Goal: Task Accomplishment & Management: Manage account settings

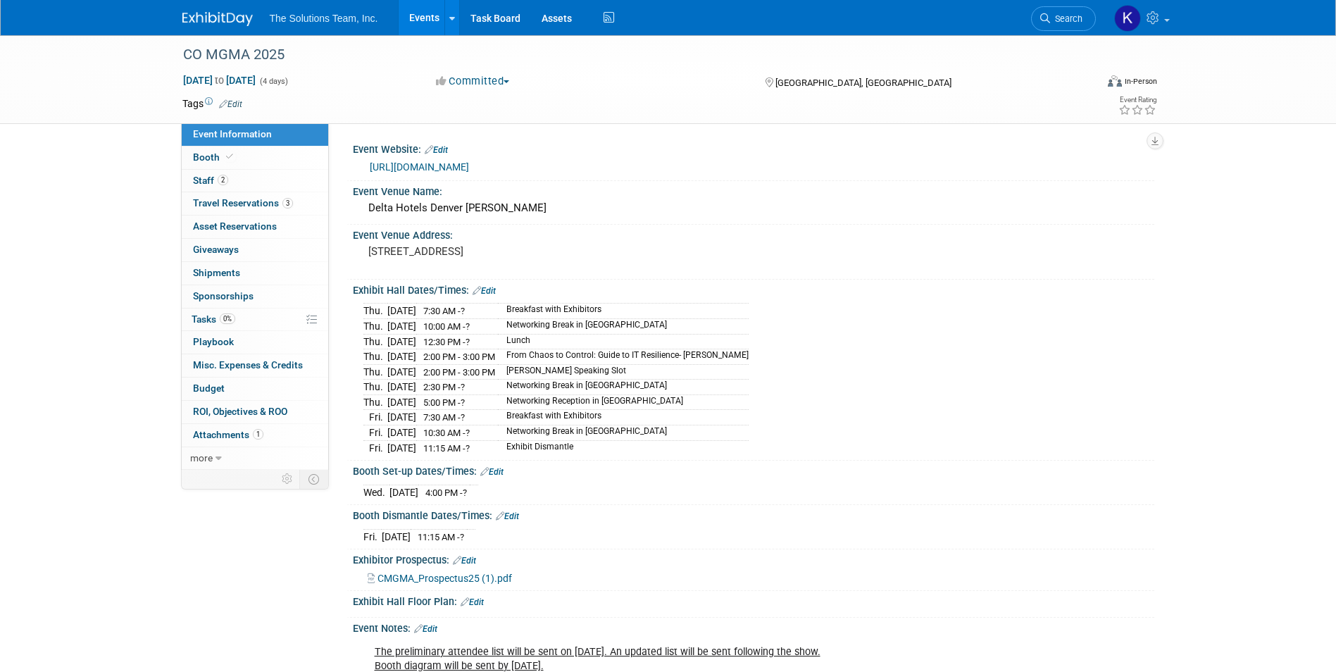
scroll to position [260, 0]
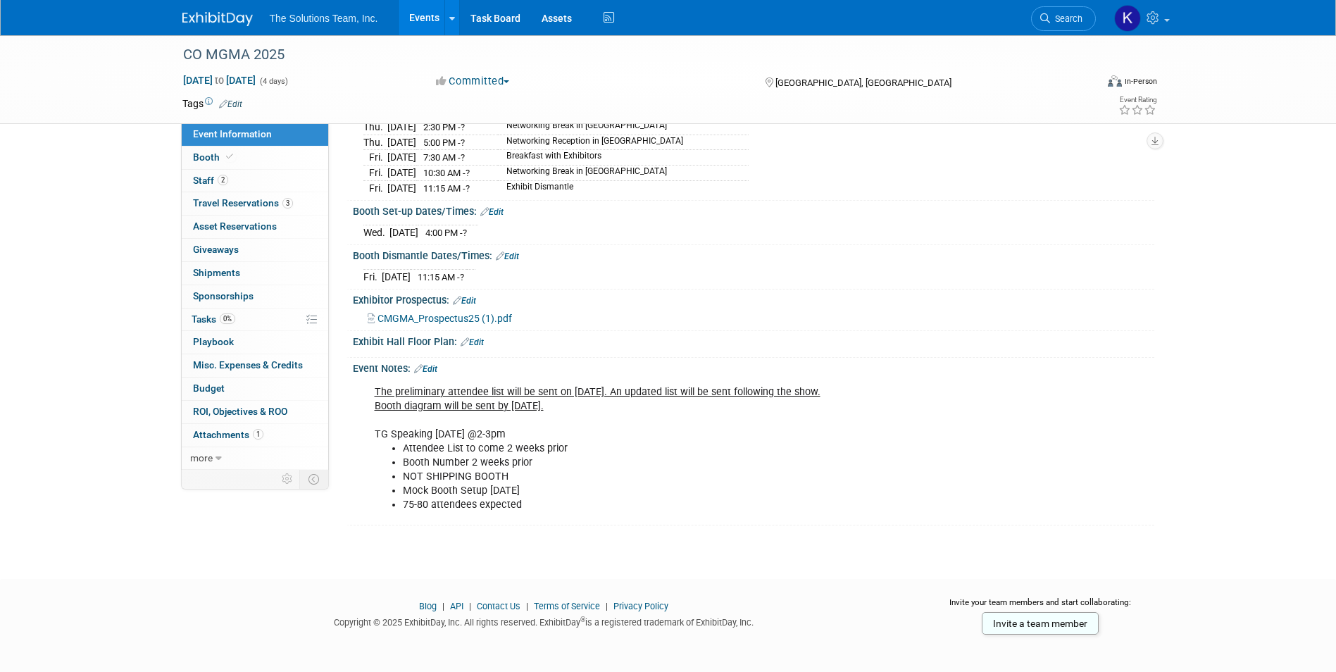
click at [242, 56] on div "CO MGMA 2025" at bounding box center [626, 54] width 897 height 25
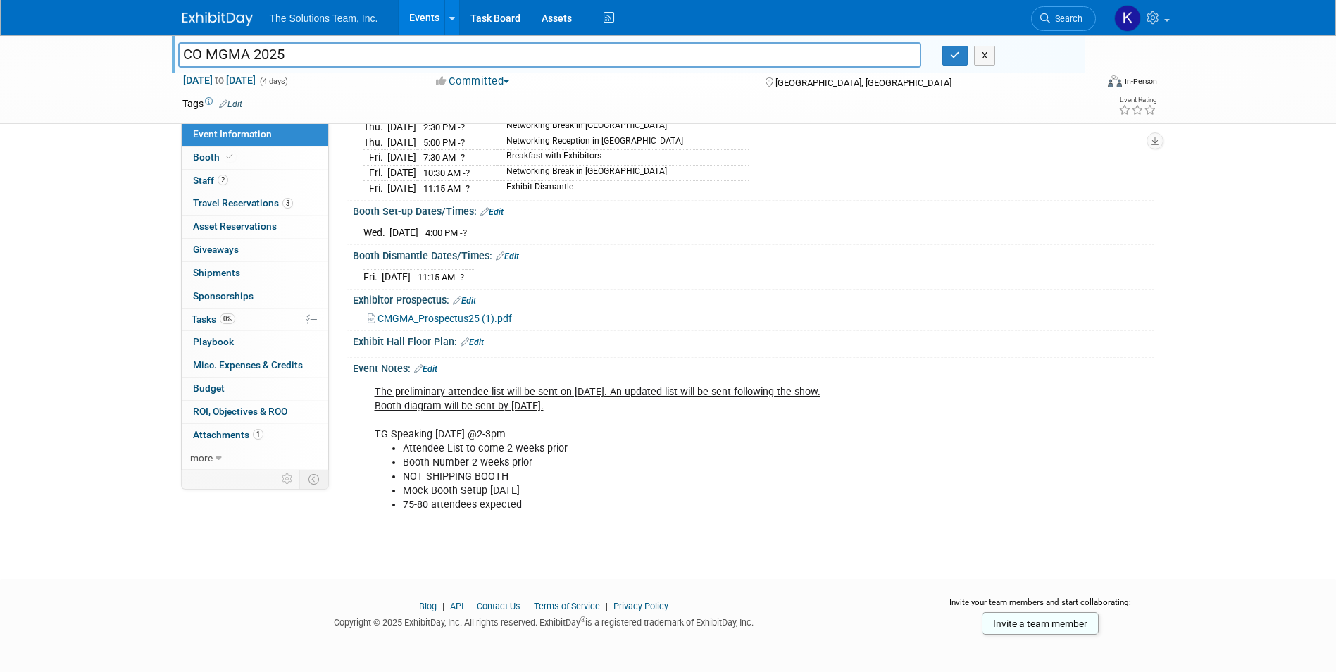
click at [232, 24] on img at bounding box center [217, 19] width 70 height 14
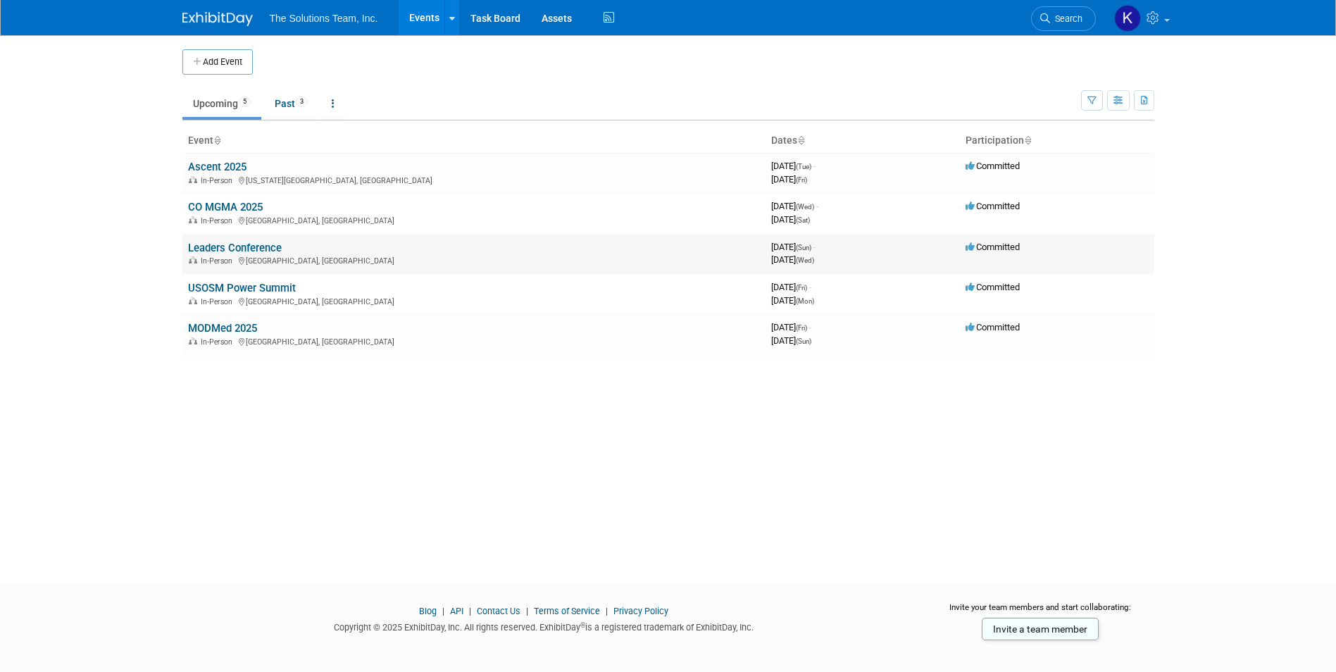
click at [231, 242] on link "Leaders Conference" at bounding box center [235, 248] width 94 height 13
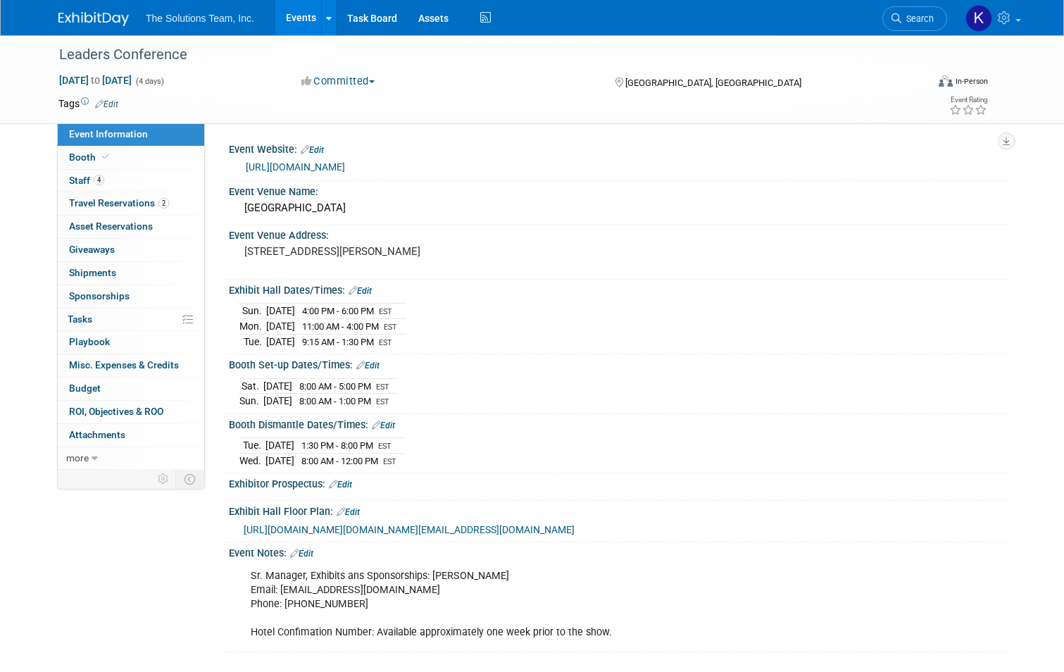
click at [88, 8] on link at bounding box center [101, 11] width 87 height 11
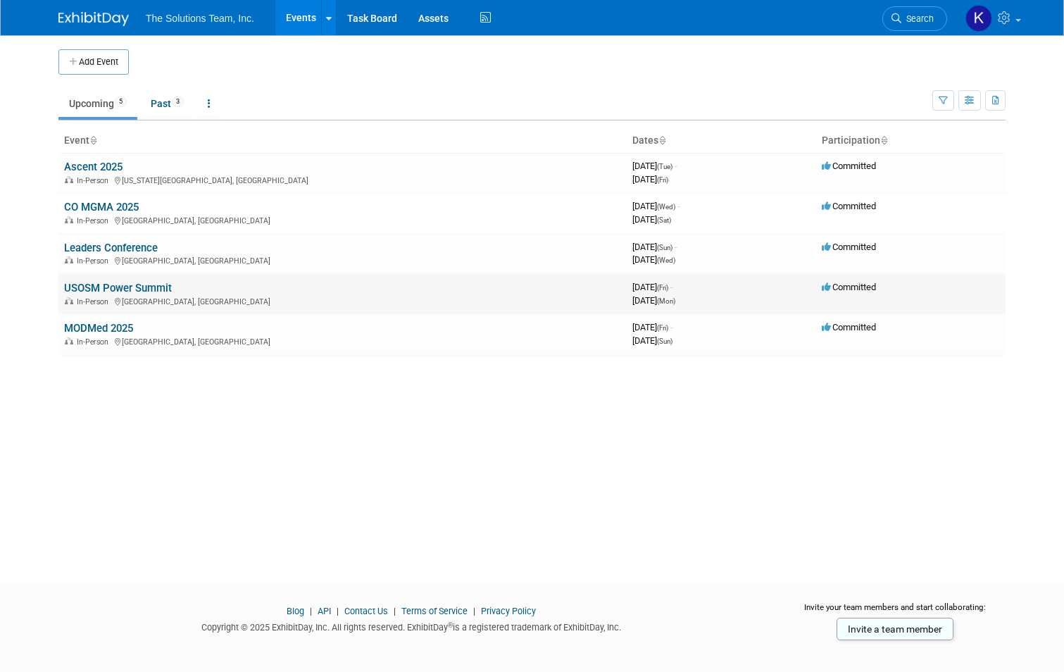
click at [104, 287] on link "USOSM Power Summit" at bounding box center [118, 288] width 108 height 13
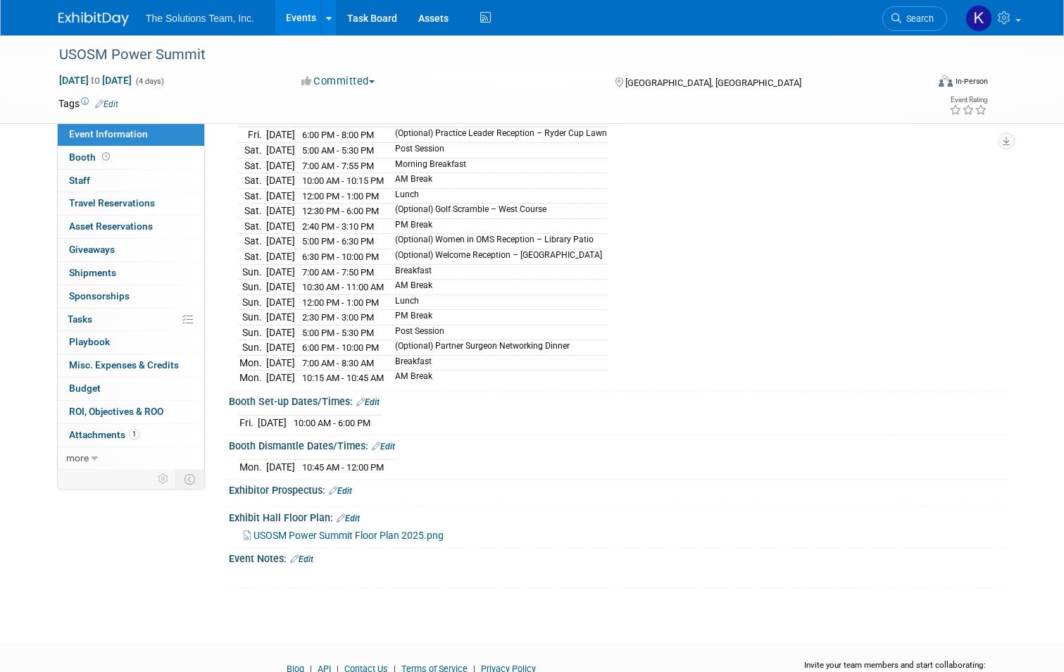
scroll to position [220, 0]
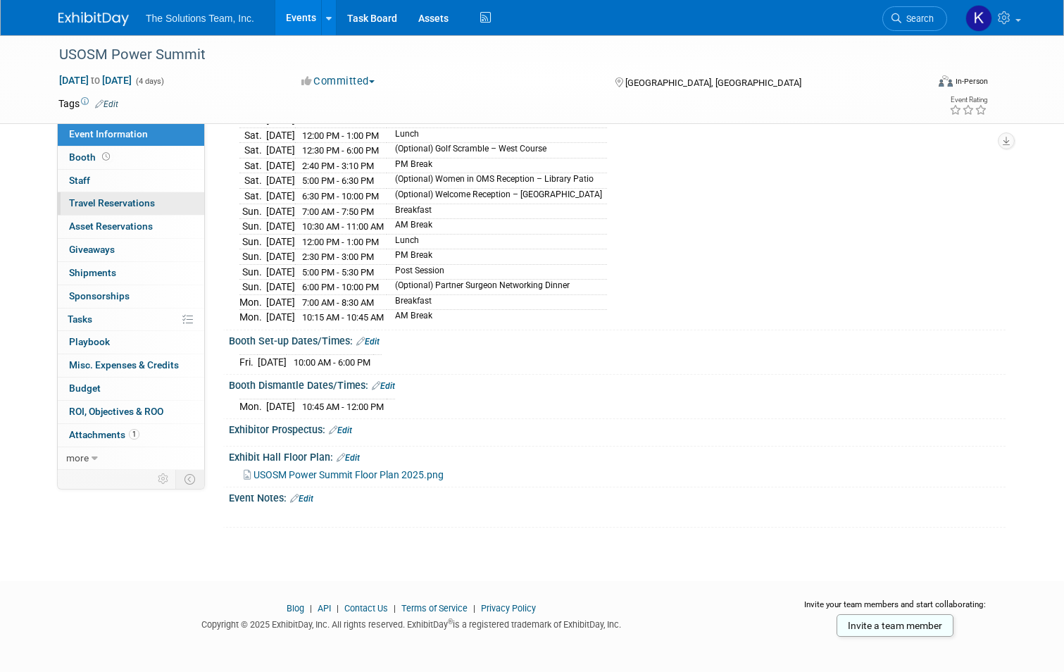
click at [107, 199] on span "Travel Reservations 0" at bounding box center [112, 202] width 86 height 11
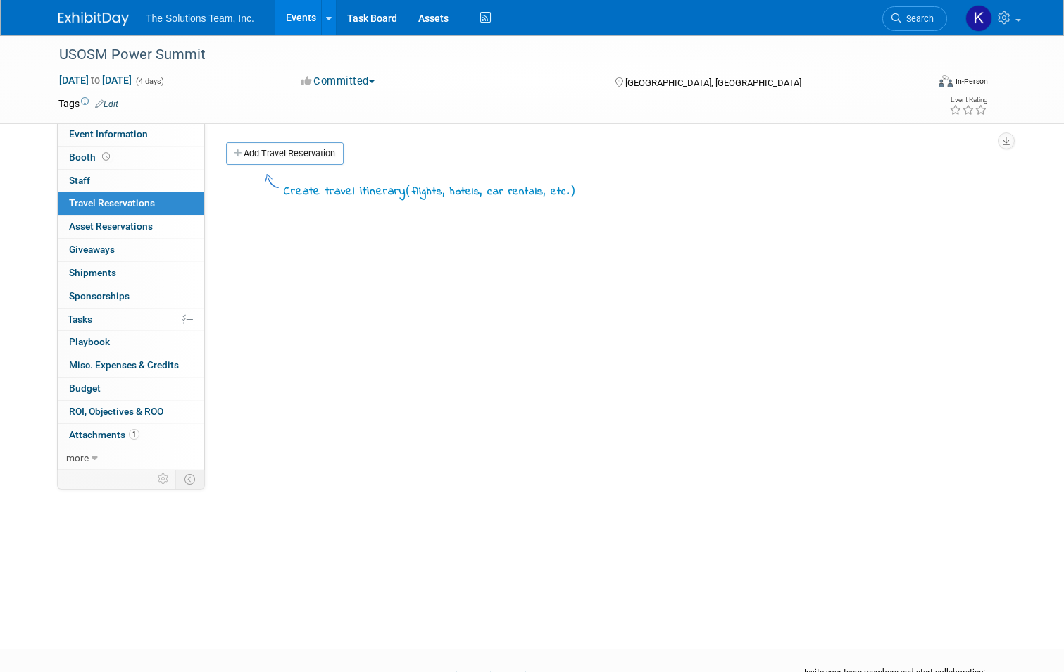
click at [82, 20] on img at bounding box center [93, 19] width 70 height 14
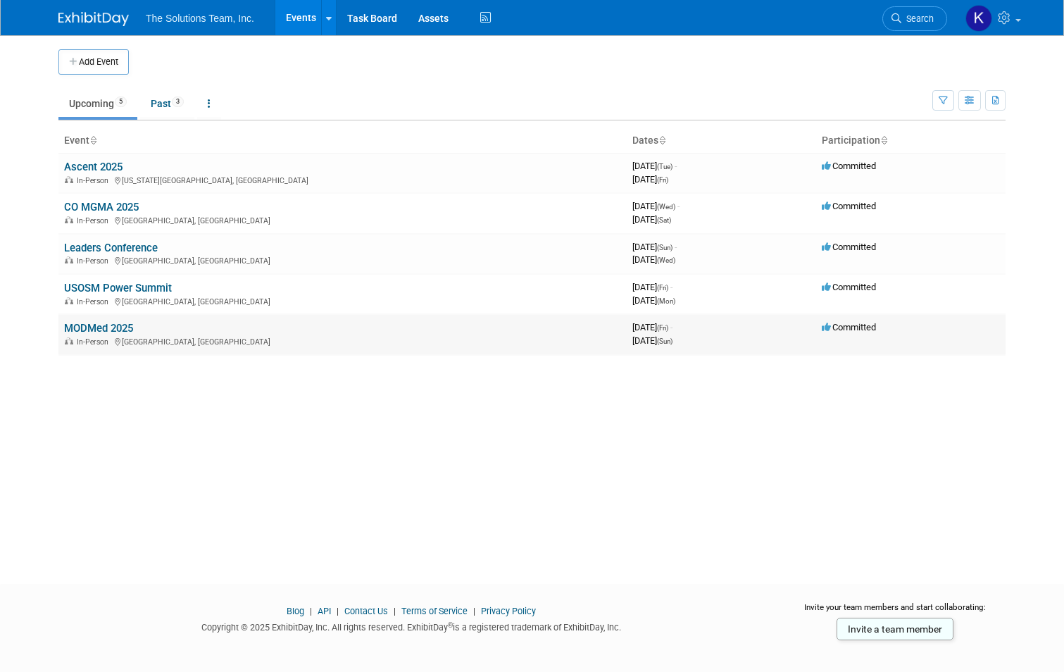
click at [861, 327] on span "Committed" at bounding box center [849, 327] width 54 height 11
click at [99, 325] on link "MODMed 2025" at bounding box center [98, 328] width 69 height 13
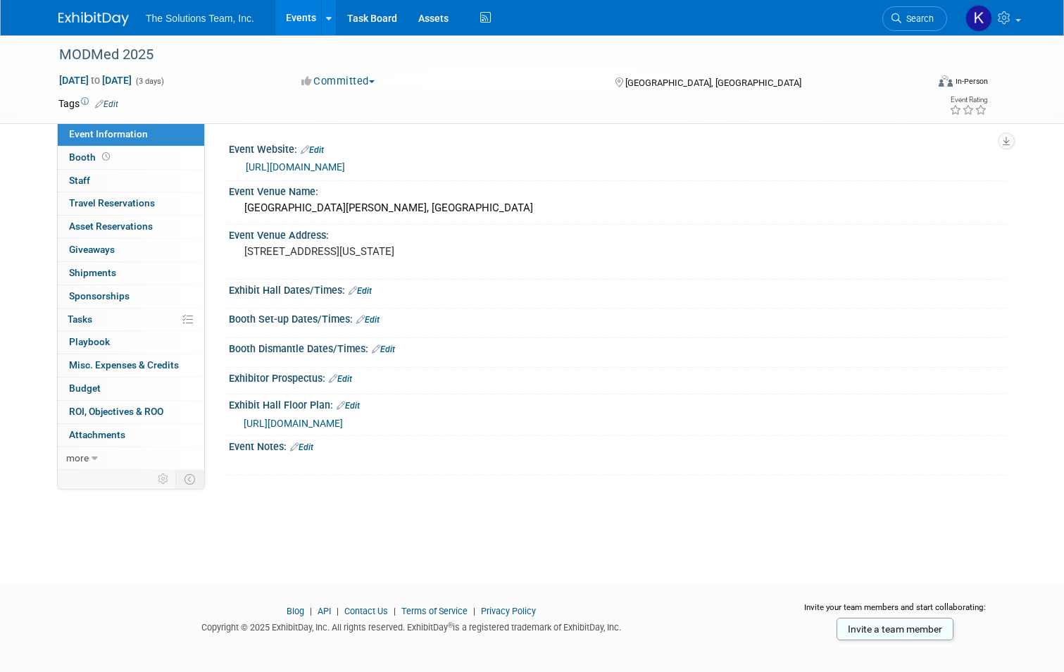
drag, startPoint x: 359, startPoint y: 100, endPoint x: 363, endPoint y: 90, distance: 10.7
click at [358, 100] on td at bounding box center [473, 103] width 711 height 14
click at [363, 90] on div "Nov 21, 2025 to Nov 23, 2025 (3 days) Nov 21, 2025 to Nov 23, 2025 Committed Co…" at bounding box center [523, 83] width 951 height 21
click at [371, 82] on span "button" at bounding box center [372, 81] width 6 height 3
click at [375, 118] on link "Considering" at bounding box center [352, 124] width 111 height 20
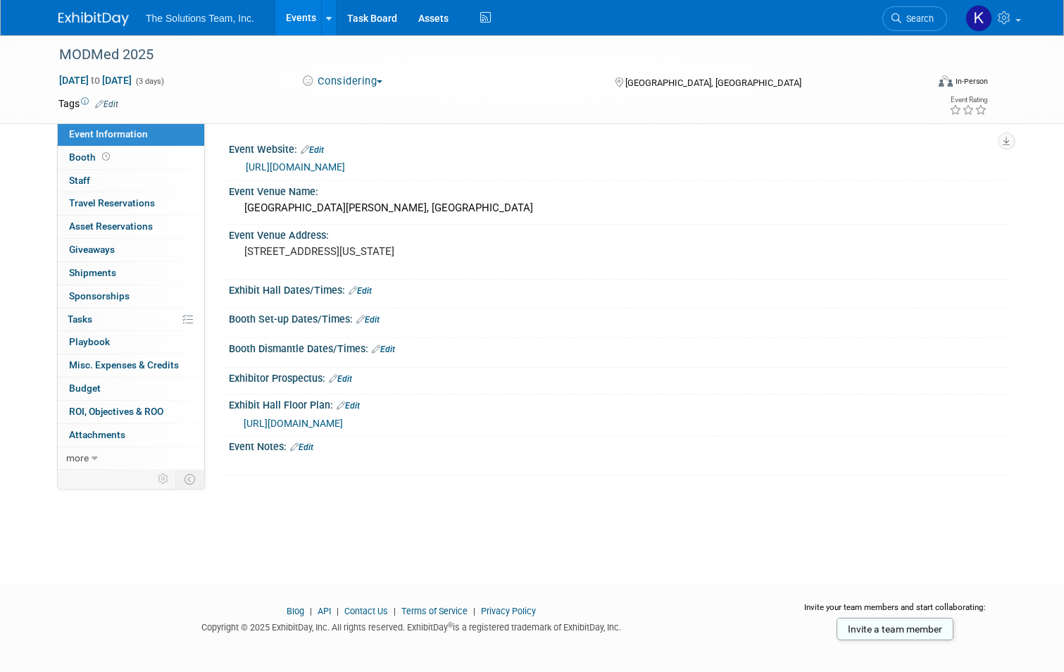
click at [352, 78] on button "Considering" at bounding box center [343, 81] width 92 height 15
click at [470, 59] on div "MODMed 2025" at bounding box center [481, 54] width 855 height 25
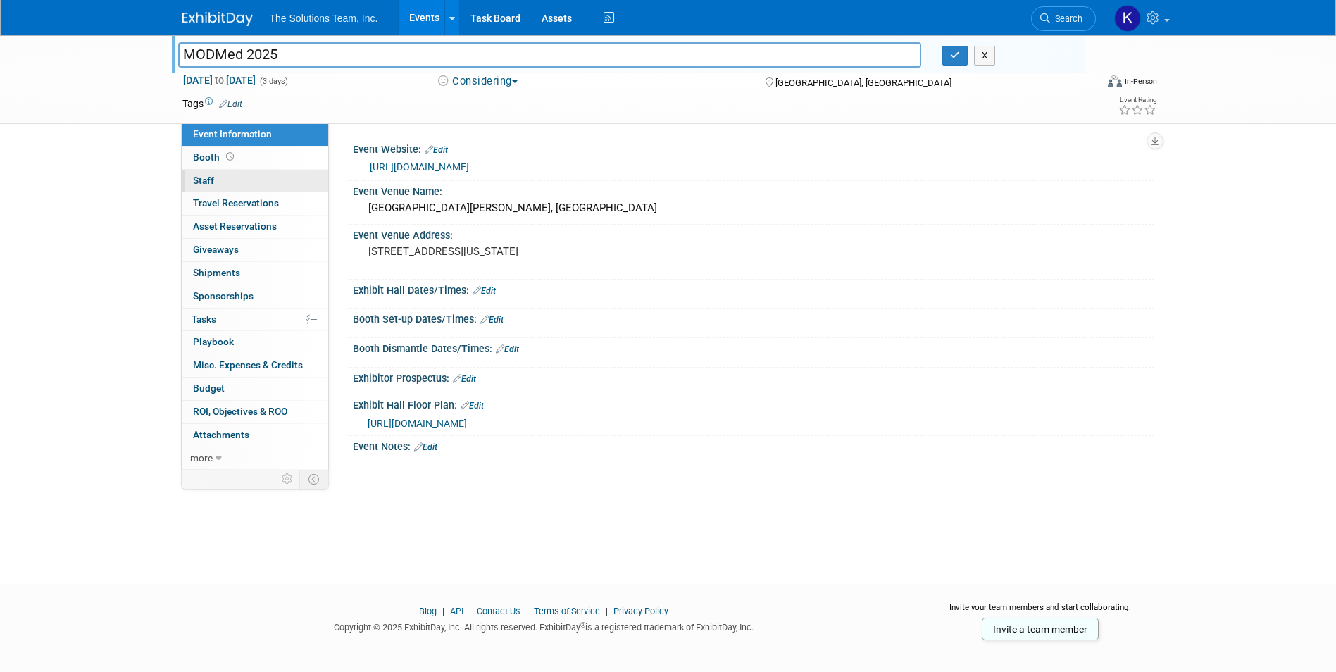
click at [249, 179] on link "0 Staff 0" at bounding box center [255, 181] width 146 height 23
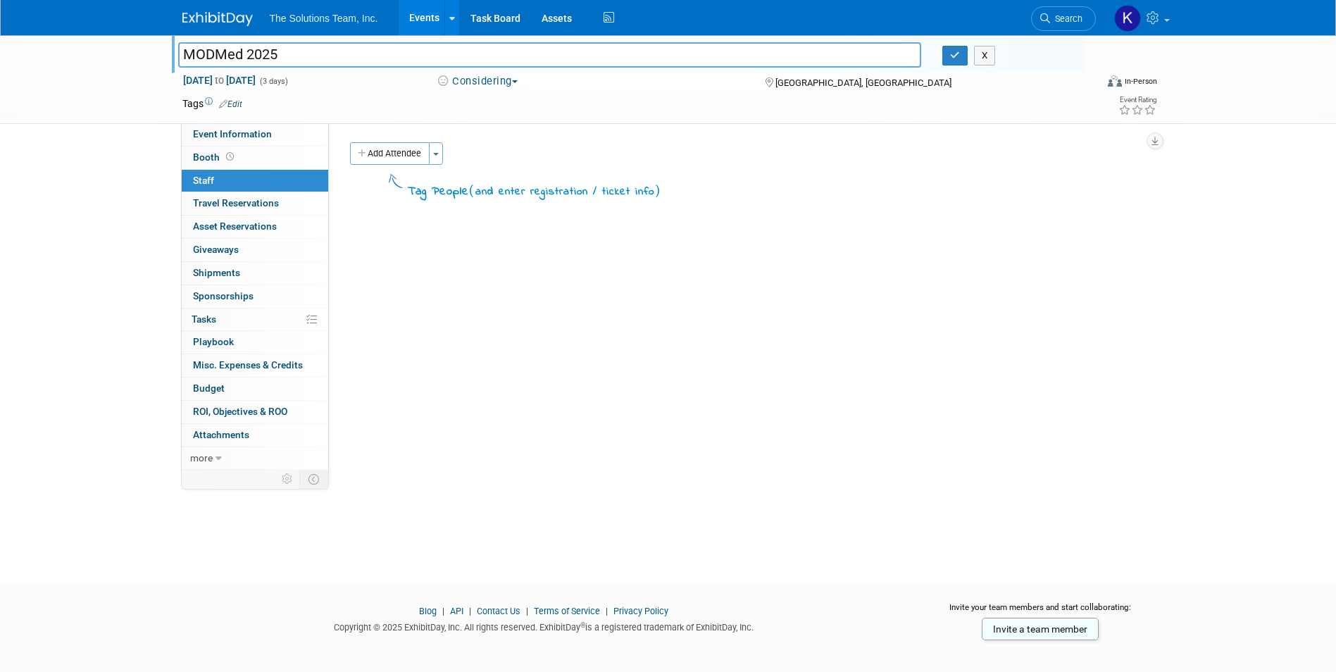
click at [44, 163] on div "MODMed 2025 MODMed 2025 X Nov 21, 2025 to Nov 23, 2025 (3 days) Nov 21, 2025 to…" at bounding box center [668, 296] width 1336 height 523
click at [235, 127] on link "Event Information" at bounding box center [255, 134] width 146 height 23
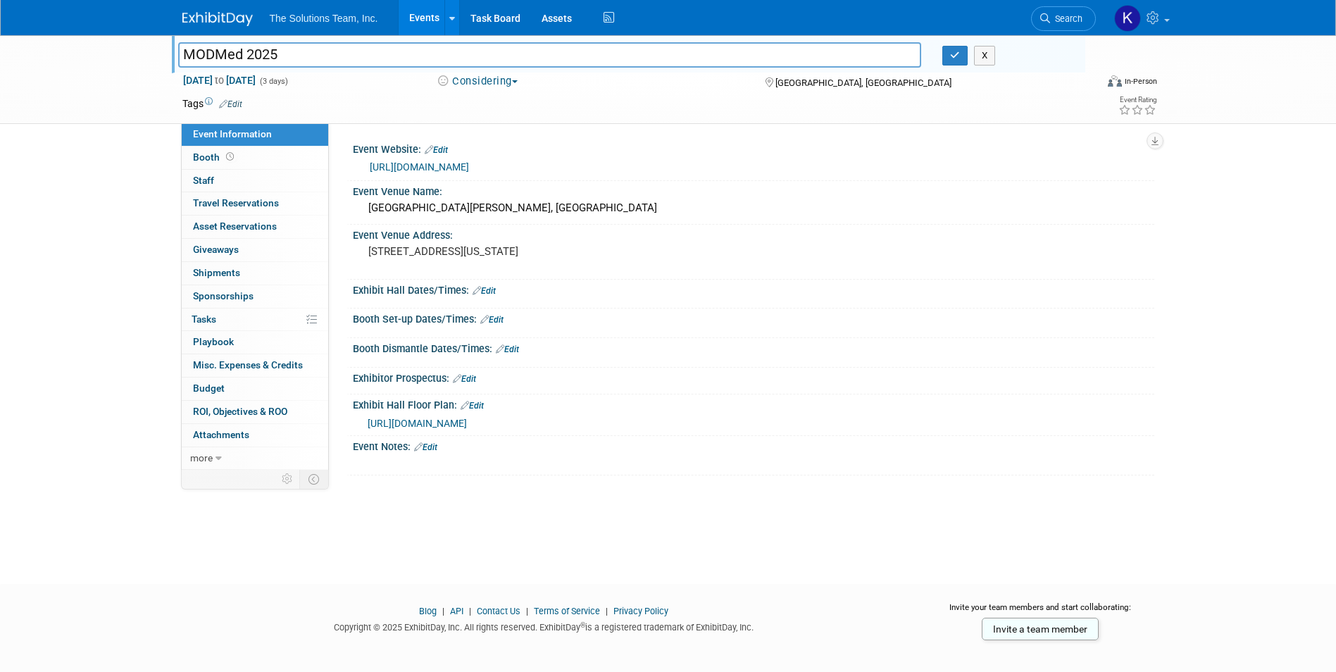
click at [467, 422] on span "https://www.conferenceharvester.com/floorplan/v2/index.asp?EventKey=QKQHIQGU" at bounding box center [417, 423] width 99 height 11
click at [483, 292] on link "Edit" at bounding box center [484, 291] width 23 height 10
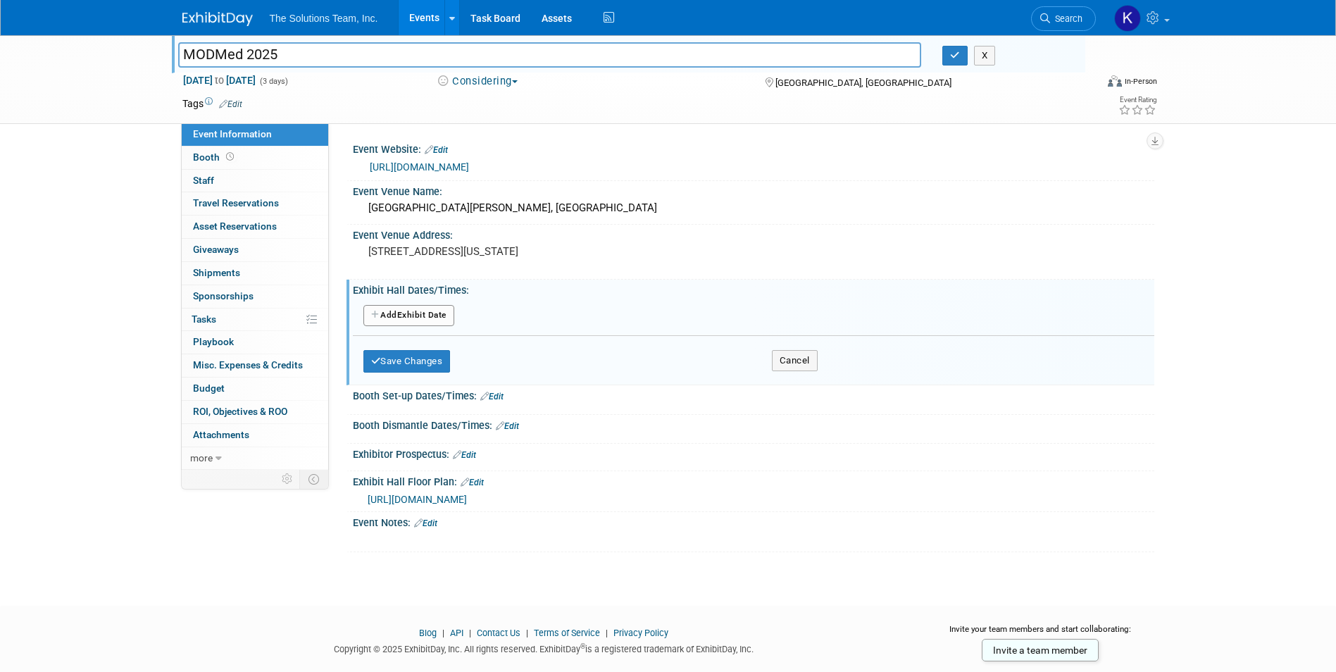
click at [397, 315] on button "Add Another Exhibit Date" at bounding box center [408, 315] width 91 height 21
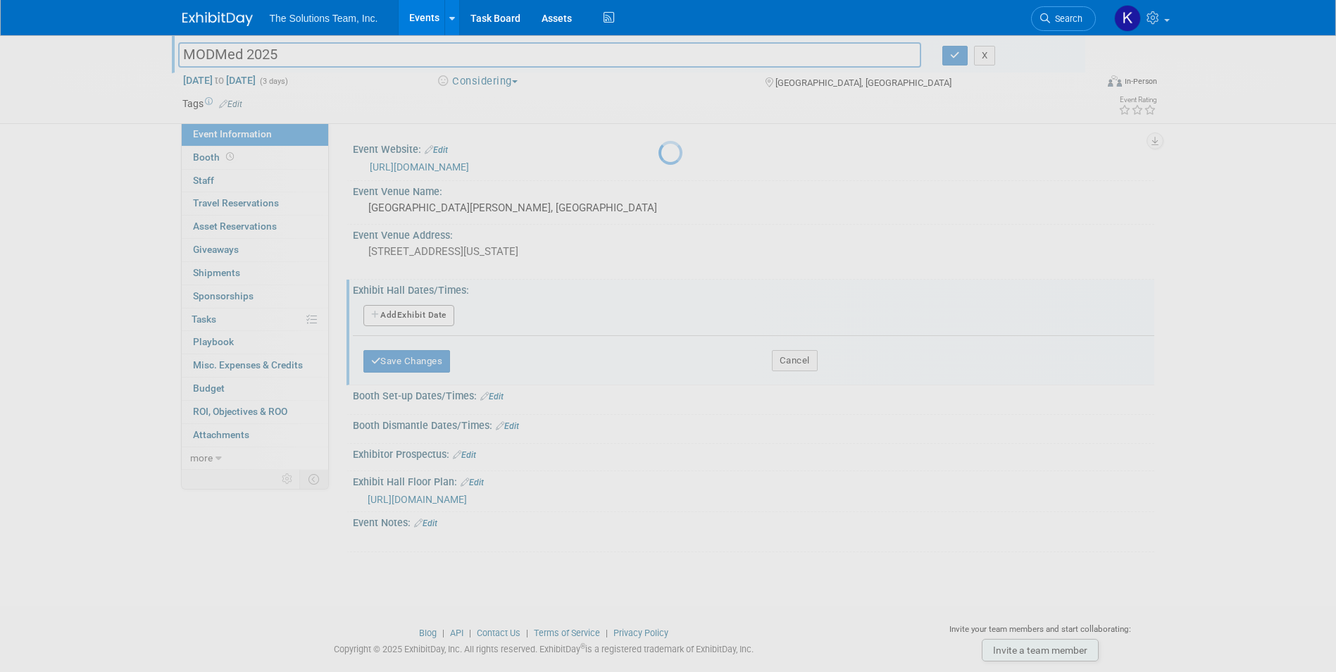
select select "10"
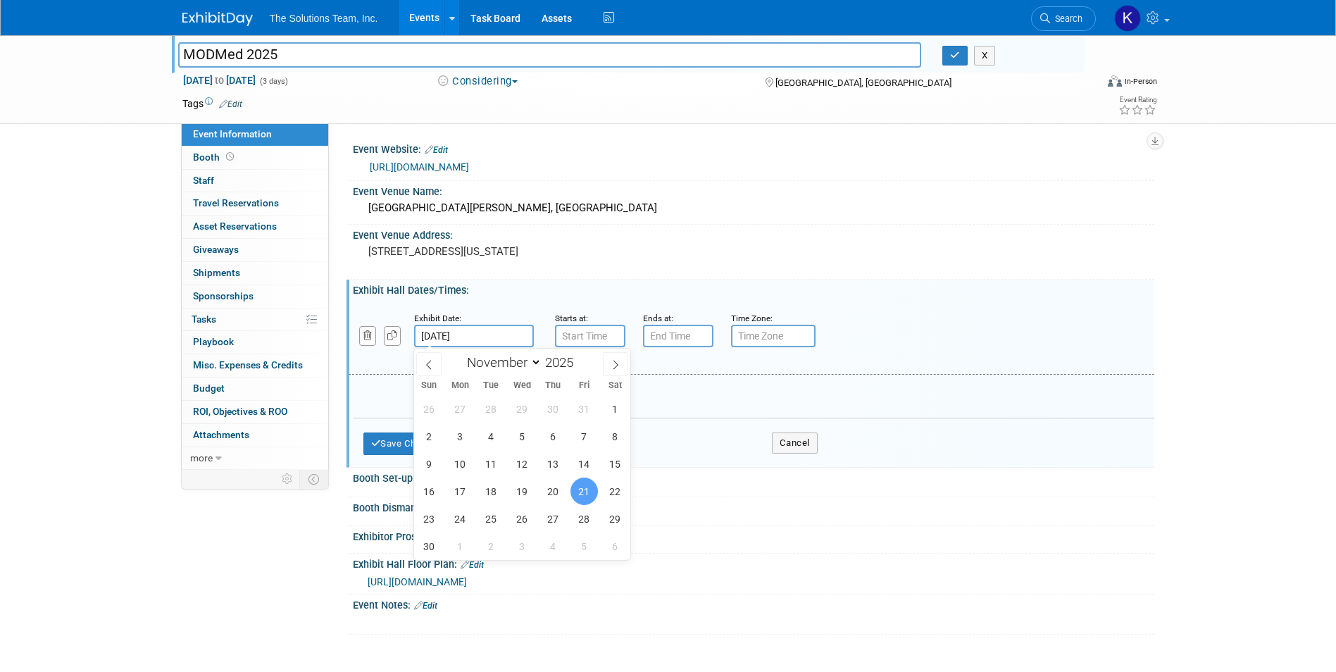
click at [485, 331] on input "Nov 21, 2025" at bounding box center [474, 336] width 120 height 23
click at [547, 491] on span "20" at bounding box center [553, 491] width 27 height 27
type input "Nov 20, 2025"
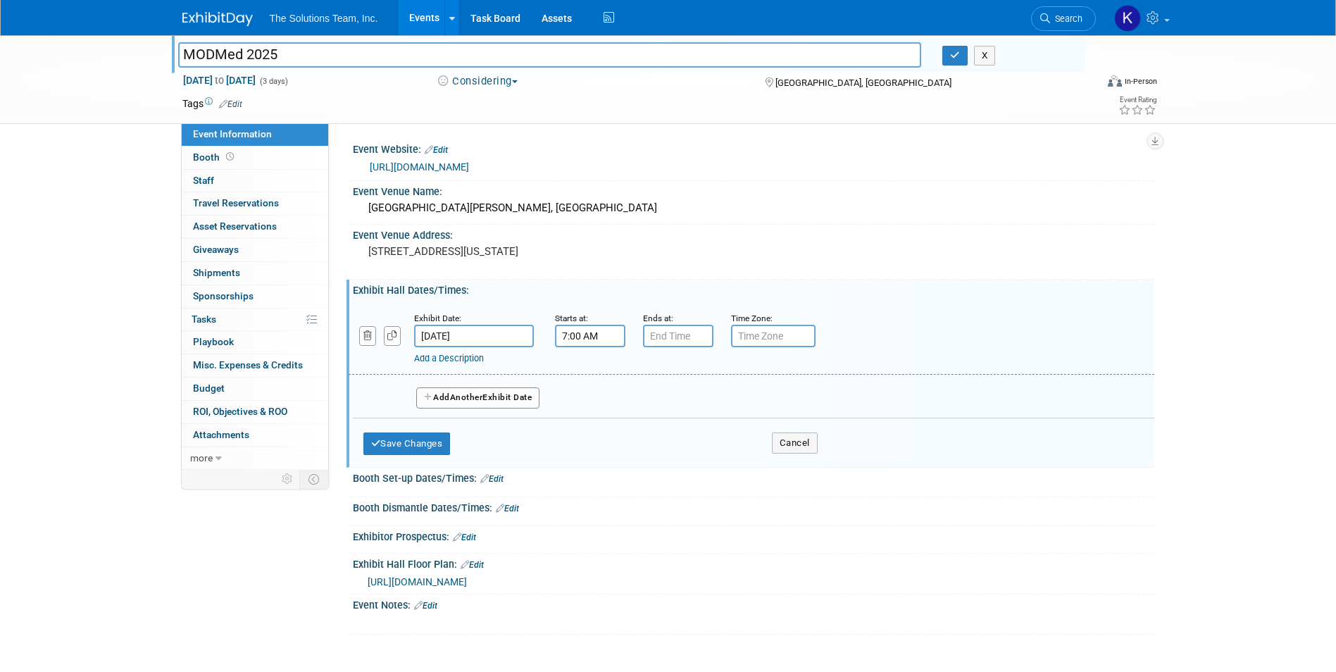
click at [578, 332] on input "7:00 AM" at bounding box center [590, 336] width 70 height 23
click at [589, 367] on span at bounding box center [587, 370] width 25 height 25
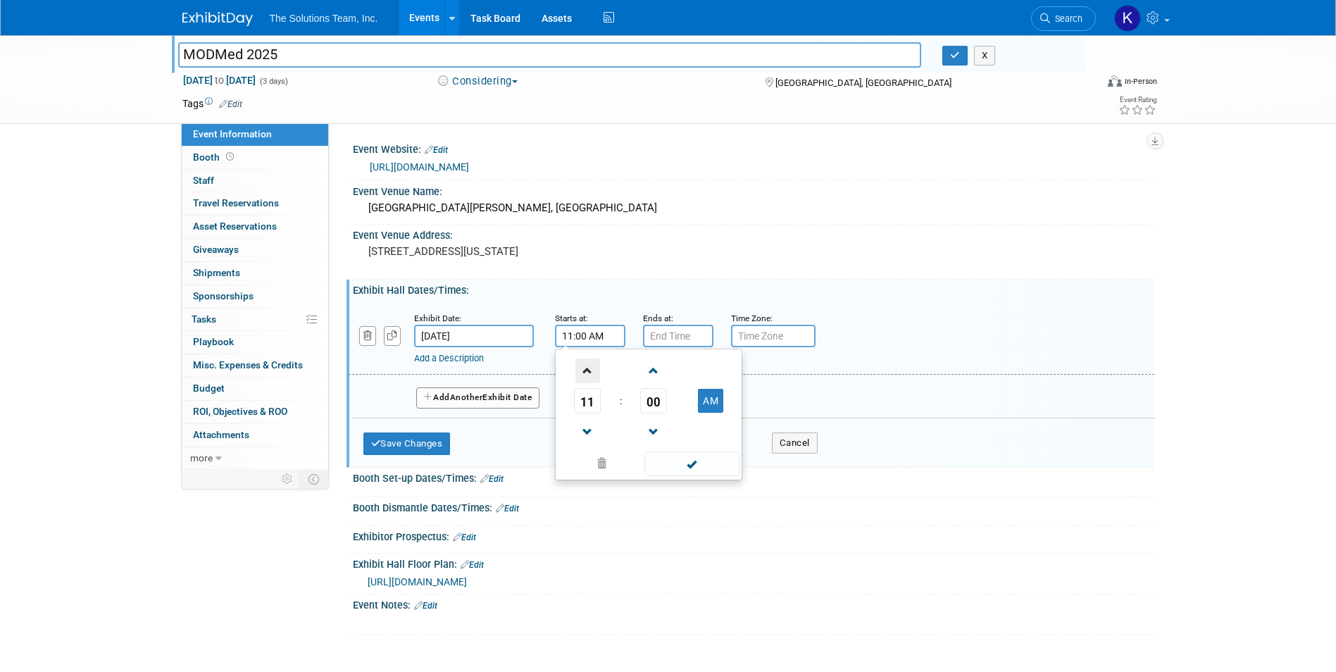
click at [589, 367] on span at bounding box center [587, 370] width 25 height 25
type input "3:00 PM"
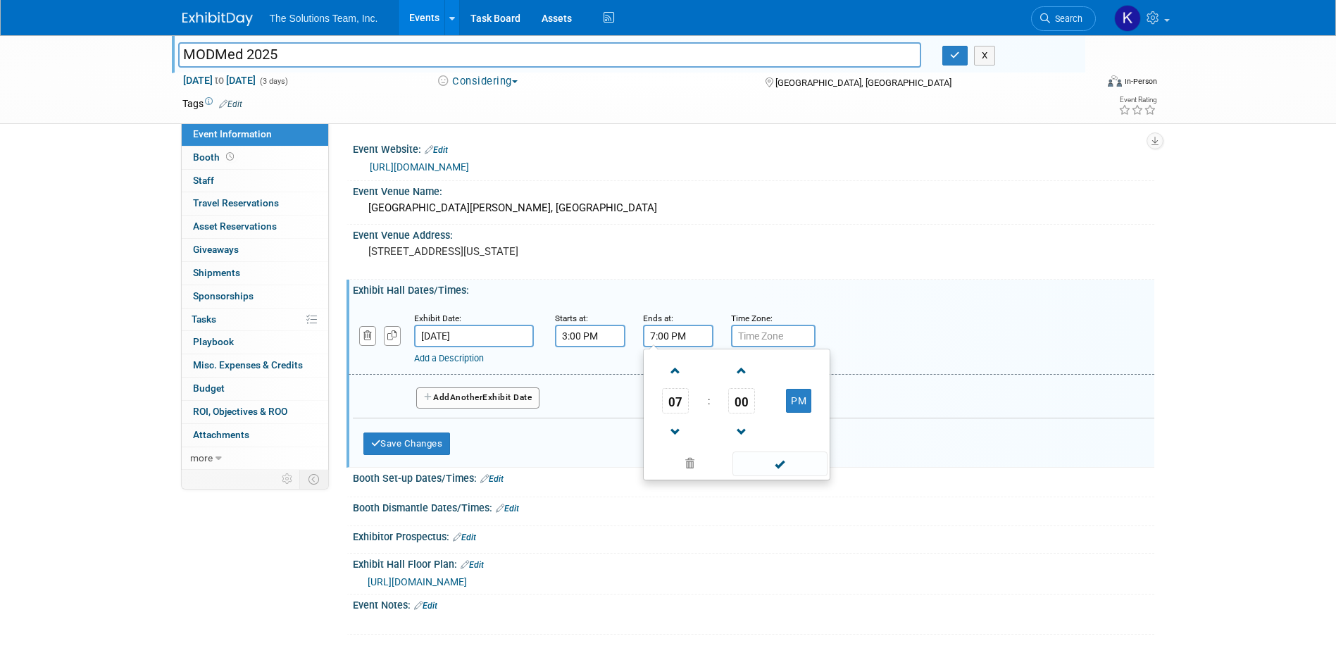
click at [690, 337] on input "7:00 PM" at bounding box center [678, 336] width 70 height 23
click at [676, 436] on span at bounding box center [675, 432] width 25 height 25
type input "6:00 PM"
click at [770, 334] on input "text" at bounding box center [773, 336] width 85 height 23
type input "EST"
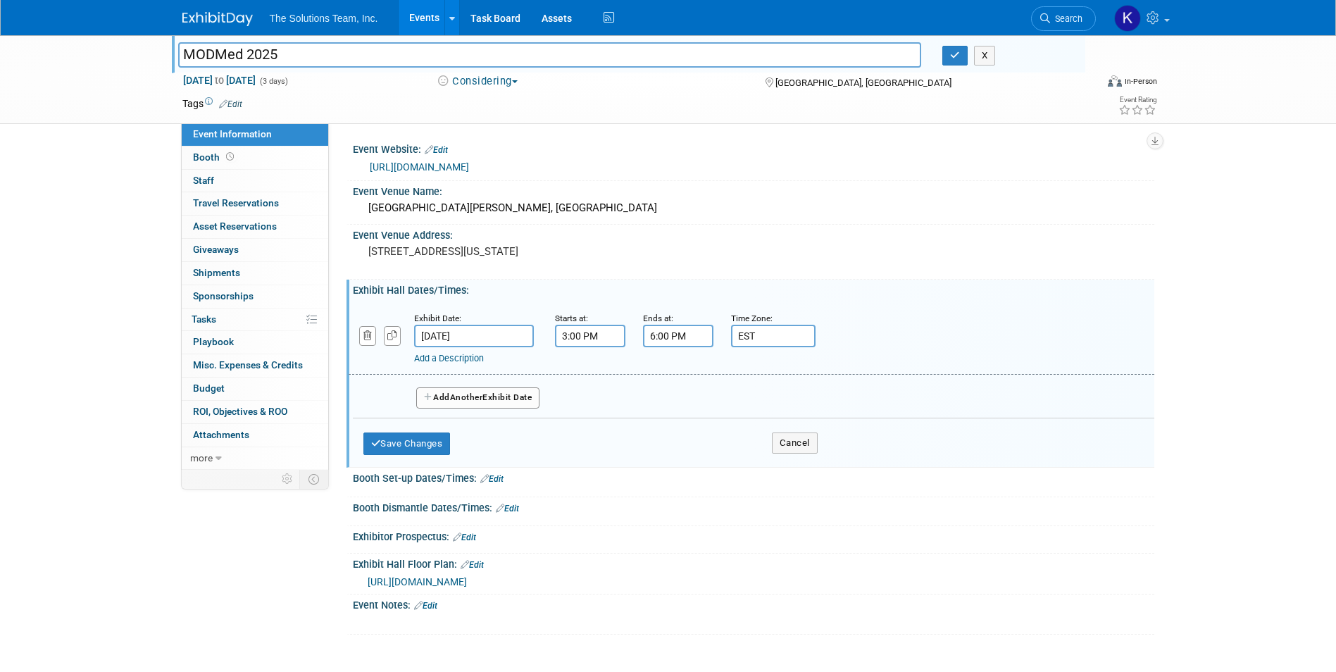
click at [478, 362] on link "Add a Description" at bounding box center [449, 358] width 70 height 11
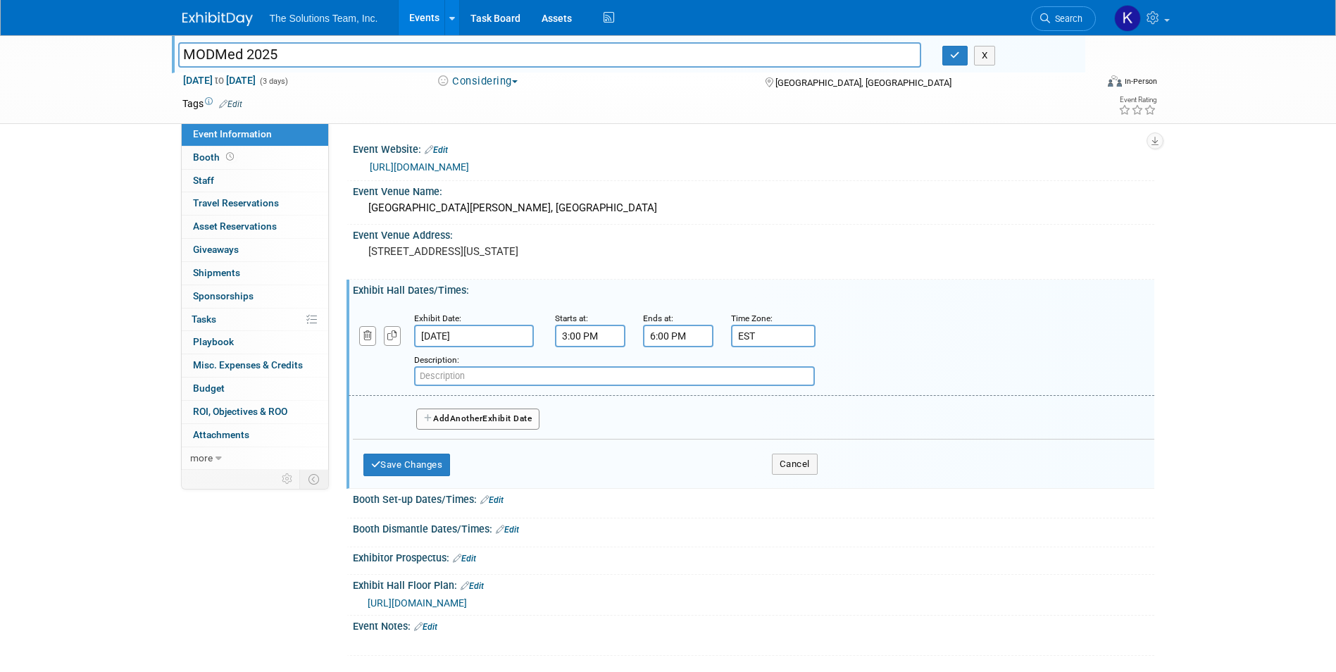
click at [448, 382] on input "text" at bounding box center [614, 376] width 401 height 20
paste input "Registration"
type input "Registration"
click at [449, 411] on button "Add Another Exhibit Date" at bounding box center [478, 418] width 124 height 21
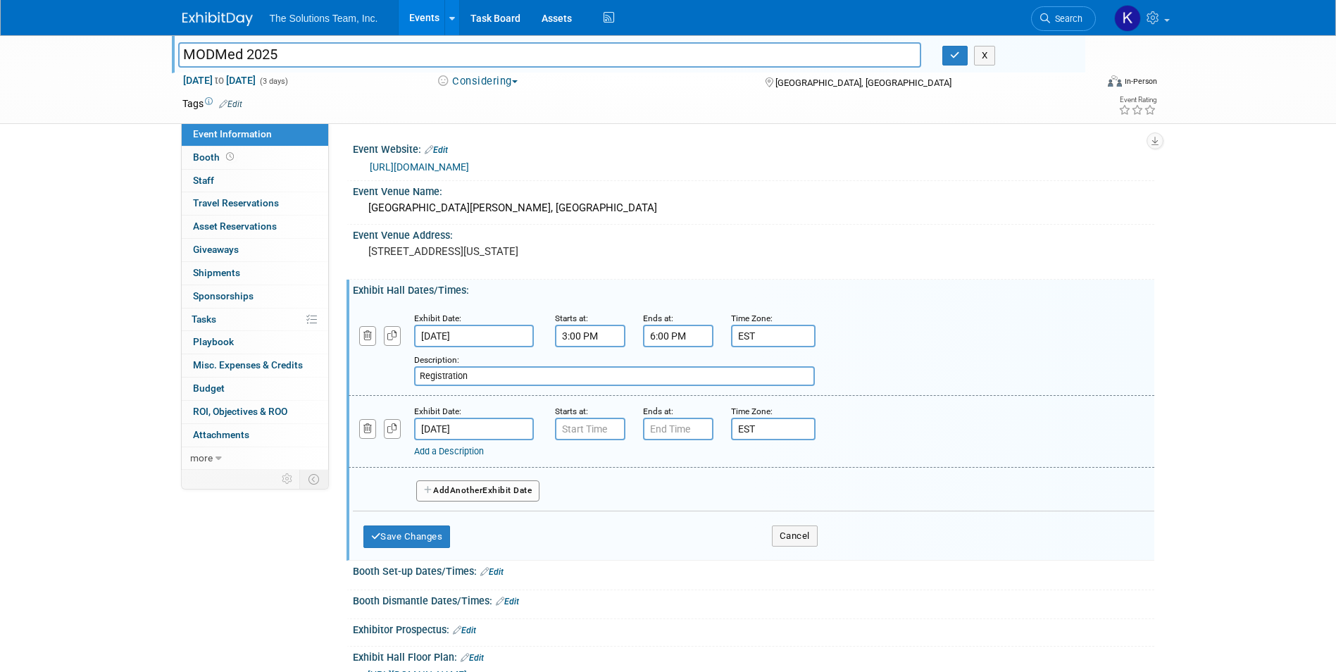
type input "7:00 AM"
click at [609, 430] on input "7:00 AM" at bounding box center [590, 429] width 70 height 23
type input "7:00 PM"
click at [684, 425] on input "7:00 PM" at bounding box center [678, 429] width 70 height 23
click at [430, 453] on link "Add a Description" at bounding box center [449, 451] width 70 height 11
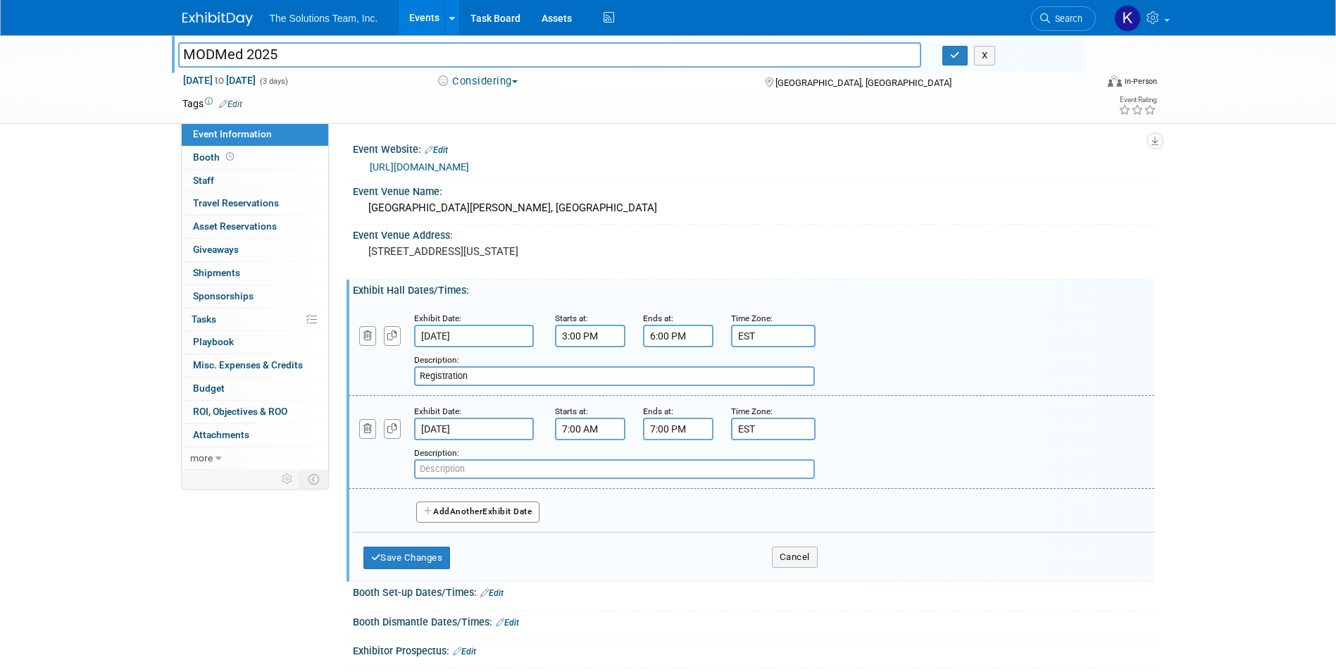
paste input "Registration"
type input "Registration"
click at [463, 514] on span "Another" at bounding box center [466, 511] width 33 height 10
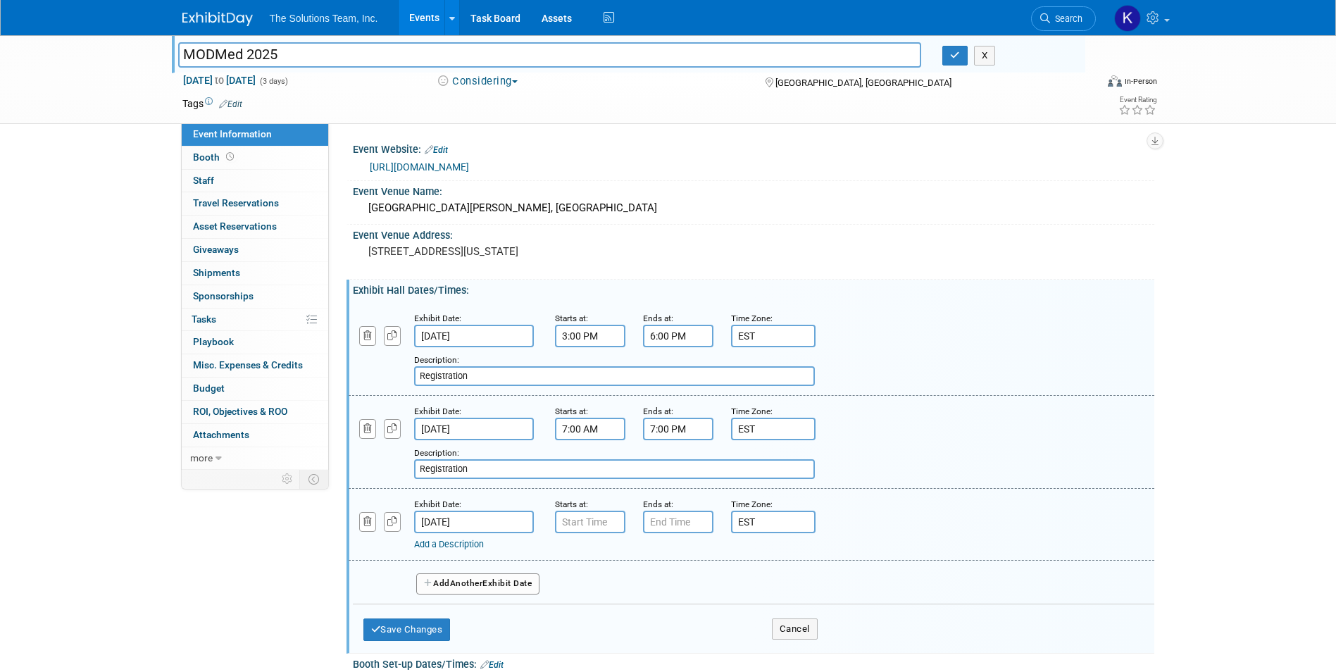
click at [486, 516] on input "Nov 22, 2025" at bounding box center [474, 522] width 120 height 23
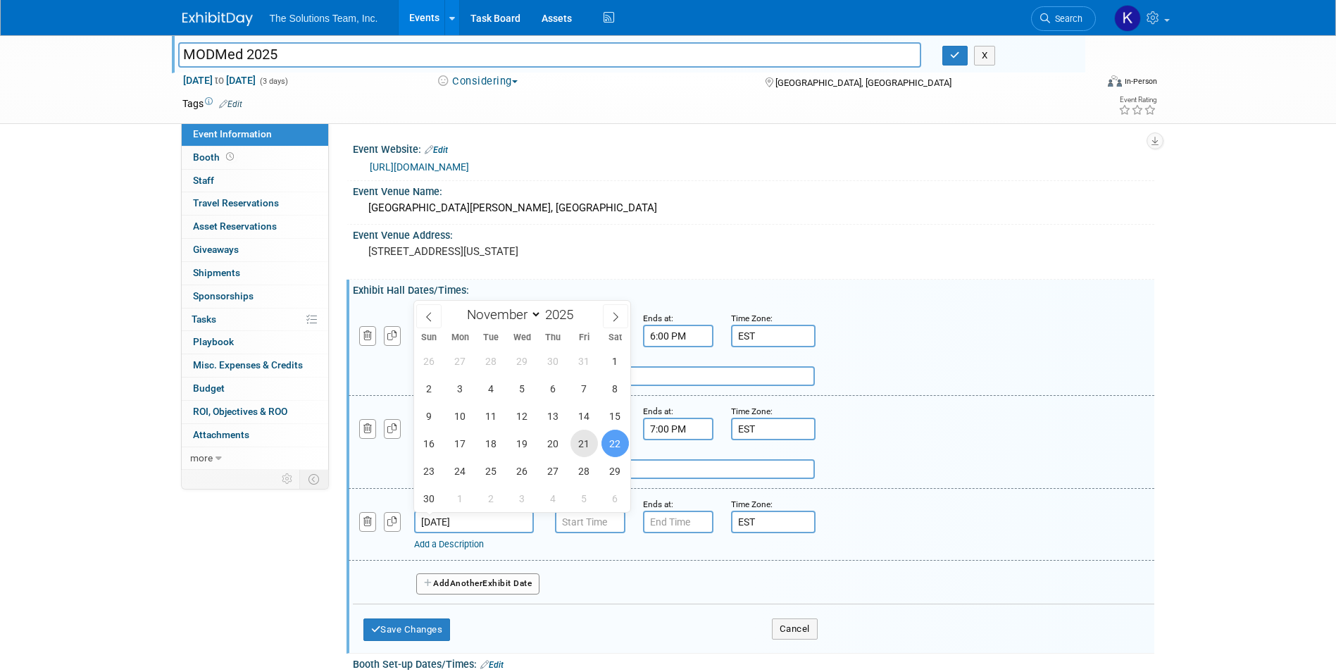
click at [580, 440] on span "21" at bounding box center [583, 443] width 27 height 27
type input "Nov 21, 2025"
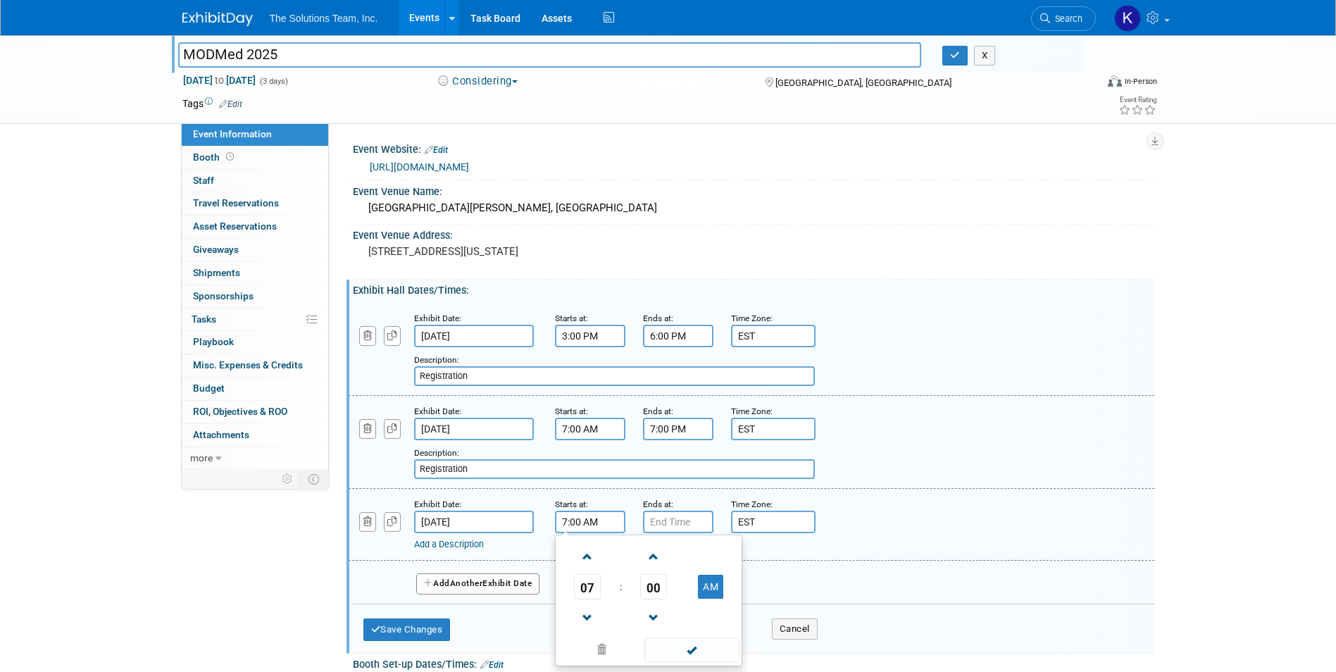
click at [597, 531] on input "7:00 AM" at bounding box center [590, 522] width 70 height 23
click at [591, 561] on span at bounding box center [587, 556] width 25 height 25
type input "8:00 AM"
click at [664, 525] on input "7:00 PM" at bounding box center [678, 522] width 70 height 23
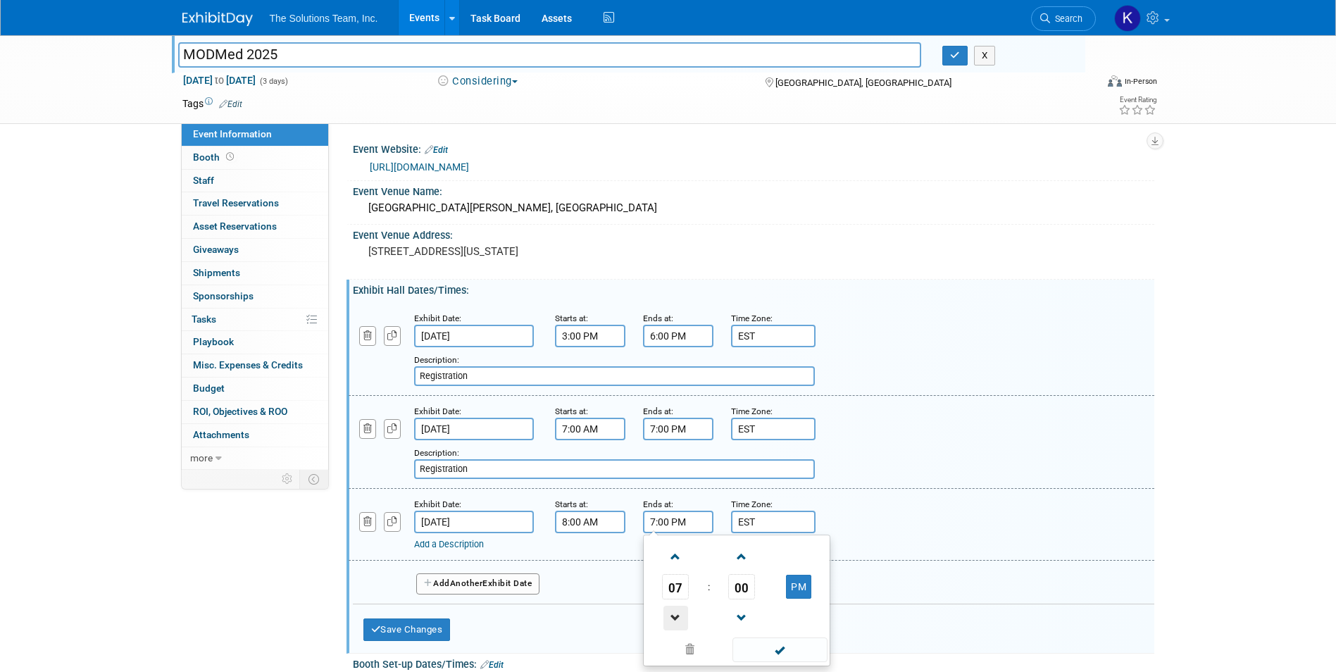
click at [675, 615] on span at bounding box center [675, 618] width 25 height 25
type input "4:00 PM"
click at [921, 518] on div "Add a Description Description:" at bounding box center [751, 524] width 827 height 54
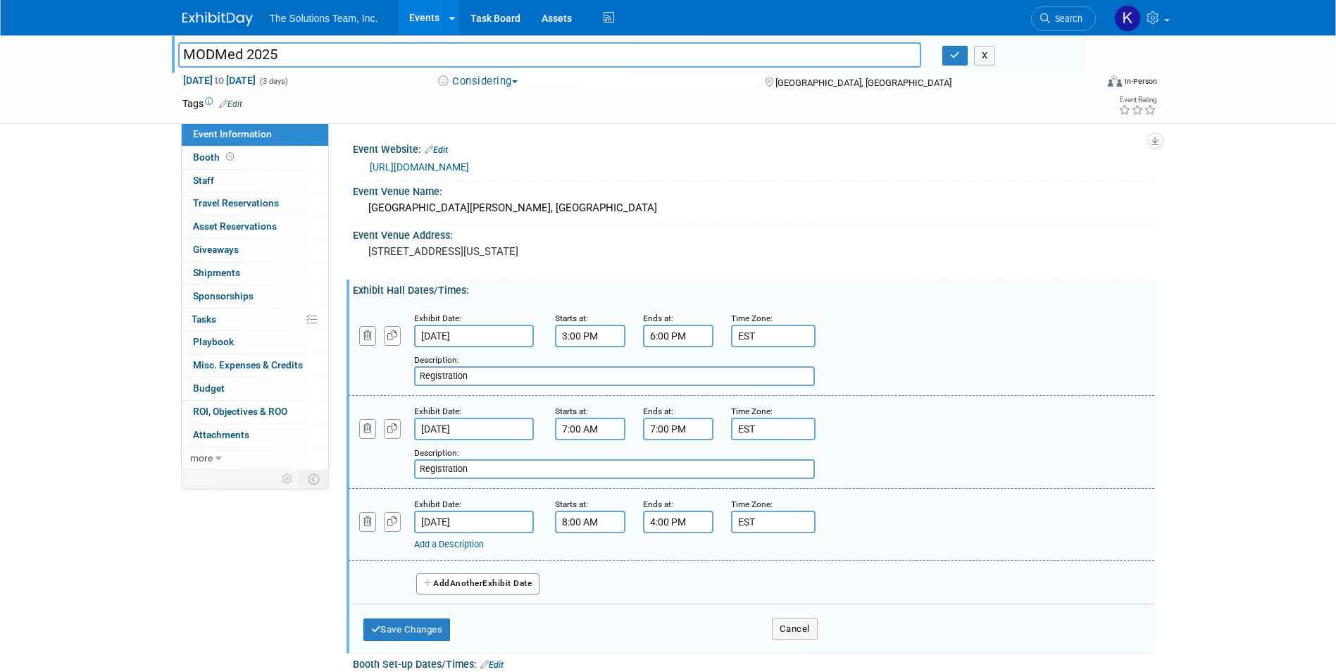
click at [466, 547] on link "Add a Description" at bounding box center [449, 544] width 70 height 11
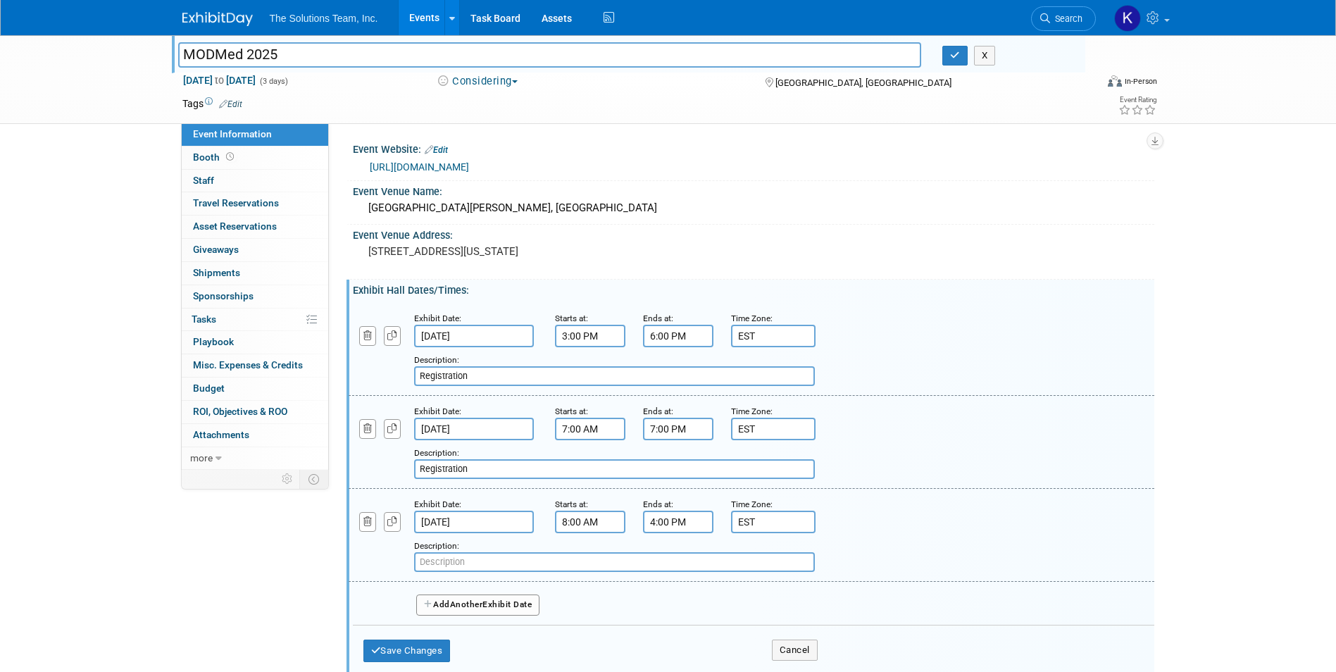
click at [446, 565] on input "text" at bounding box center [614, 562] width 401 height 20
paste input "Pre-Conference Workshops (Separate registration required)"
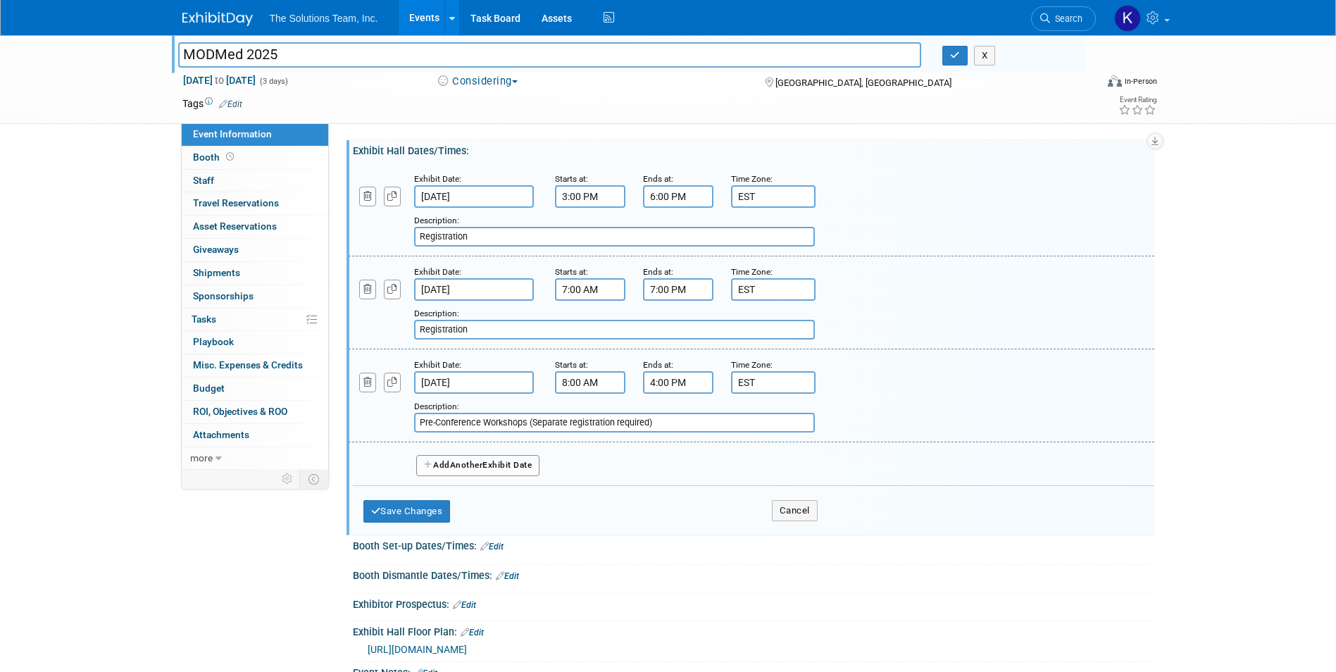
scroll to position [141, 0]
type input "Pre-Conference Workshops (Separate registration required)"
click at [478, 467] on span "Another" at bounding box center [466, 464] width 33 height 10
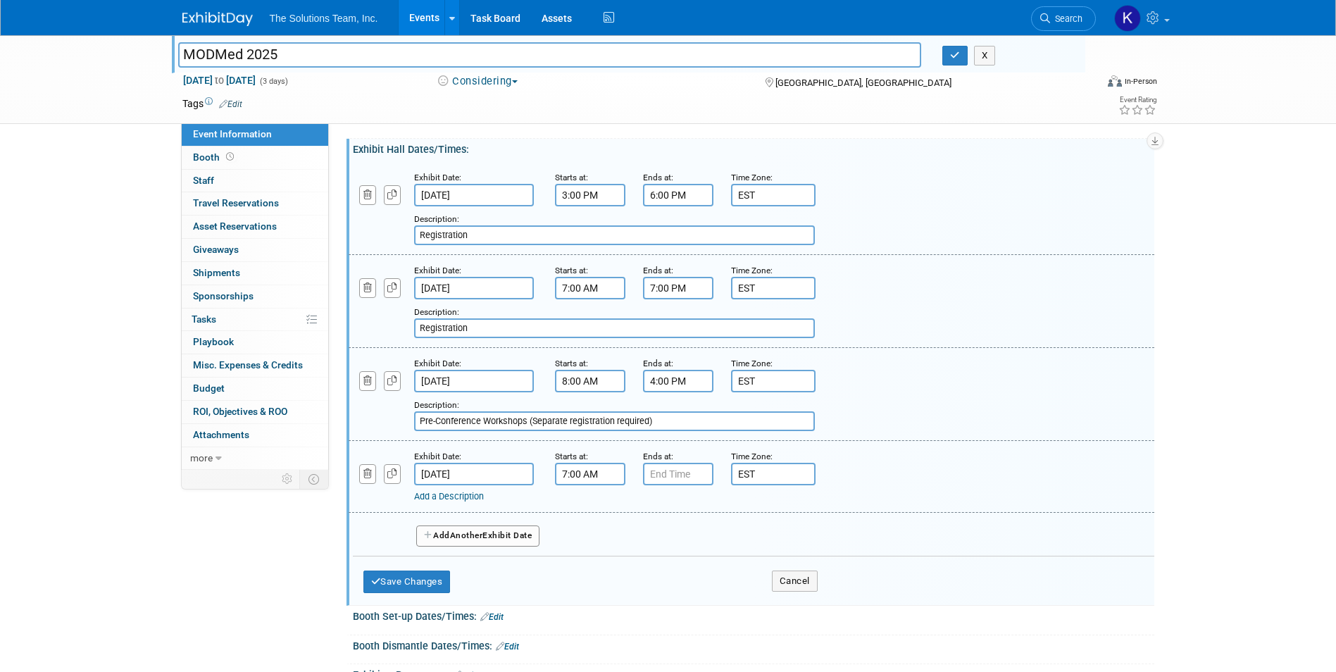
click at [578, 475] on input "7:00 AM" at bounding box center [590, 474] width 70 height 23
click at [583, 512] on span at bounding box center [587, 509] width 25 height 25
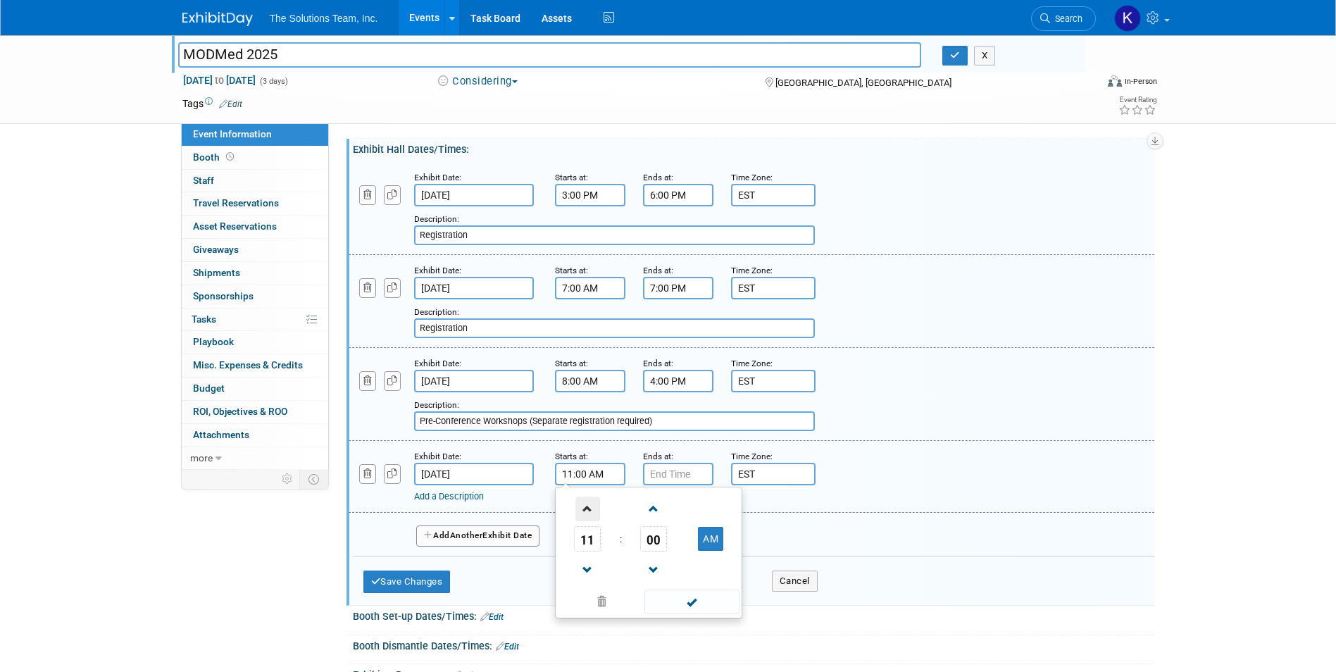
click at [583, 512] on span at bounding box center [587, 509] width 25 height 25
type input "2:00 PM"
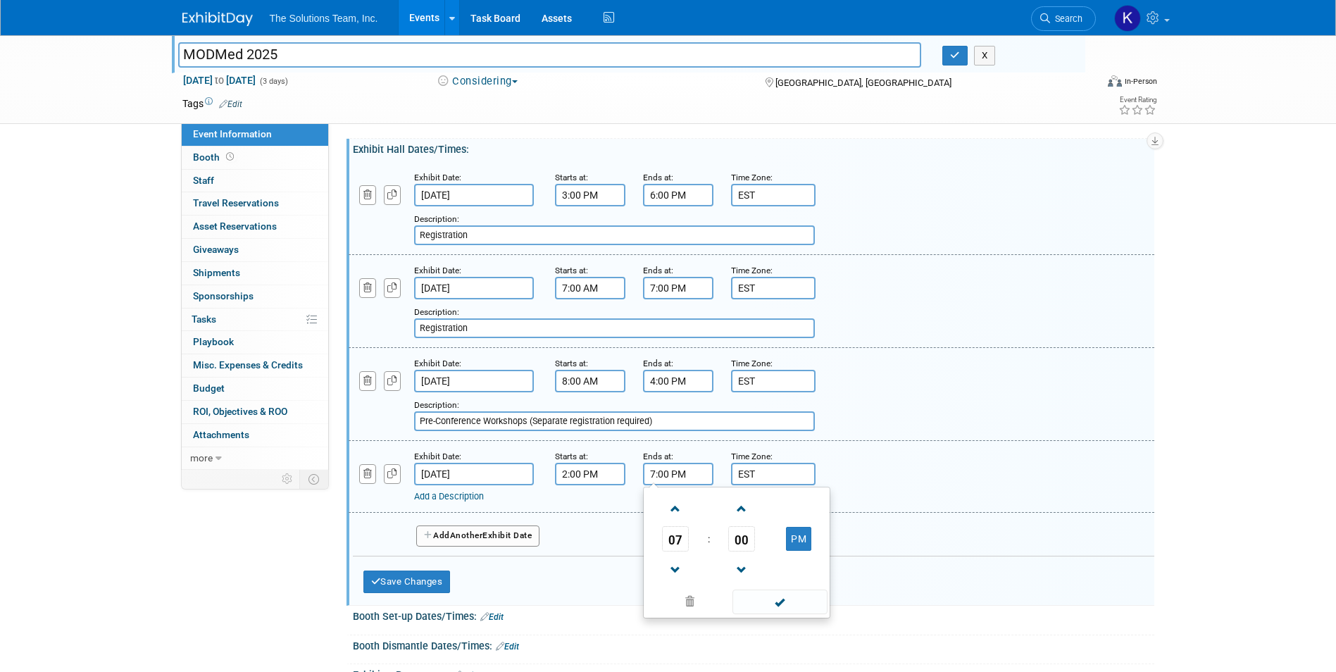
click at [650, 476] on input "7:00 PM" at bounding box center [678, 474] width 70 height 23
click at [676, 508] on span at bounding box center [675, 509] width 25 height 25
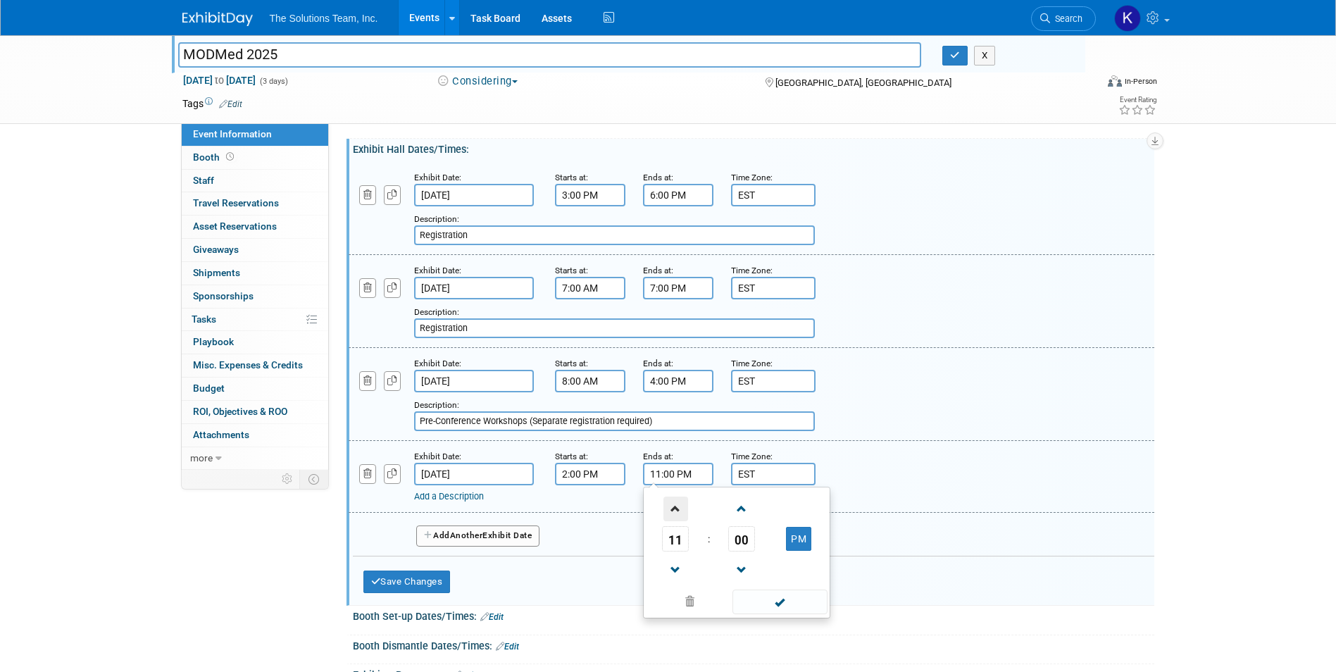
click at [676, 508] on span at bounding box center [675, 509] width 25 height 25
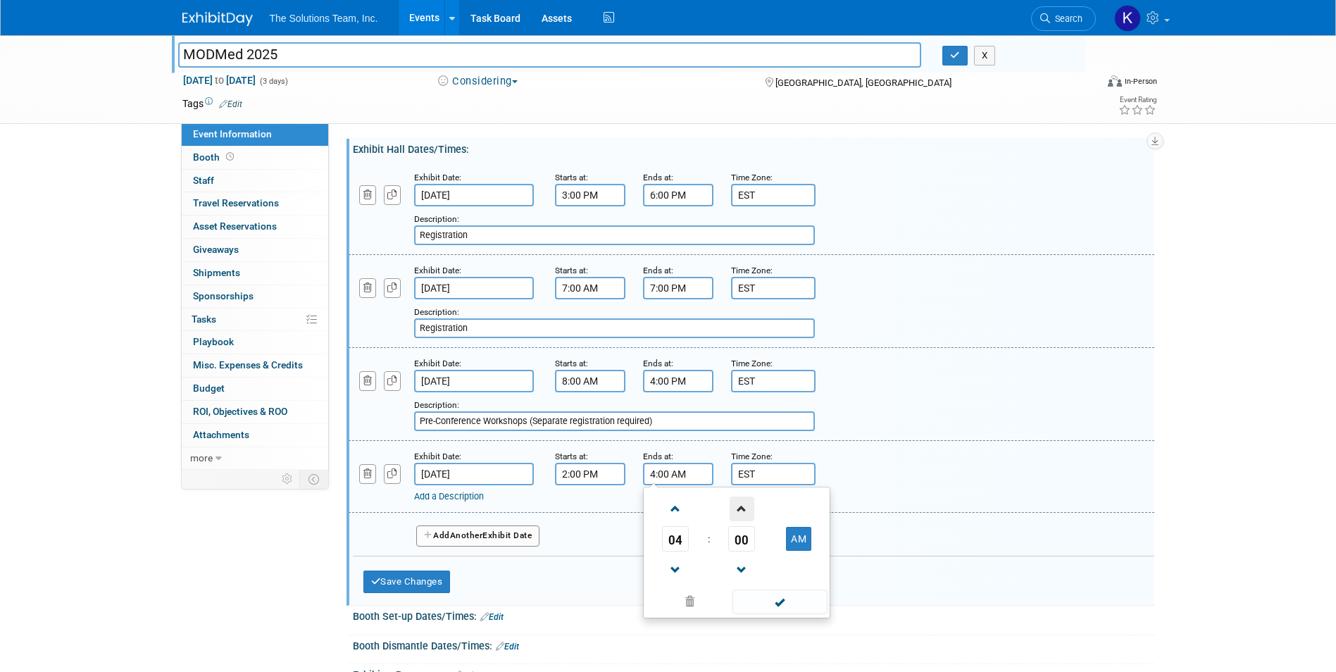
click at [742, 511] on span at bounding box center [742, 509] width 25 height 25
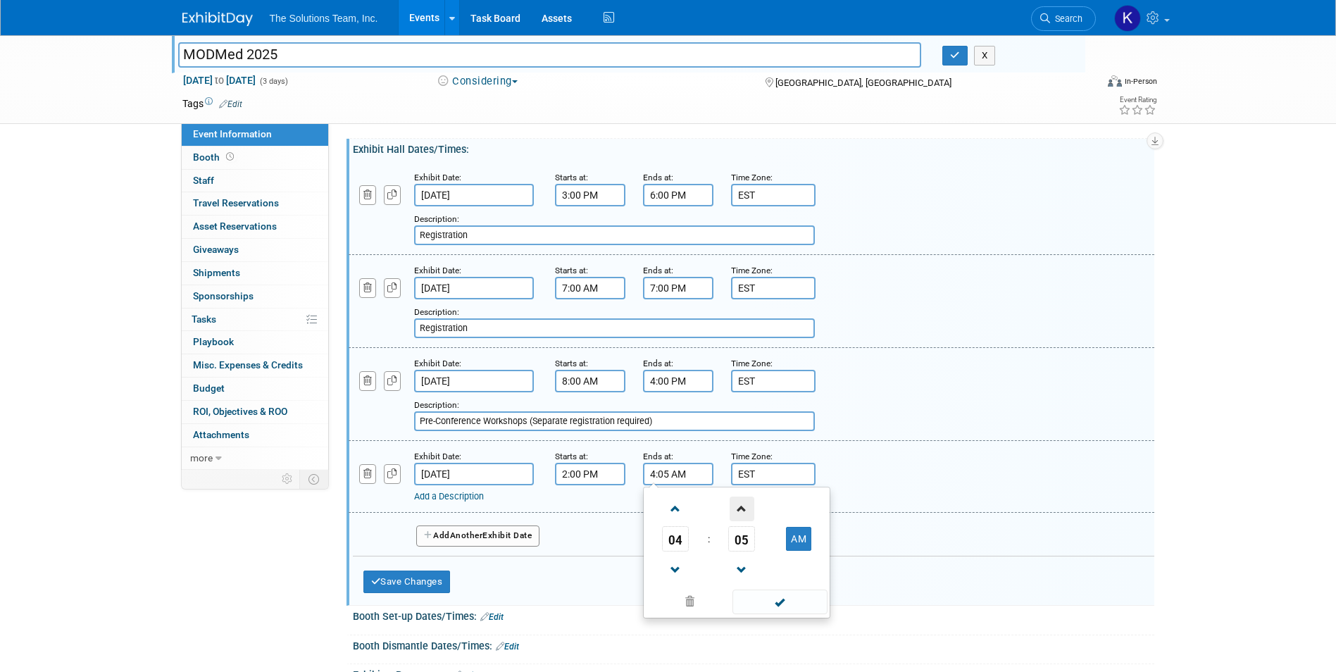
click at [742, 511] on span at bounding box center [742, 509] width 25 height 25
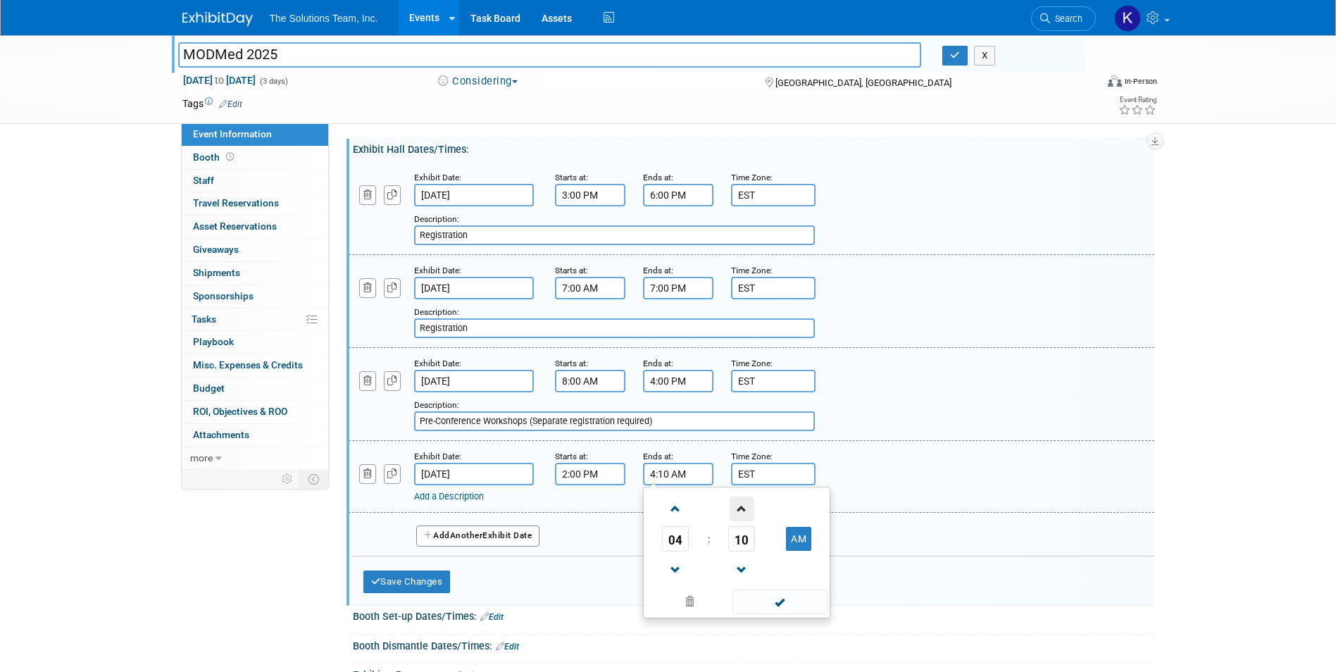
click at [742, 511] on span at bounding box center [742, 509] width 25 height 25
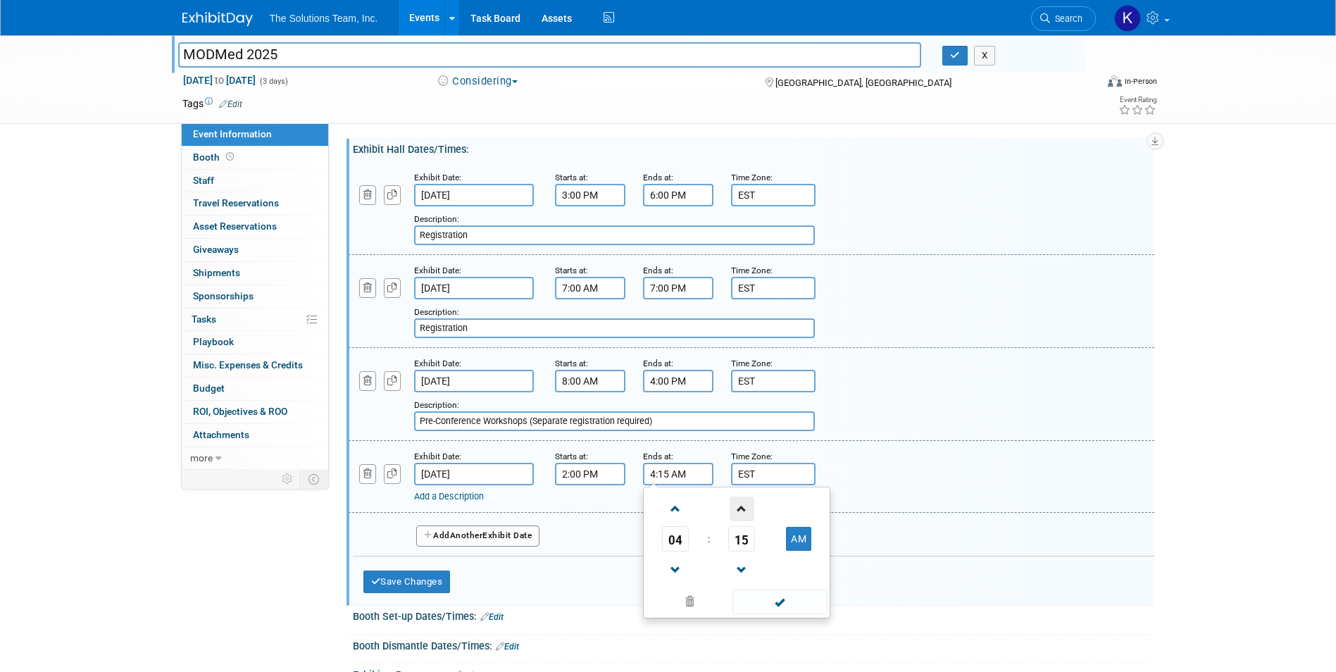
click at [742, 511] on span at bounding box center [742, 509] width 25 height 25
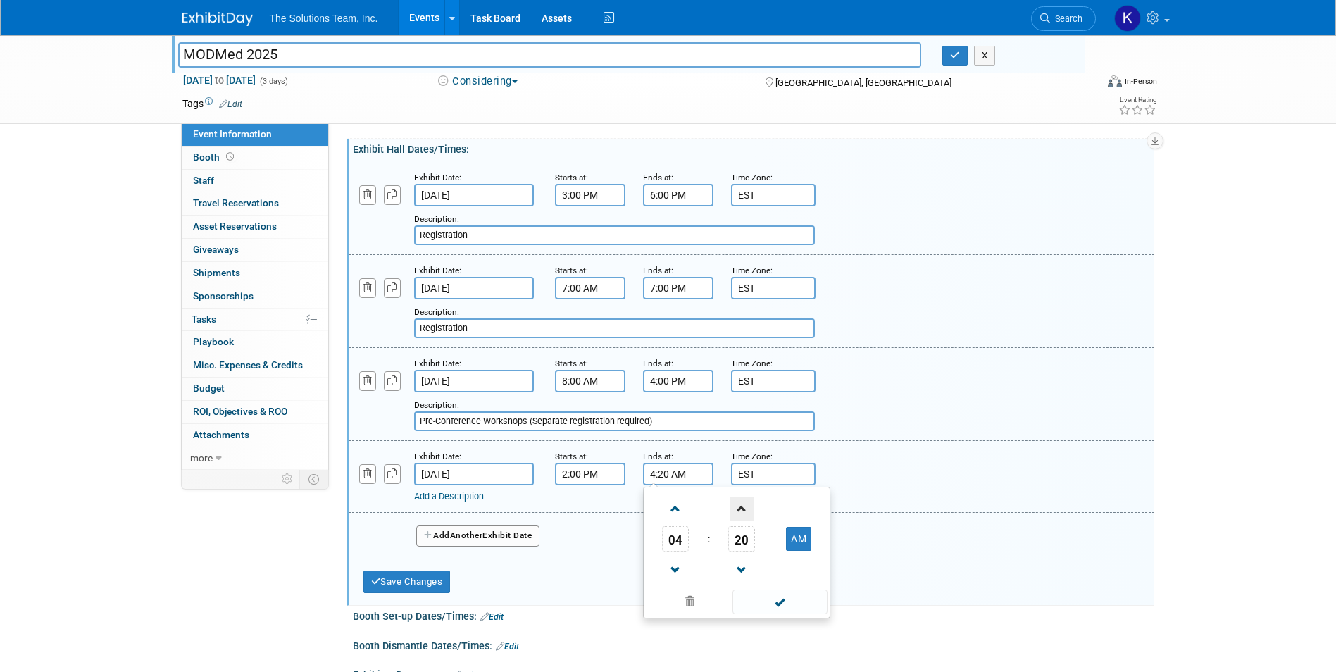
click at [742, 511] on span at bounding box center [742, 509] width 25 height 25
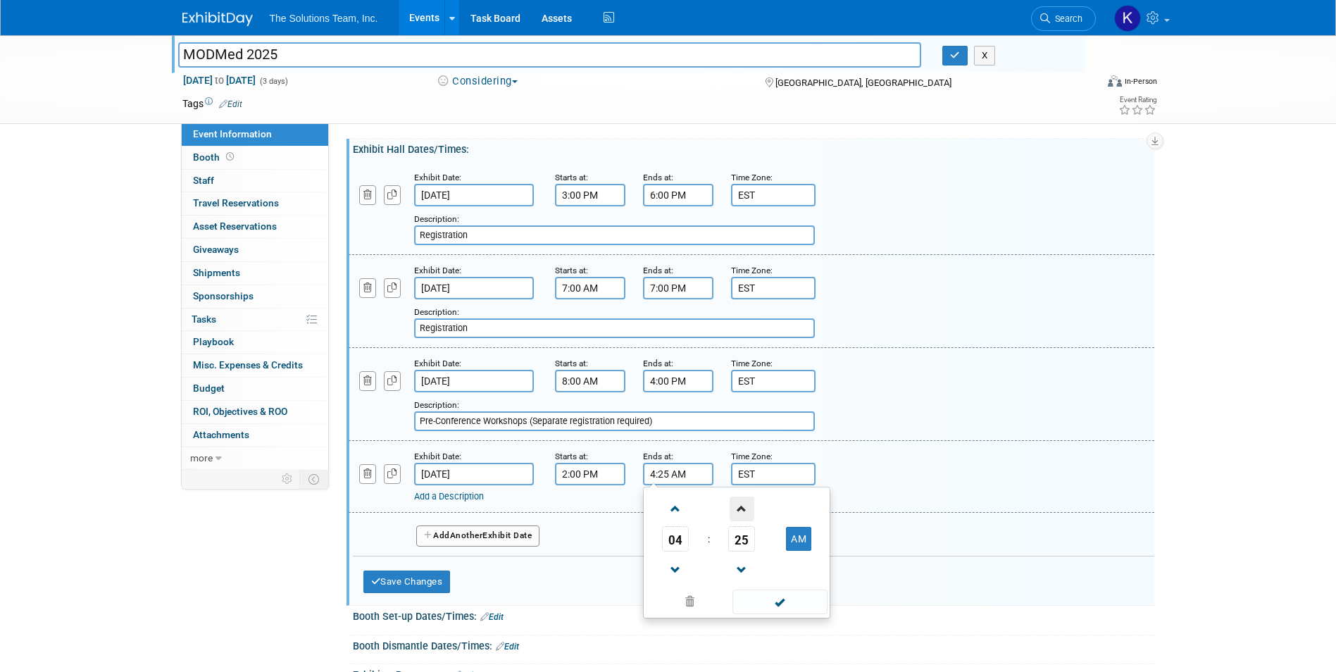
click at [742, 511] on span at bounding box center [742, 509] width 25 height 25
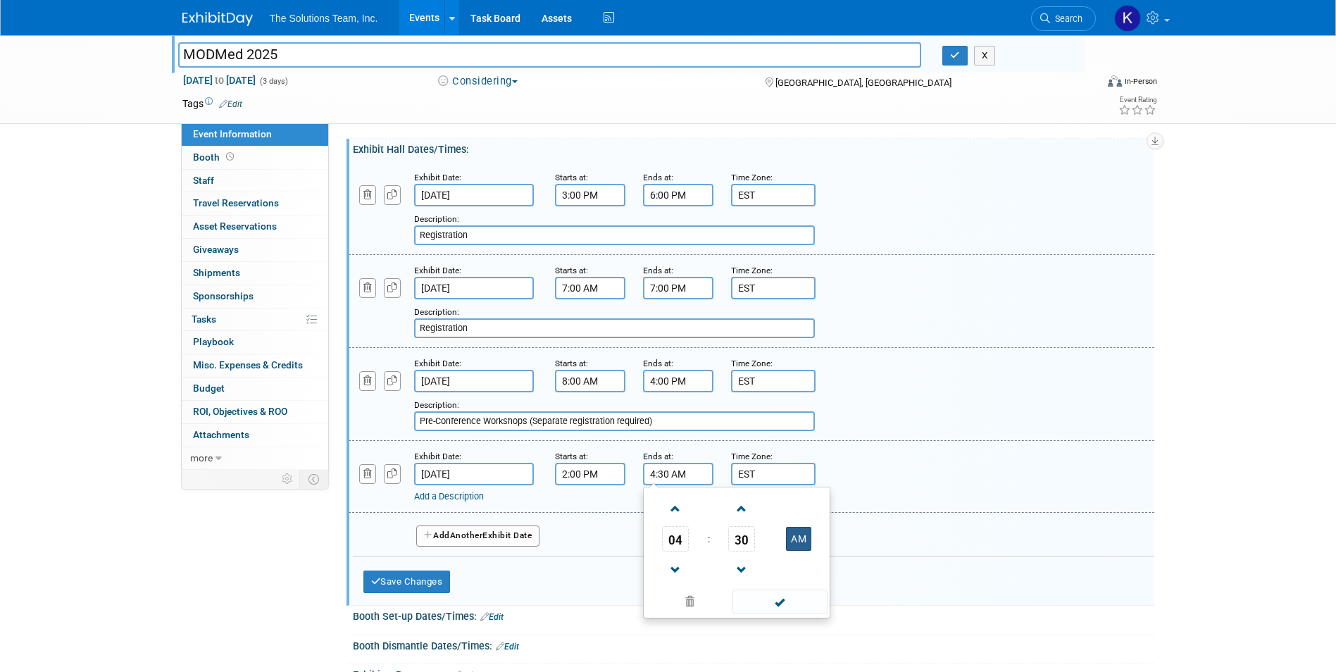
click at [795, 535] on button "AM" at bounding box center [798, 539] width 25 height 24
type input "4:30 PM"
click at [905, 466] on div "Add a Description Description:" at bounding box center [751, 476] width 827 height 54
click at [452, 500] on link "Add a Description" at bounding box center [449, 496] width 70 height 11
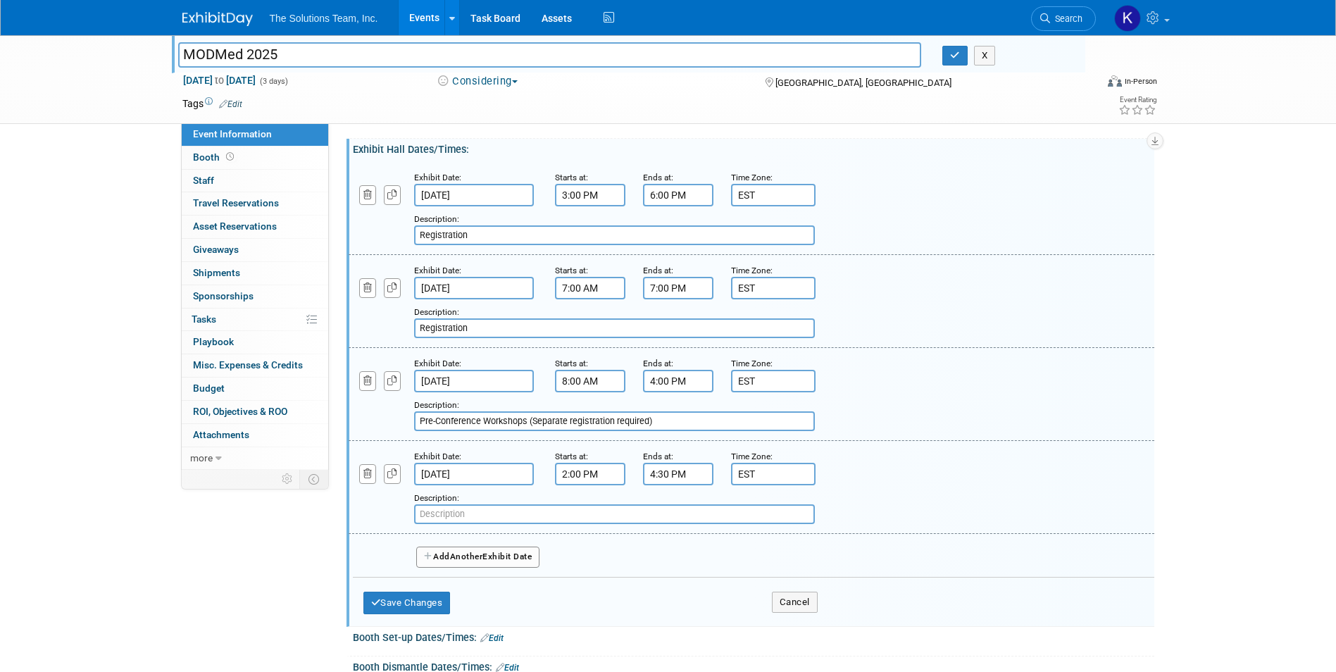
paste input "ModMed Support"
type input "ModMed Support"
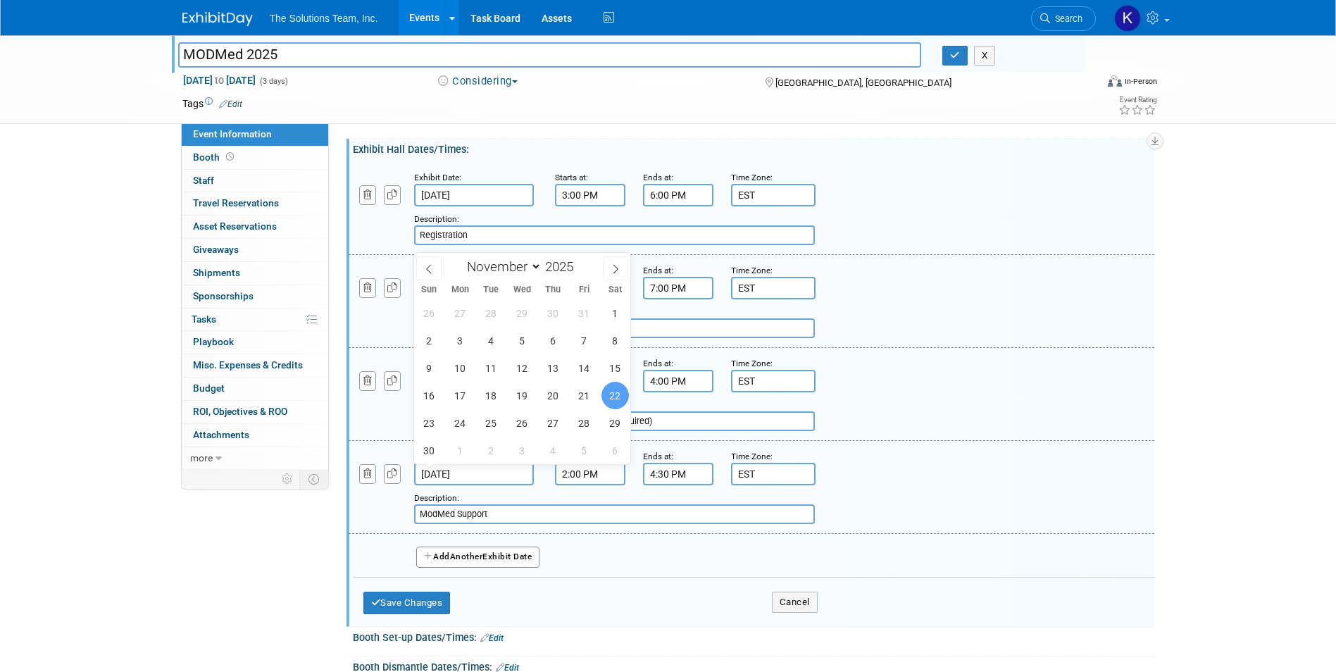
click at [488, 473] on input "Nov 22, 2025" at bounding box center [474, 474] width 120 height 23
click at [580, 397] on span "21" at bounding box center [583, 395] width 27 height 27
type input "Nov 21, 2025"
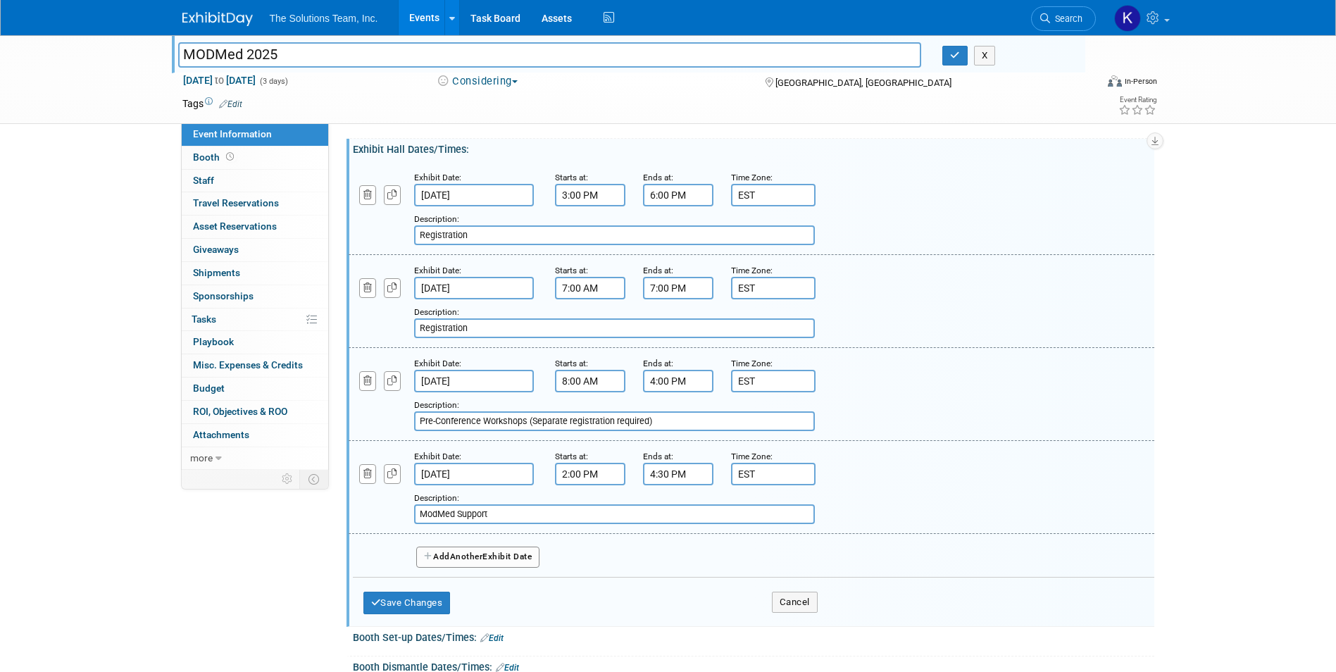
click at [504, 559] on button "Add Another Exhibit Date" at bounding box center [478, 557] width 124 height 21
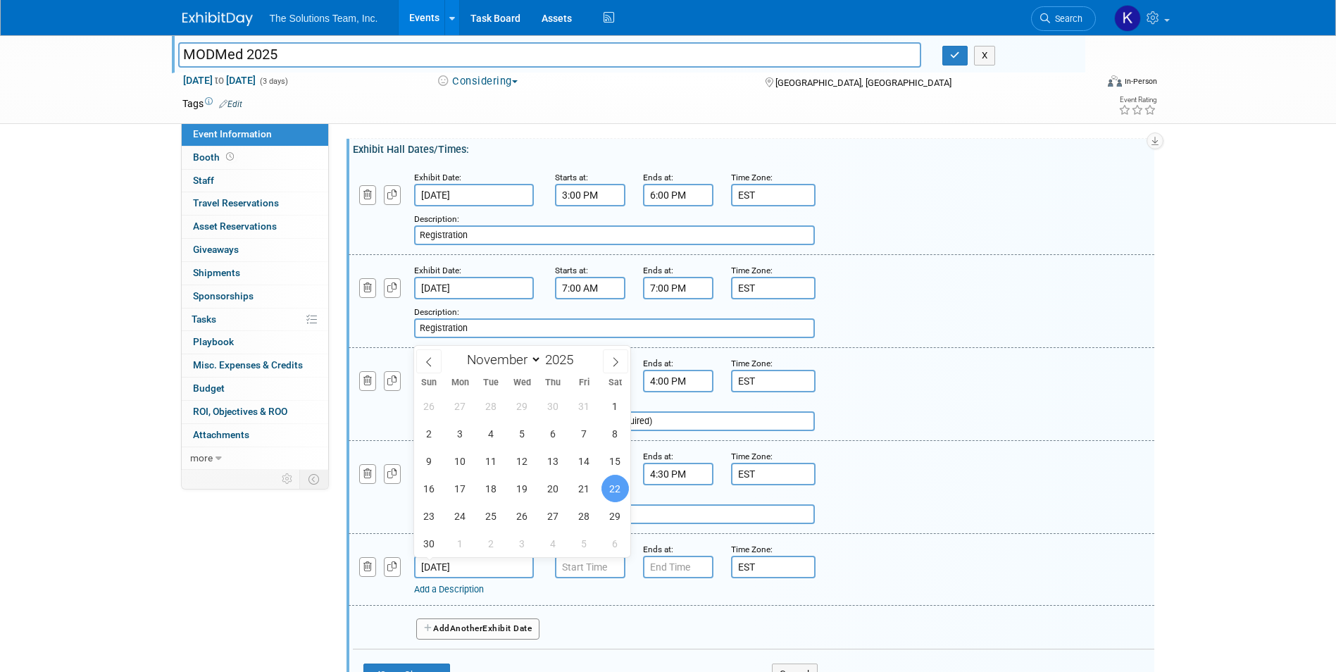
click at [504, 570] on input "Nov 22, 2025" at bounding box center [474, 567] width 120 height 23
click at [582, 479] on span "21" at bounding box center [583, 488] width 27 height 27
type input "Nov 21, 2025"
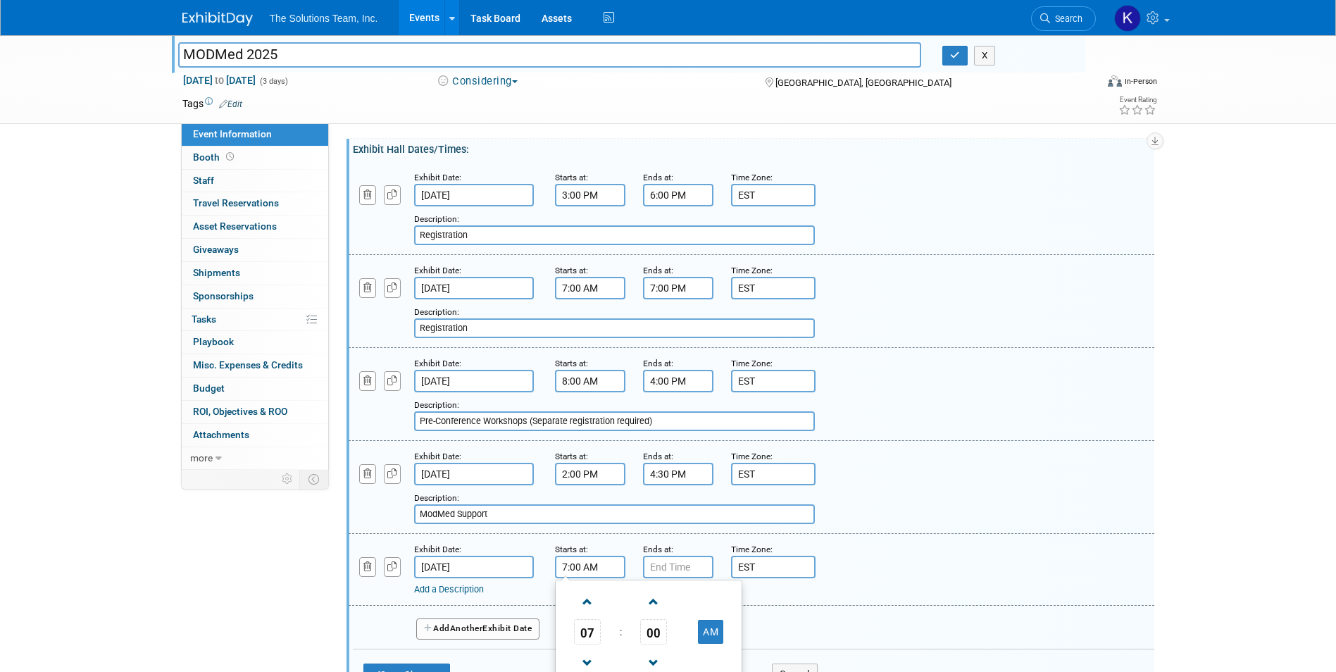
click at [582, 564] on input "7:00 AM" at bounding box center [590, 567] width 70 height 23
drag, startPoint x: 605, startPoint y: 567, endPoint x: 553, endPoint y: 568, distance: 52.1
click at [553, 568] on div "Starts at: 7:00 AM 07 : 00 AM 12 01 02 03 04 05 06 07 08 09 10 11 00 05 10 15 2…" at bounding box center [588, 560] width 88 height 37
type input "1:45 PM"
type input "7:00 PM"
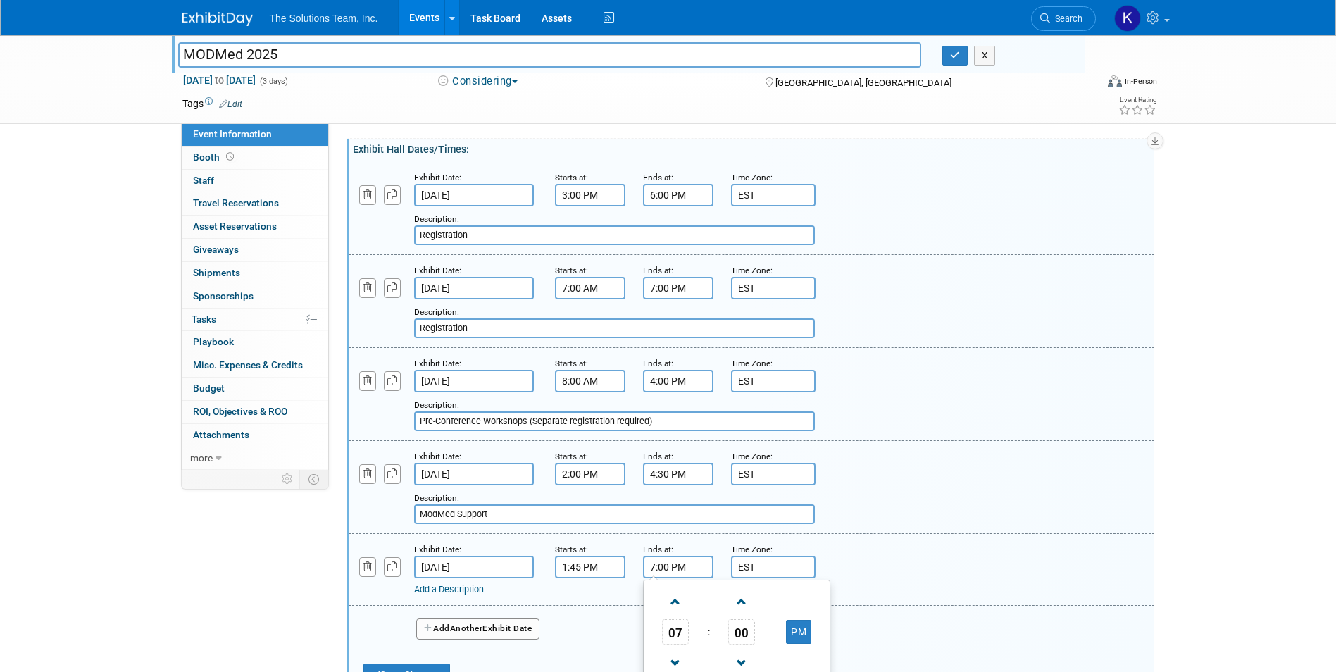
click at [675, 563] on input "7:00 PM" at bounding box center [678, 567] width 70 height 23
click at [470, 591] on link "Add a Description" at bounding box center [449, 589] width 70 height 11
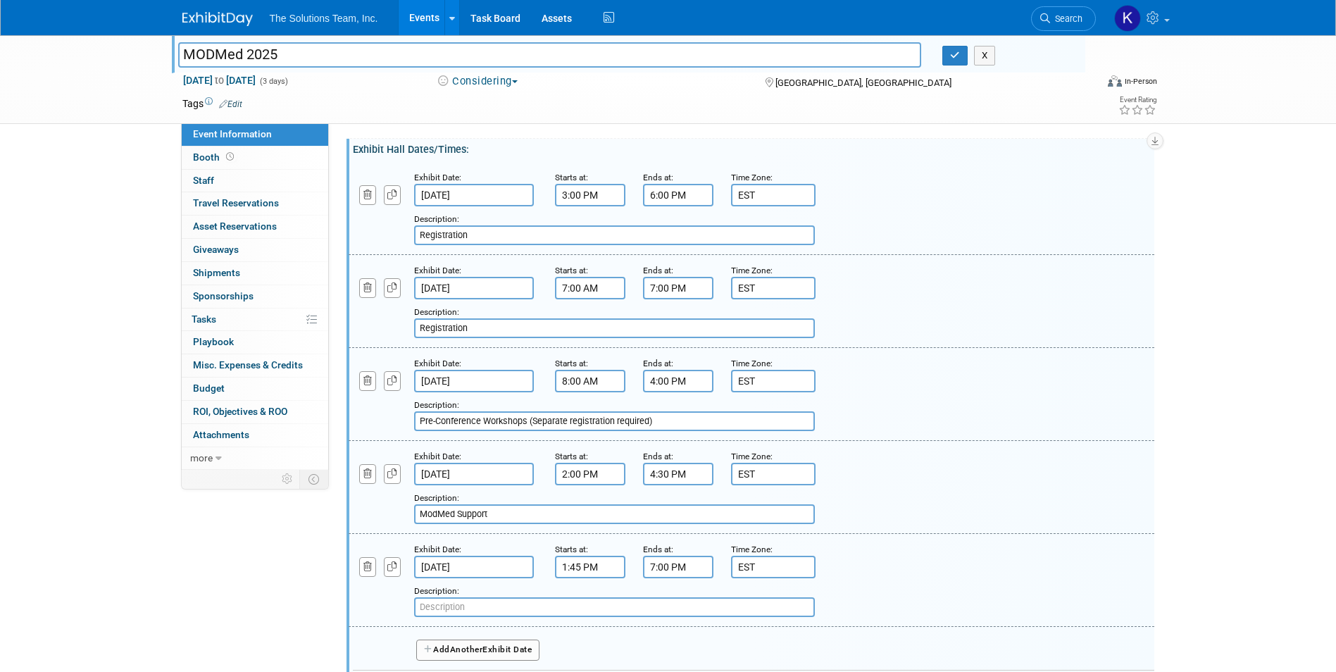
paste input "Exhibit Hall and Solutions Bar"
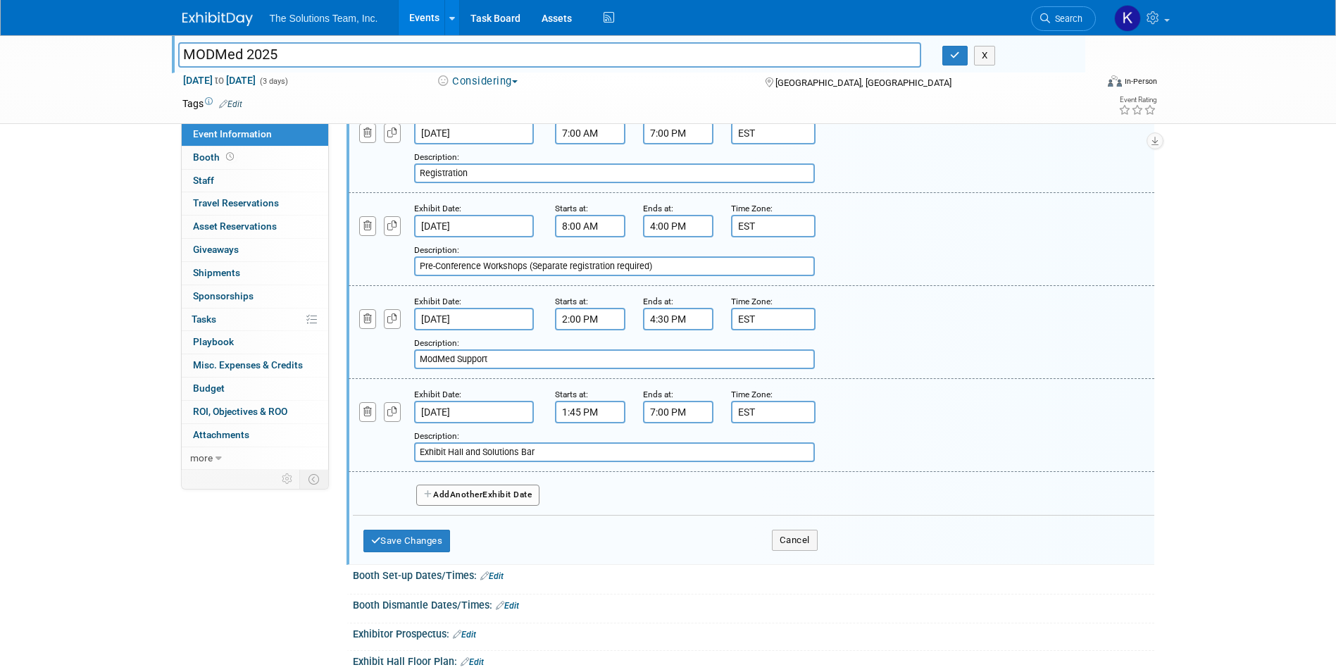
scroll to position [352, 0]
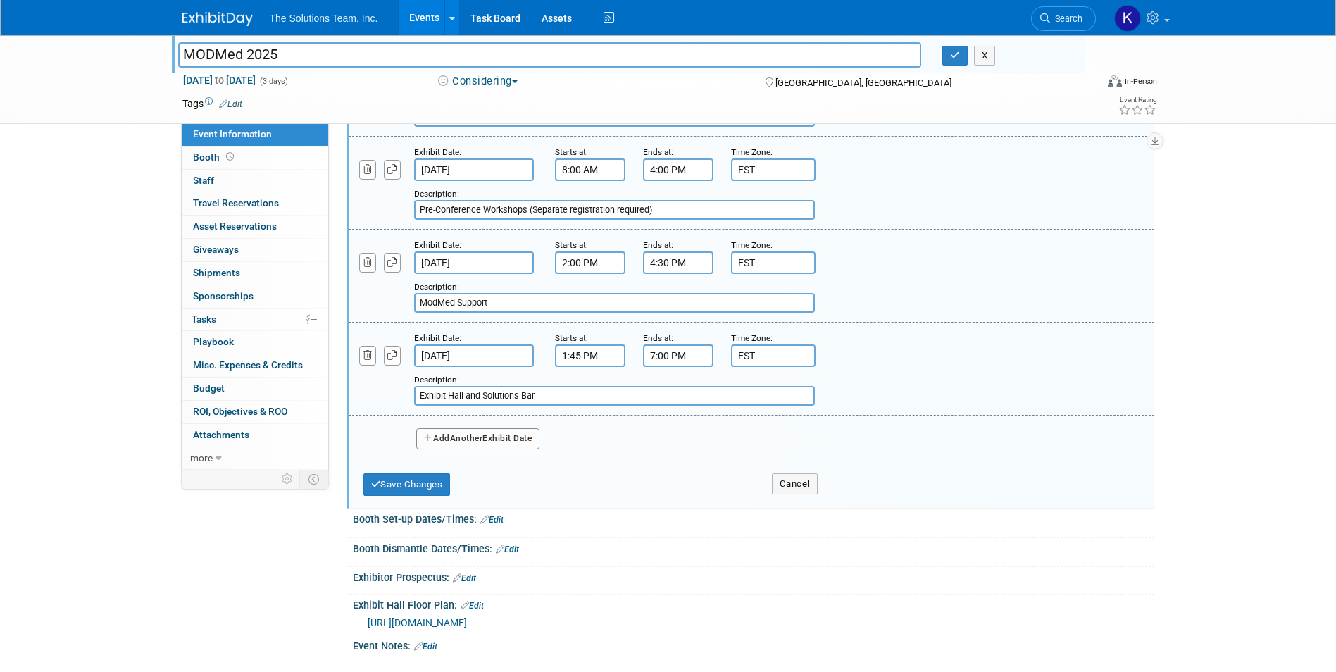
type input "Exhibit Hall and Solutions Bar"
click at [506, 442] on button "Add Another Exhibit Date" at bounding box center [478, 438] width 124 height 21
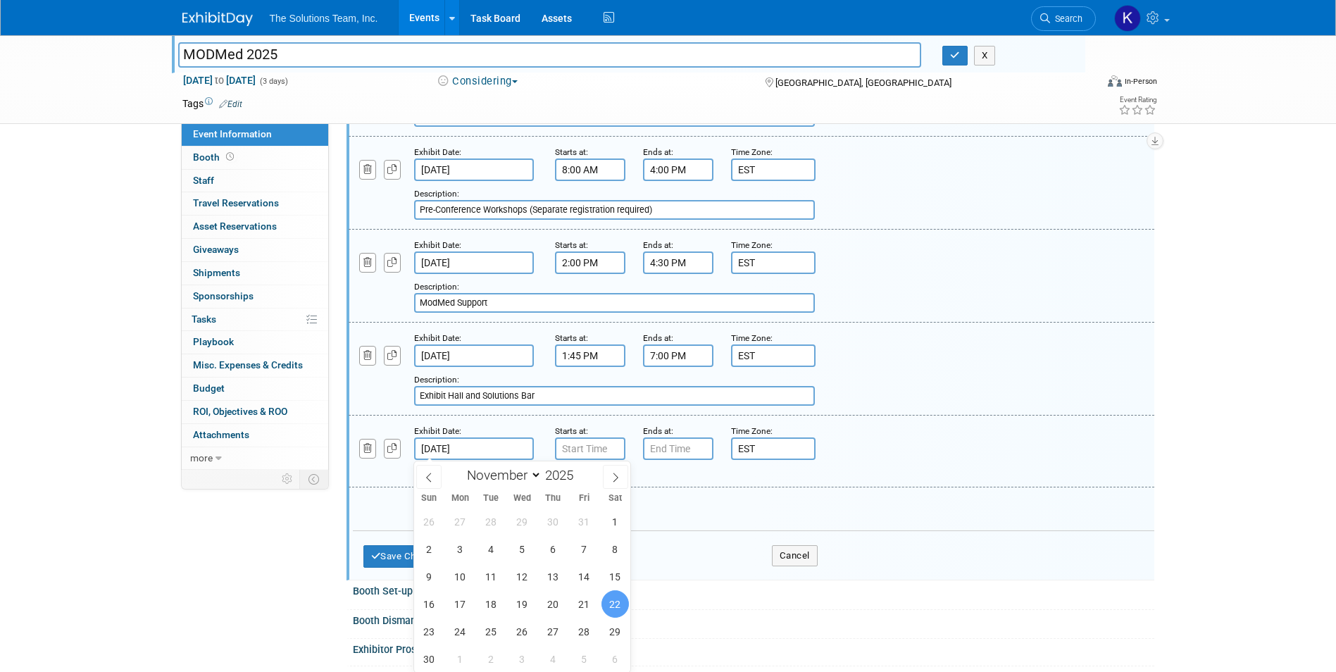
click at [494, 449] on input "Nov 22, 2025" at bounding box center [474, 448] width 120 height 23
click at [578, 601] on span "21" at bounding box center [583, 603] width 27 height 27
type input "Nov 21, 2025"
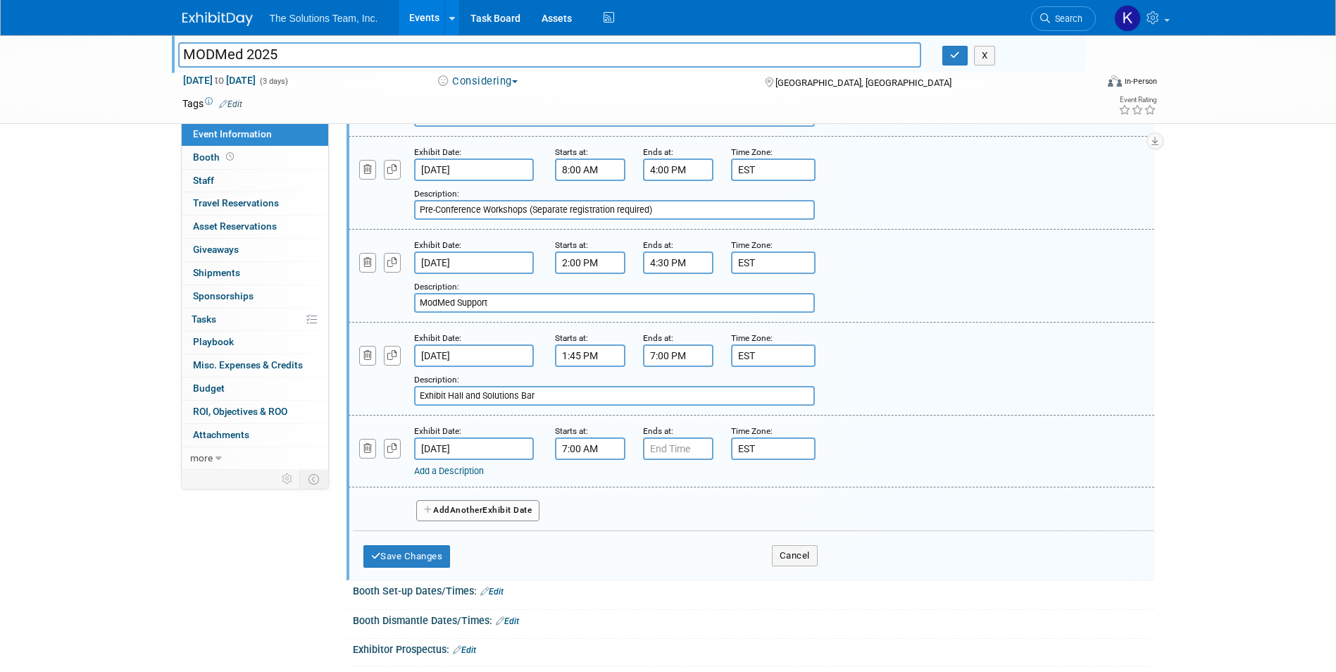
click at [573, 441] on input "7:00 AM" at bounding box center [590, 448] width 70 height 23
drag, startPoint x: 604, startPoint y: 444, endPoint x: 528, endPoint y: 444, distance: 76.8
click at [528, 444] on div "Exhibit Date: Nov 21, 2025 Starts at: 7:00 AM 07 : 00 AM 12 01 02 03 04 05 06 0…" at bounding box center [752, 452] width 806 height 72
type input "4:00 PM"
click at [680, 487] on span at bounding box center [675, 483] width 25 height 25
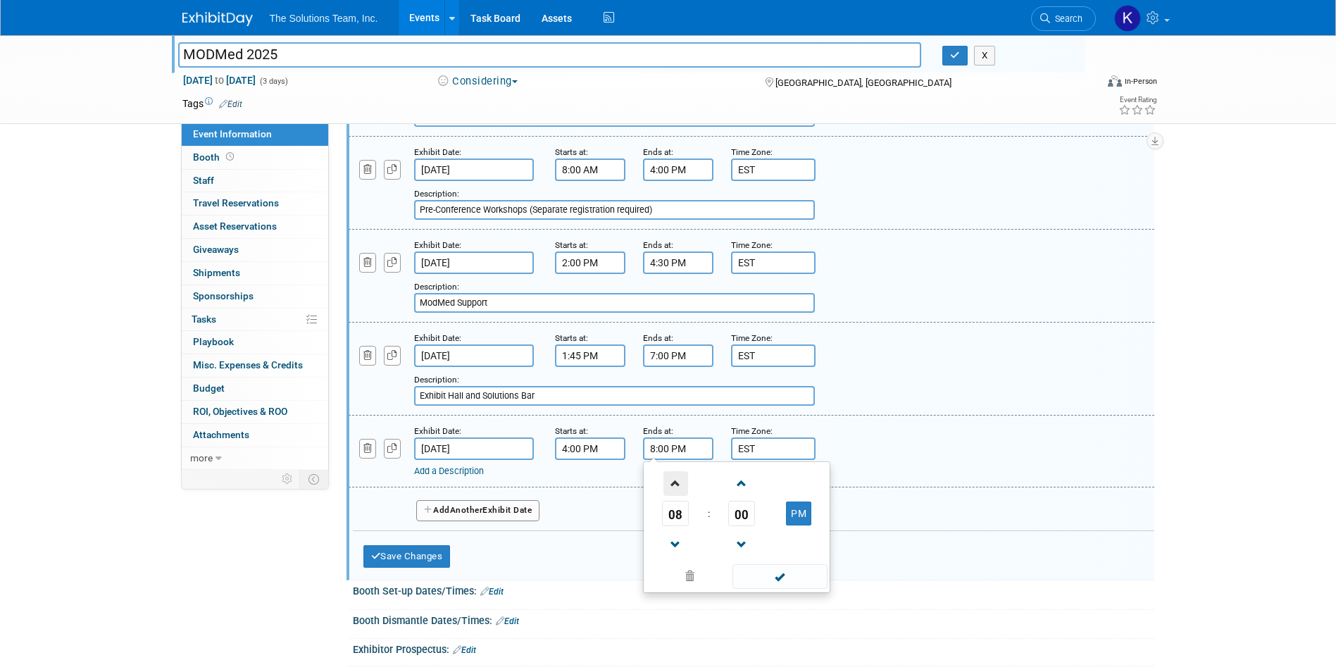
click at [680, 487] on span at bounding box center [675, 483] width 25 height 25
click at [684, 550] on span at bounding box center [675, 544] width 25 height 25
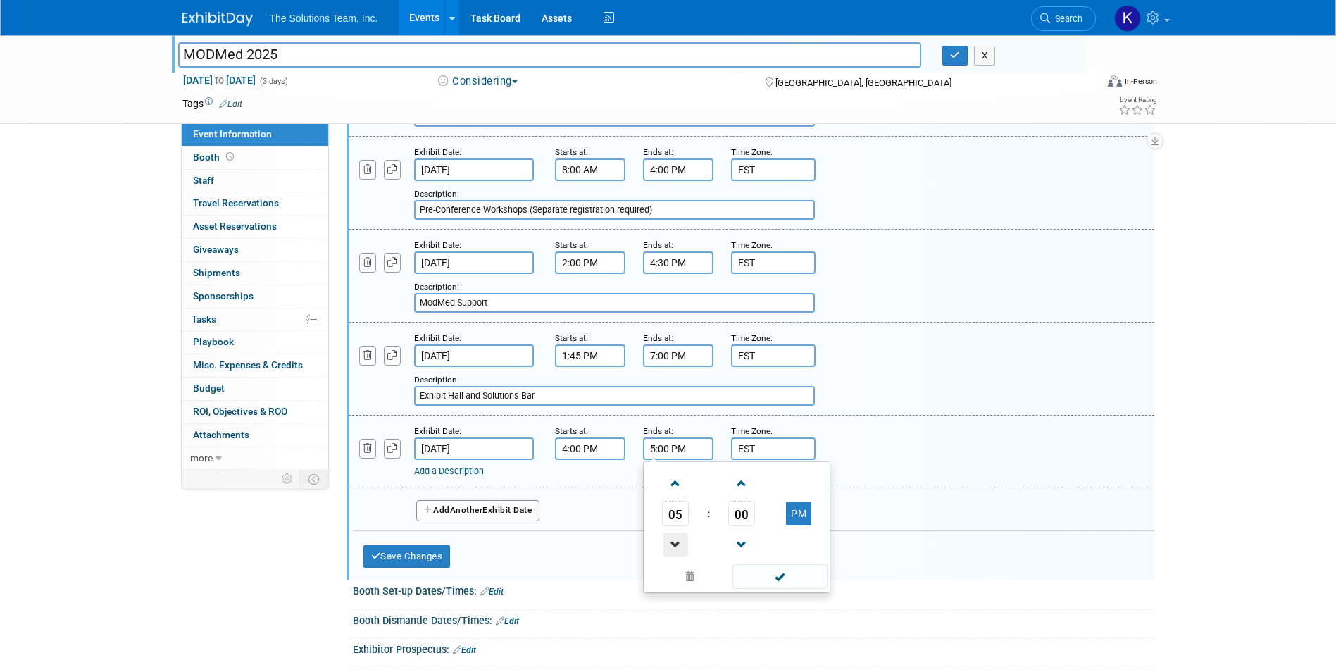
click at [684, 550] on span at bounding box center [675, 544] width 25 height 25
click at [682, 493] on span at bounding box center [675, 483] width 25 height 25
click at [734, 476] on span at bounding box center [742, 483] width 25 height 25
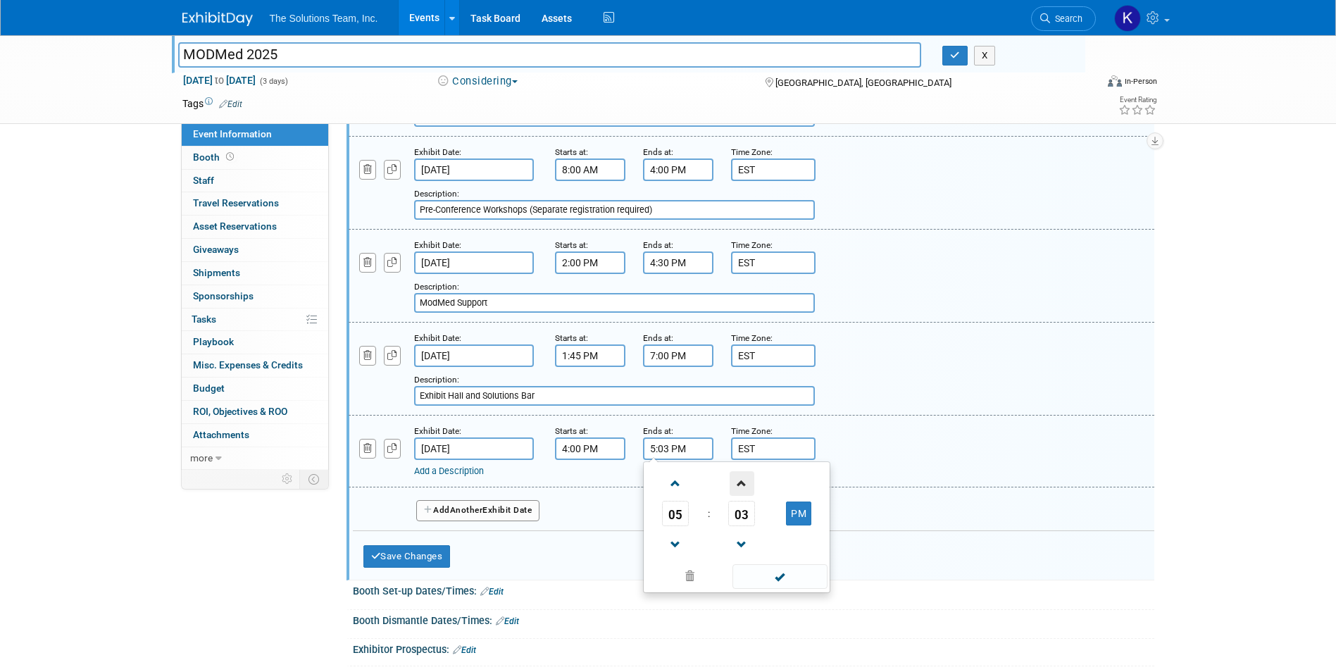
click at [734, 476] on span at bounding box center [742, 483] width 25 height 25
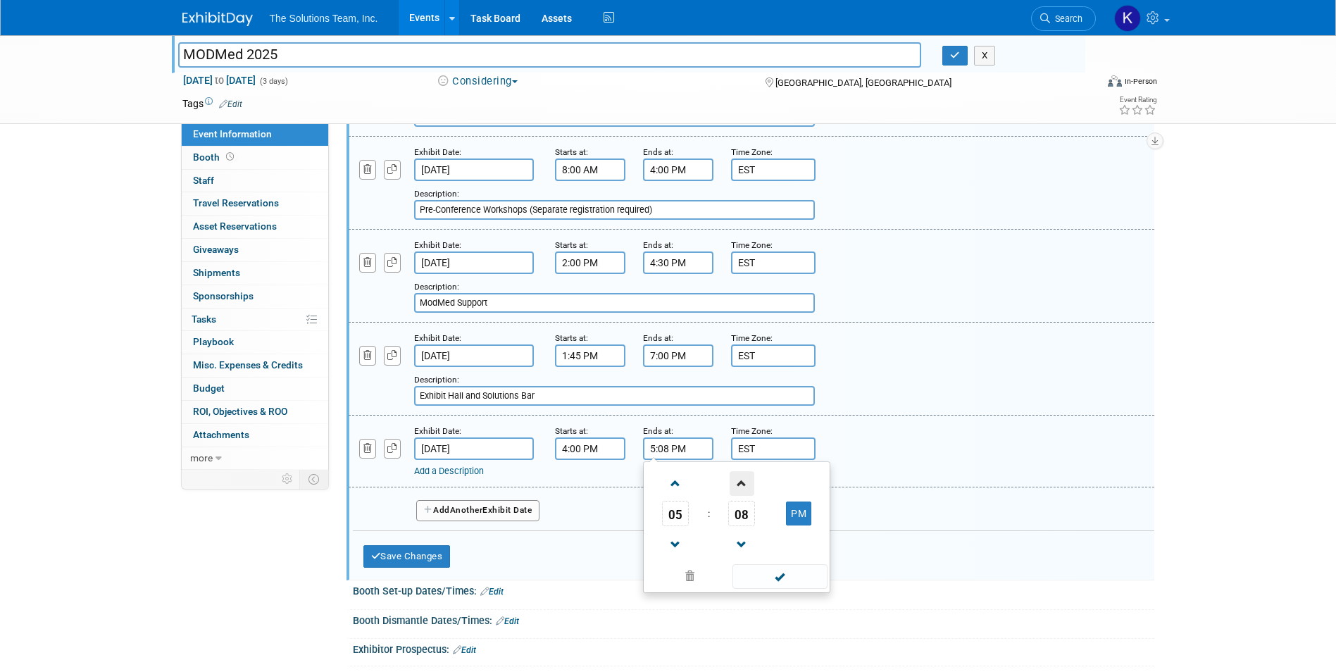
click at [734, 476] on span at bounding box center [742, 483] width 25 height 25
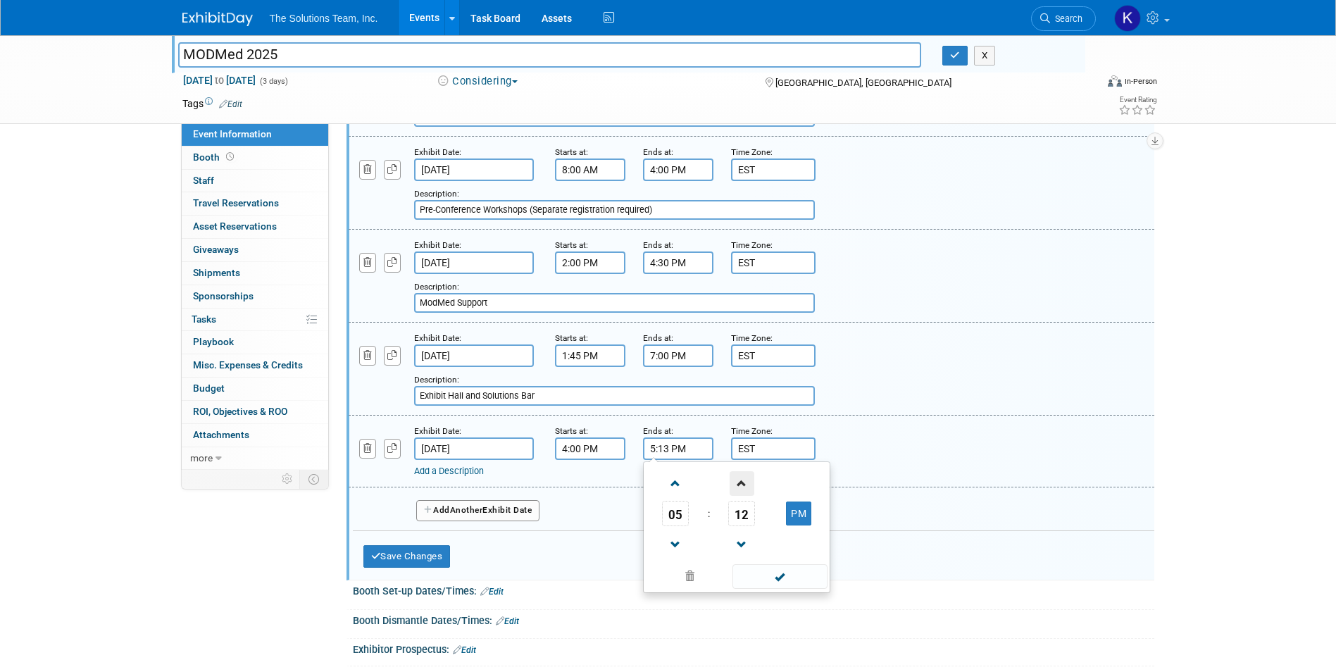
click at [734, 476] on span at bounding box center [742, 483] width 25 height 25
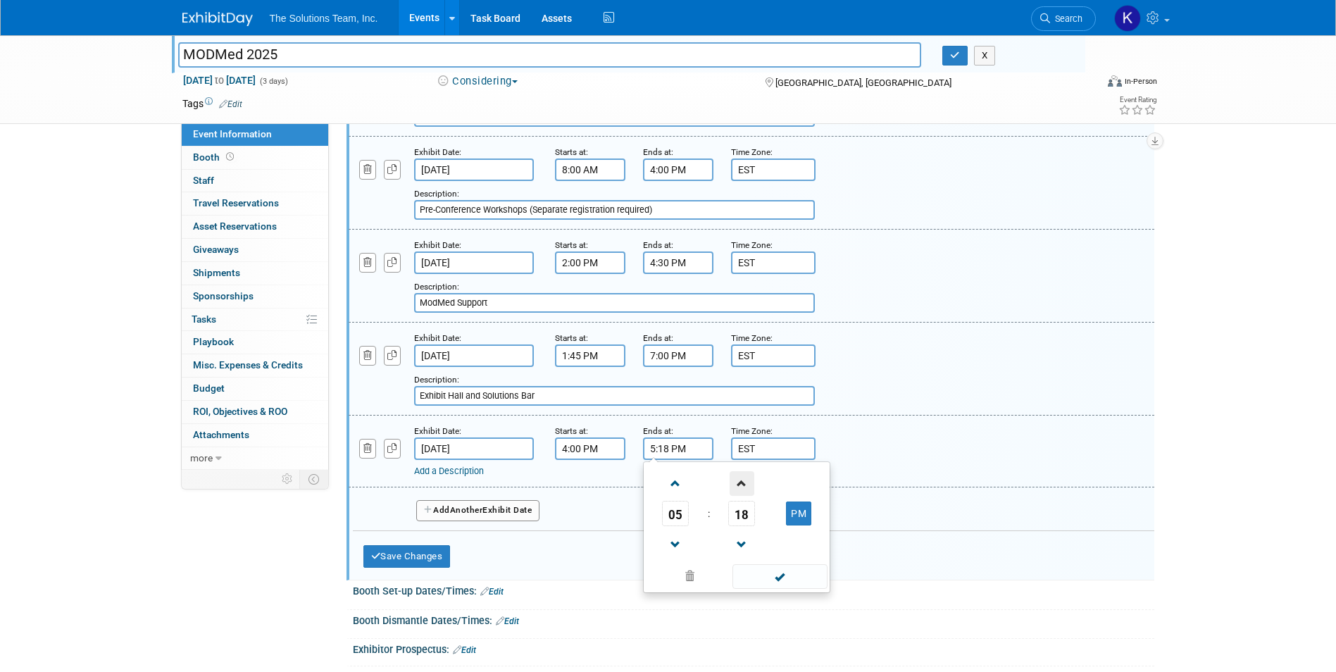
click at [734, 476] on span at bounding box center [742, 483] width 25 height 25
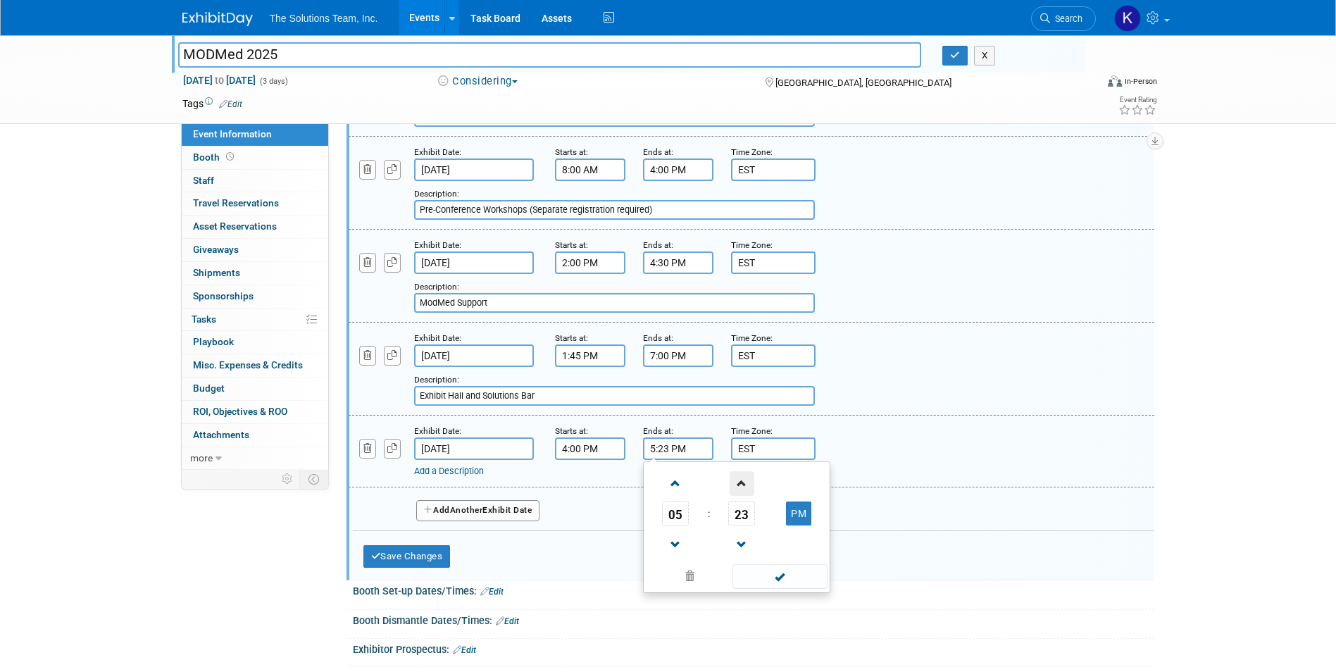
click at [734, 476] on span at bounding box center [742, 483] width 25 height 25
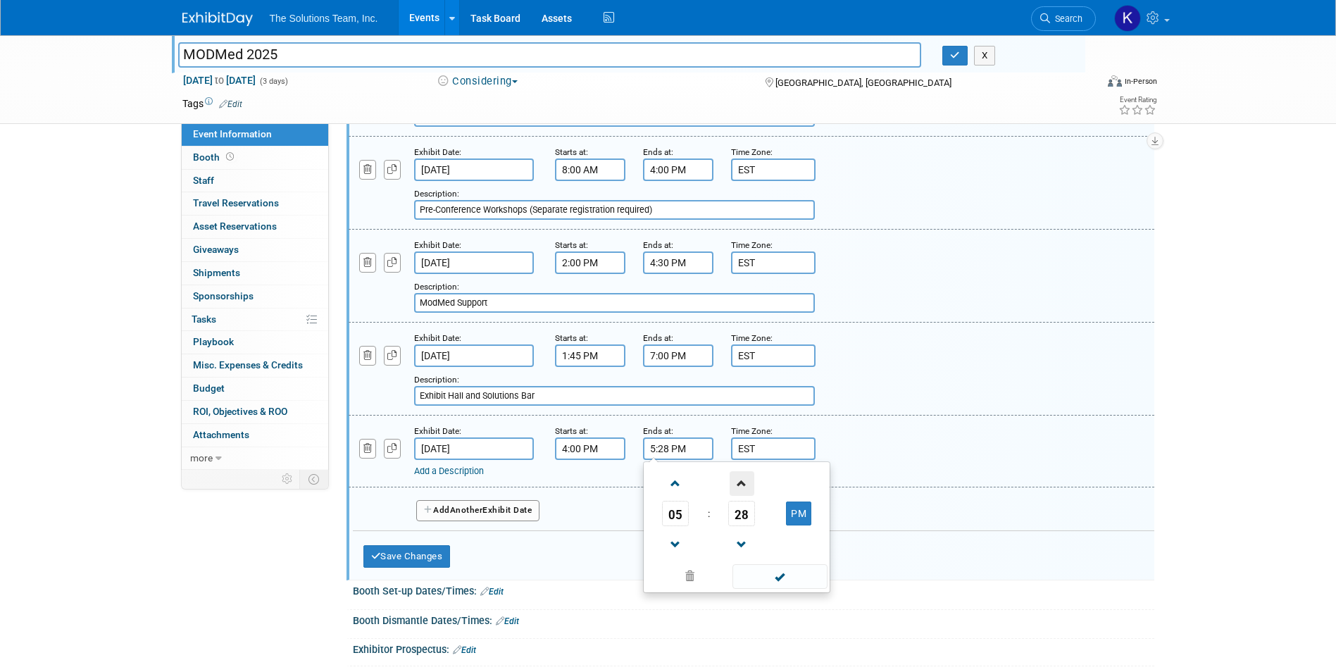
click at [734, 476] on span at bounding box center [742, 483] width 25 height 25
type input "5:30 PM"
click at [776, 577] on span at bounding box center [779, 576] width 95 height 25
click at [468, 477] on div "Add a Description" at bounding box center [715, 471] width 602 height 13
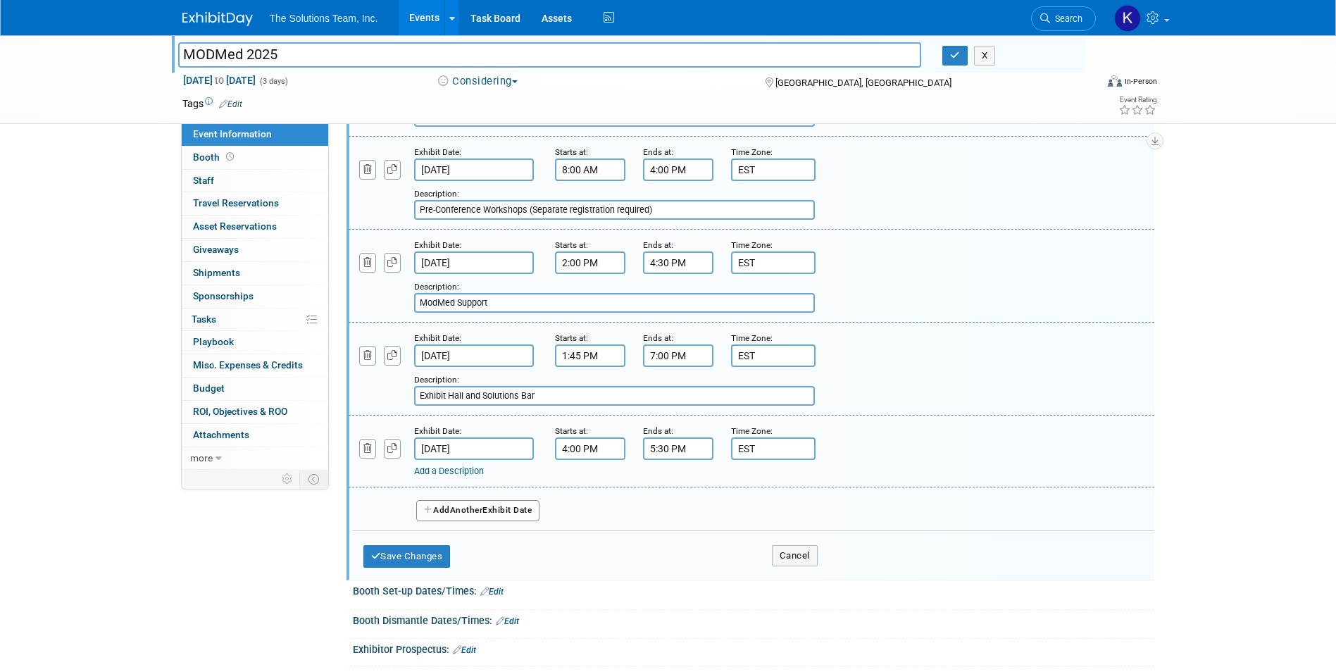
click at [475, 470] on link "Add a Description" at bounding box center [449, 471] width 70 height 11
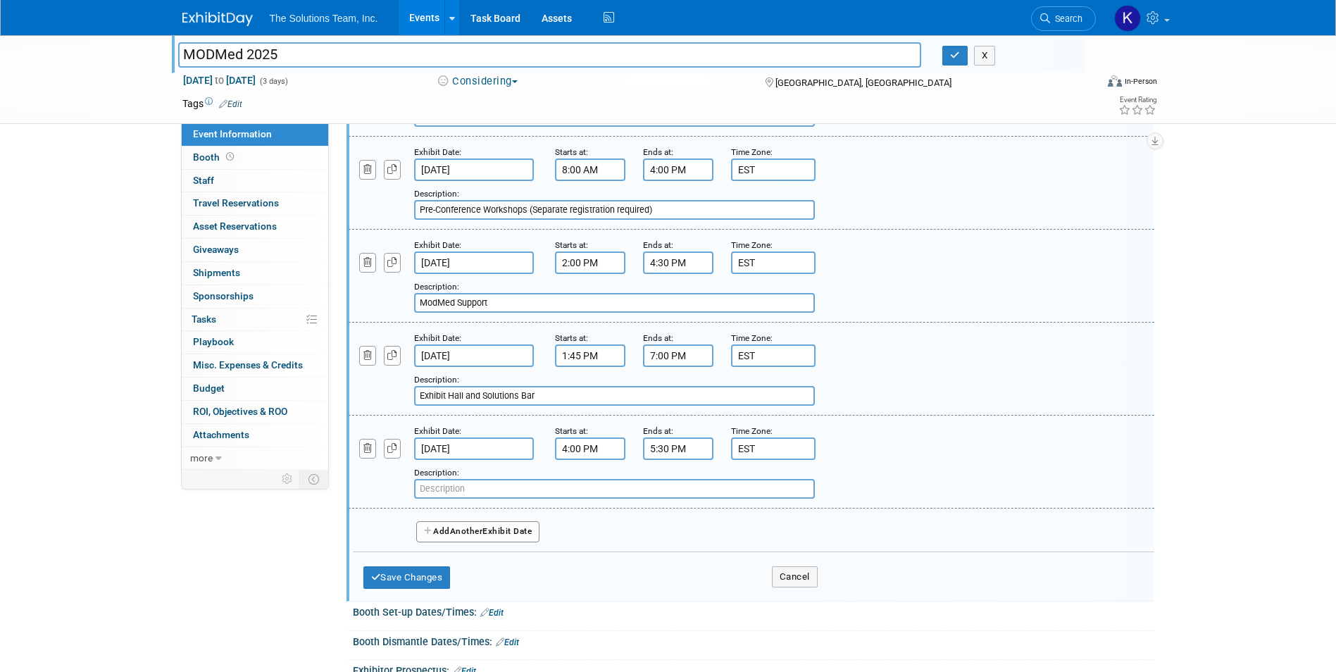
paste input "Specialty Networking Receptions"
type input "Specialty Networking Receptions"
click at [497, 532] on button "Add Another Exhibit Date" at bounding box center [478, 531] width 124 height 21
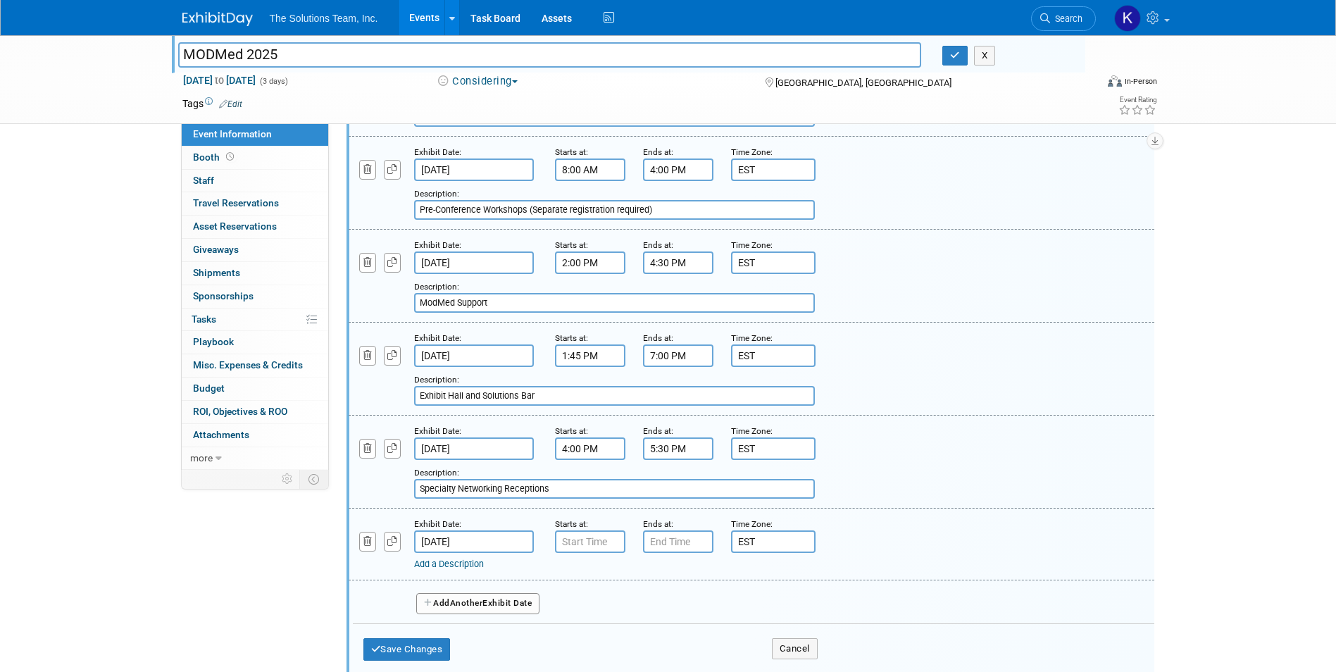
click at [497, 535] on input "Nov 22, 2025" at bounding box center [474, 541] width 120 height 23
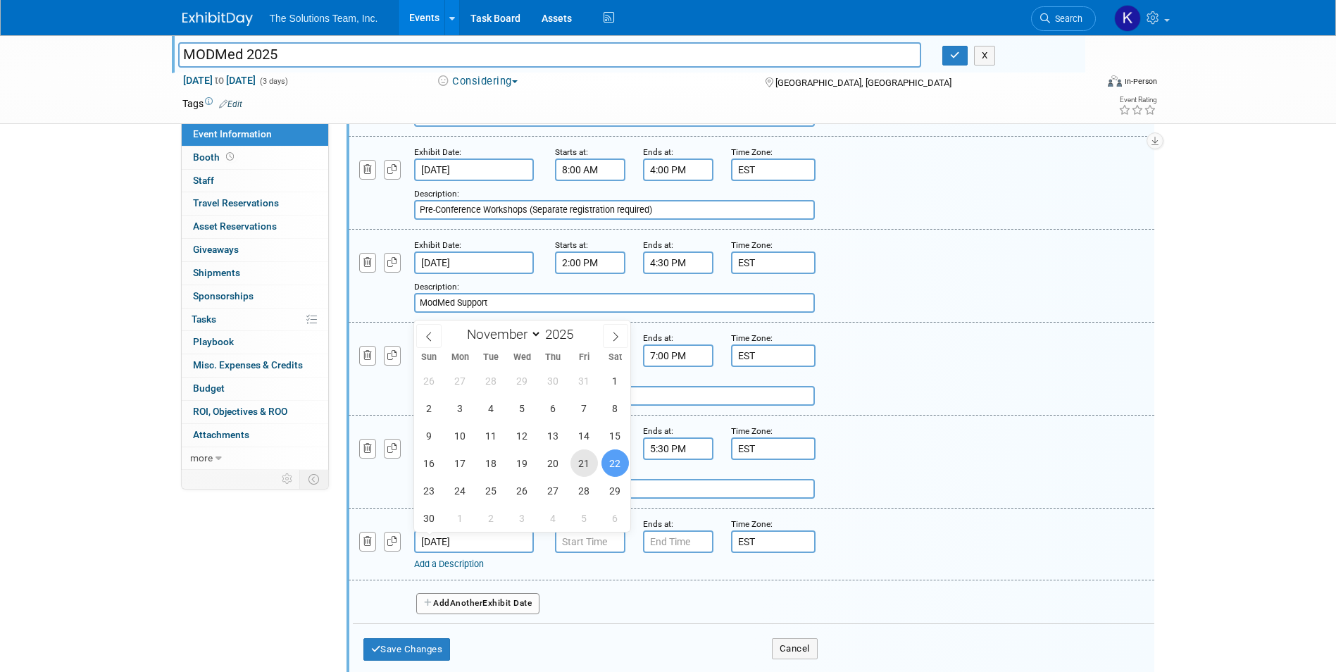
click at [593, 471] on span "21" at bounding box center [583, 462] width 27 height 27
type input "Nov 21, 2025"
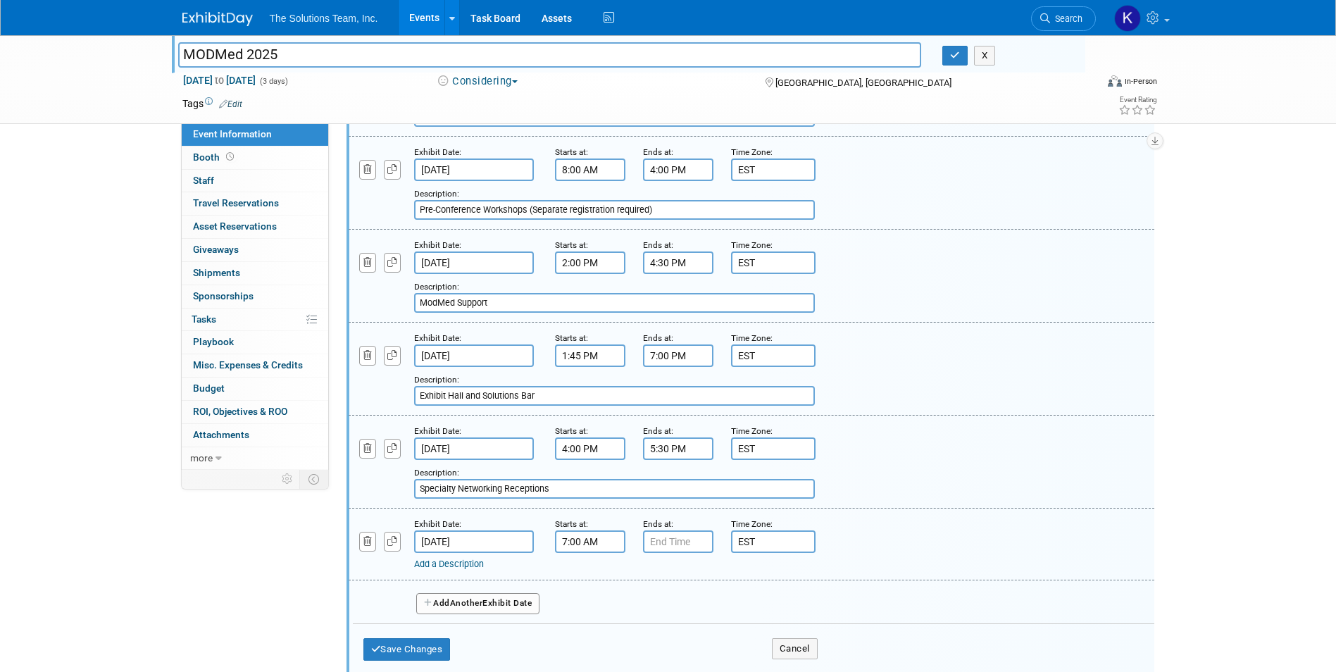
click at [576, 540] on input "7:00 AM" at bounding box center [590, 541] width 70 height 23
click at [594, 641] on span at bounding box center [587, 637] width 25 height 25
click at [721, 604] on button "AM" at bounding box center [710, 606] width 25 height 24
type input "5:00 PM"
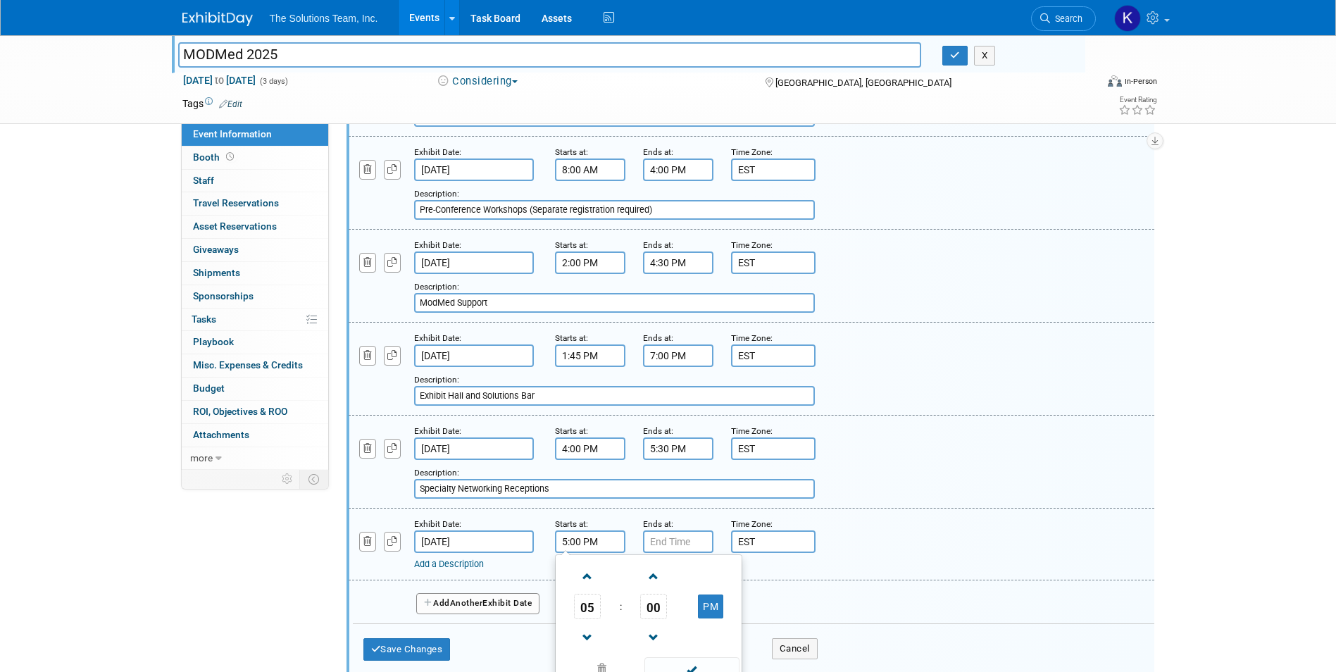
type input "7:00 PM"
click at [676, 546] on input "7:00 PM" at bounding box center [678, 541] width 70 height 23
click at [449, 568] on link "Add a Description" at bounding box center [449, 564] width 70 height 11
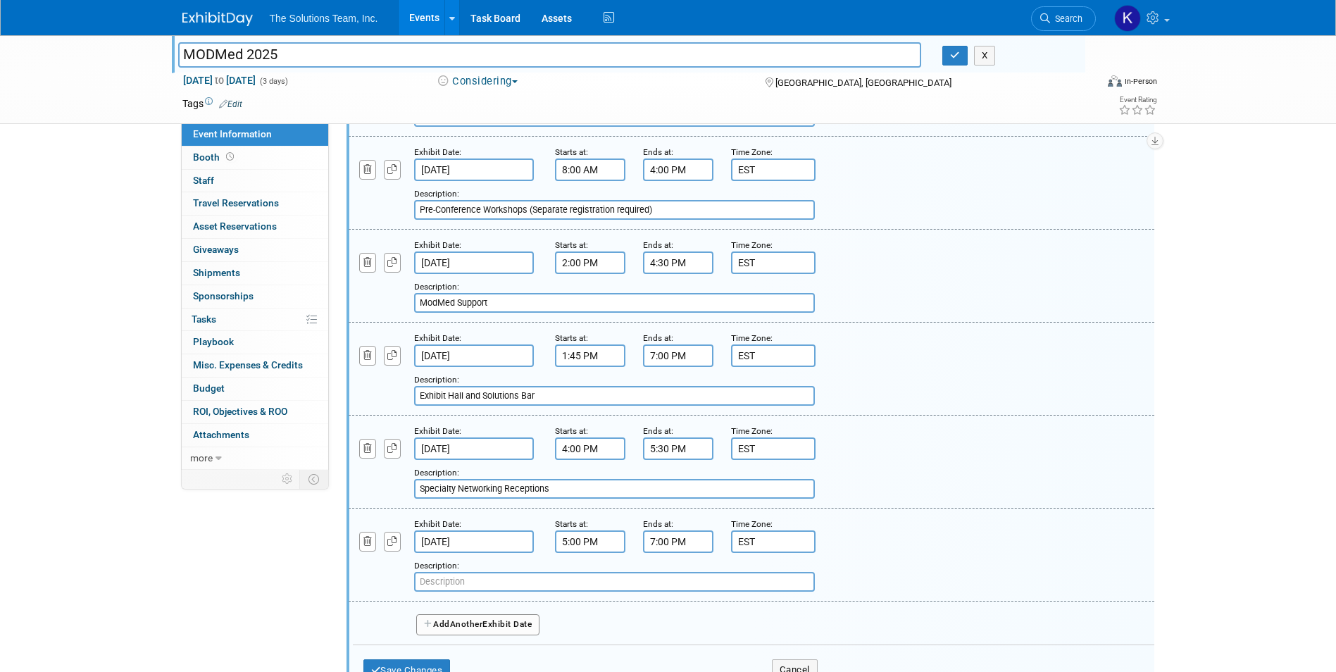
click at [442, 581] on input "text" at bounding box center [614, 582] width 401 height 20
paste input "Welcome Reception"
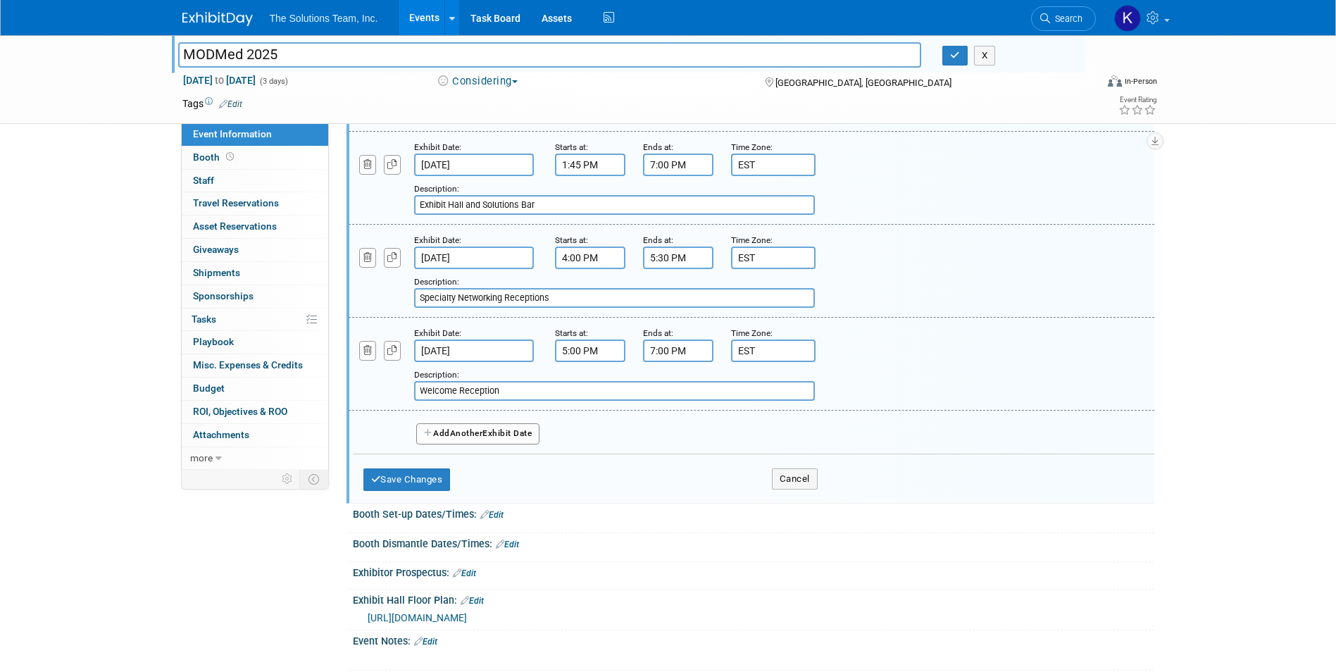
scroll to position [563, 0]
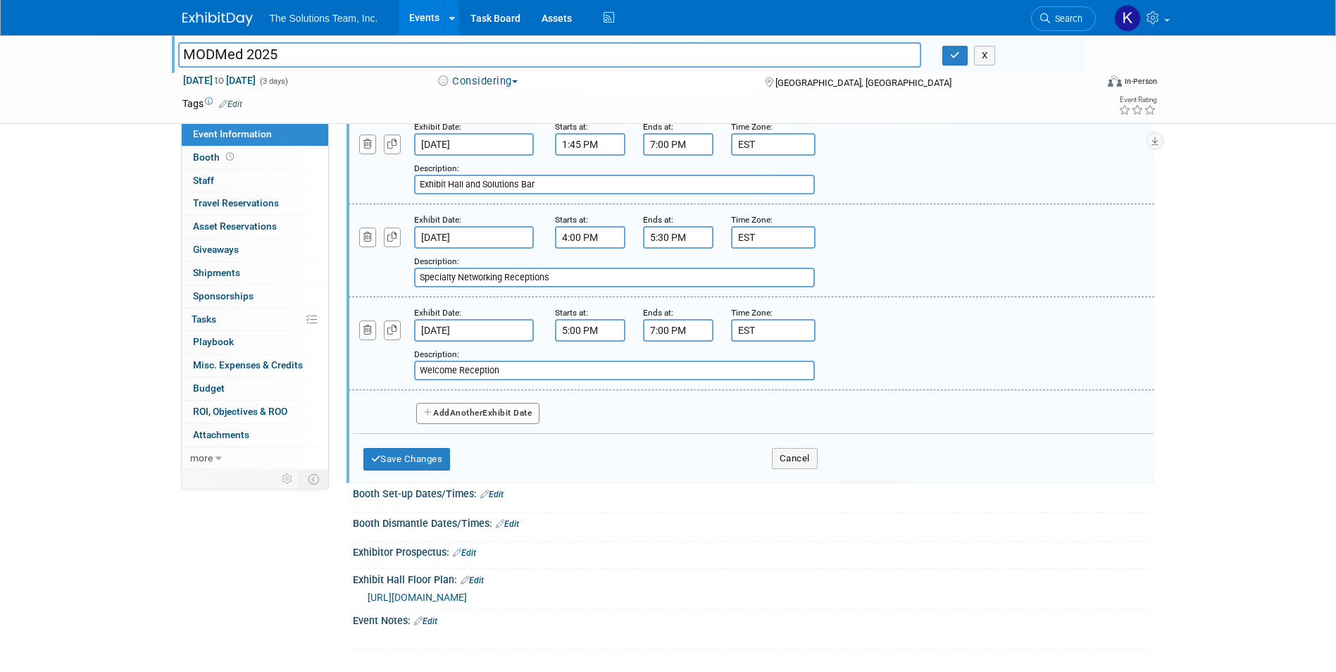
type input "Welcome Reception"
click at [461, 411] on span "Another" at bounding box center [466, 413] width 33 height 10
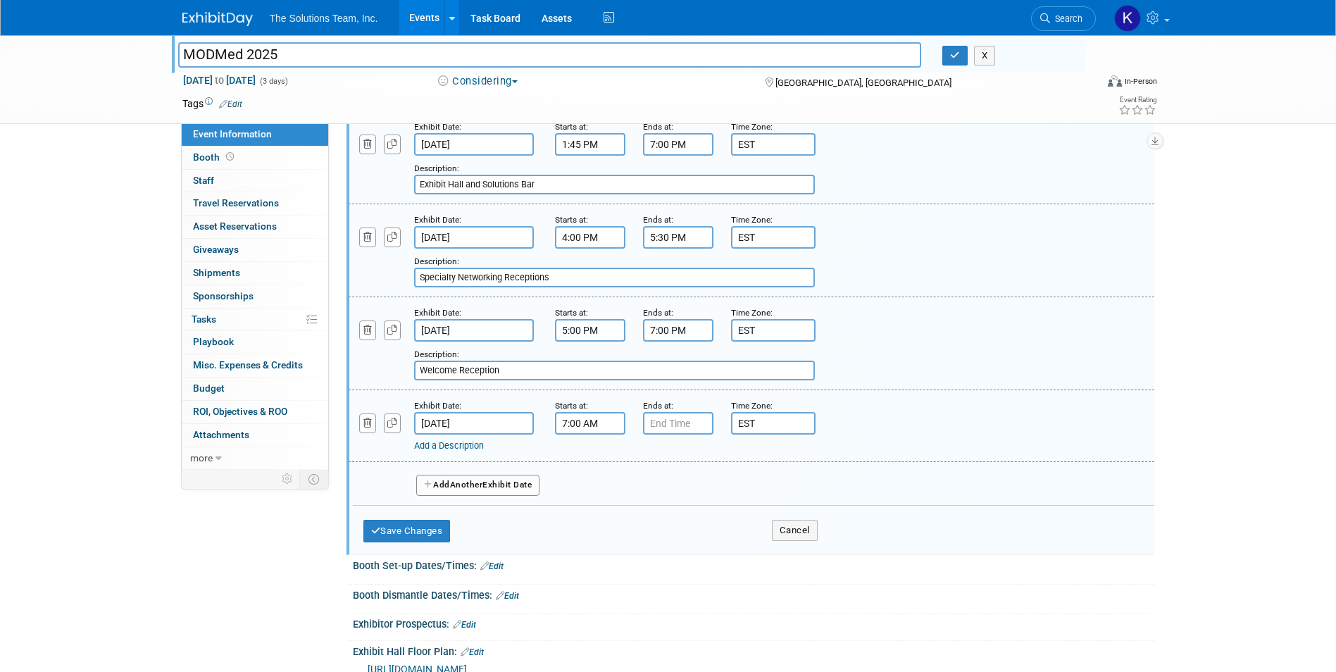
click at [602, 426] on input "7:00 AM" at bounding box center [590, 423] width 70 height 23
drag, startPoint x: 582, startPoint y: 423, endPoint x: 523, endPoint y: 423, distance: 59.2
click at [523, 423] on div "Exhibit Date: Nov 22, 2025 Starts at: 7:00 AM 07 : 00 AM 12 01 02 03 04 05 06 0…" at bounding box center [752, 426] width 806 height 72
type input "6:00 AM"
click at [653, 424] on input "7:00 PM" at bounding box center [678, 423] width 70 height 23
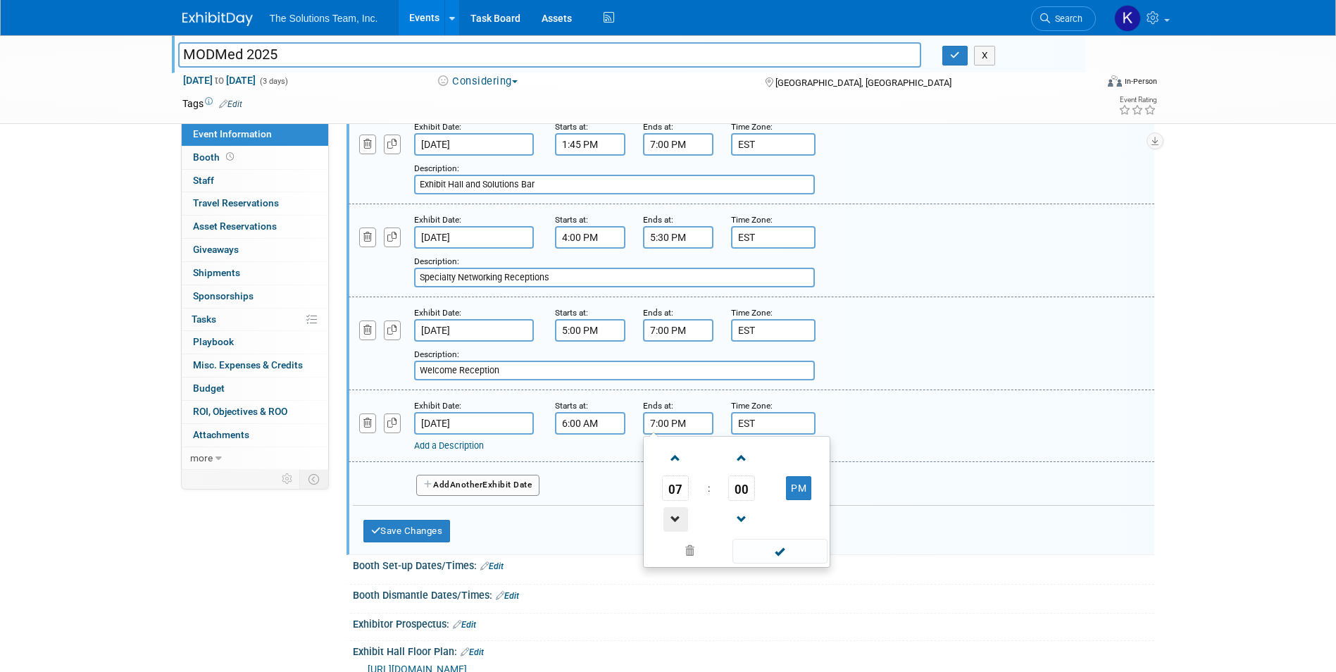
click at [679, 517] on span at bounding box center [675, 519] width 25 height 25
type input "5:00 PM"
click at [462, 448] on link "Add a Description" at bounding box center [449, 445] width 70 height 11
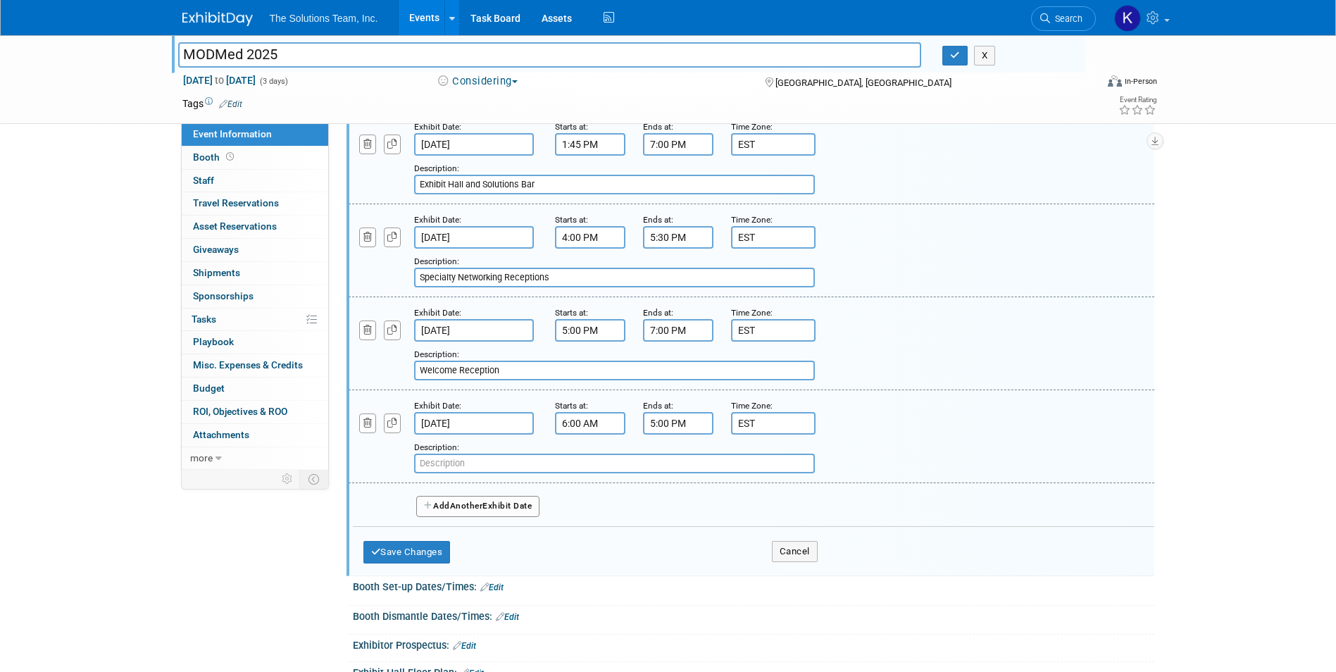
click at [437, 467] on input "text" at bounding box center [614, 464] width 401 height 20
paste input "Registration"
type input "Registration"
click at [513, 506] on button "Add Another Exhibit Date" at bounding box center [478, 506] width 124 height 21
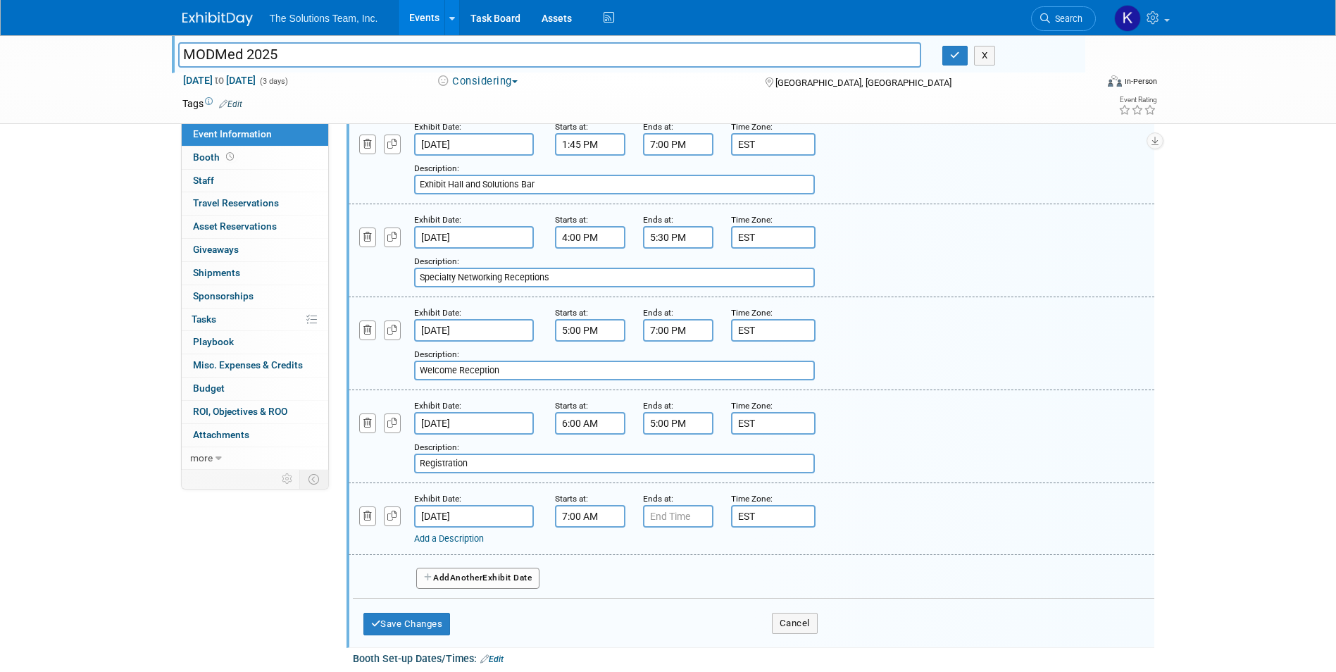
click at [602, 513] on input "7:00 AM" at bounding box center [590, 516] width 70 height 23
click at [594, 558] on span at bounding box center [587, 551] width 25 height 25
type input "8:00 AM"
click at [692, 520] on input "7:00 PM" at bounding box center [678, 516] width 70 height 23
click at [675, 550] on span at bounding box center [675, 551] width 25 height 25
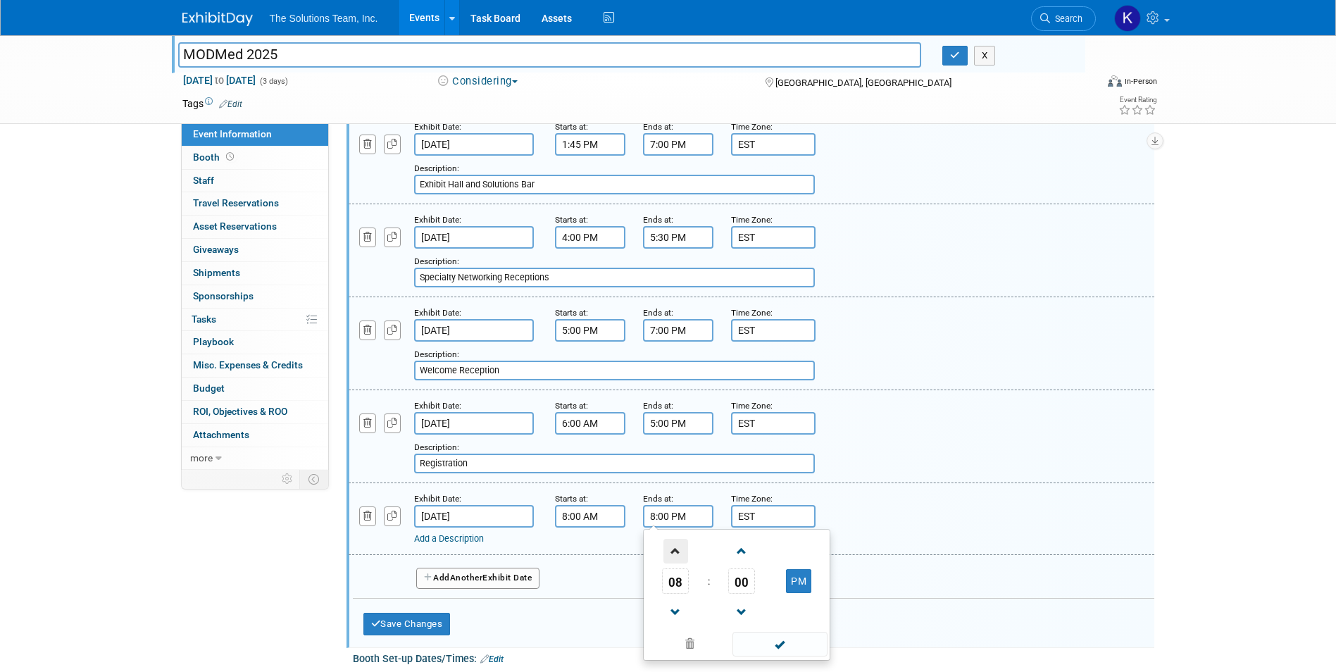
click at [675, 550] on span at bounding box center [675, 551] width 25 height 25
click at [673, 617] on span at bounding box center [675, 612] width 25 height 25
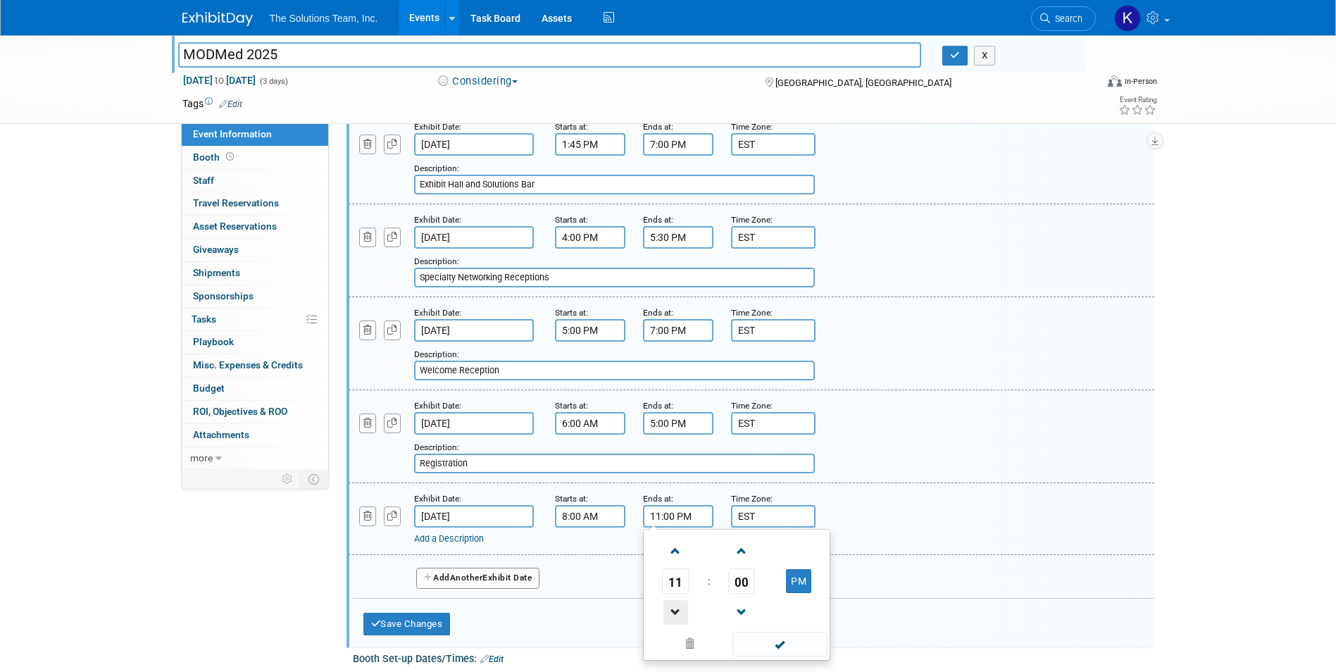
click at [673, 617] on span at bounding box center [675, 612] width 25 height 25
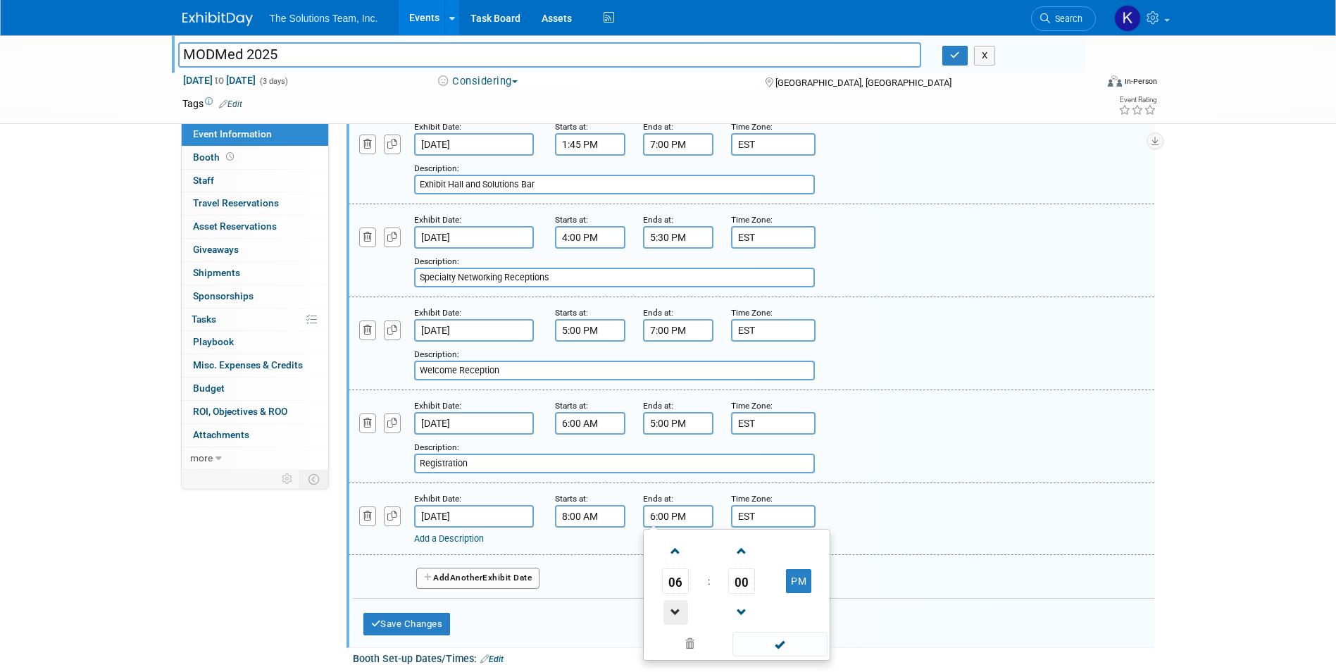
click at [673, 617] on span at bounding box center [675, 612] width 25 height 25
click at [671, 514] on input "4:00 PM" at bounding box center [678, 516] width 70 height 23
click at [797, 647] on span at bounding box center [779, 644] width 95 height 25
type input "4:30 PM"
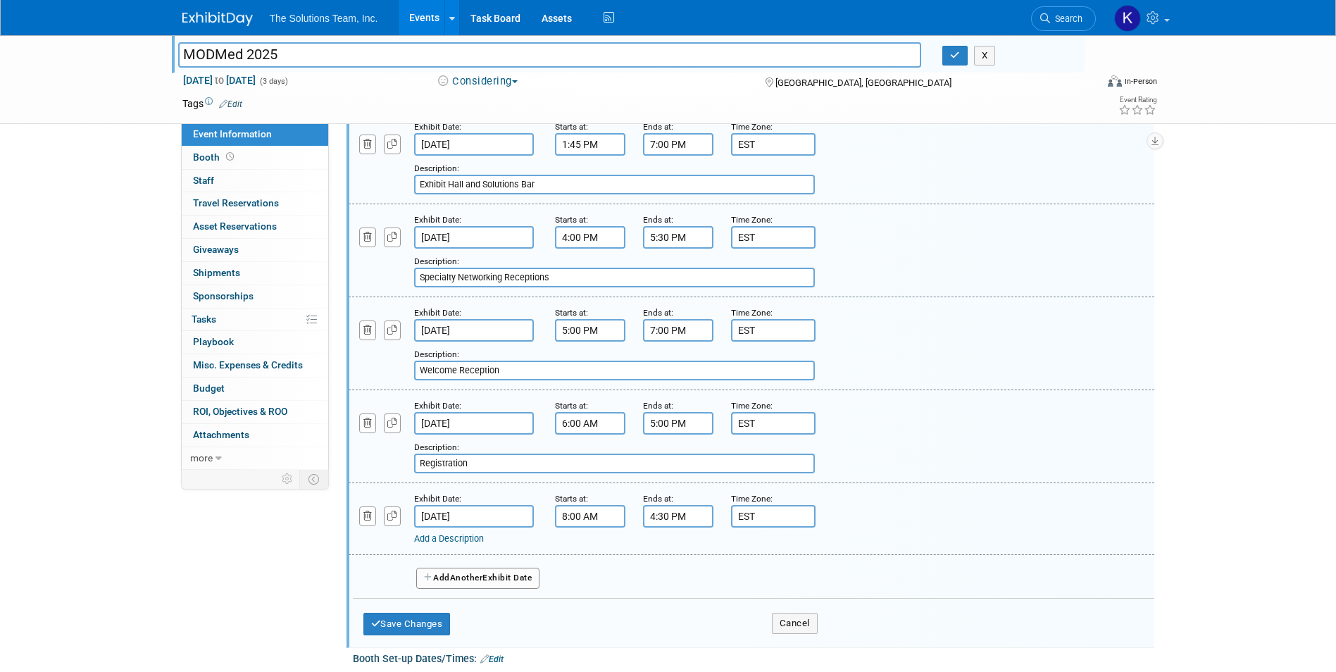
click at [479, 541] on link "Add a Description" at bounding box center [449, 538] width 70 height 11
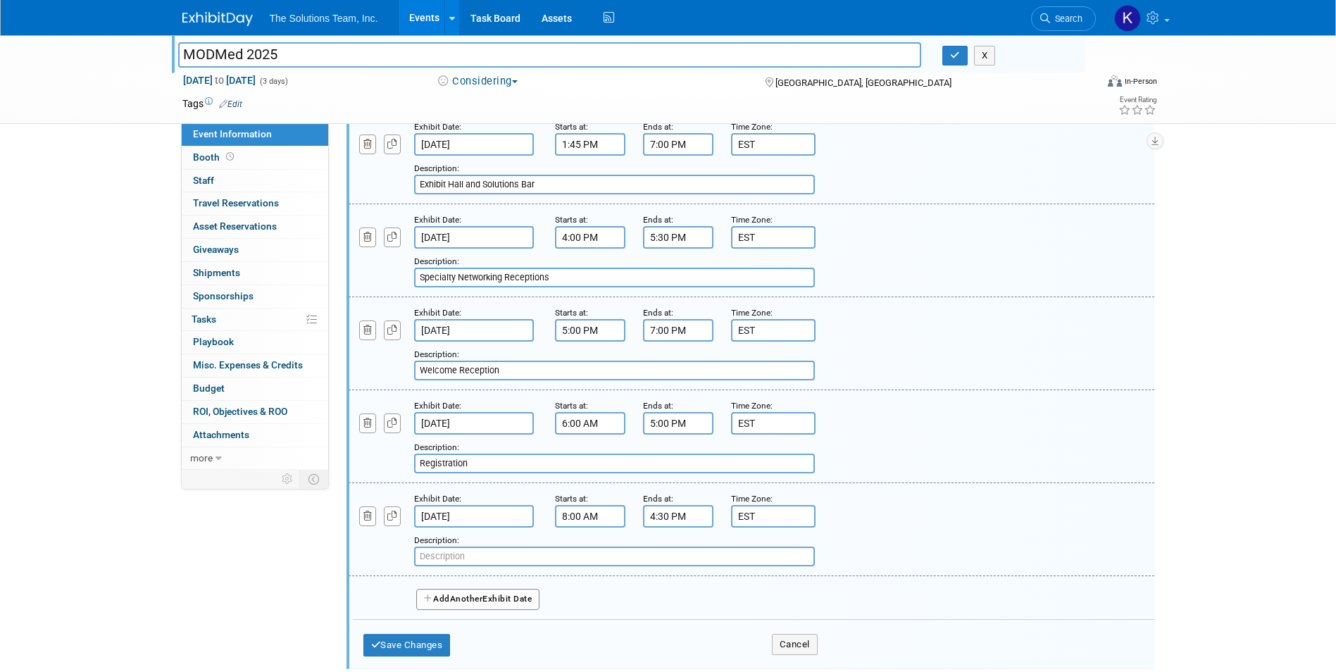
click at [479, 520] on input "Nov 23, 2025" at bounding box center [474, 516] width 120 height 23
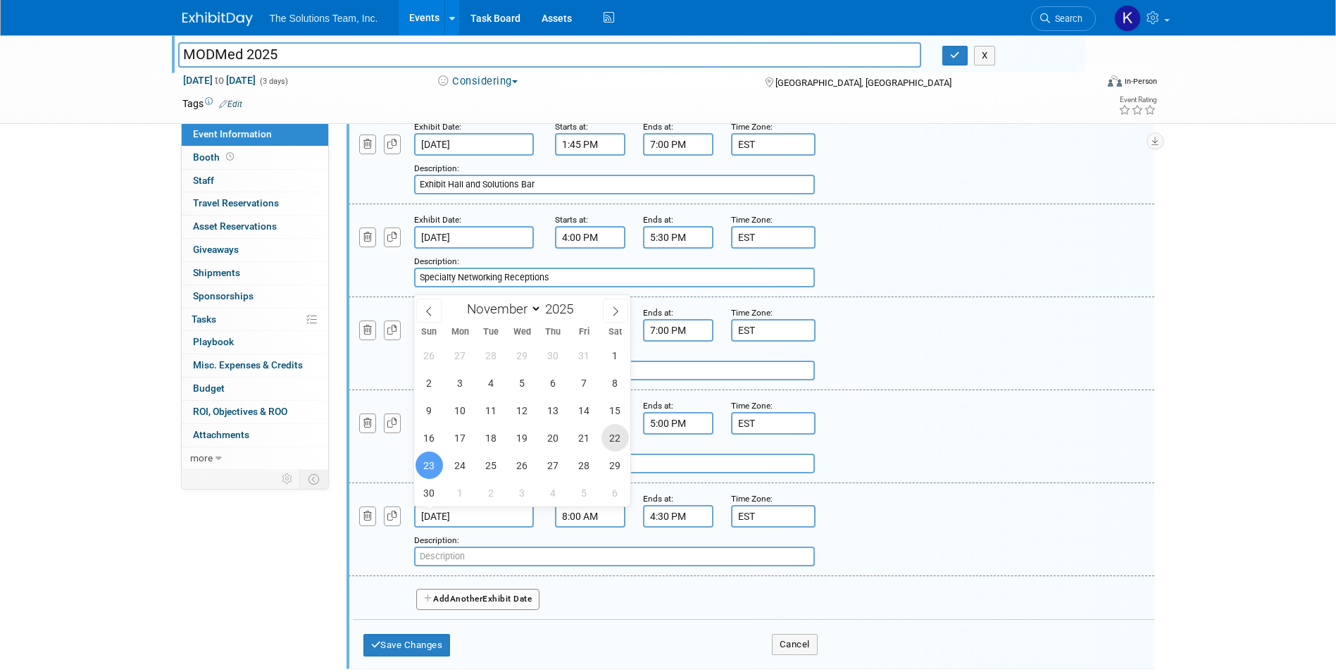
click at [614, 445] on span "22" at bounding box center [614, 437] width 27 height 27
type input "Nov 22, 2025"
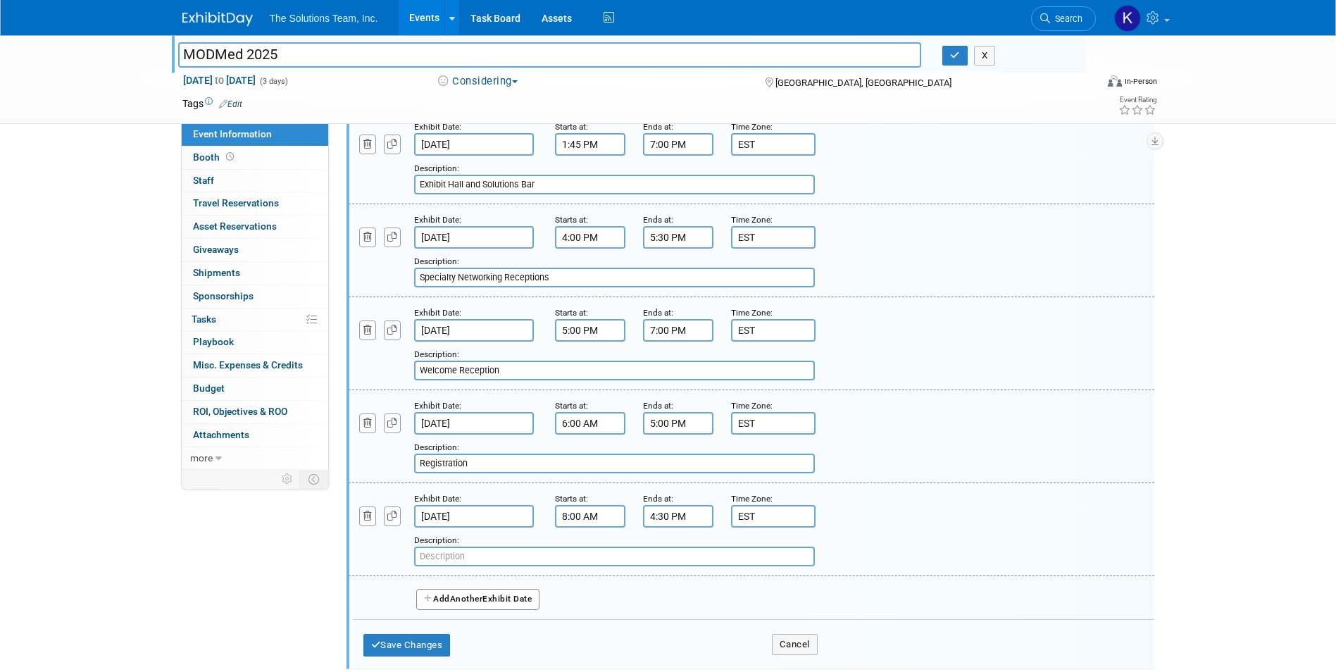
click at [432, 561] on input "text" at bounding box center [614, 557] width 401 height 20
paste input "Main Conference Sessions"
type input "Main Conference Sessions"
click at [491, 604] on button "Add Another Exhibit Date" at bounding box center [478, 599] width 124 height 21
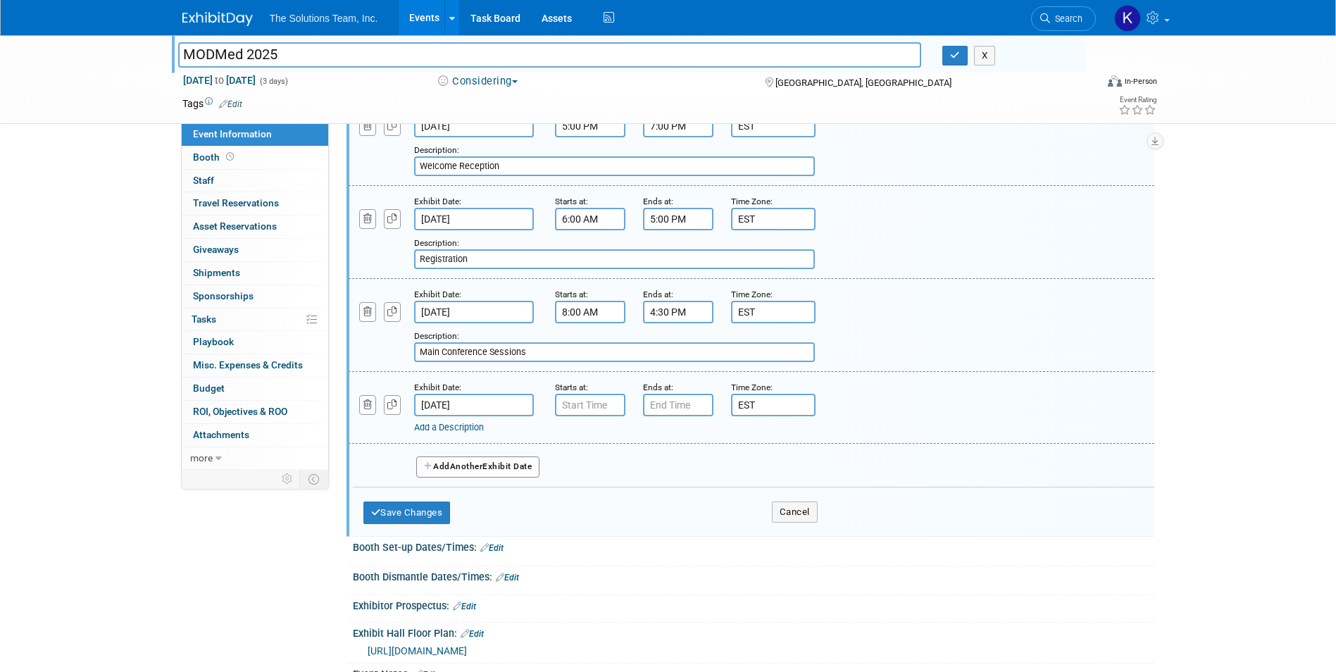
scroll to position [775, 0]
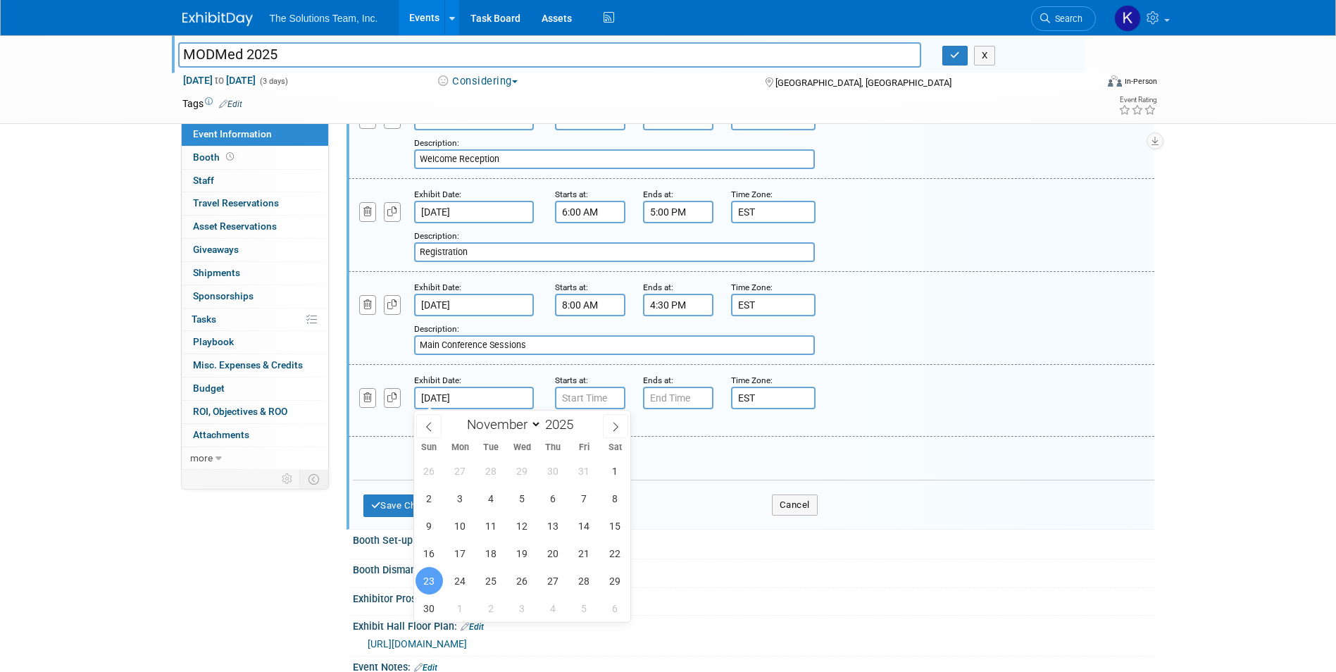
click at [504, 395] on input "Nov 23, 2025" at bounding box center [474, 398] width 120 height 23
click at [609, 553] on span "22" at bounding box center [614, 553] width 27 height 27
type input "Nov 22, 2025"
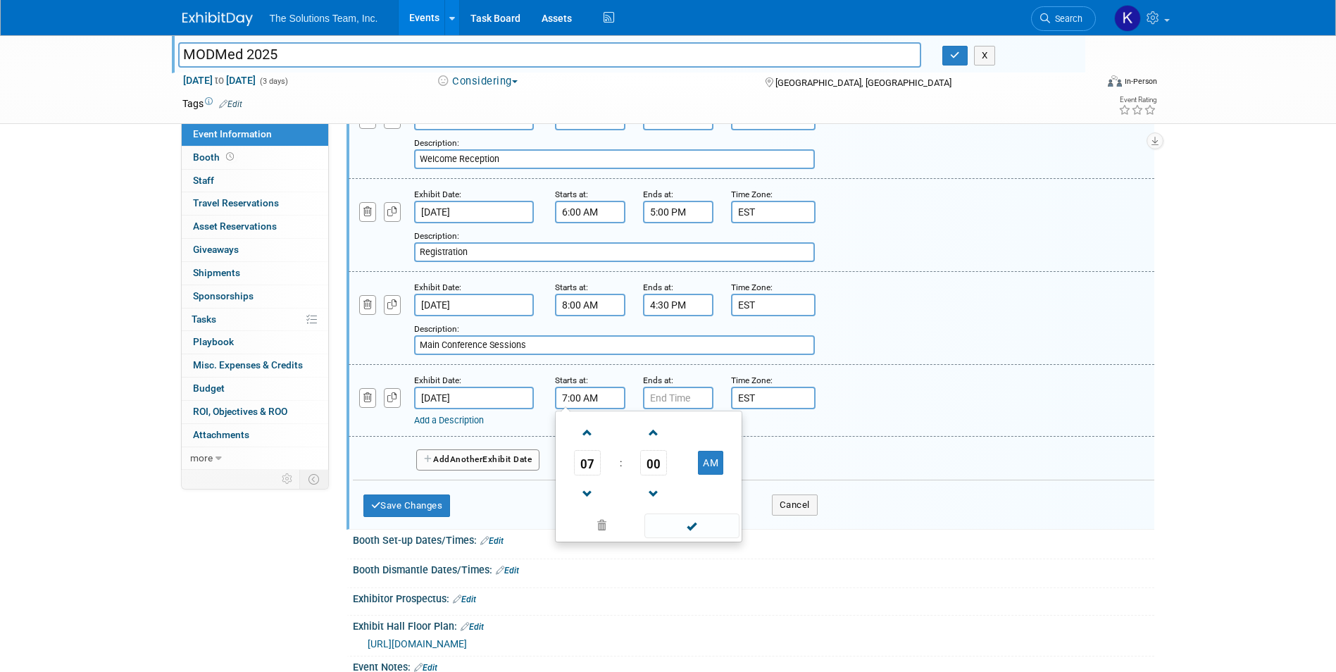
click at [599, 397] on input "7:00 AM" at bounding box center [590, 398] width 70 height 23
click at [584, 430] on span at bounding box center [587, 432] width 25 height 25
type input "9:00 AM"
click at [692, 386] on div "Ends at:" at bounding box center [676, 380] width 67 height 14
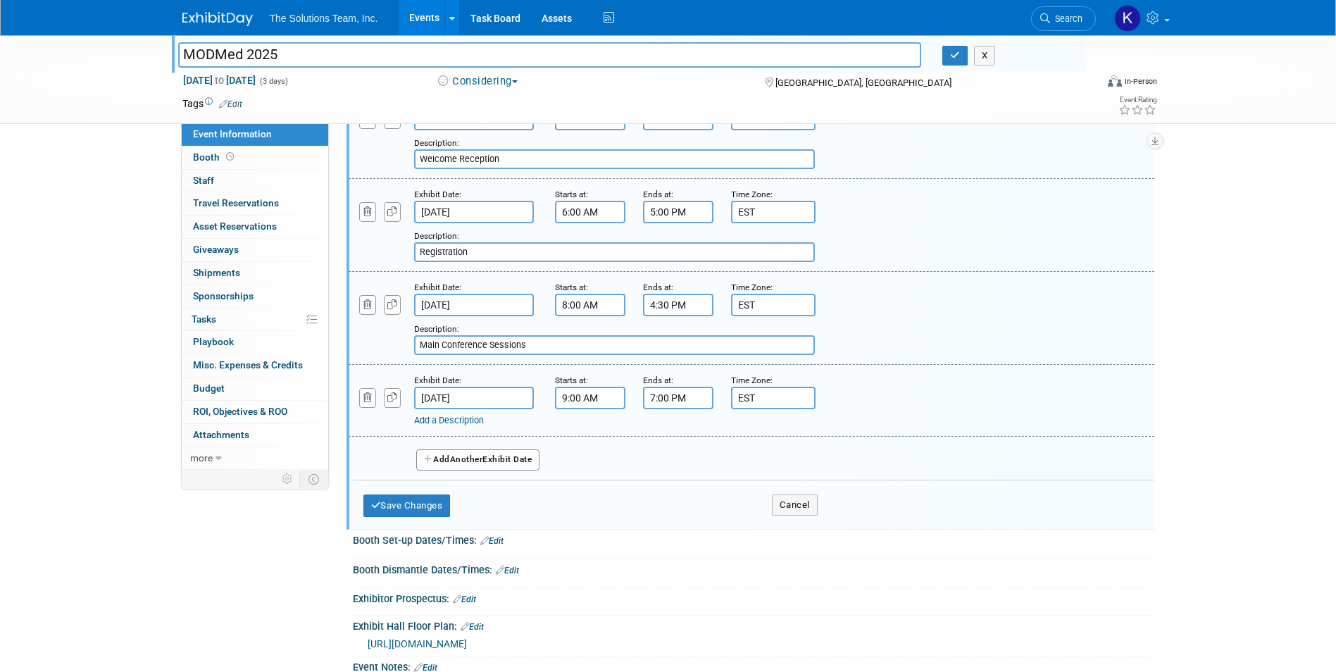
click at [682, 397] on input "7:00 PM" at bounding box center [678, 398] width 70 height 23
click at [682, 491] on span at bounding box center [675, 494] width 25 height 25
type input "5:00 PM"
click at [451, 421] on link "Add a Description" at bounding box center [449, 420] width 70 height 11
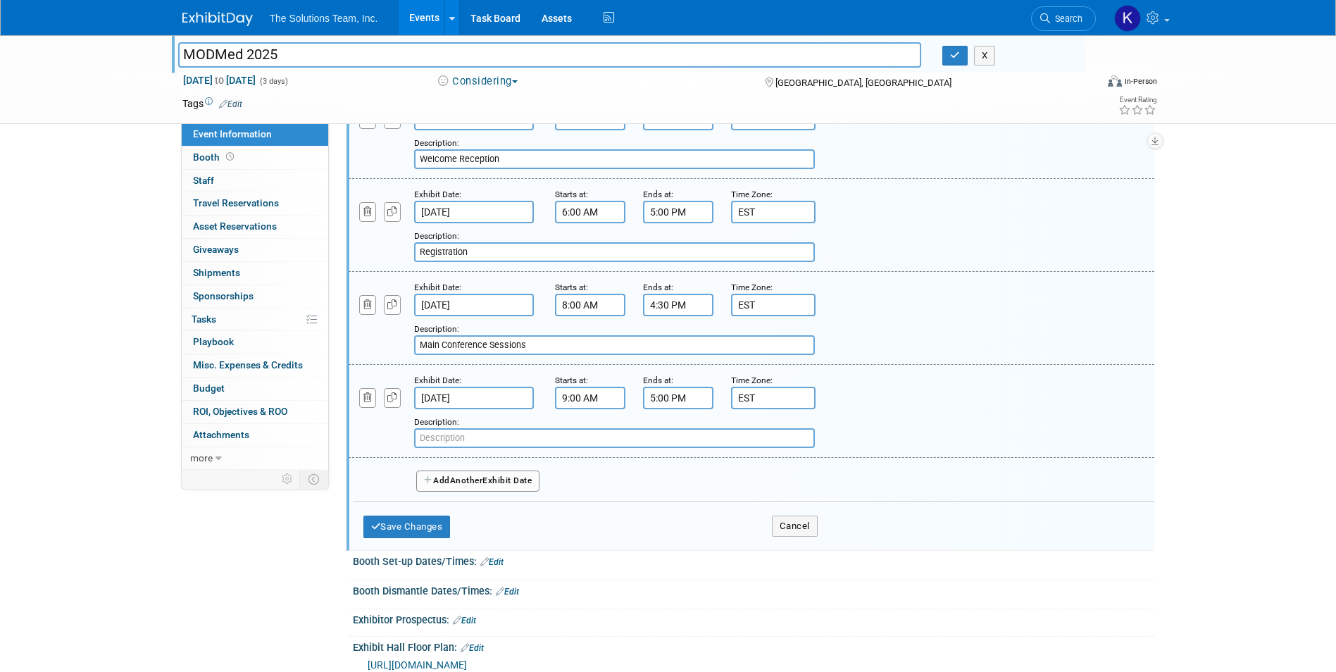
paste input "ModMed Support"
type input "ModMed Support"
click at [490, 485] on button "Add Another Exhibit Date" at bounding box center [478, 480] width 124 height 21
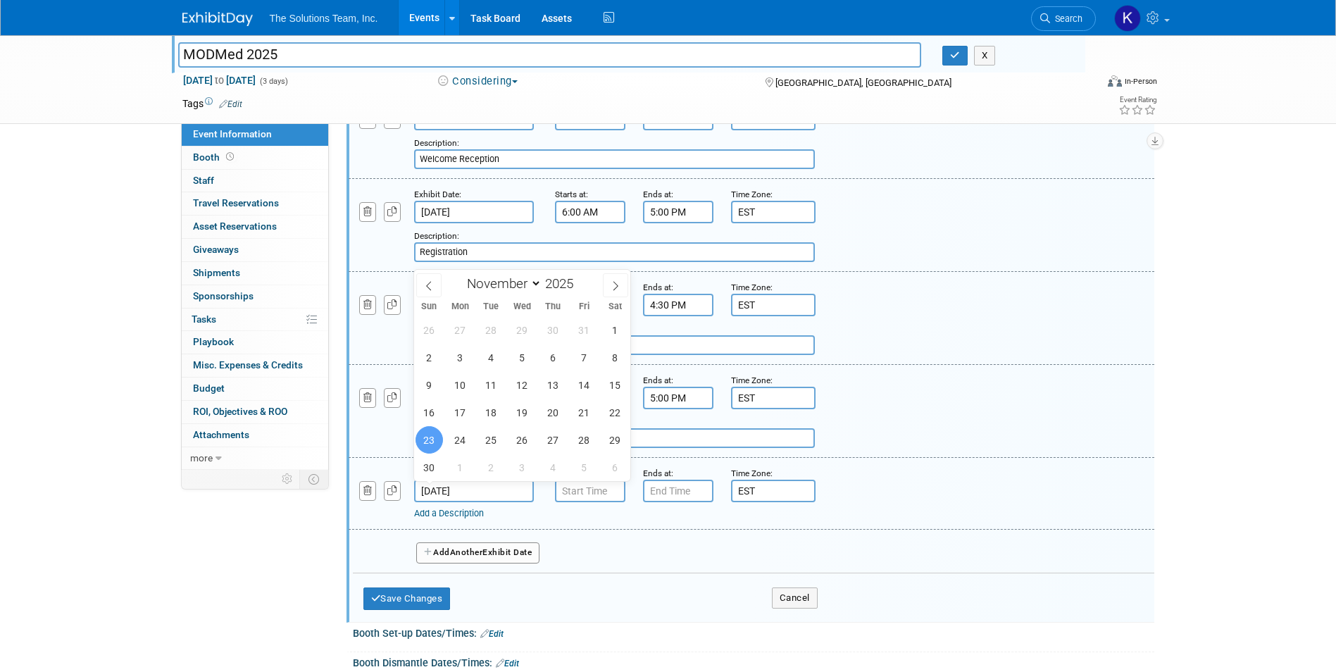
click at [514, 489] on input "Nov 23, 2025" at bounding box center [474, 491] width 120 height 23
click at [609, 416] on span "22" at bounding box center [614, 412] width 27 height 27
type input "Nov 22, 2025"
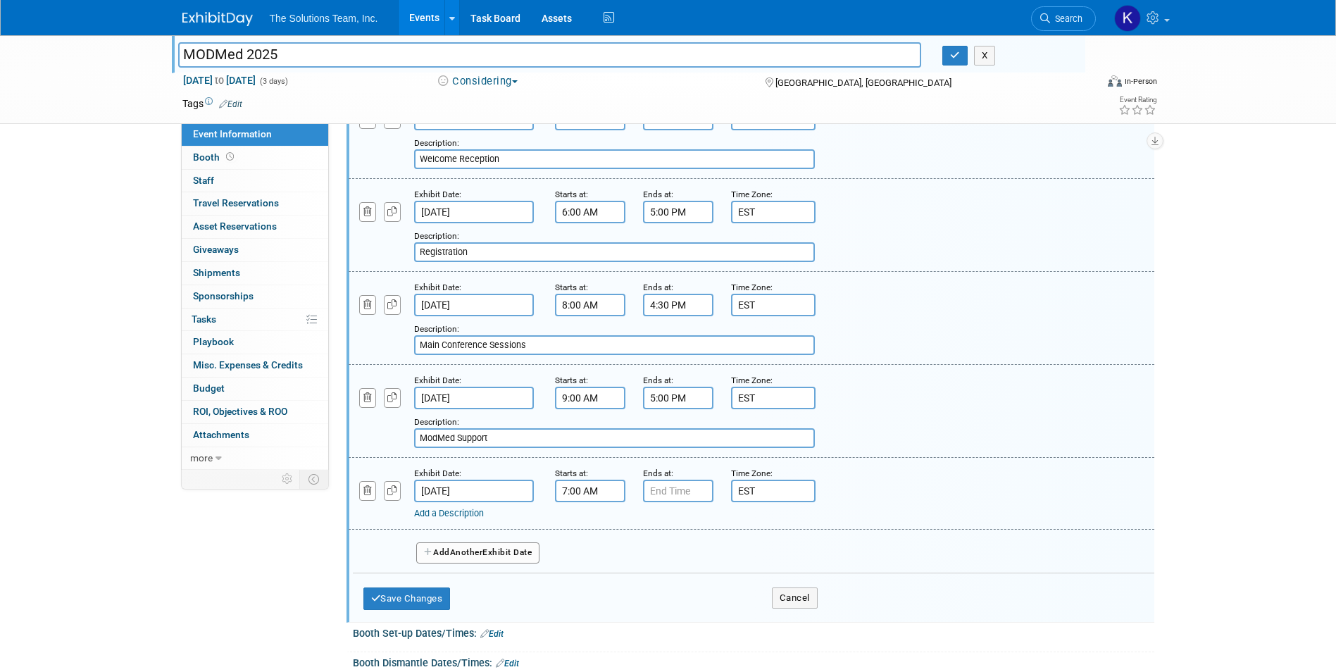
click at [611, 489] on input "7:00 AM" at bounding box center [590, 491] width 70 height 23
click at [592, 518] on span at bounding box center [587, 525] width 25 height 25
click at [660, 584] on span at bounding box center [654, 587] width 25 height 25
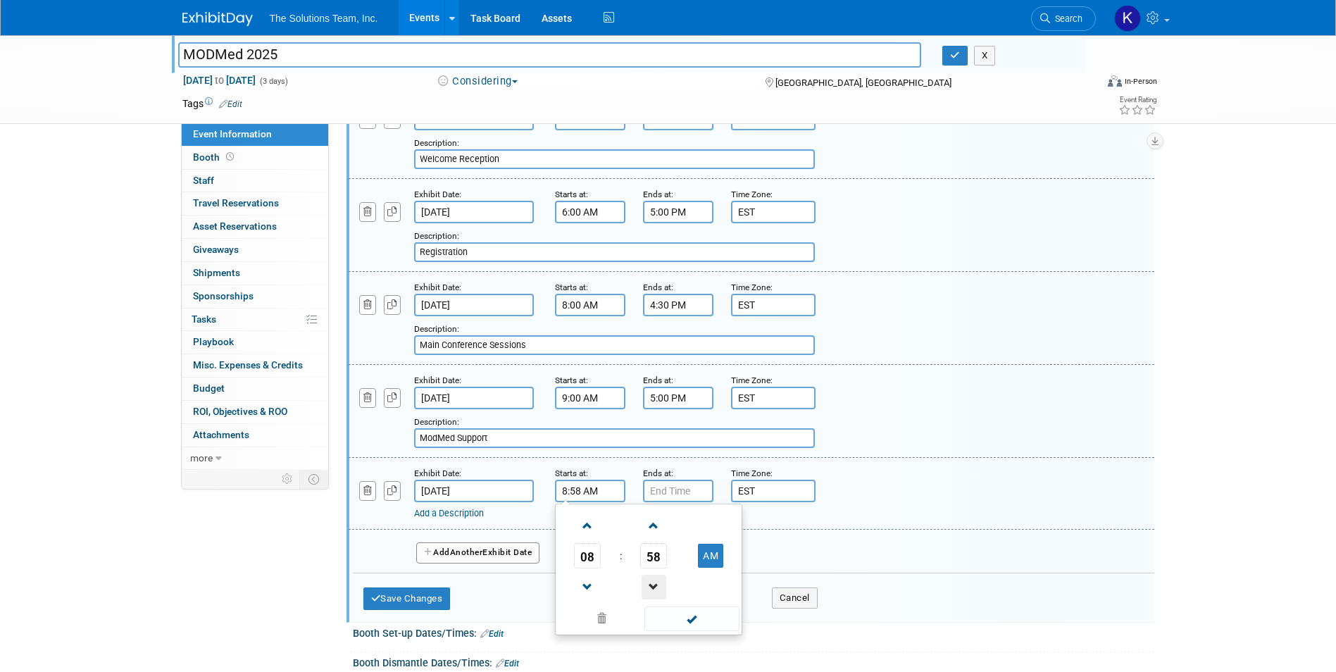
click at [660, 584] on span at bounding box center [654, 587] width 25 height 25
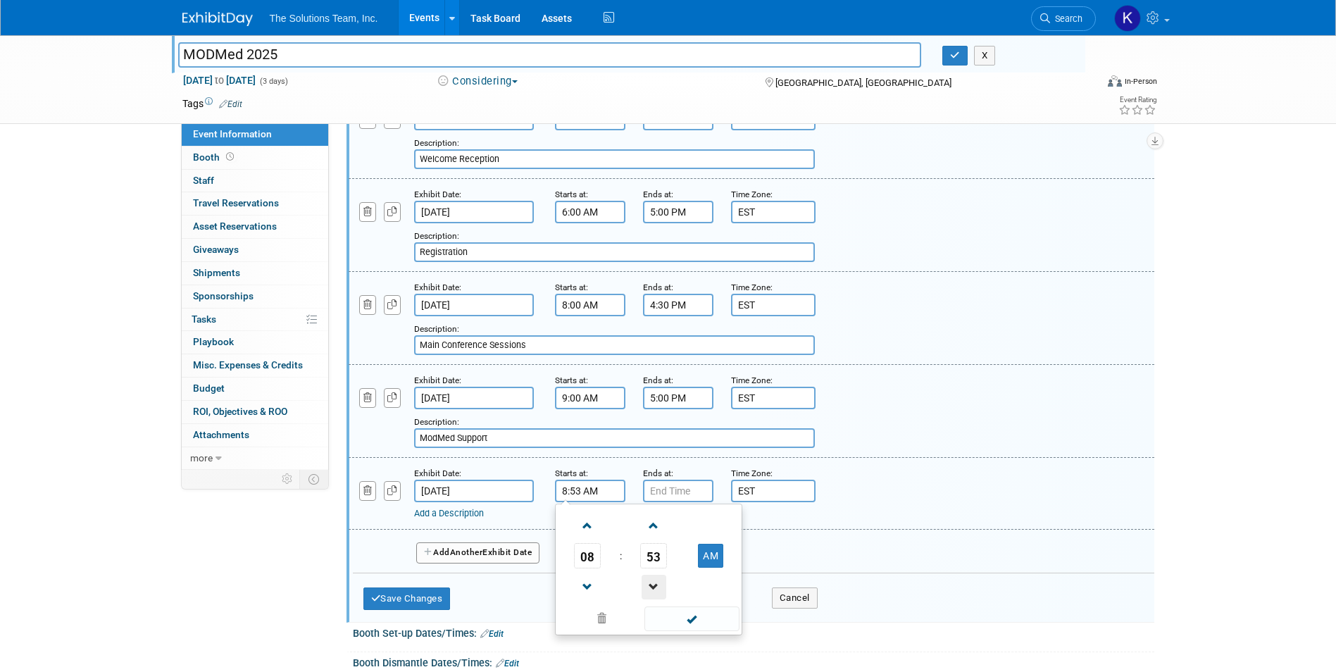
click at [660, 584] on span at bounding box center [654, 587] width 25 height 25
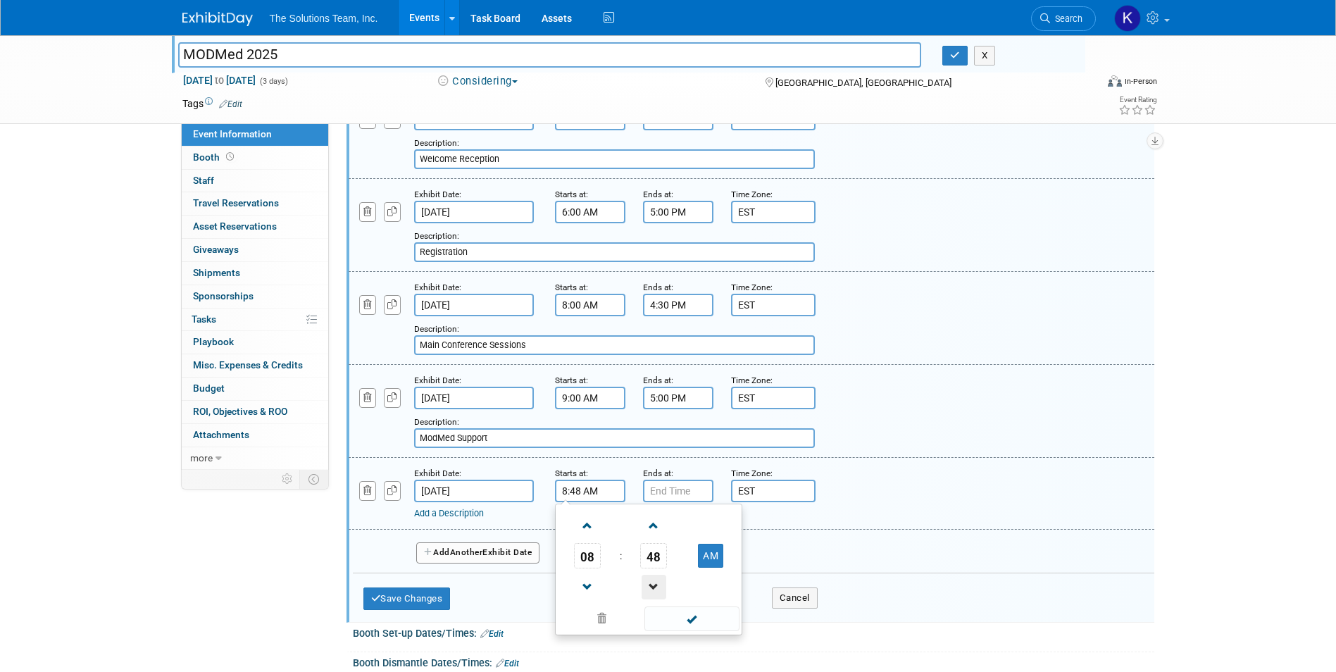
click at [660, 584] on span at bounding box center [654, 587] width 25 height 25
click at [585, 530] on span at bounding box center [587, 525] width 25 height 25
click at [718, 565] on button "AM" at bounding box center [710, 556] width 25 height 24
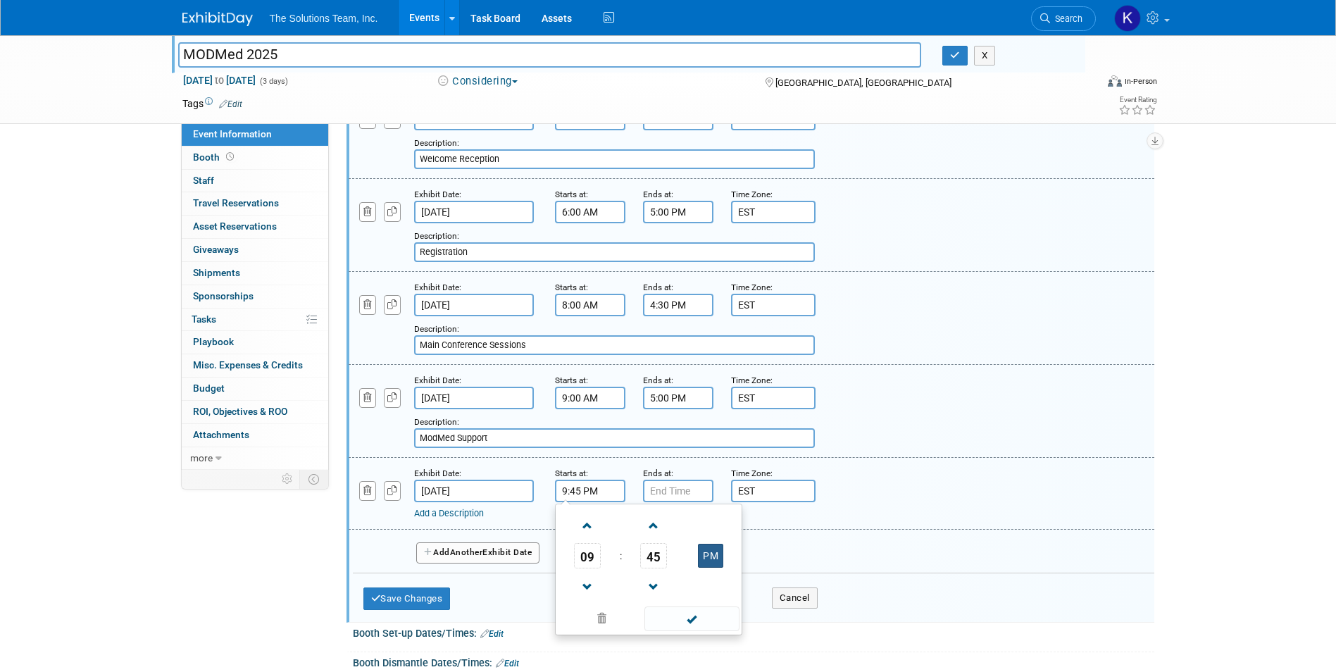
click at [718, 565] on button "PM" at bounding box center [710, 556] width 25 height 24
type input "9:45 AM"
click at [718, 628] on span at bounding box center [691, 618] width 95 height 25
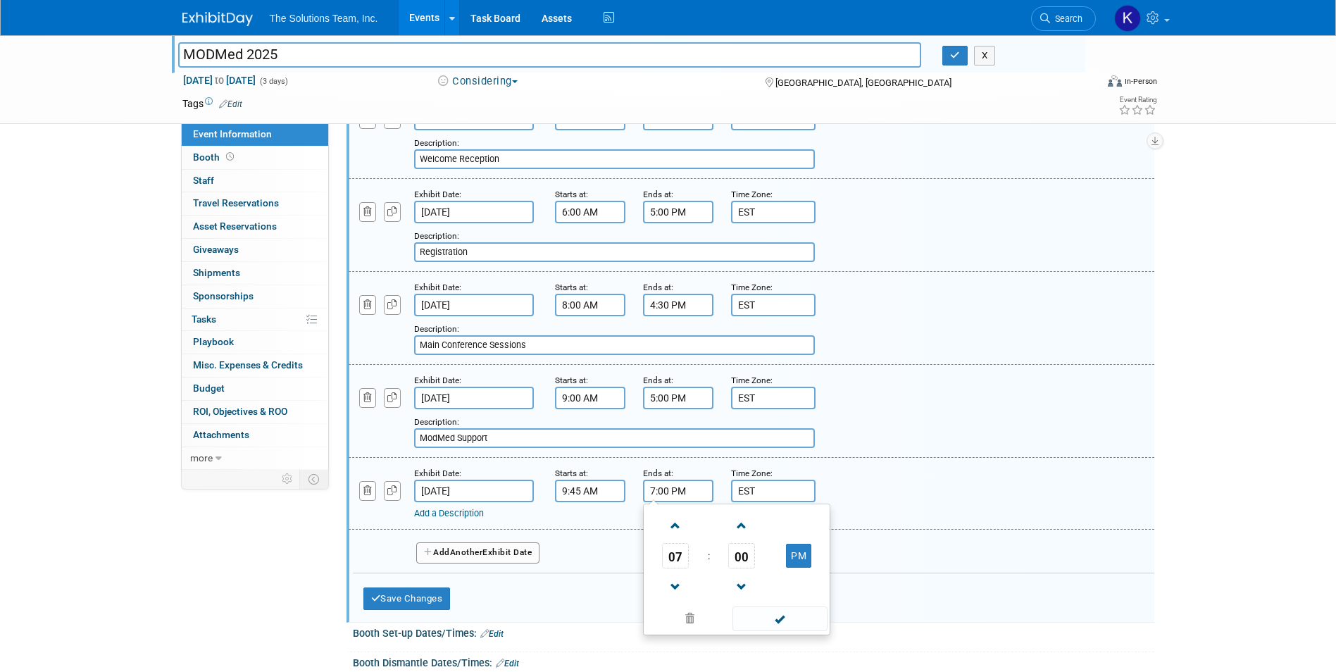
click at [669, 490] on input "7:00 PM" at bounding box center [678, 491] width 70 height 23
click at [673, 529] on span at bounding box center [675, 525] width 25 height 25
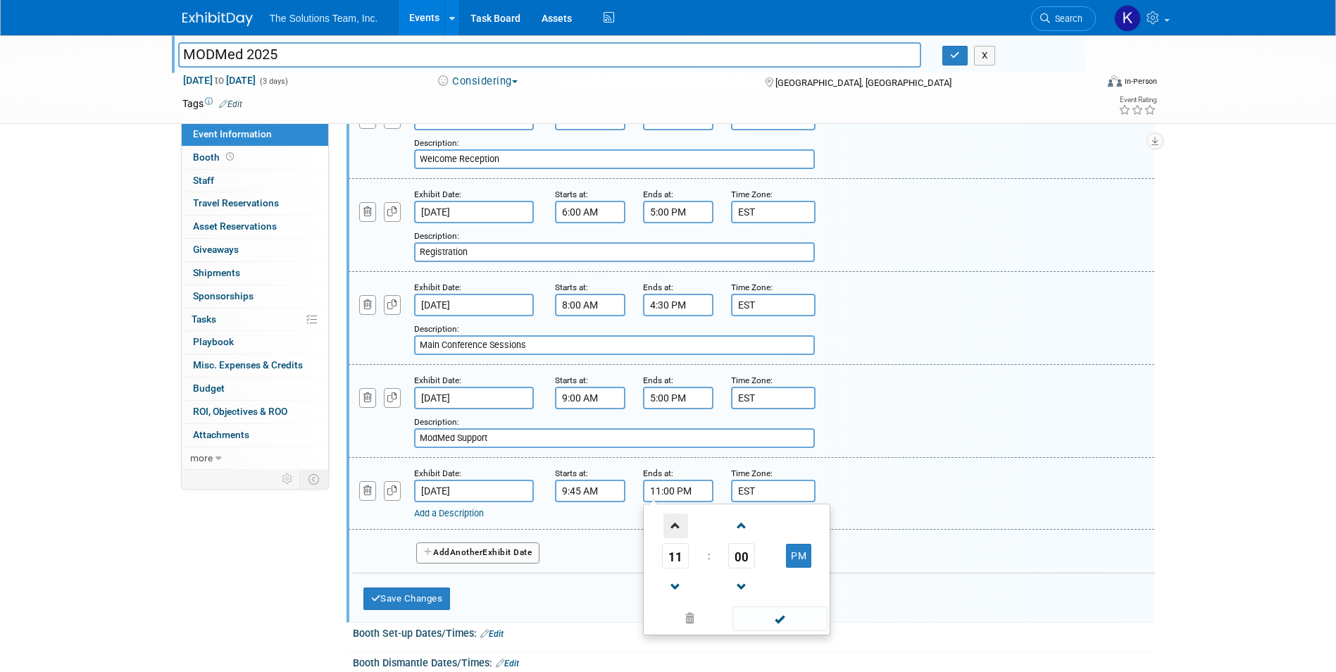
click at [673, 529] on span at bounding box center [675, 525] width 25 height 25
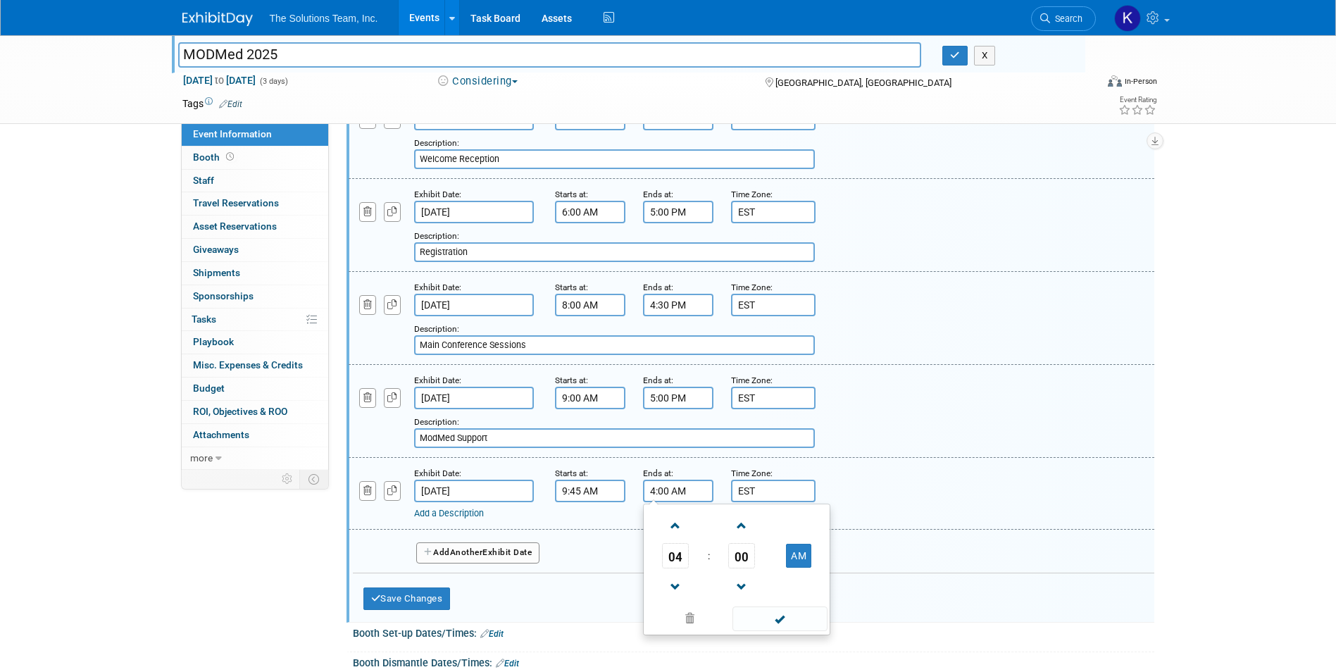
click at [663, 491] on input "4:00 AM" at bounding box center [678, 491] width 70 height 23
click at [808, 561] on button "AM" at bounding box center [798, 556] width 25 height 24
click at [663, 489] on input "4:00 PM" at bounding box center [678, 491] width 70 height 23
type input "4:30 PM"
click at [954, 498] on div "Add a Description Description:" at bounding box center [751, 493] width 827 height 54
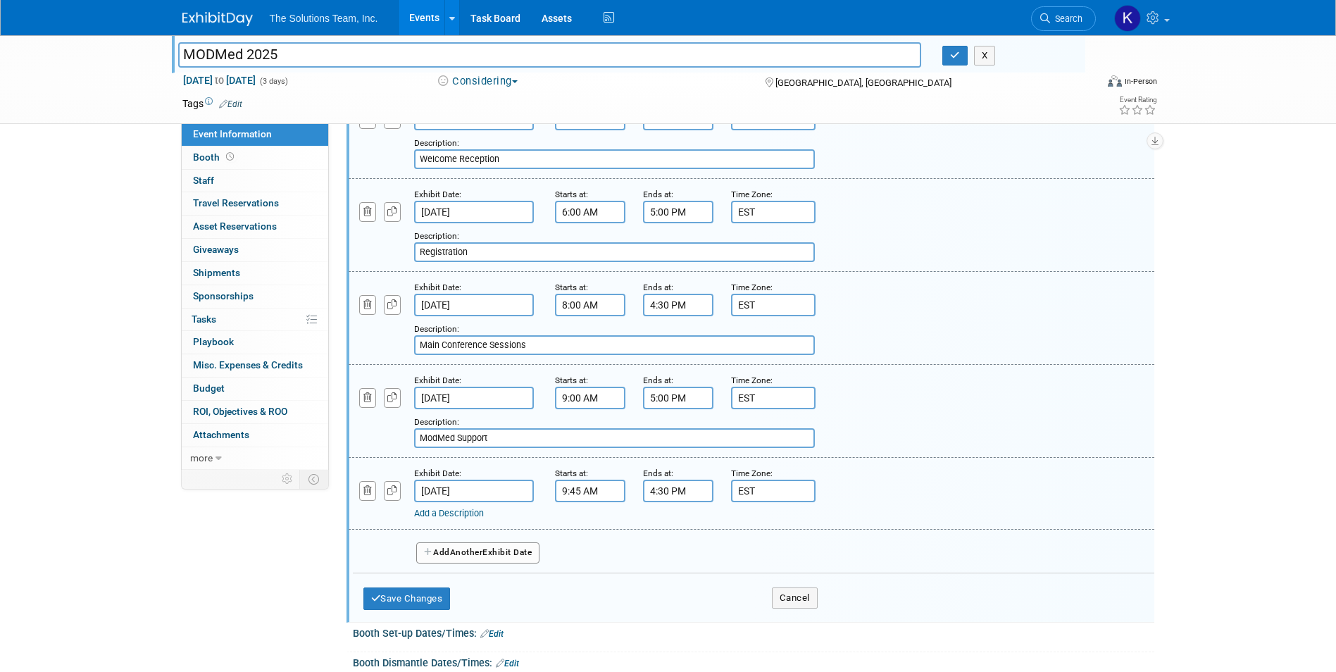
click at [466, 513] on link "Add a Description" at bounding box center [449, 513] width 70 height 11
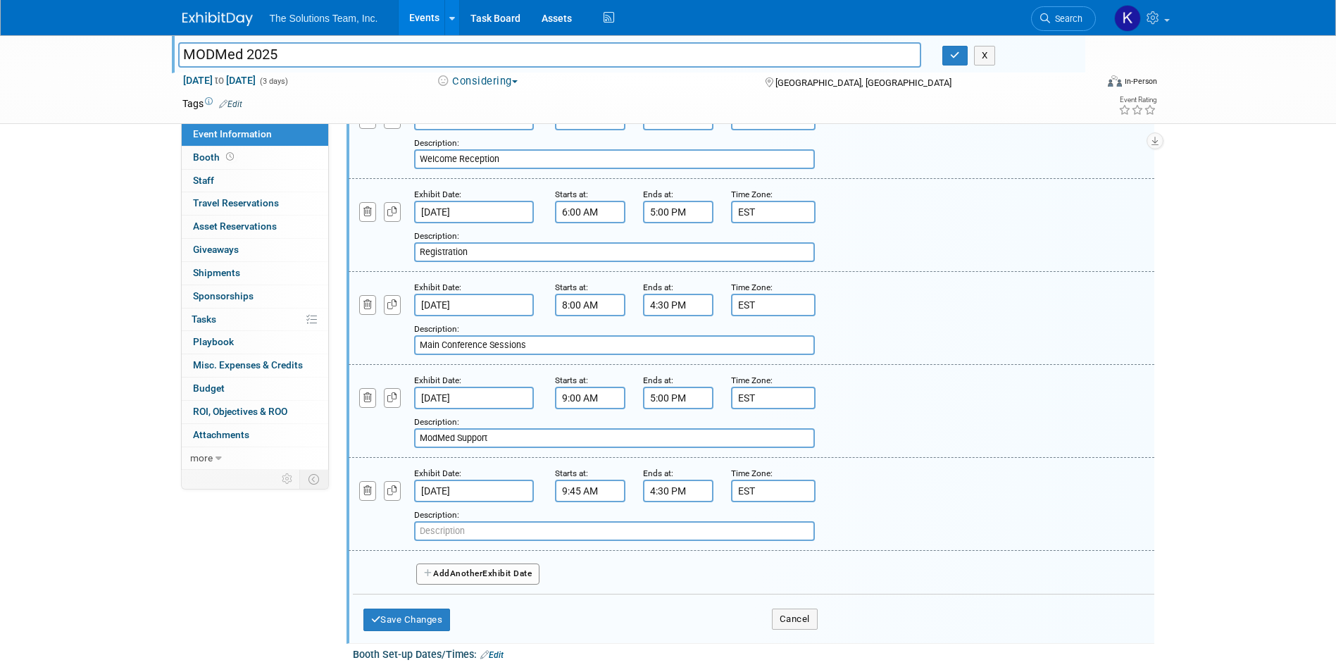
paste input "Exhibit Hall and Solutions Bar"
type input "Exhibit Hall and Solutions Bar"
click at [465, 582] on button "Add Another Exhibit Date" at bounding box center [478, 573] width 124 height 21
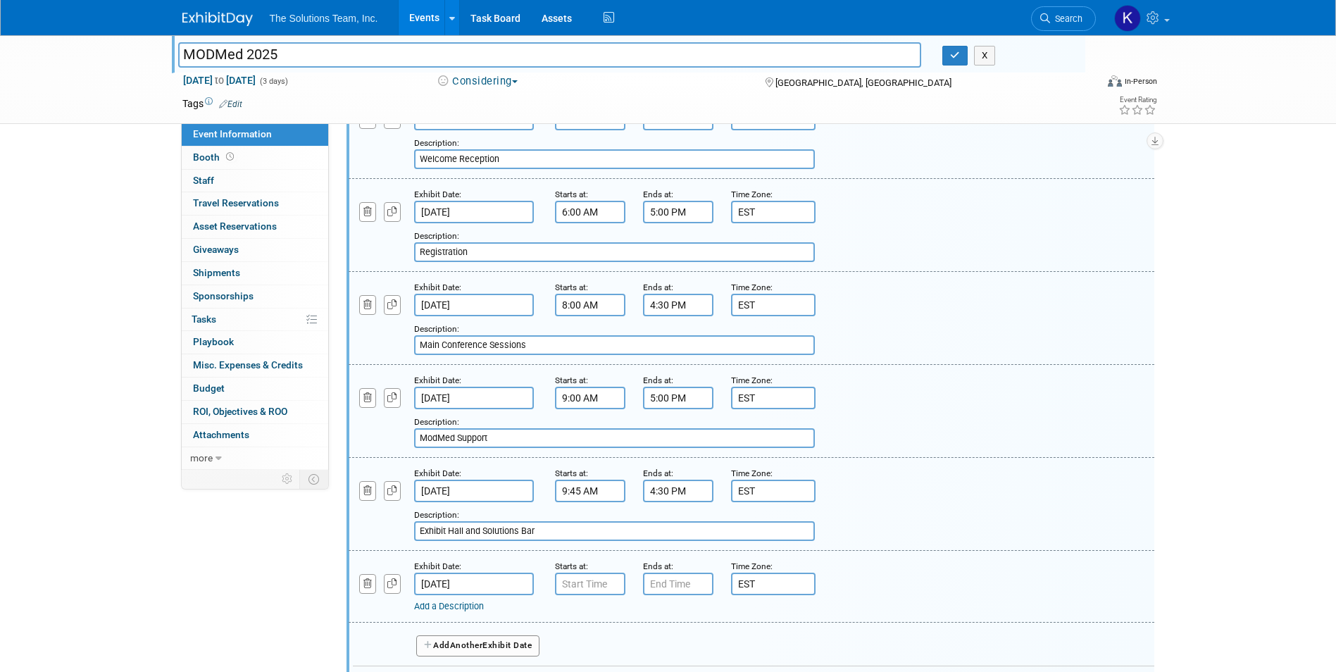
click at [503, 580] on input "Nov 23, 2025" at bounding box center [474, 584] width 120 height 23
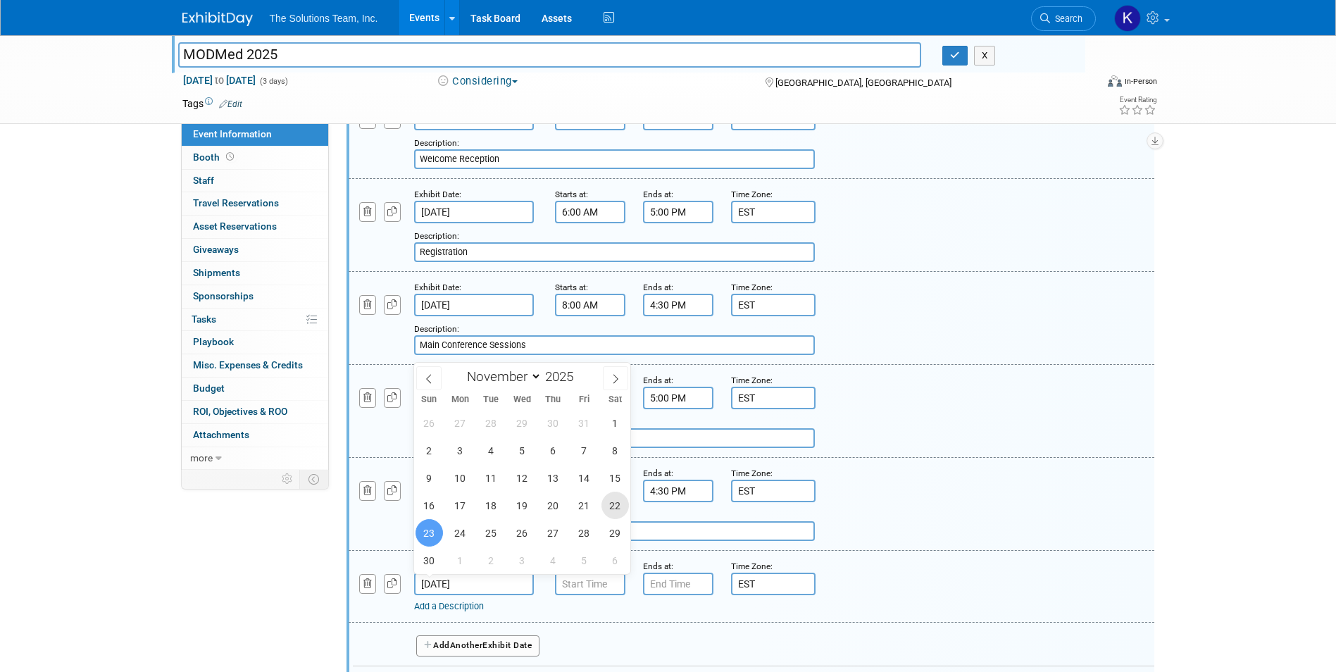
click at [613, 504] on span "22" at bounding box center [614, 505] width 27 height 27
type input "Nov 22, 2025"
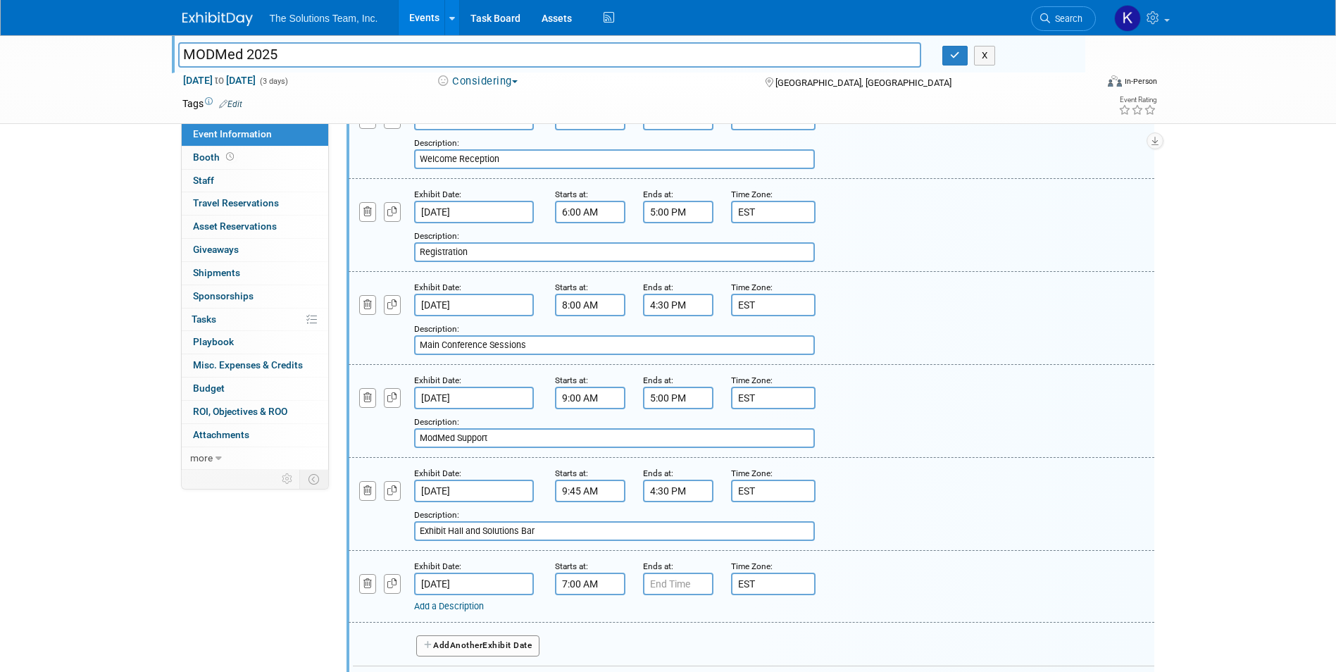
click at [592, 583] on input "7:00 AM" at bounding box center [590, 584] width 70 height 23
click at [712, 646] on button "AM" at bounding box center [710, 649] width 25 height 24
type input "7:00 PM"
click at [694, 584] on input "7:00 PM" at bounding box center [678, 584] width 70 height 23
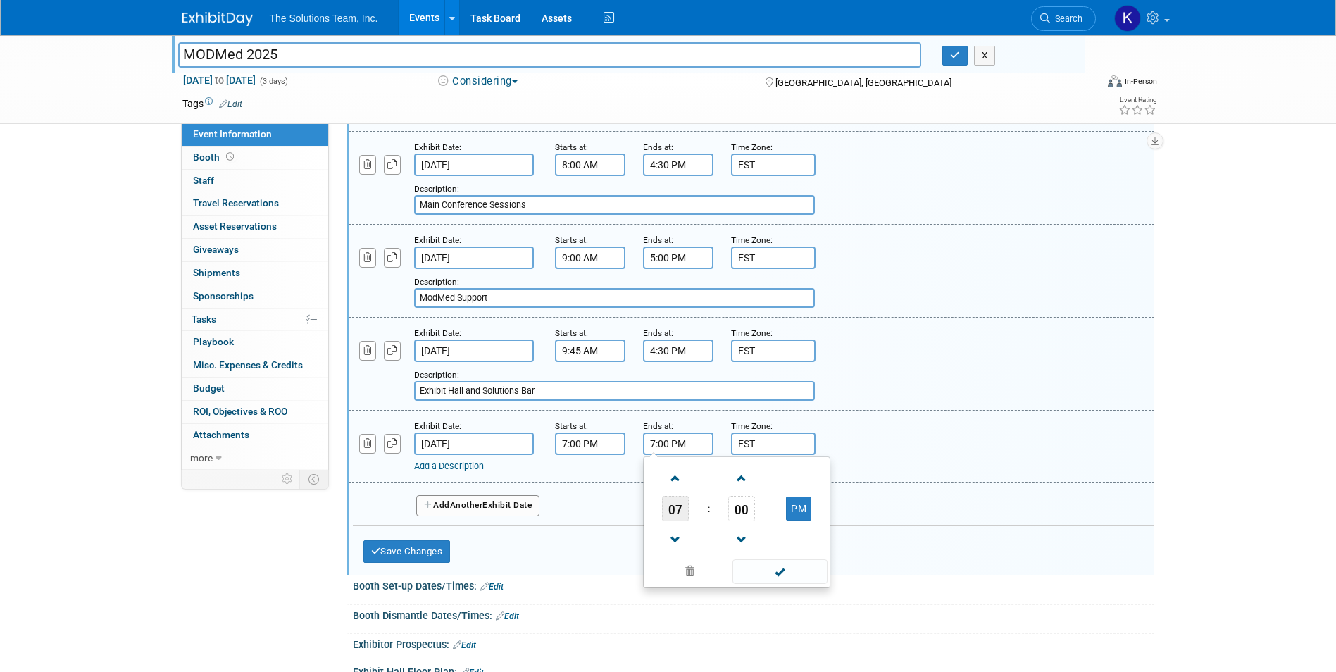
scroll to position [916, 0]
click at [680, 488] on span at bounding box center [675, 478] width 25 height 25
click at [675, 478] on span at bounding box center [675, 478] width 25 height 25
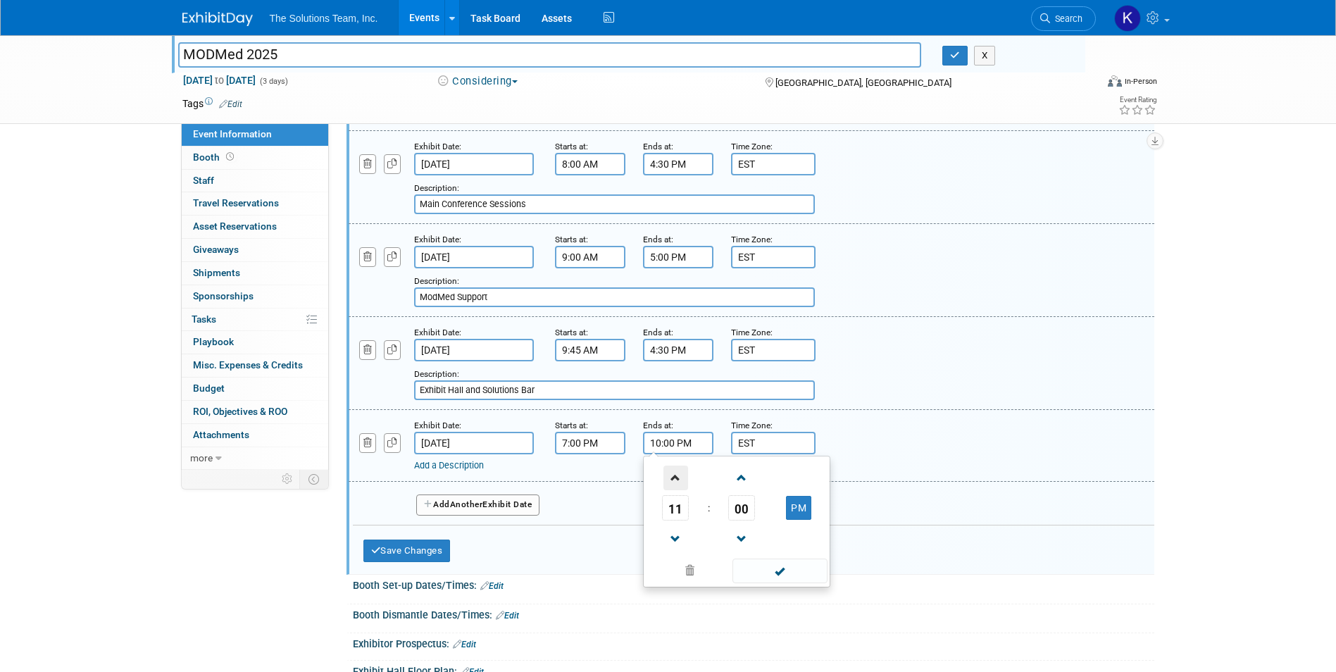
type input "11:00 PM"
click at [430, 460] on link "Add a Description" at bounding box center [449, 465] width 70 height 11
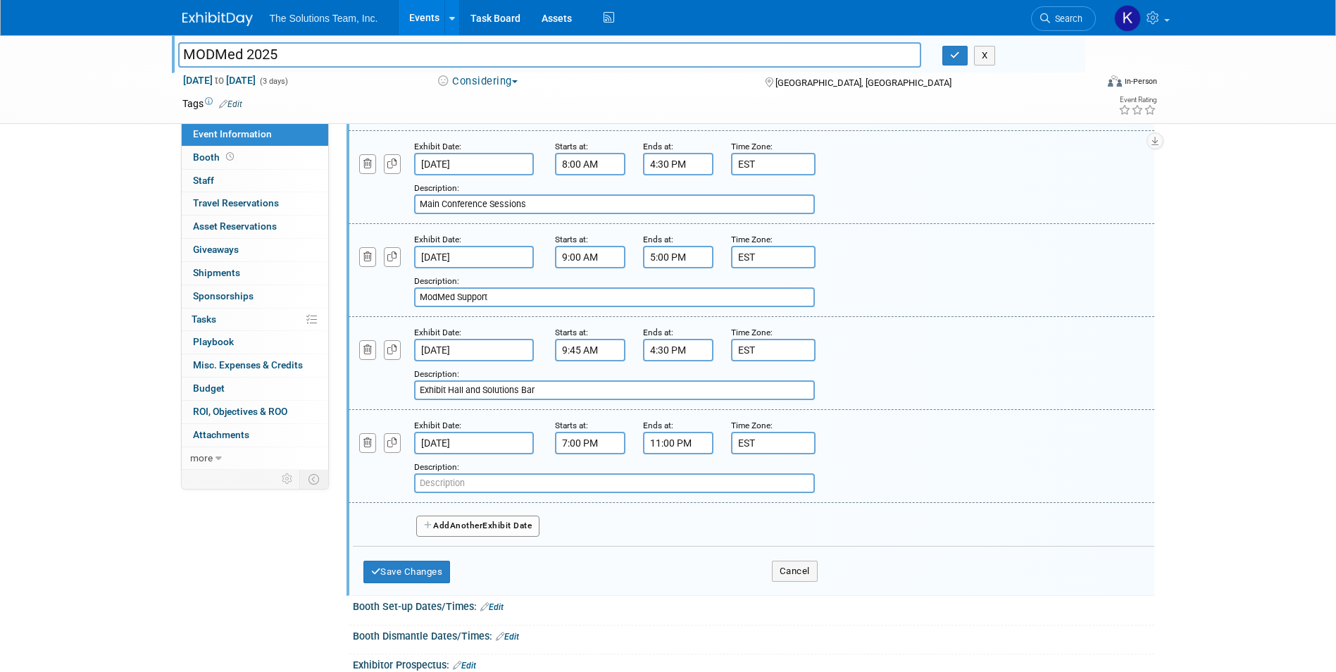
paste input "Client Appreciation Party"
type input "Client Appreciation Party"
click at [472, 528] on span "Another" at bounding box center [466, 525] width 33 height 10
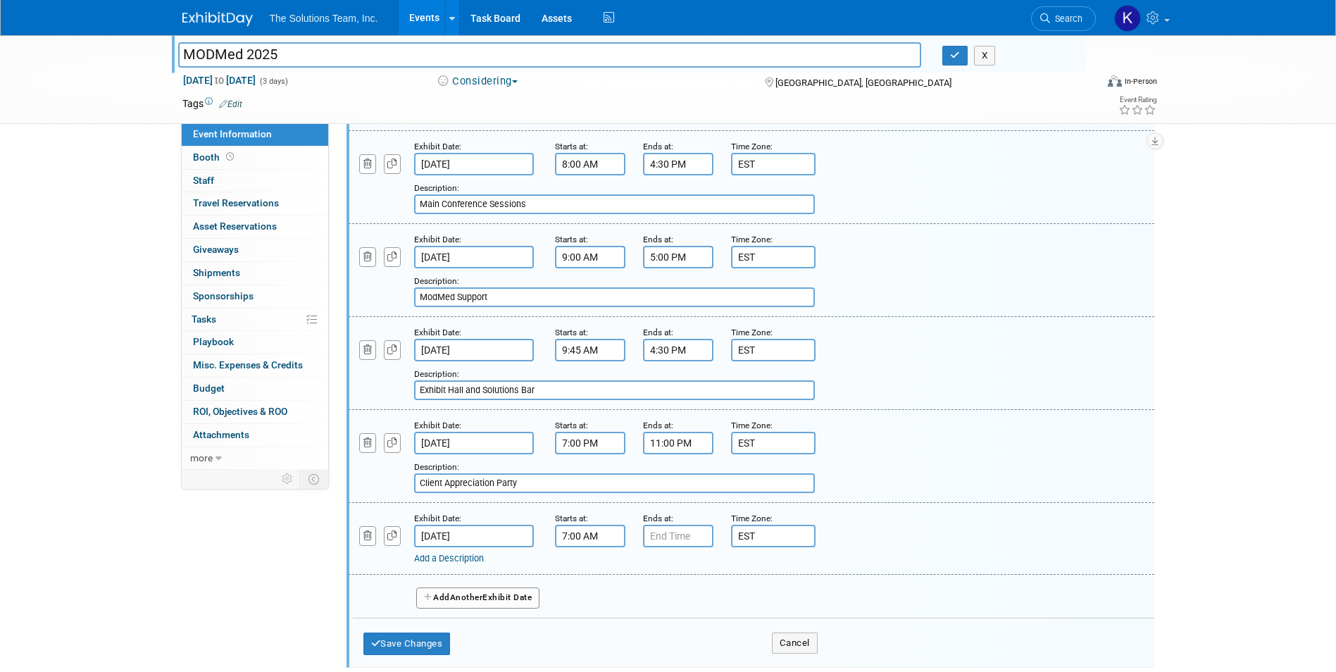
click at [588, 540] on input "7:00 AM" at bounding box center [590, 536] width 70 height 23
click at [585, 569] on span at bounding box center [587, 571] width 25 height 25
type input "8:00 AM"
click at [692, 534] on input "7:00 PM" at bounding box center [678, 536] width 70 height 23
click at [668, 573] on span at bounding box center [675, 571] width 25 height 25
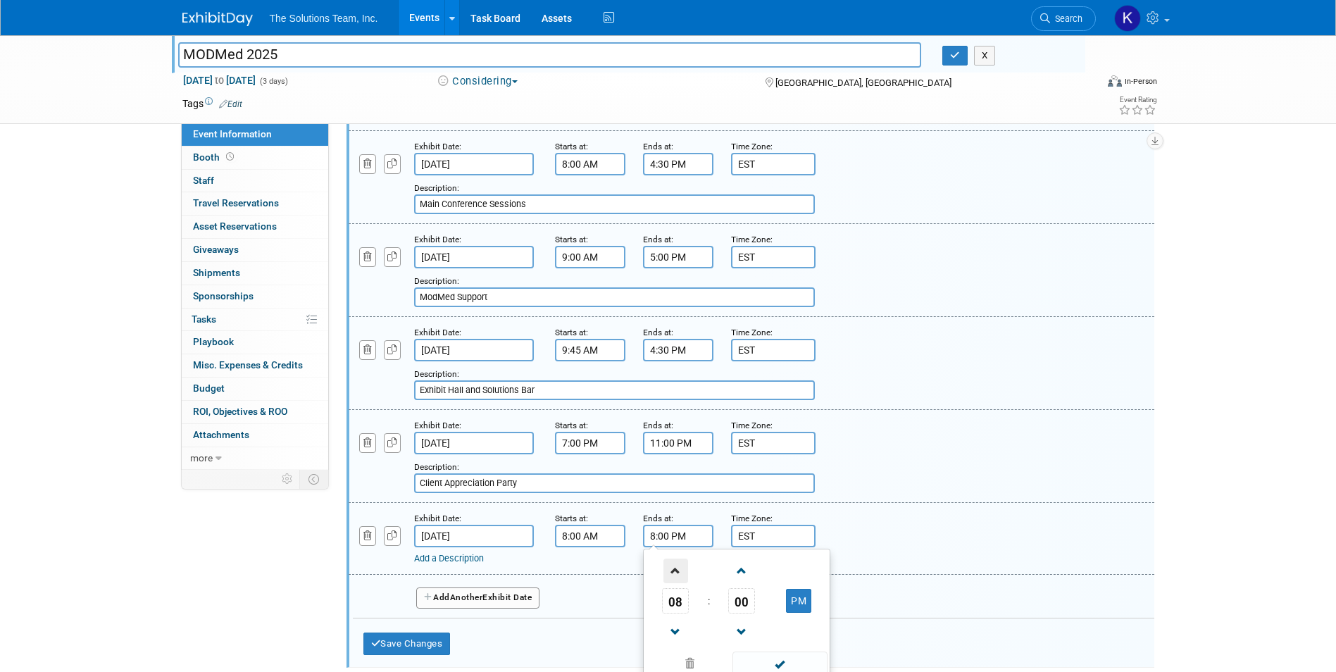
click at [668, 573] on span at bounding box center [675, 571] width 25 height 25
click at [797, 598] on button "AM" at bounding box center [798, 601] width 25 height 24
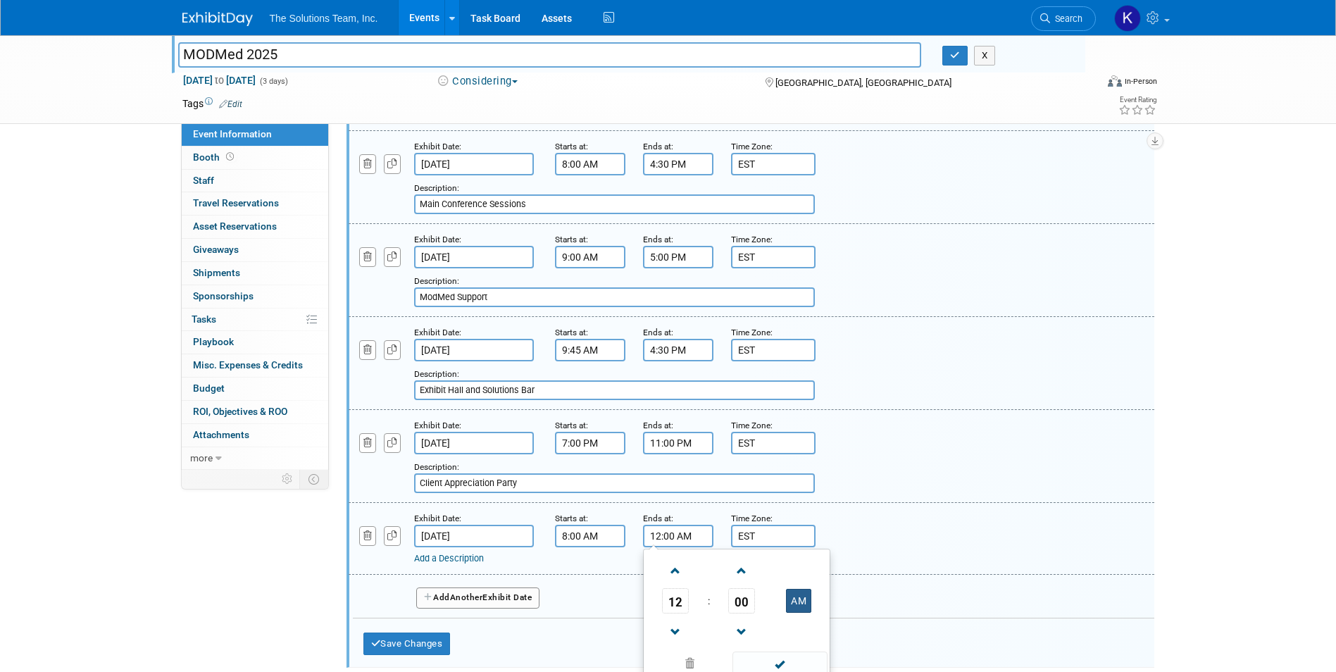
type input "12:00 PM"
click at [477, 564] on div "Add a Description" at bounding box center [715, 558] width 602 height 13
click at [464, 559] on link "Add a Description" at bounding box center [449, 558] width 70 height 11
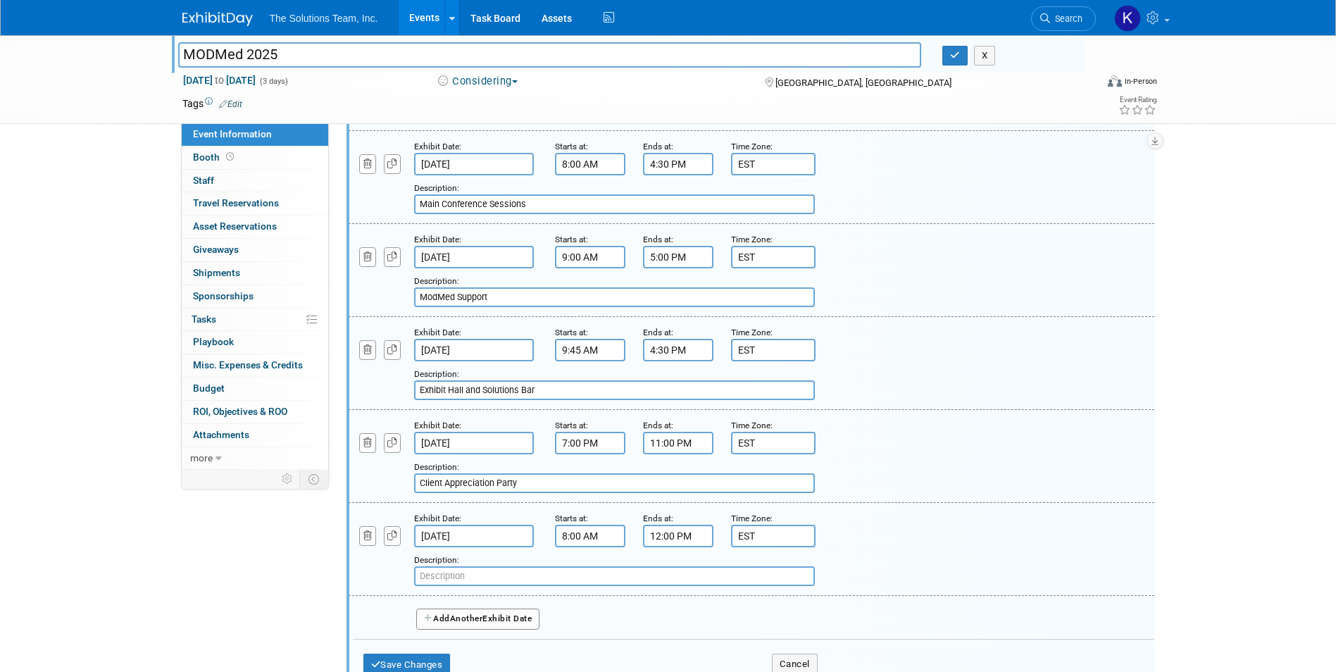
paste input "Help Desk Open"
type input "Help Desk Open"
click at [478, 620] on span "Another" at bounding box center [466, 618] width 33 height 10
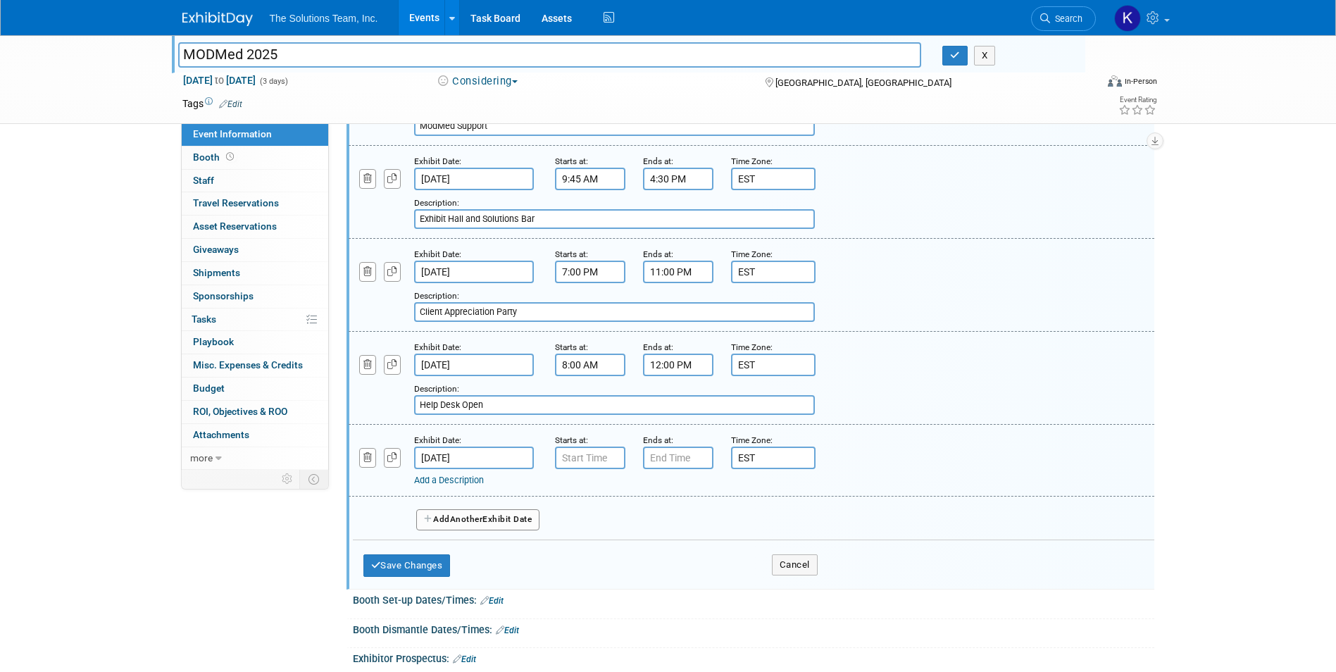
scroll to position [1127, 0]
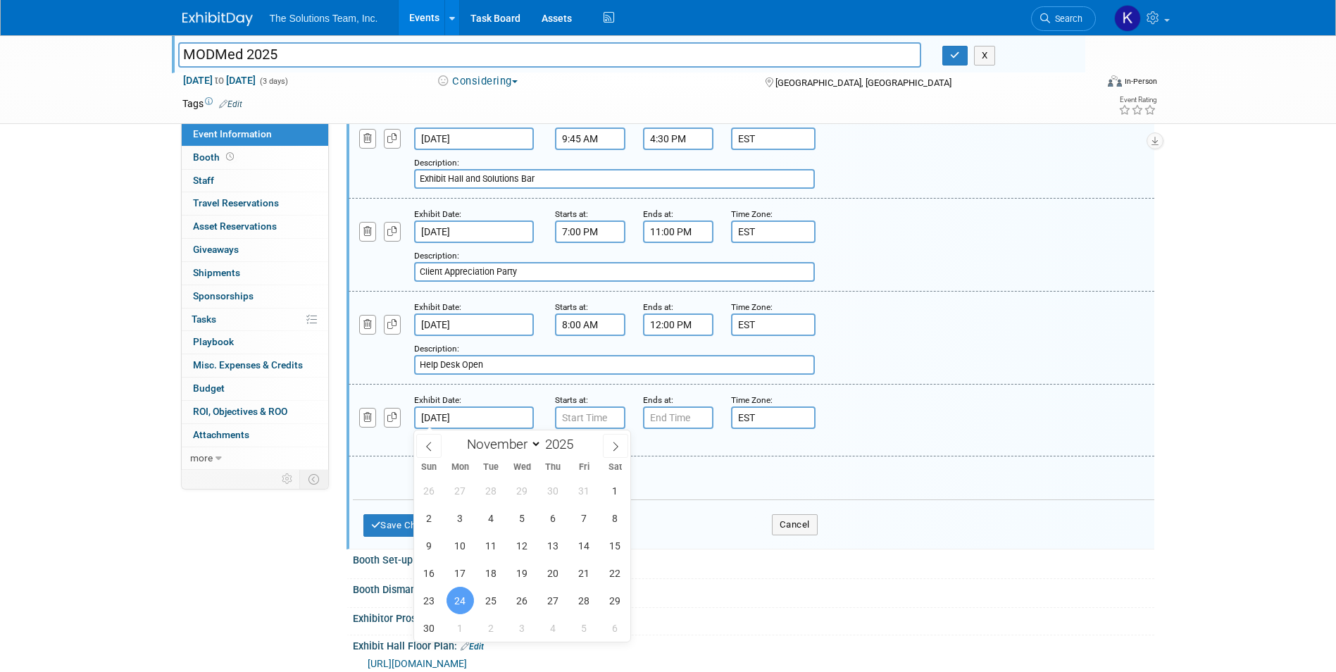
click at [480, 423] on input "Nov 24, 2025" at bounding box center [474, 417] width 120 height 23
click at [436, 605] on span "23" at bounding box center [429, 600] width 27 height 27
type input "Nov 23, 2025"
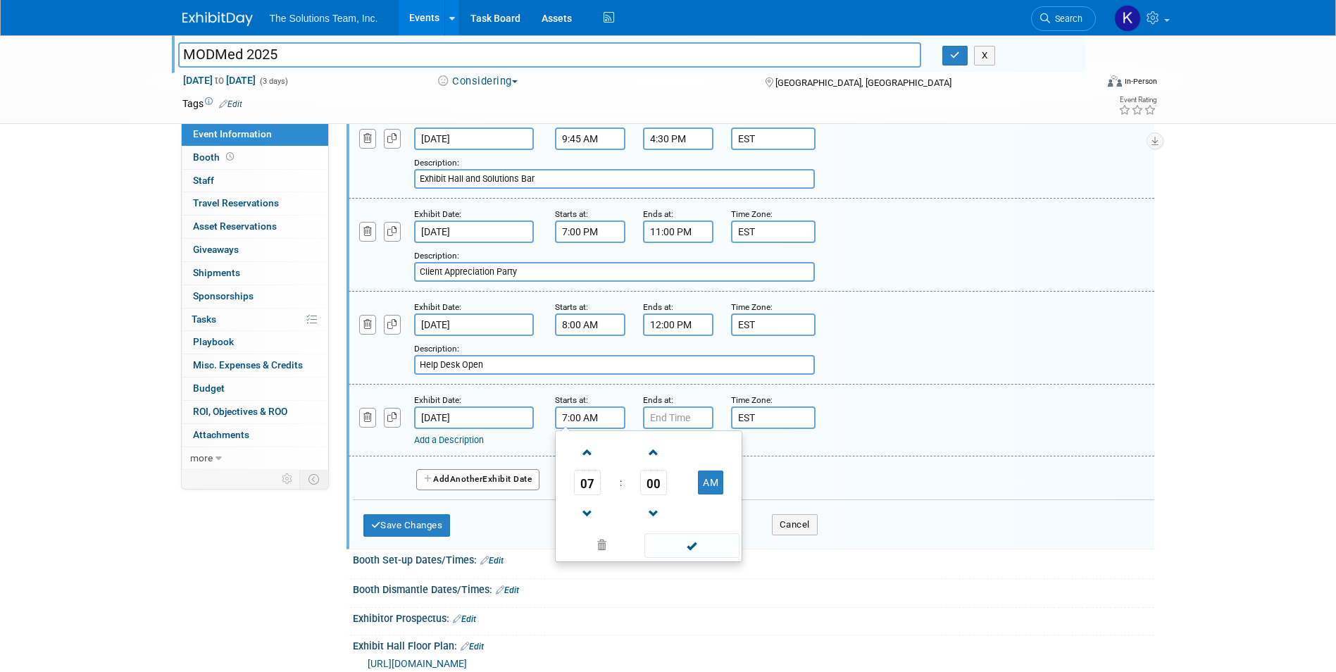
click at [590, 418] on input "7:00 AM" at bounding box center [590, 417] width 70 height 23
click at [580, 452] on span at bounding box center [587, 452] width 25 height 25
type input "8:00 AM"
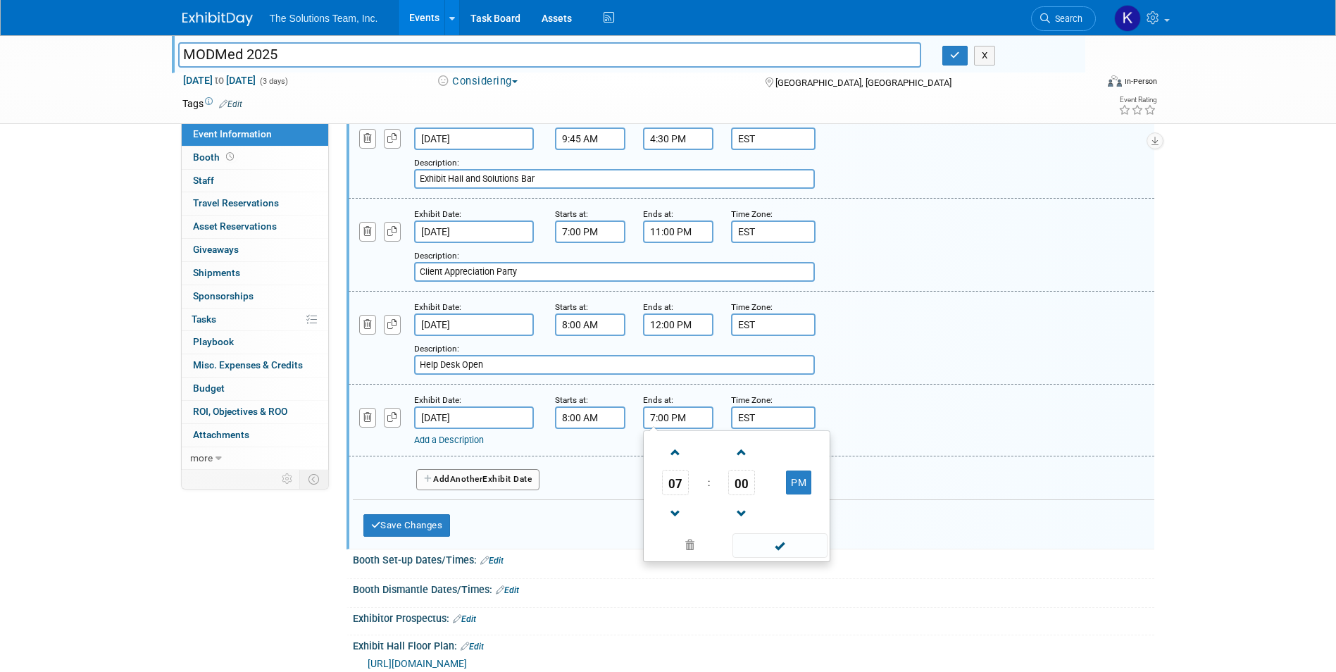
click at [680, 416] on input "7:00 PM" at bounding box center [678, 417] width 70 height 23
click at [677, 451] on span at bounding box center [675, 452] width 25 height 25
click at [740, 451] on span at bounding box center [742, 452] width 25 height 25
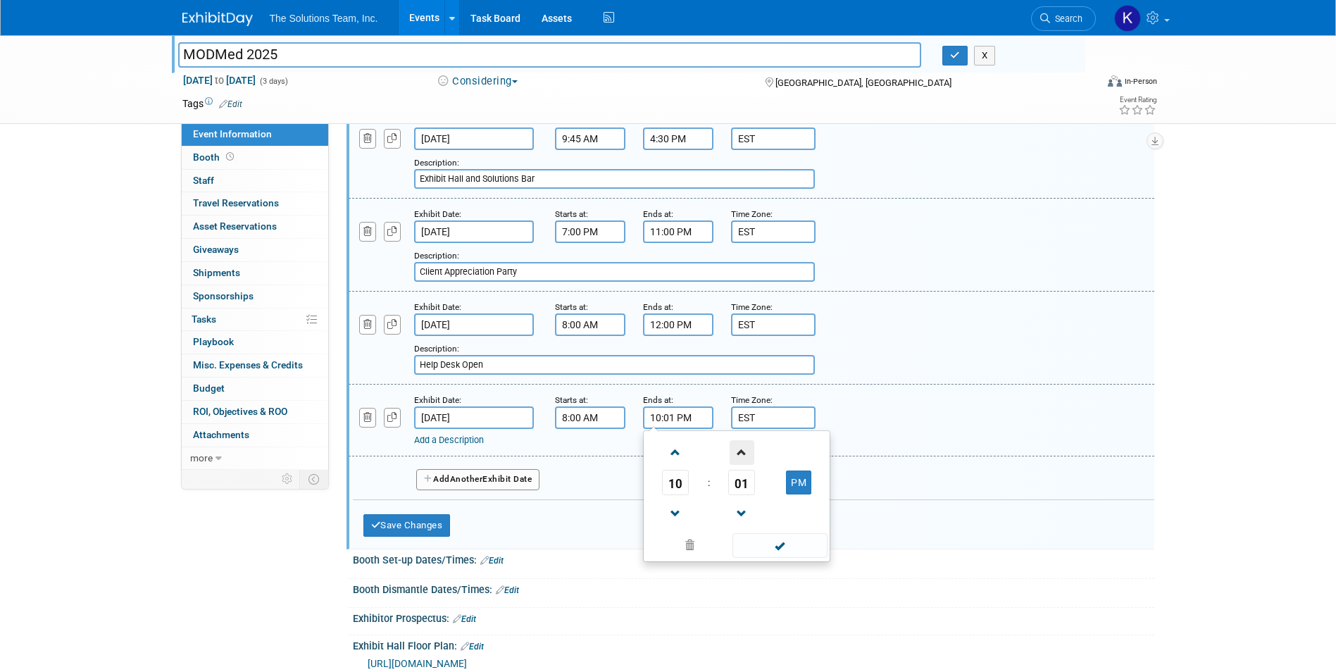
click at [740, 451] on span at bounding box center [742, 452] width 25 height 25
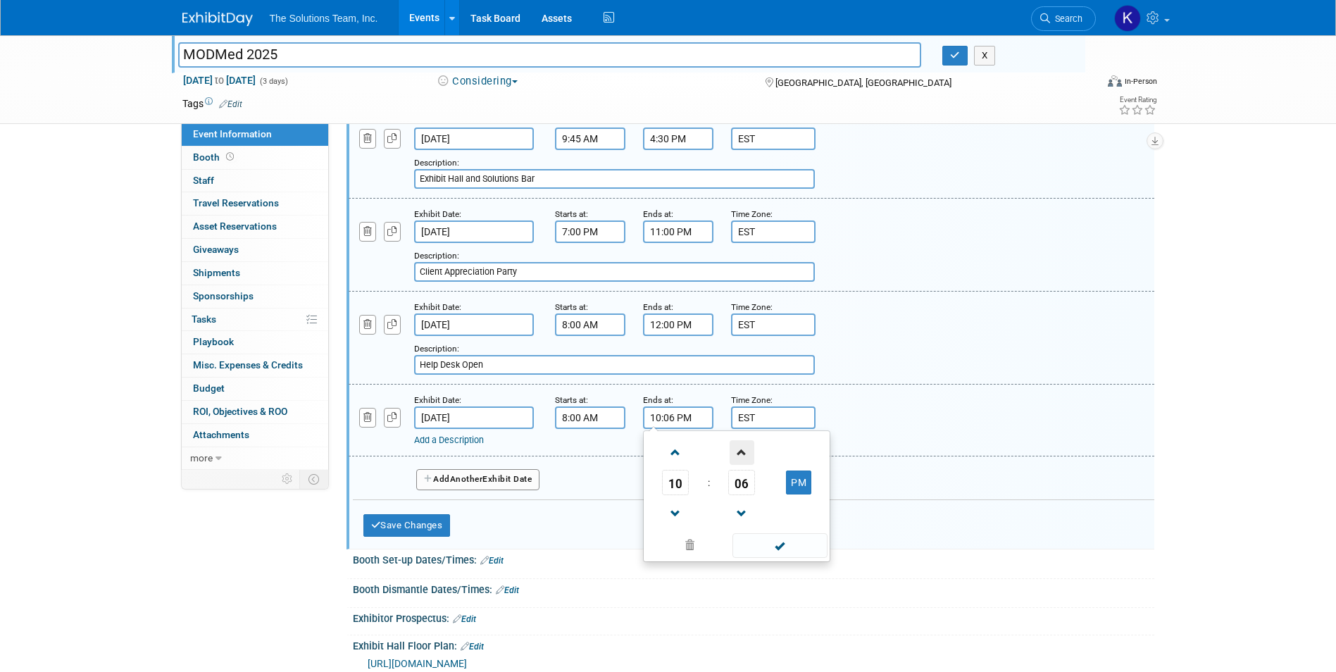
click at [740, 451] on span at bounding box center [742, 452] width 25 height 25
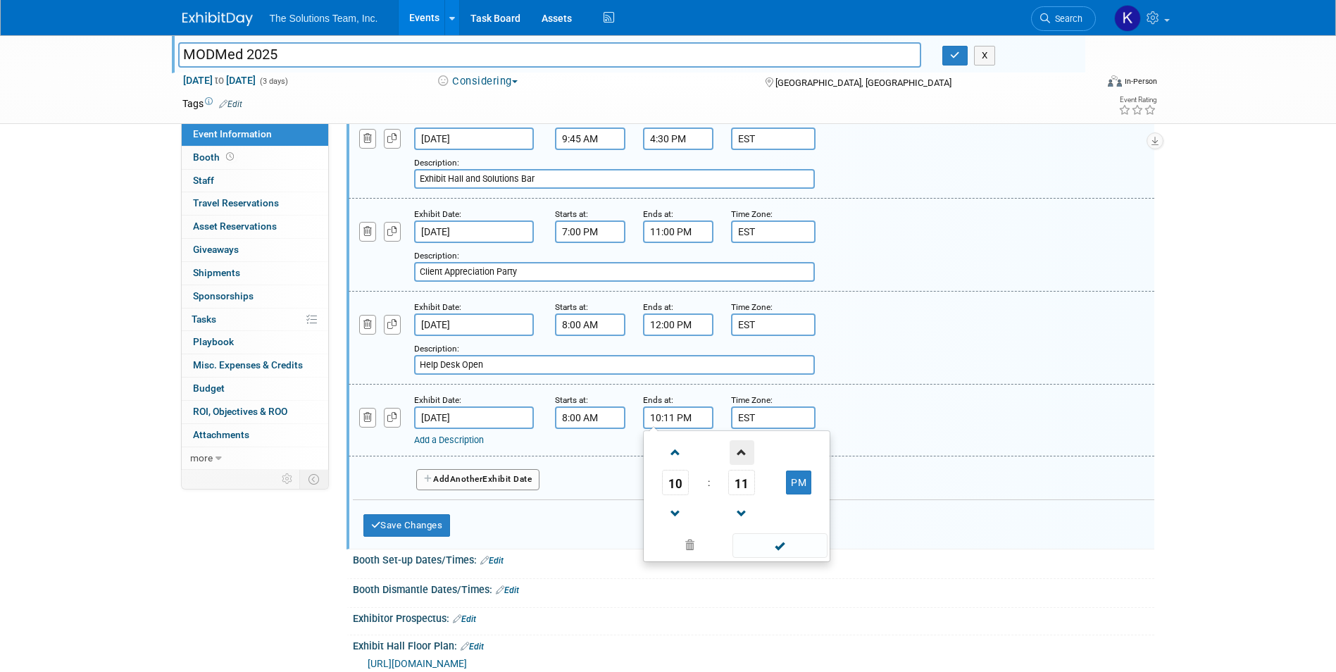
click at [740, 451] on span at bounding box center [742, 452] width 25 height 25
click at [806, 479] on button "PM" at bounding box center [798, 482] width 25 height 24
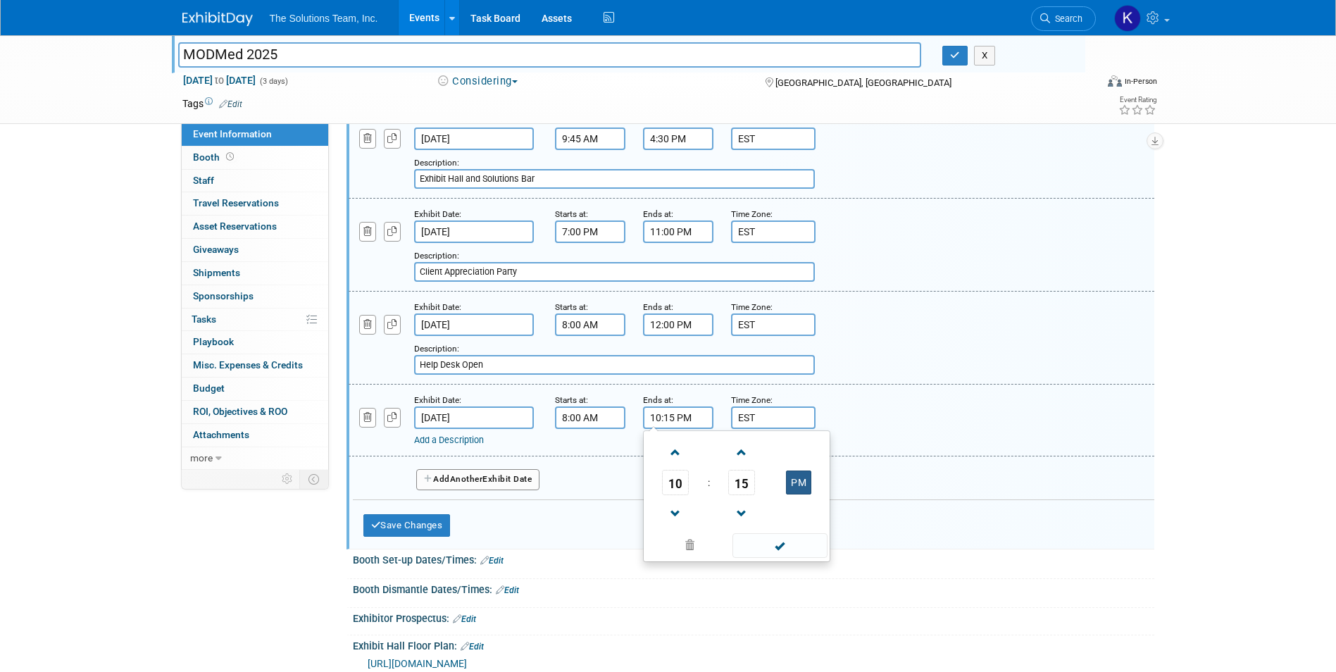
type input "10:15 AM"
click at [925, 410] on div "Add a Description Description:" at bounding box center [751, 419] width 827 height 54
click at [463, 439] on link "Add a Description" at bounding box center [449, 440] width 70 height 11
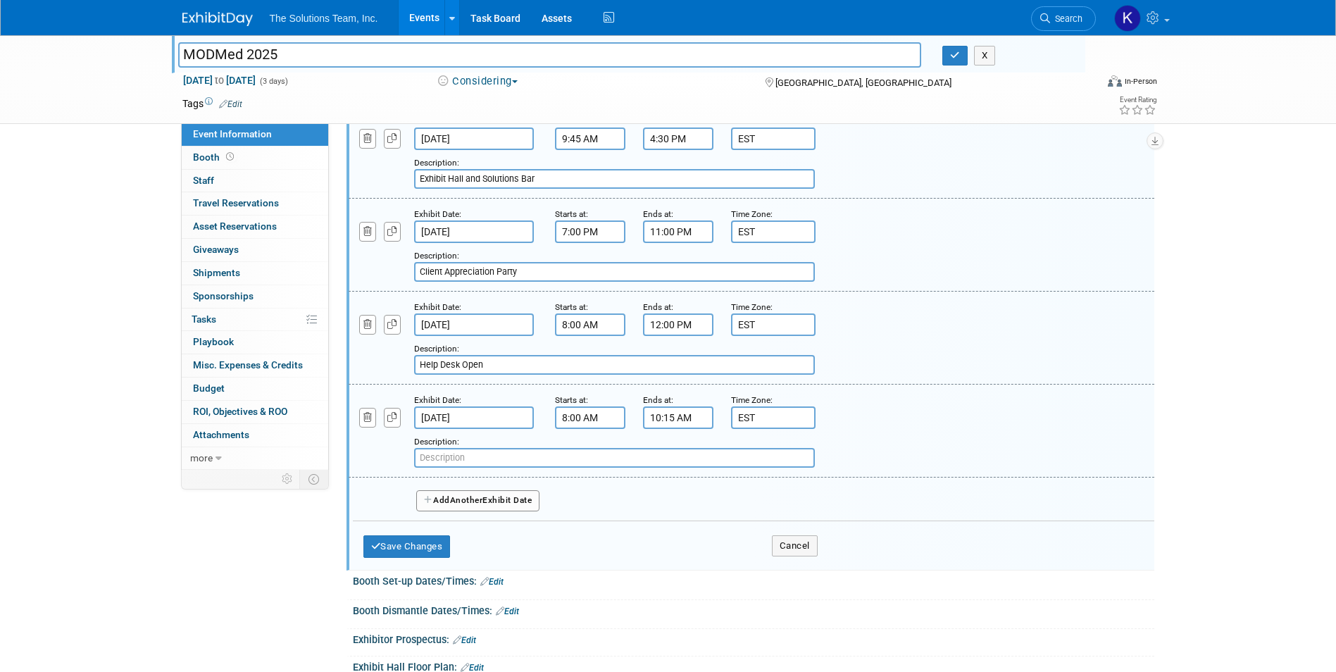
paste input "Exhibit Hall and Solutions Bar"
type input "Exhibit Hall and Solutions Bar"
click at [494, 497] on button "Add Another Exhibit Date" at bounding box center [478, 500] width 124 height 21
select select "10"
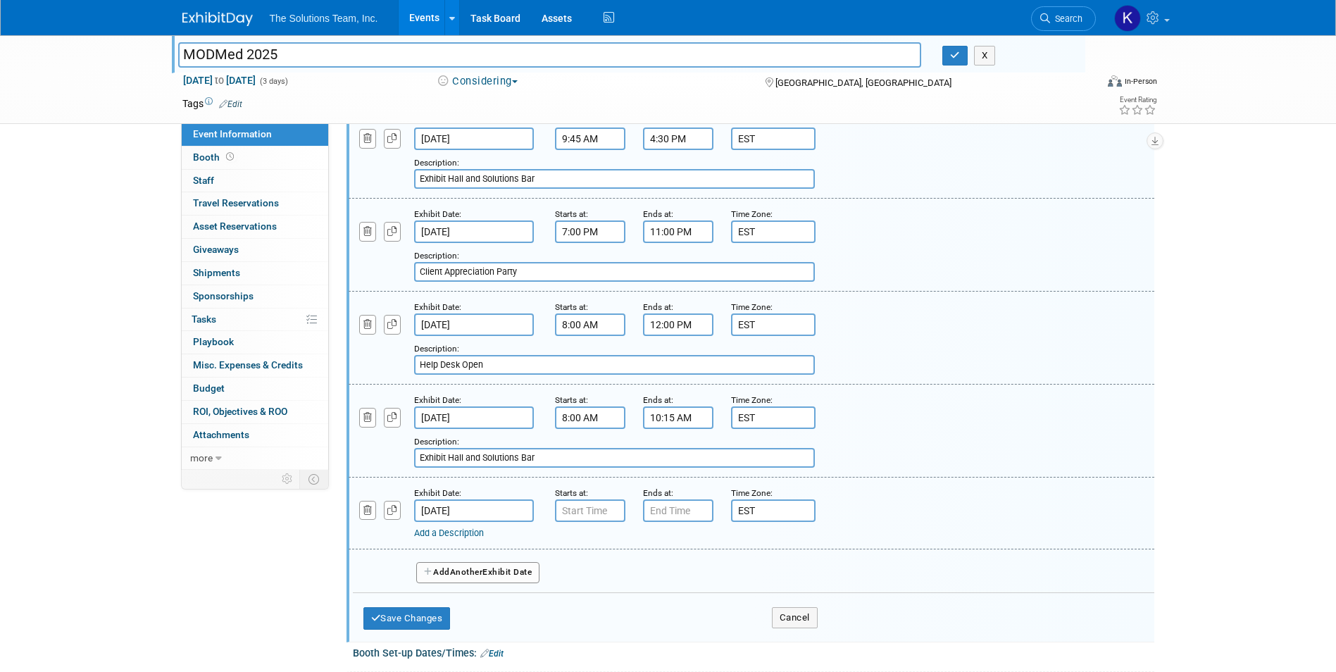
click at [489, 504] on input "Nov 24, 2025" at bounding box center [474, 510] width 120 height 23
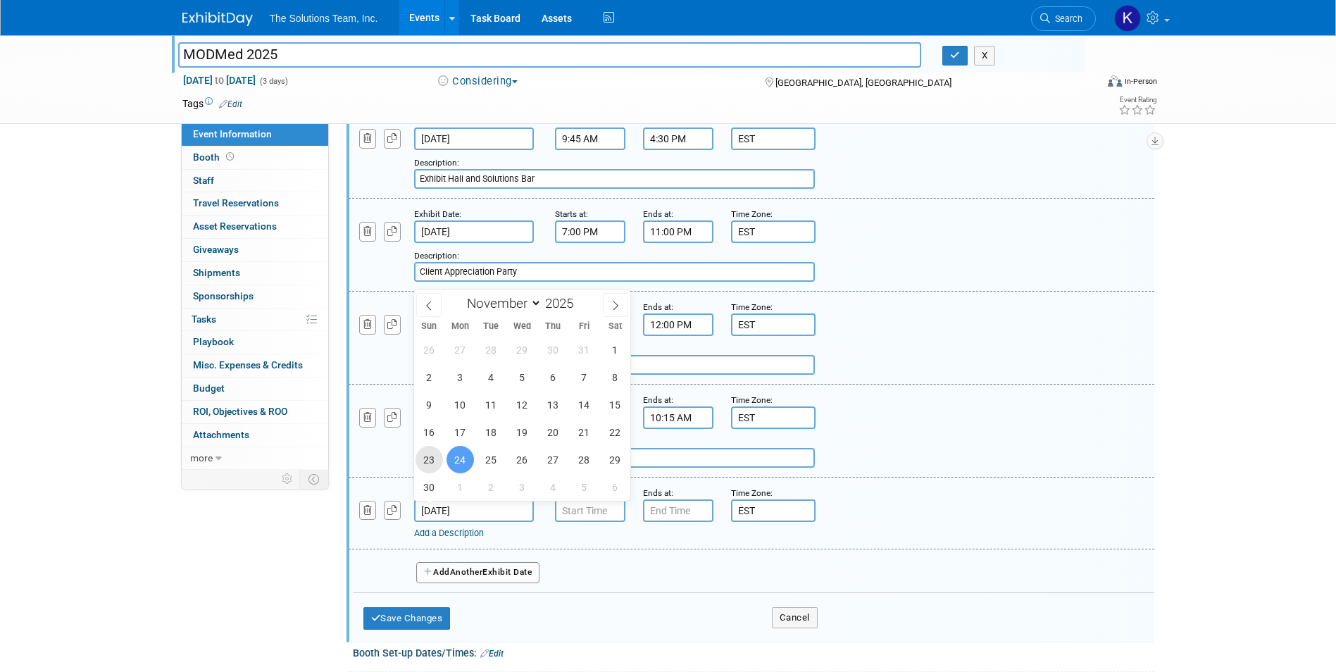
click at [430, 456] on span "23" at bounding box center [429, 459] width 27 height 27
type input "Nov 23, 2025"
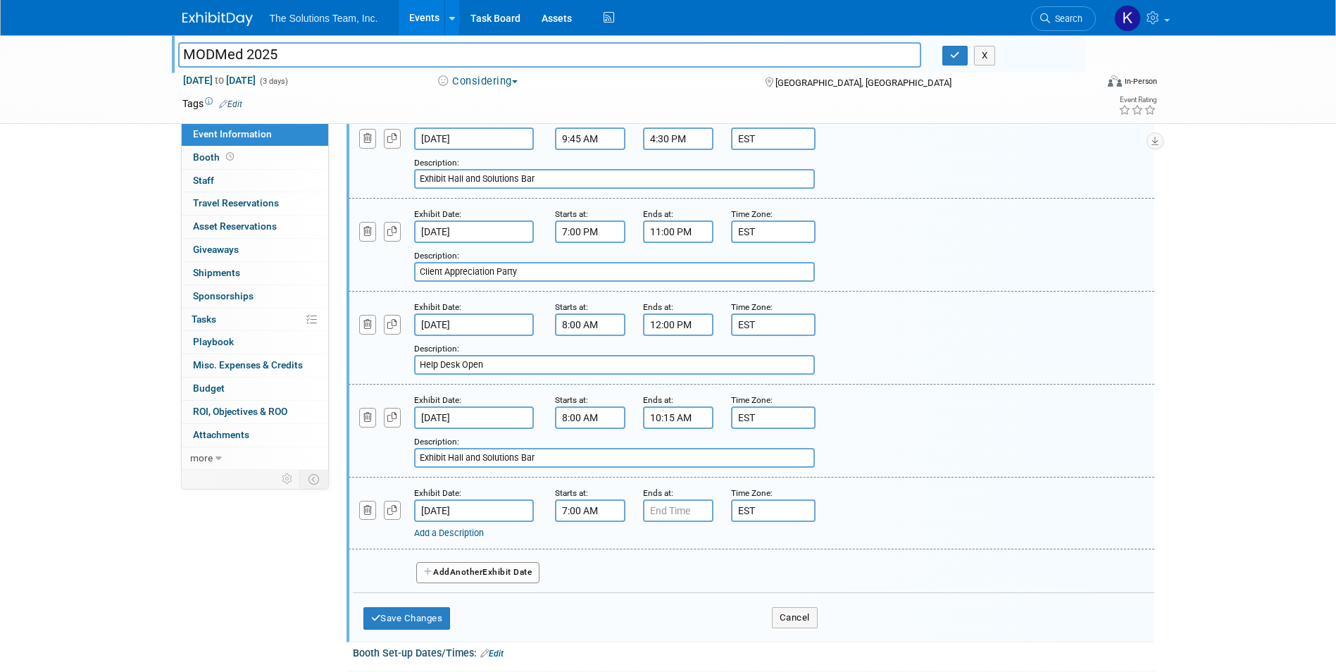
click at [592, 512] on input "7:00 AM" at bounding box center [590, 510] width 70 height 23
click at [585, 546] on span at bounding box center [587, 545] width 25 height 25
click at [590, 604] on span at bounding box center [587, 606] width 25 height 25
type input "8:00 AM"
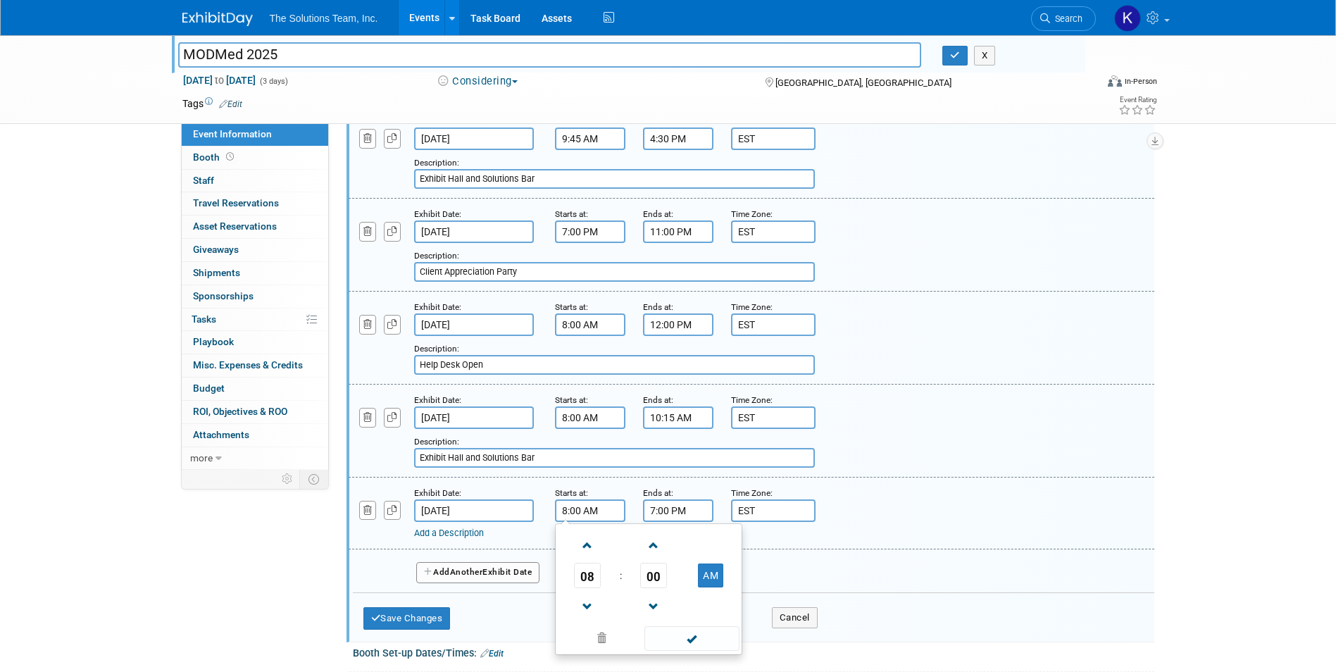
click at [659, 513] on input "7:00 PM" at bounding box center [678, 510] width 70 height 23
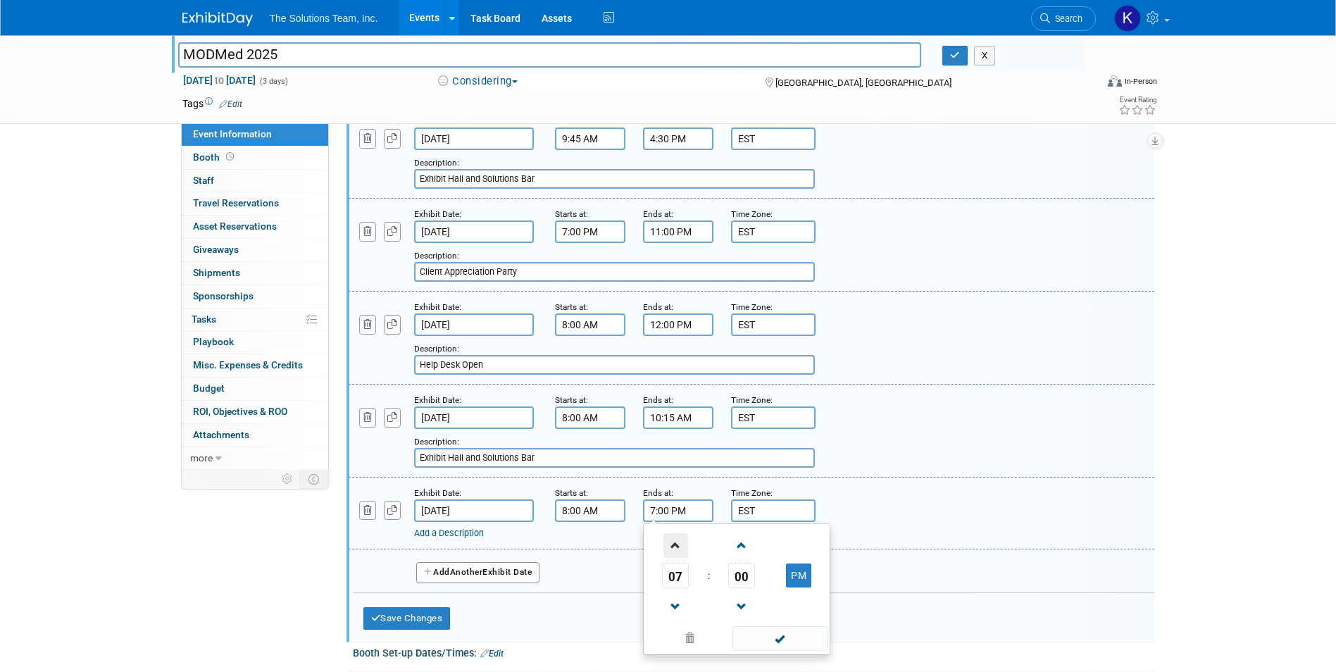
click at [676, 542] on span at bounding box center [675, 545] width 25 height 25
click at [803, 579] on button "PM" at bounding box center [798, 575] width 25 height 24
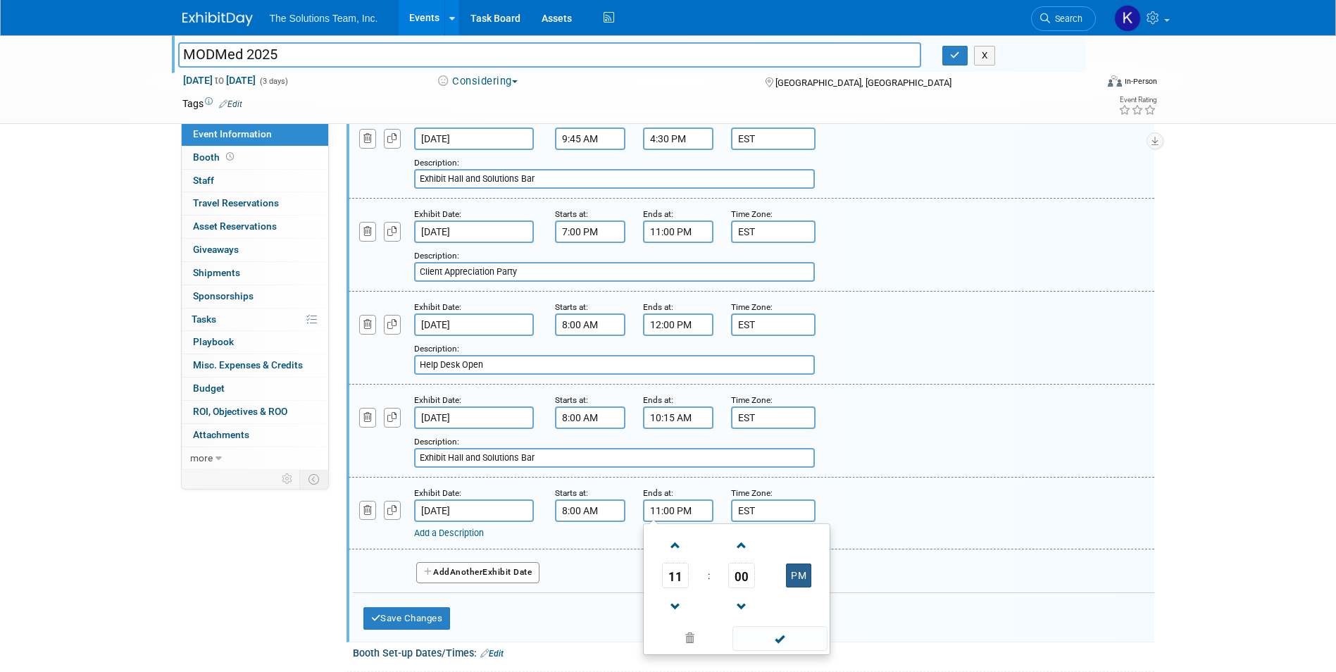
type input "11:00 AM"
click at [470, 532] on link "Add a Description" at bounding box center [449, 533] width 70 height 11
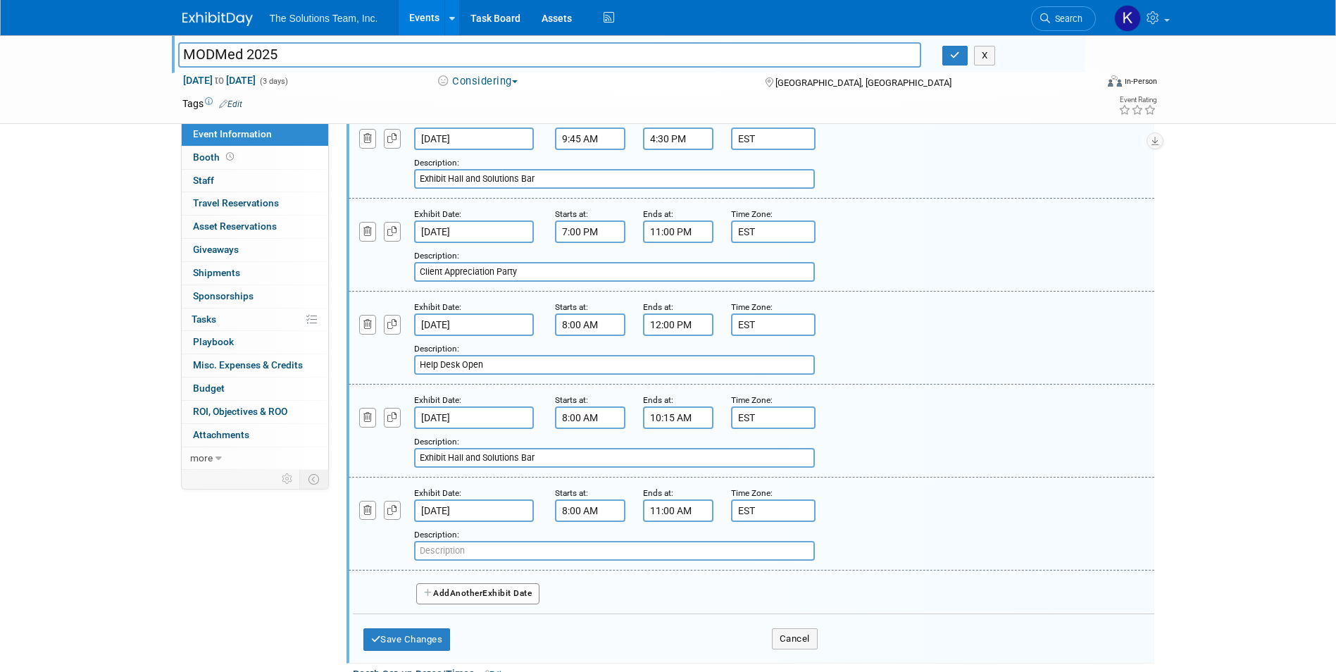
paste input "ModMed Support"
type input "ModMed Support"
click at [489, 599] on button "Add Another Exhibit Date" at bounding box center [478, 593] width 124 height 21
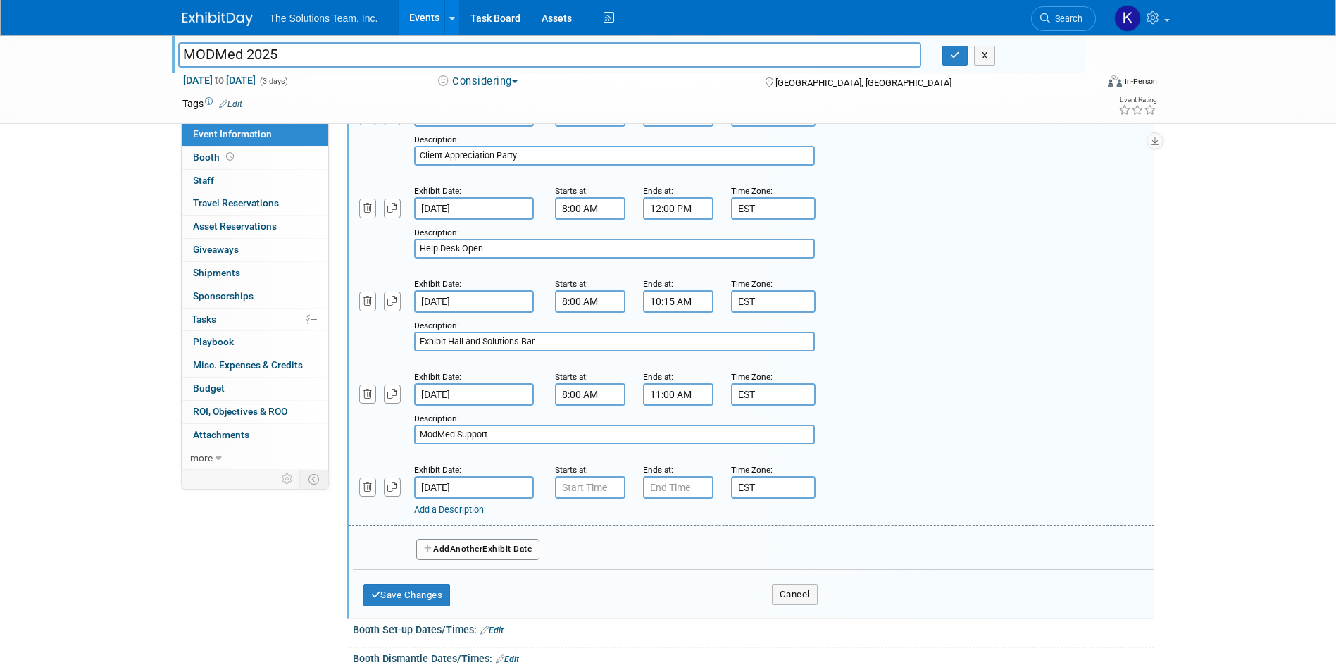
scroll to position [1268, 0]
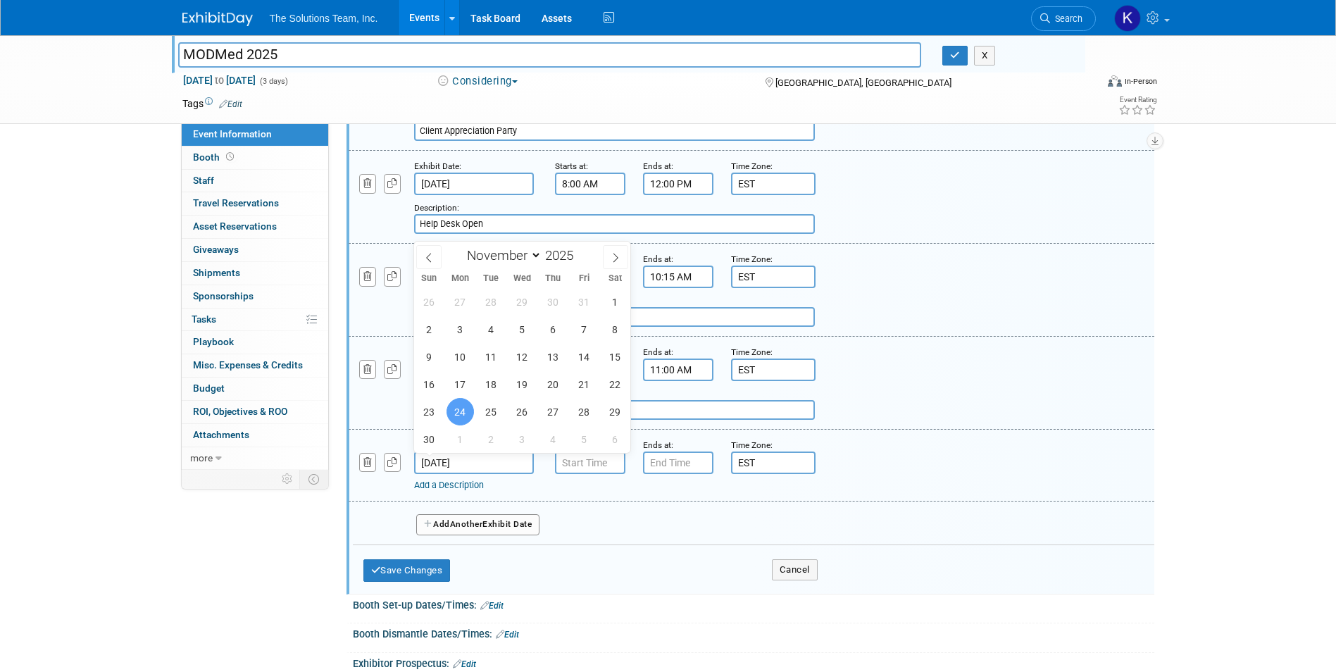
click at [473, 459] on input "Nov 24, 2025" at bounding box center [474, 462] width 120 height 23
click at [425, 403] on span "23" at bounding box center [429, 411] width 27 height 27
type input "Nov 23, 2025"
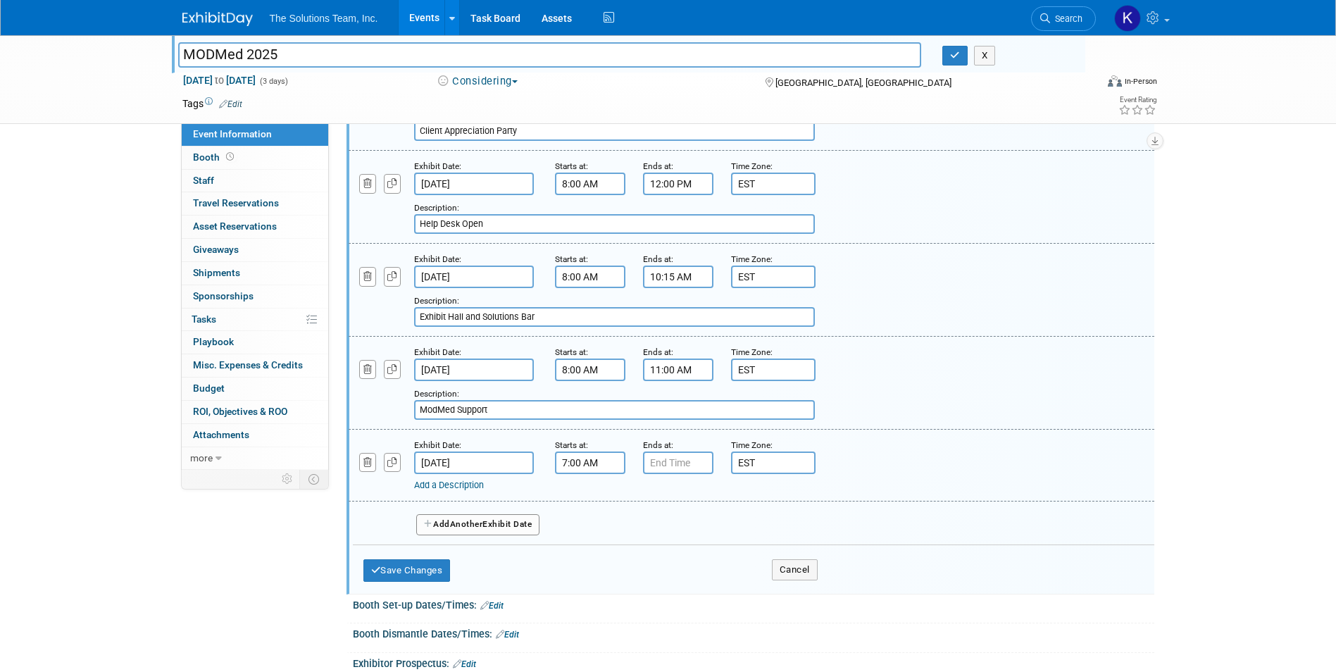
click at [565, 471] on div "7:00 AM" at bounding box center [590, 462] width 70 height 23
click at [586, 499] on span at bounding box center [587, 497] width 25 height 25
type input "9:00 AM"
click at [694, 463] on input "7:00 PM" at bounding box center [678, 462] width 70 height 23
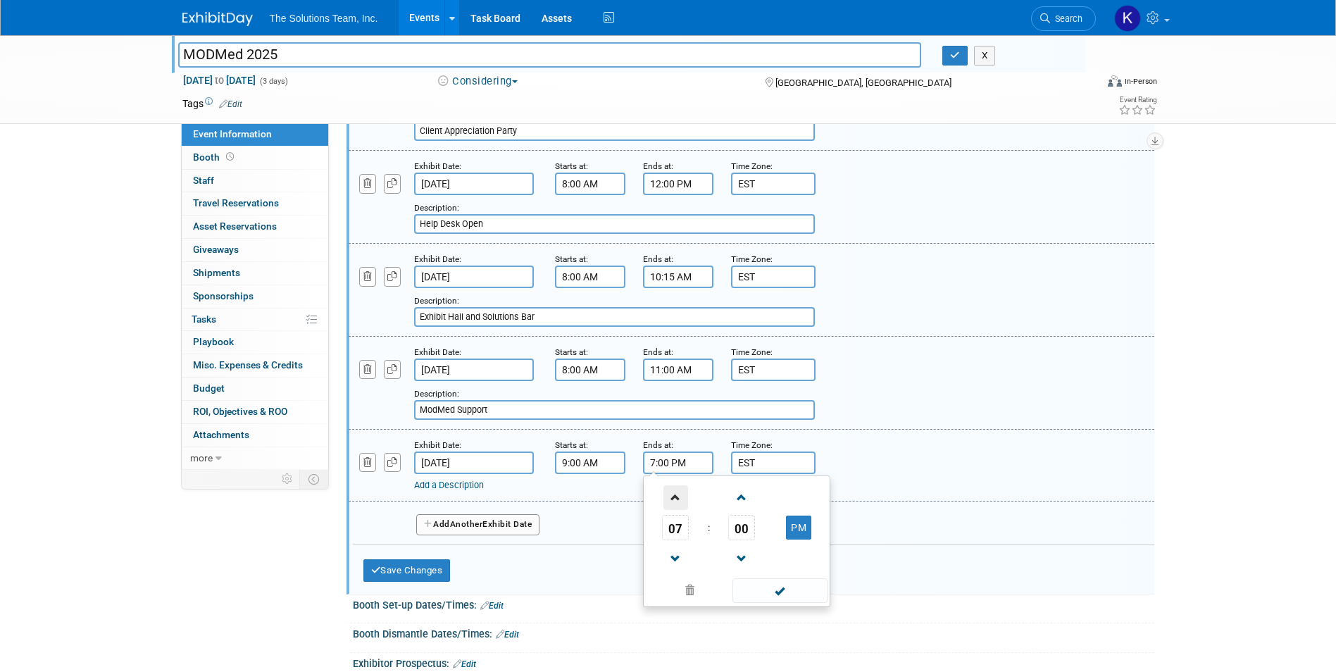
click at [680, 496] on span at bounding box center [675, 497] width 25 height 25
click at [799, 528] on button "PM" at bounding box center [798, 528] width 25 height 24
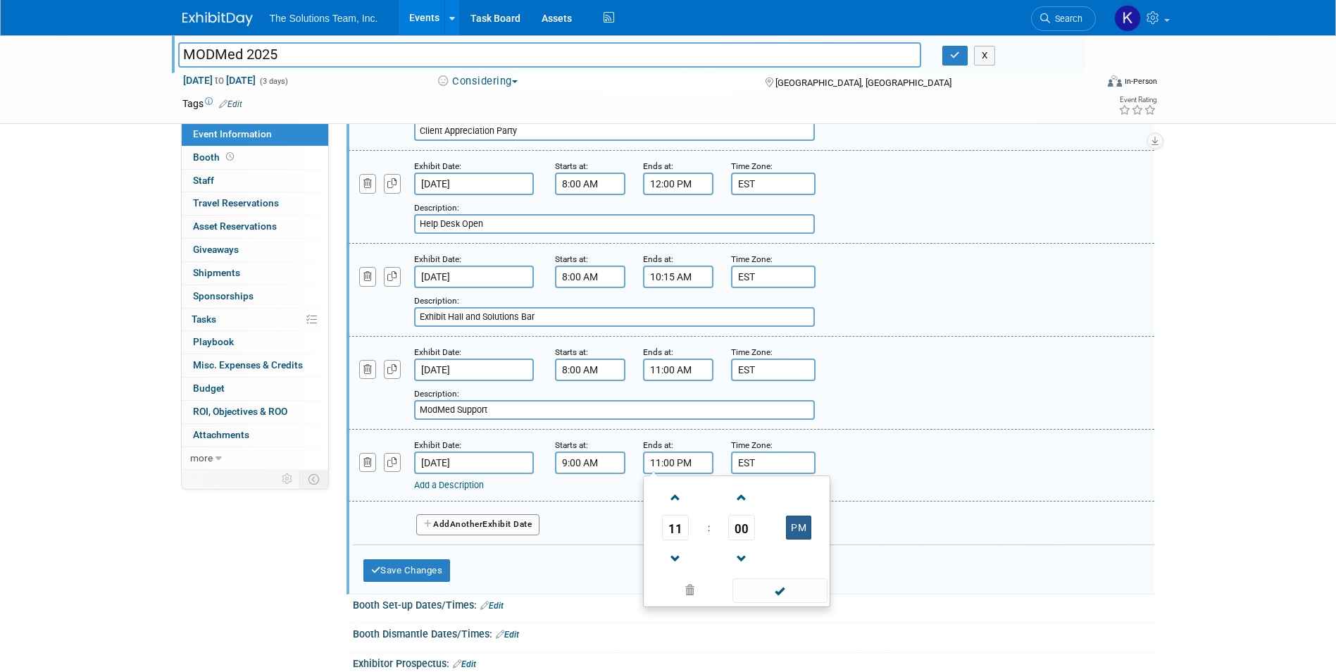
type input "11:00 AM"
click at [473, 487] on link "Add a Description" at bounding box center [449, 485] width 70 height 11
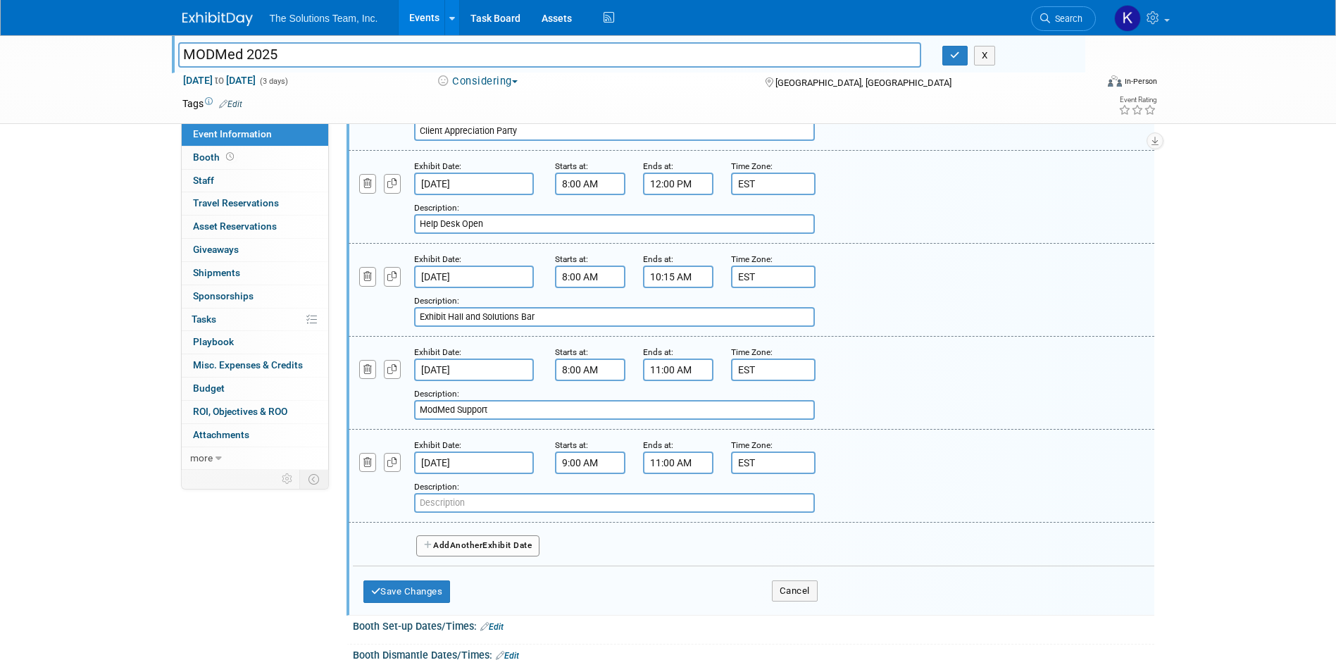
paste input "Main Conference Sessions"
type input "Main Conference Sessions"
click at [412, 590] on button "Save Changes" at bounding box center [406, 591] width 87 height 23
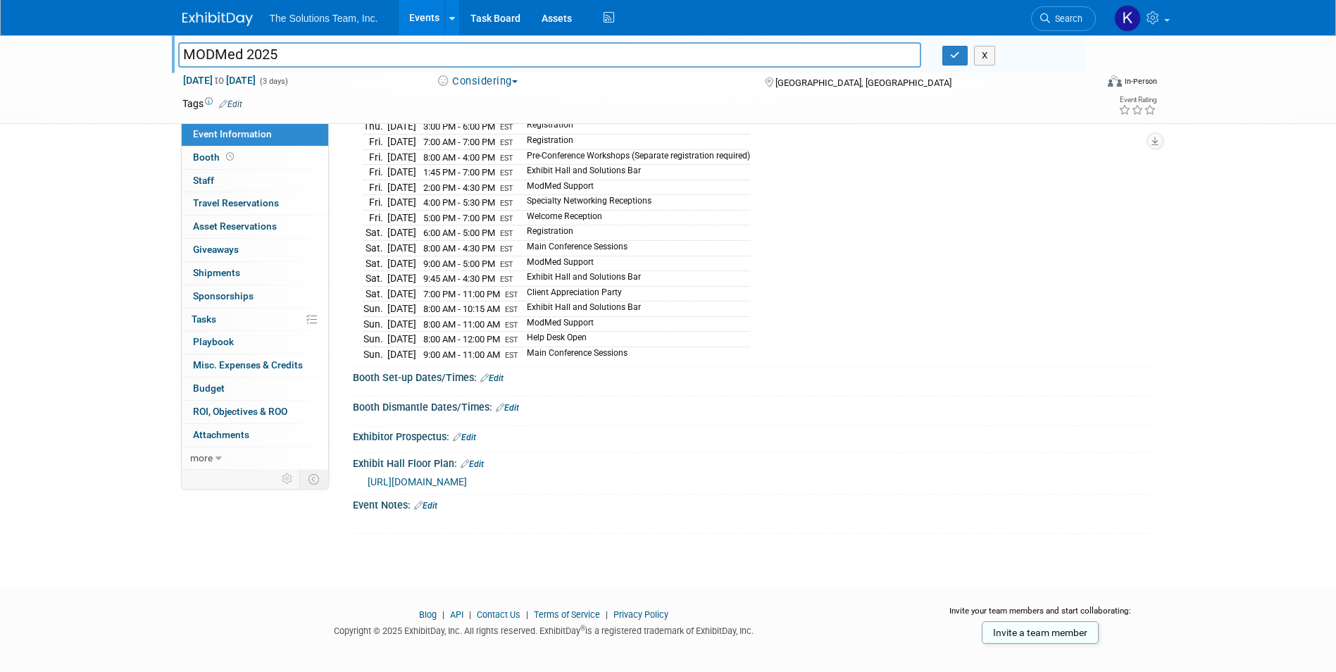
scroll to position [192, 0]
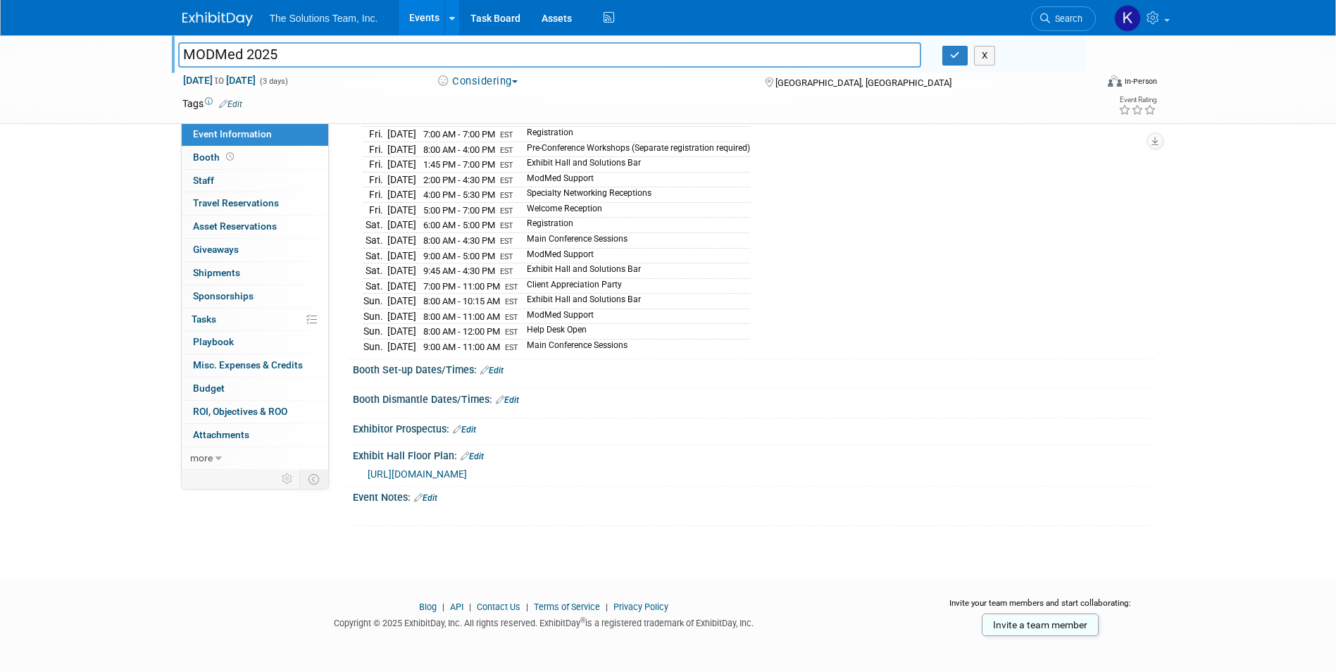
click at [468, 425] on link "Edit" at bounding box center [464, 430] width 23 height 10
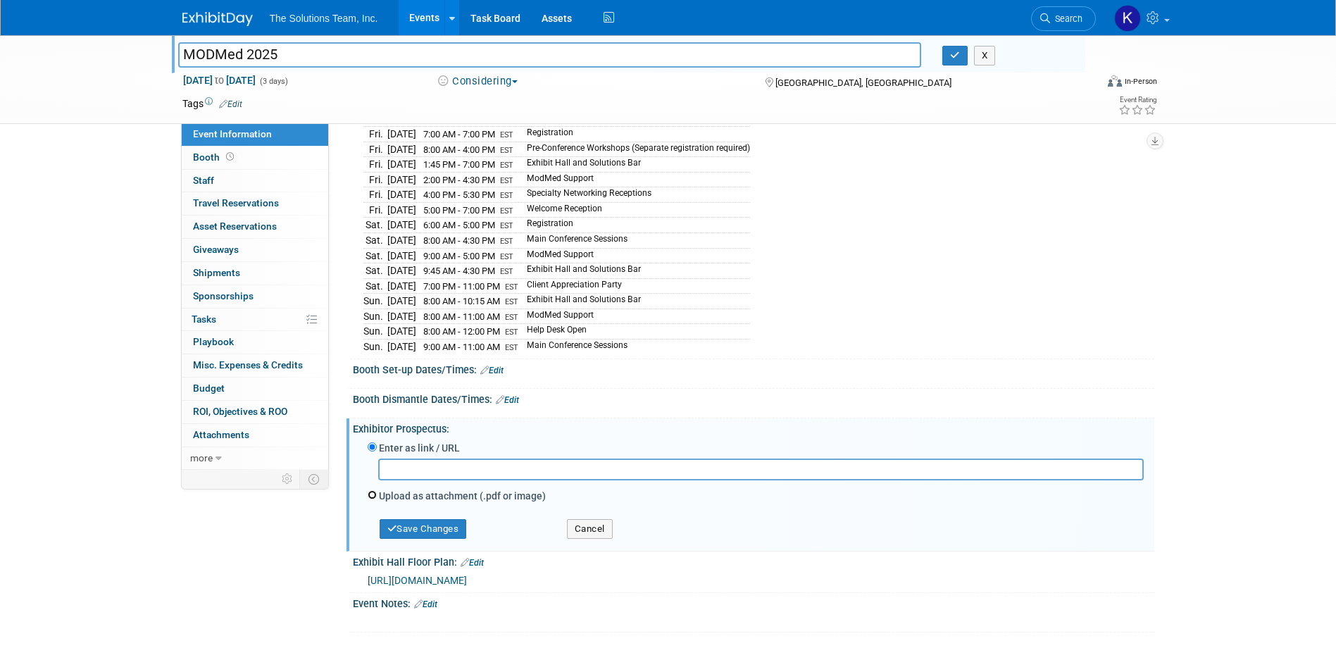
click at [370, 490] on input "Upload as attachment (.pdf or image)" at bounding box center [372, 494] width 9 height 9
radio input "true"
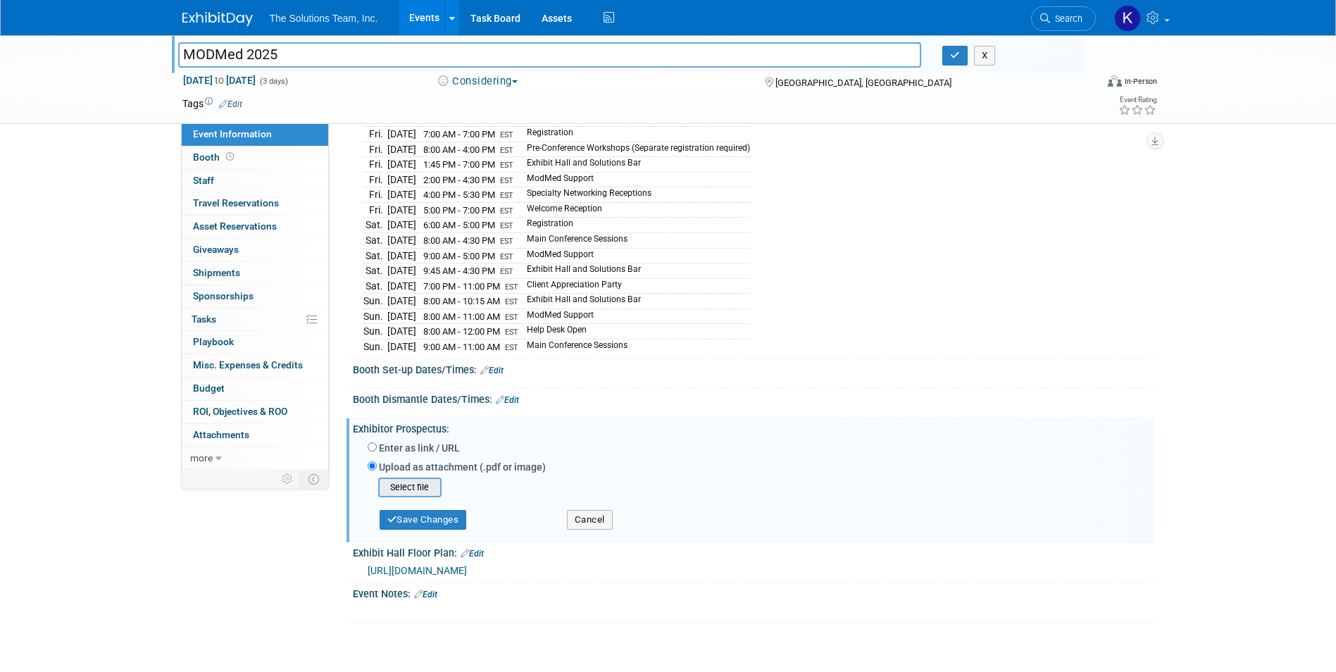
click at [428, 489] on input "file" at bounding box center [357, 487] width 168 height 17
click at [596, 518] on button "Cancel" at bounding box center [590, 520] width 46 height 20
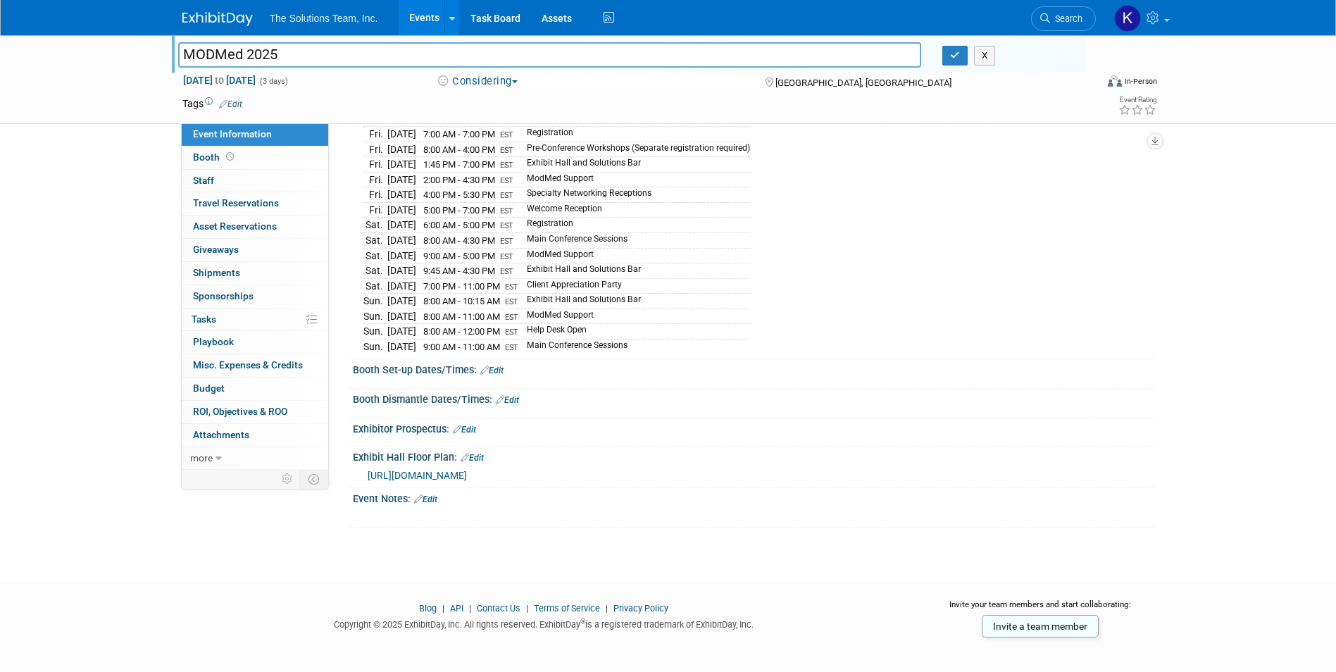
click at [469, 425] on link "Edit" at bounding box center [464, 430] width 23 height 10
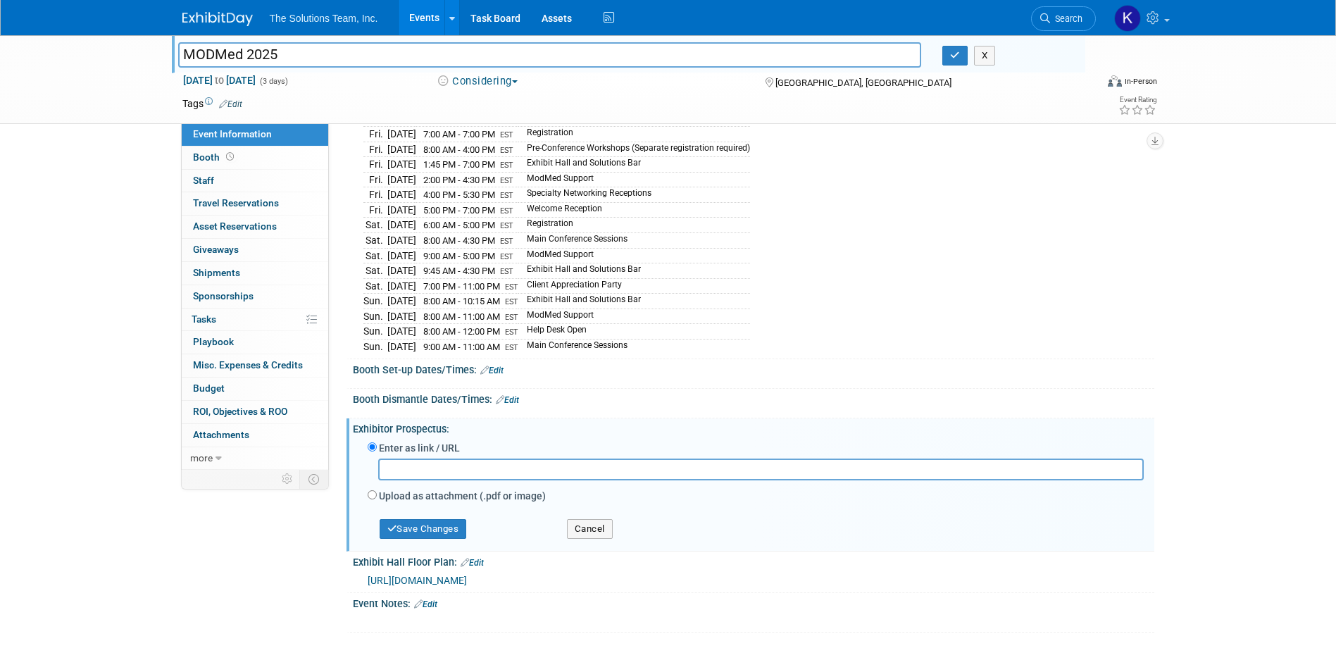
click at [243, 565] on div "Event Information Event Info Booth Booth 0 Staff 0 Staff 0 Travel Reservations …" at bounding box center [668, 238] width 993 height 790
click at [604, 530] on button "Cancel" at bounding box center [590, 529] width 46 height 20
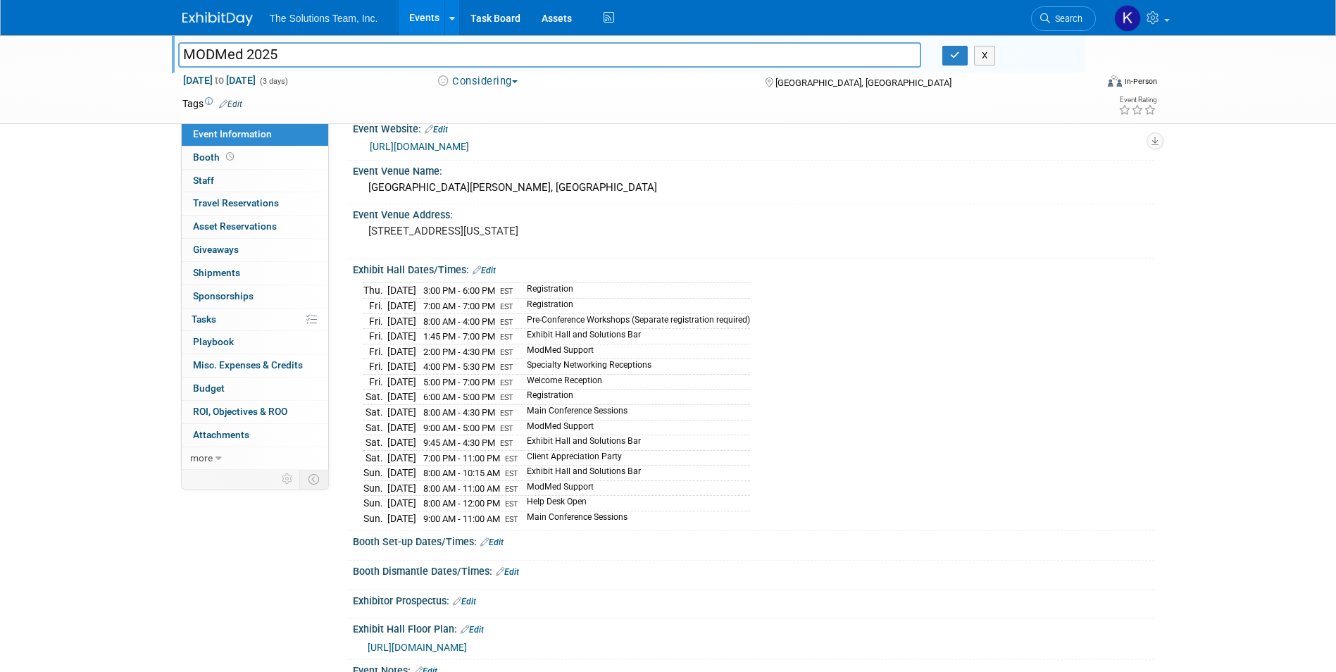
scroll to position [0, 0]
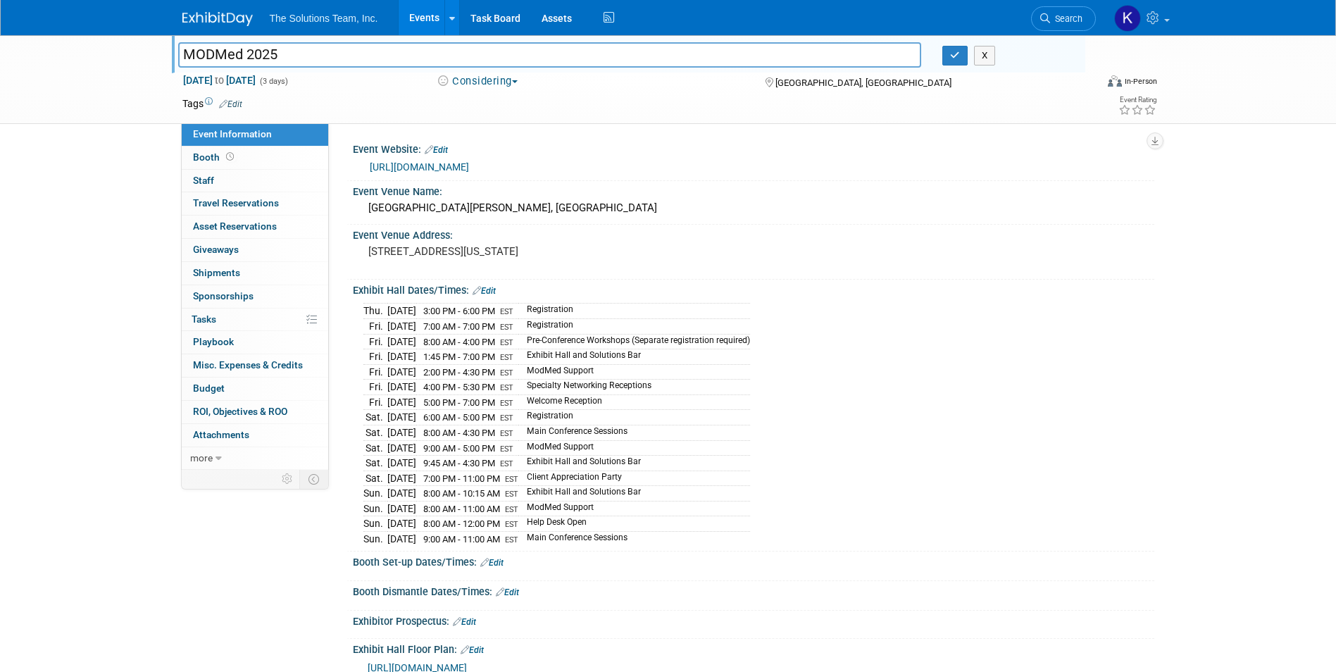
click at [219, 12] on img at bounding box center [217, 19] width 70 height 14
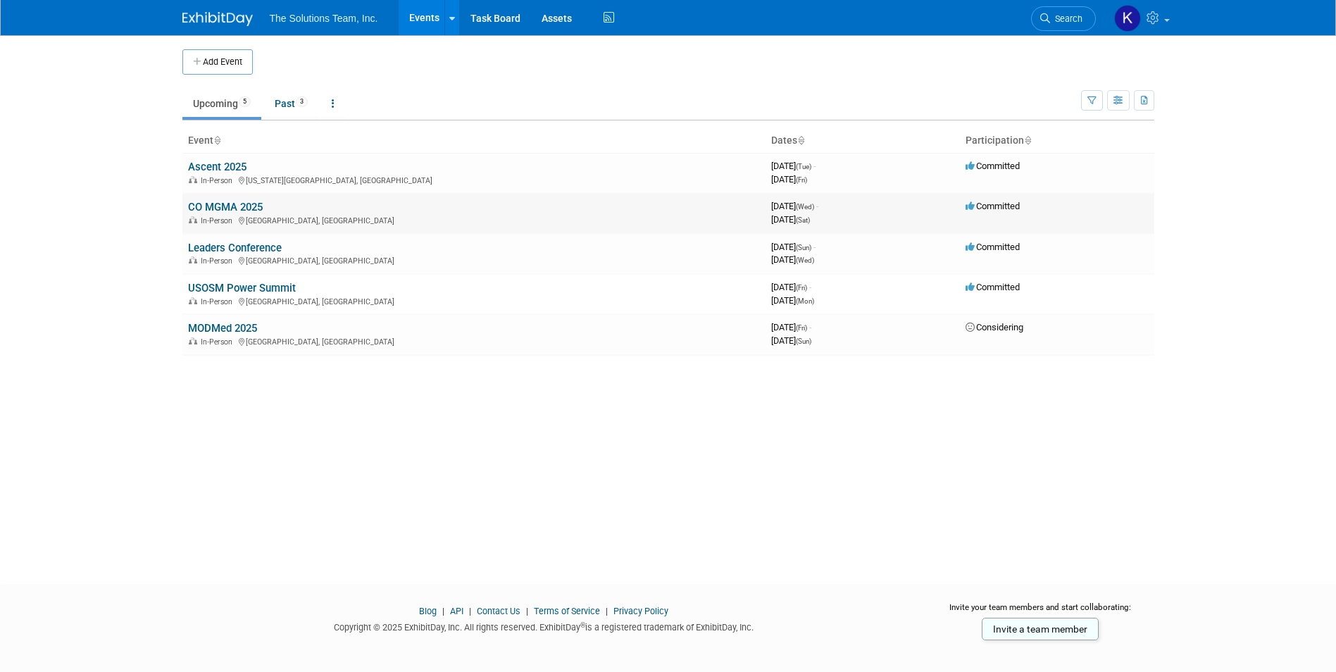
click at [233, 210] on link "CO MGMA 2025" at bounding box center [225, 207] width 75 height 13
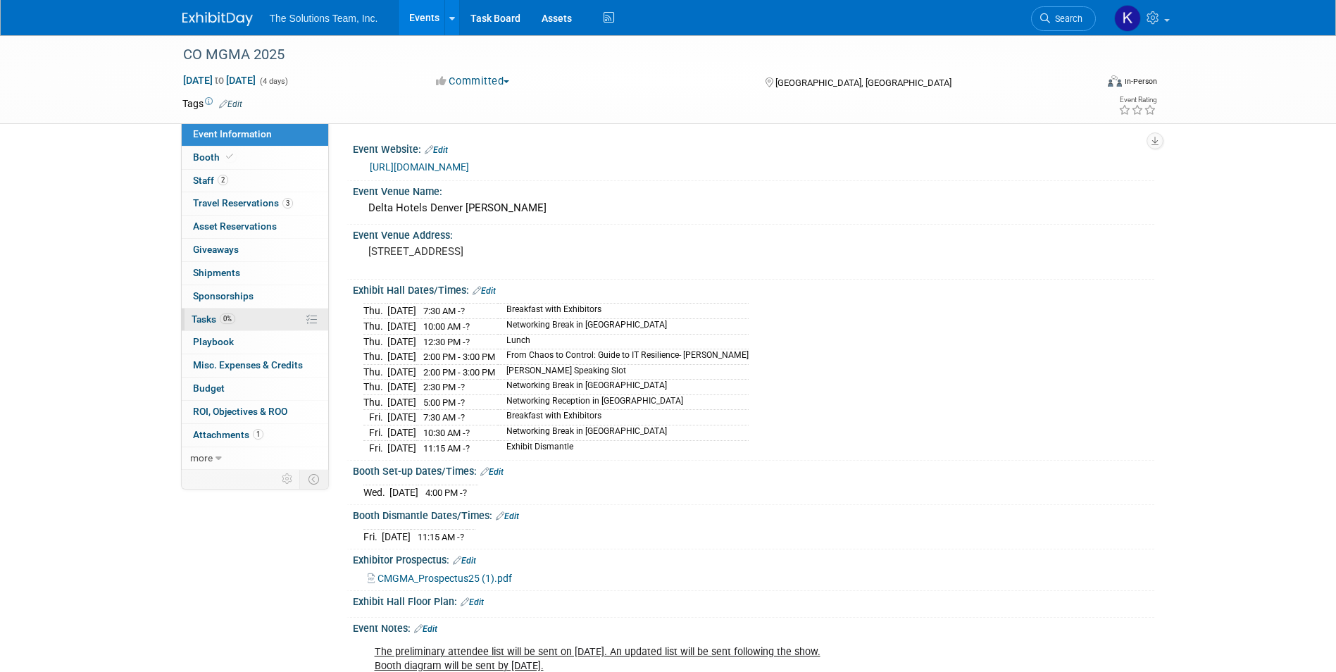
click at [258, 325] on link "0% Tasks 0%" at bounding box center [255, 319] width 146 height 23
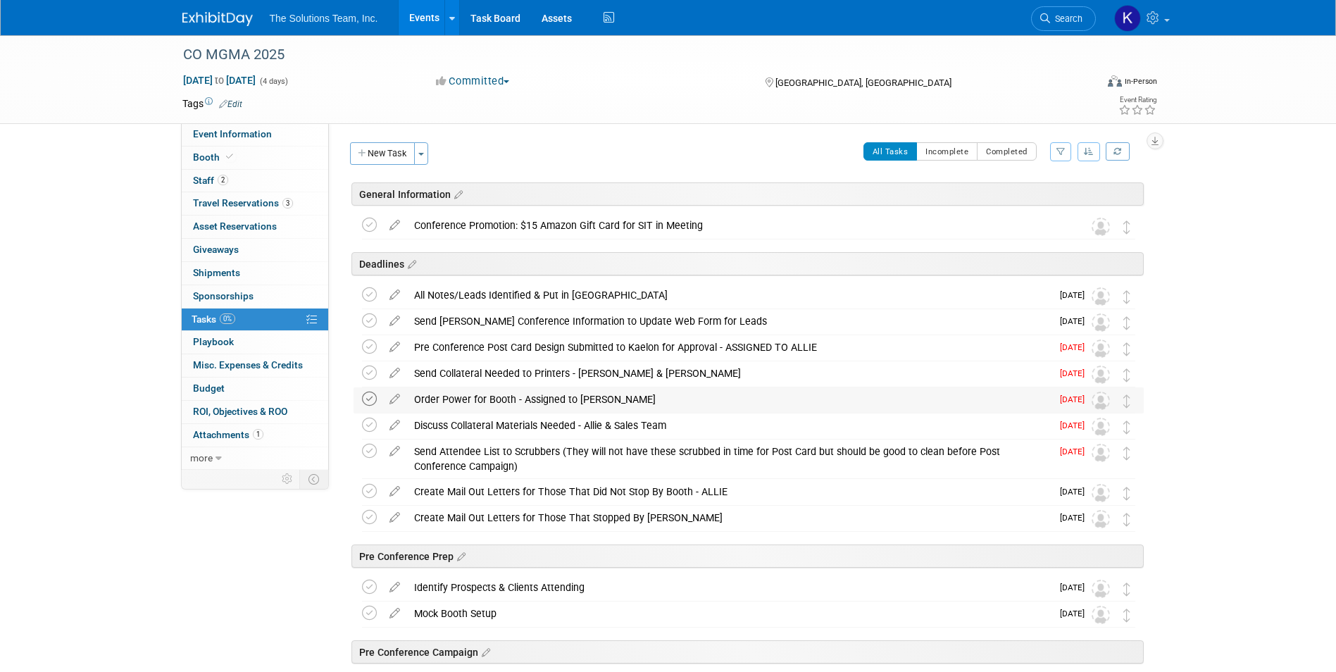
click at [367, 401] on icon at bounding box center [369, 399] width 15 height 15
click at [203, 13] on img at bounding box center [217, 19] width 70 height 14
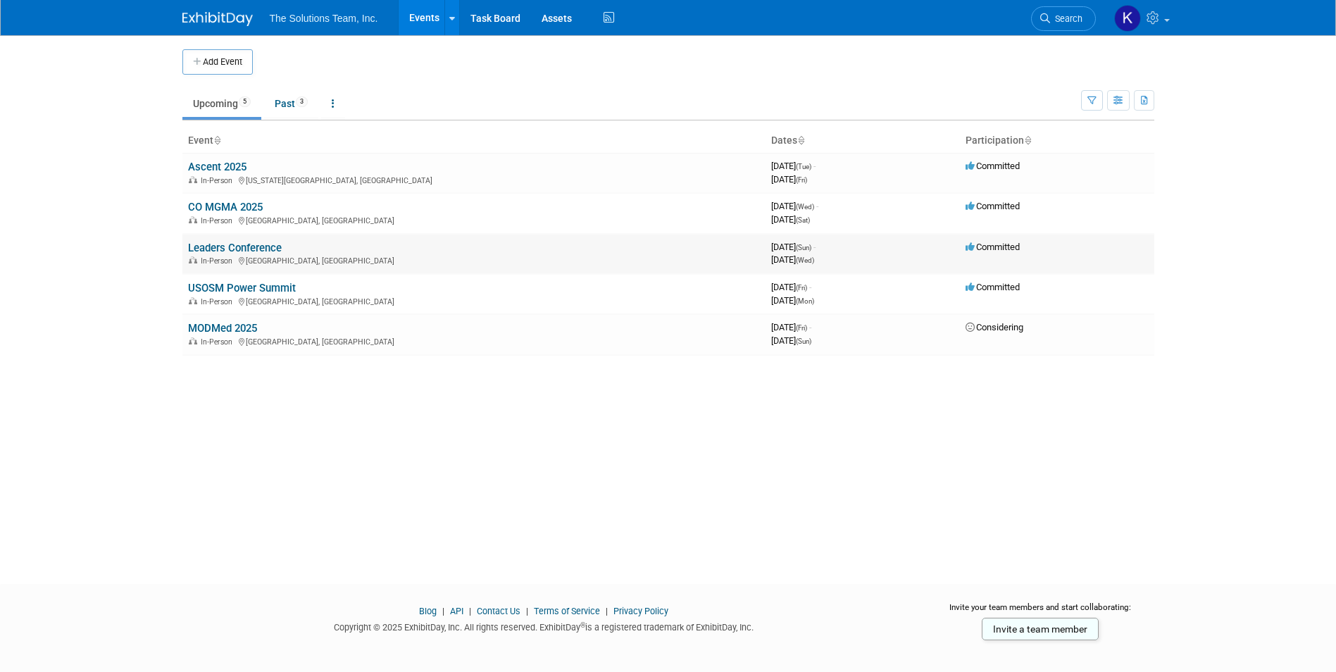
click at [227, 251] on link "Leaders Conference" at bounding box center [235, 248] width 94 height 13
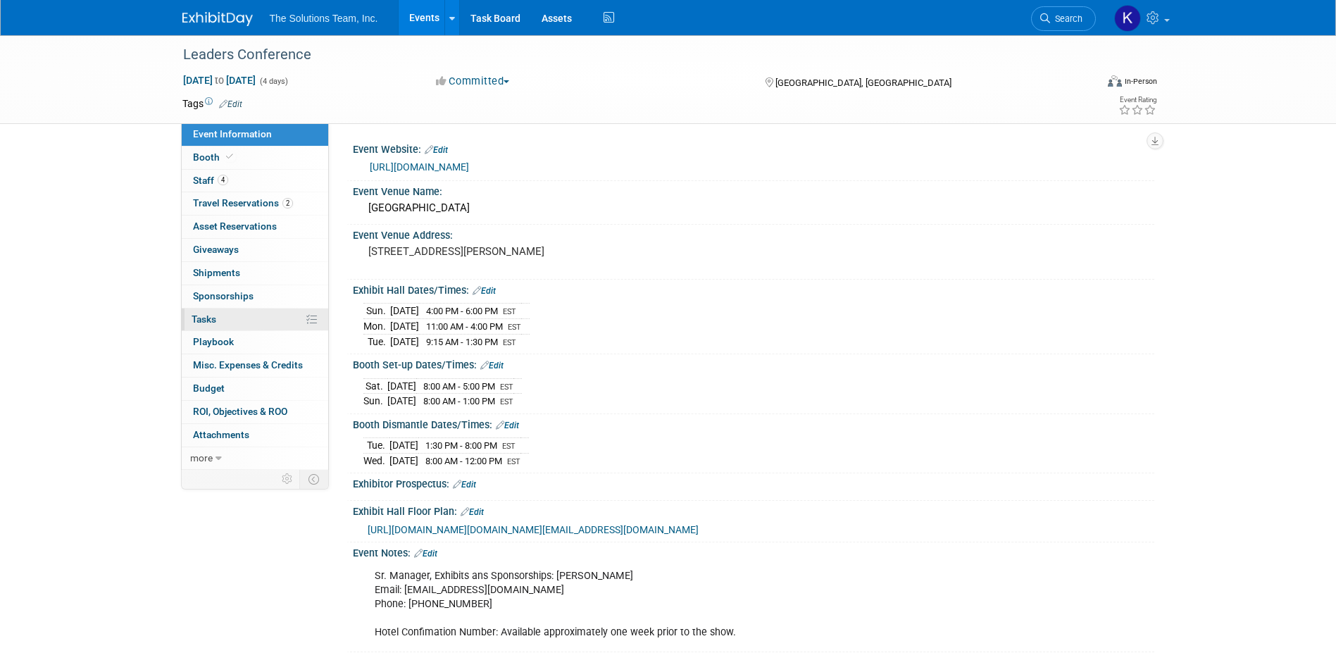
click at [234, 322] on link "0% Tasks 0%" at bounding box center [255, 319] width 146 height 23
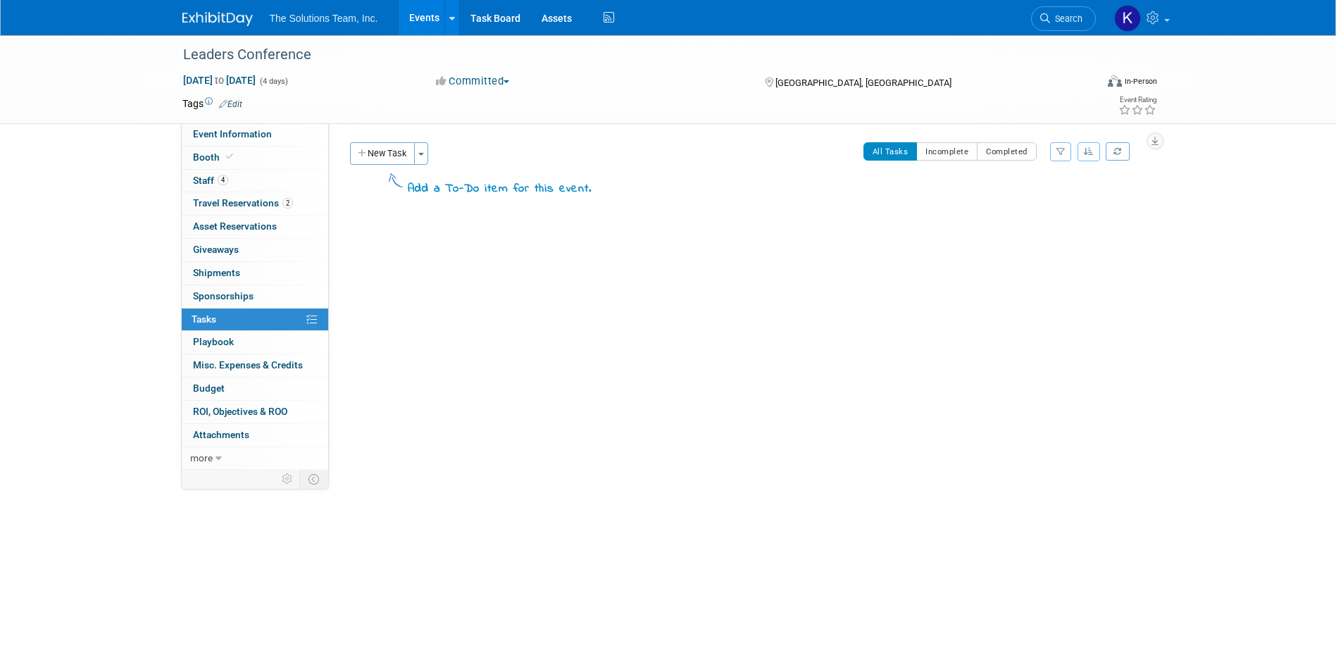
click at [220, 14] on img at bounding box center [217, 19] width 70 height 14
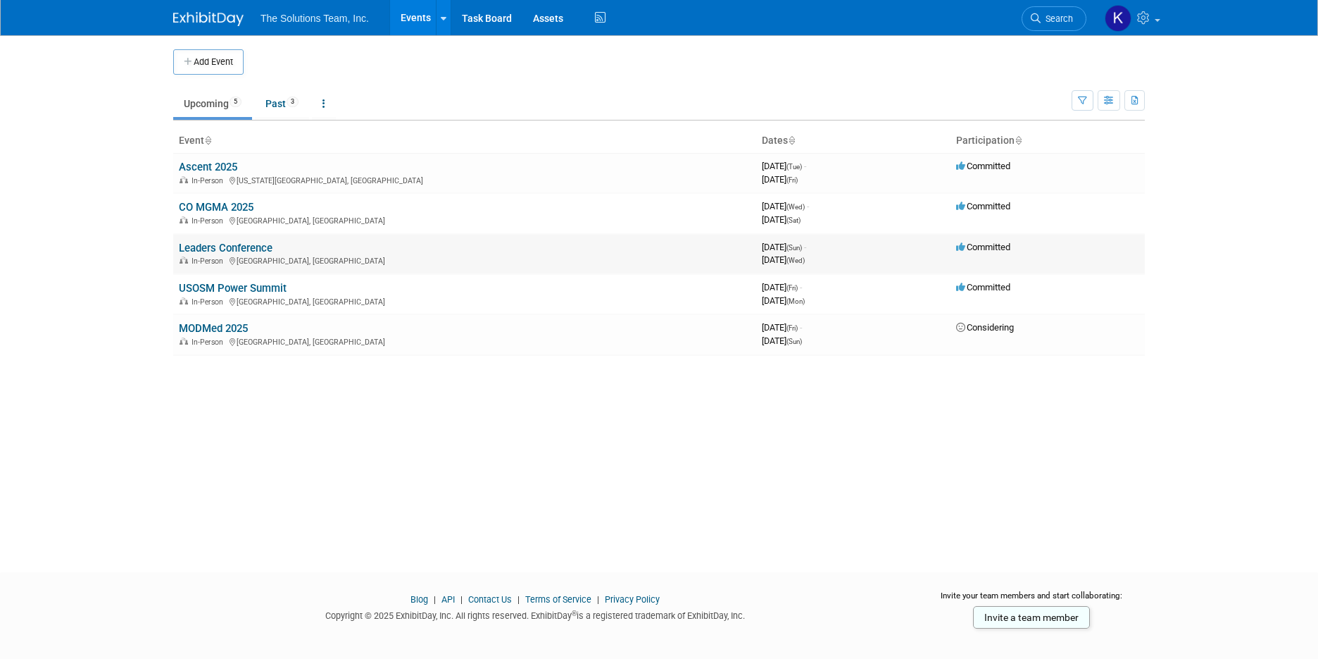
click at [218, 248] on link "Leaders Conference" at bounding box center [226, 248] width 94 height 13
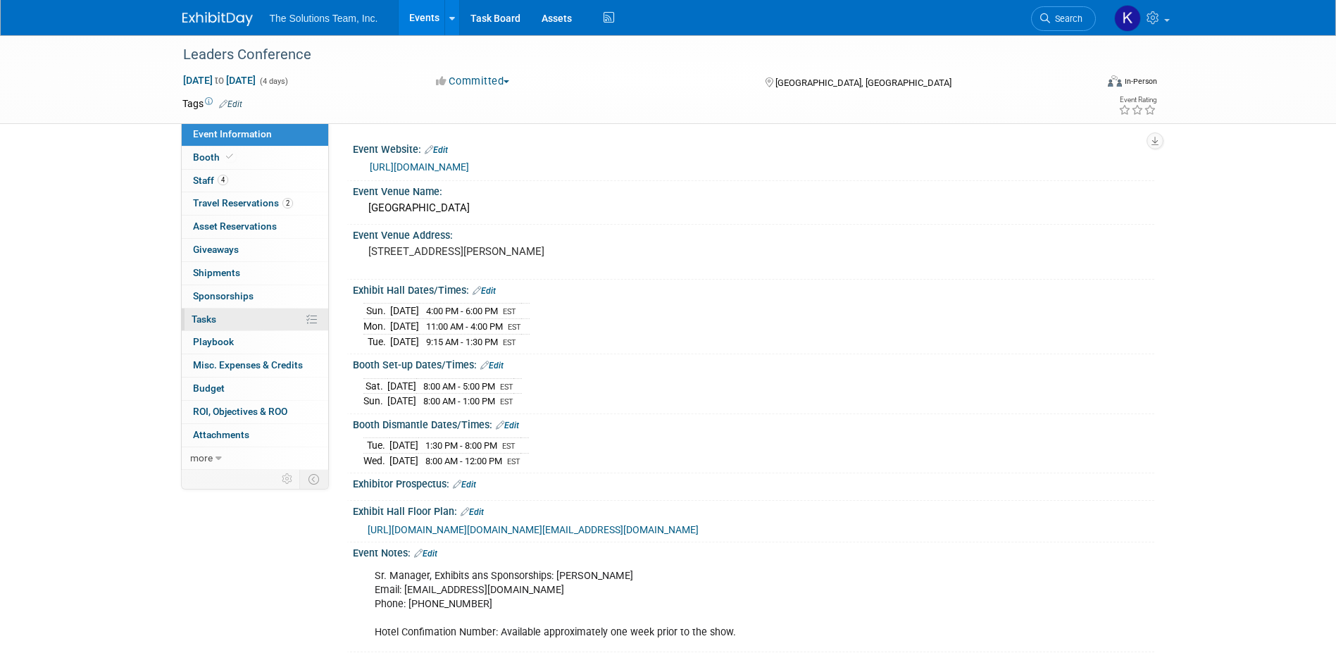
click at [241, 316] on link "0% Tasks 0%" at bounding box center [255, 319] width 146 height 23
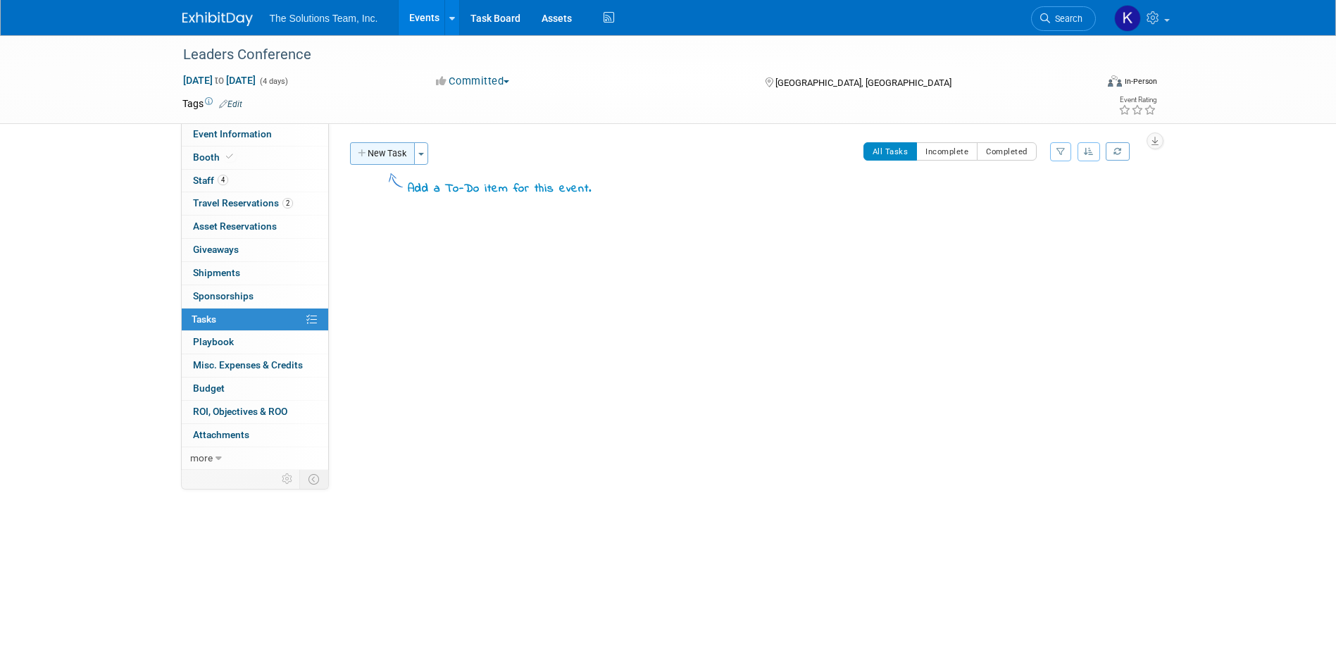
click at [385, 148] on button "New Task" at bounding box center [382, 153] width 65 height 23
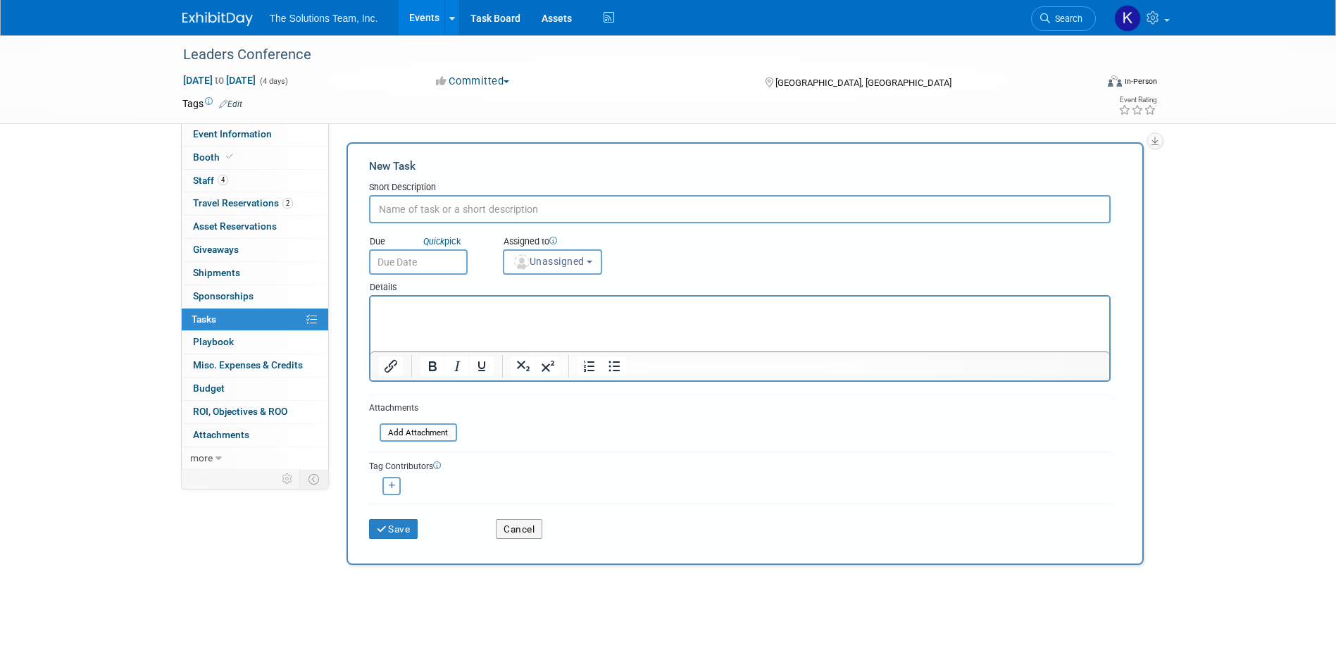
click at [575, 280] on div "Details" at bounding box center [740, 285] width 742 height 20
click at [580, 266] on span "Unassigned" at bounding box center [549, 261] width 72 height 11
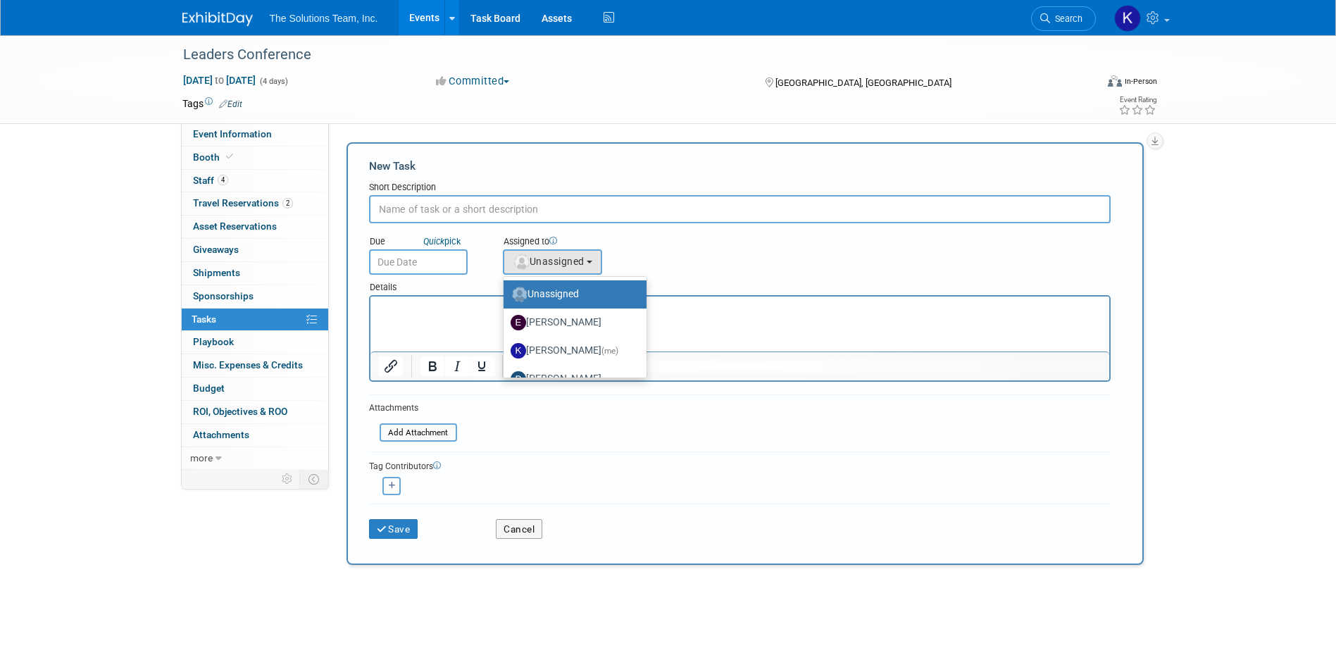
click at [621, 248] on div "Assigned to" at bounding box center [588, 242] width 170 height 14
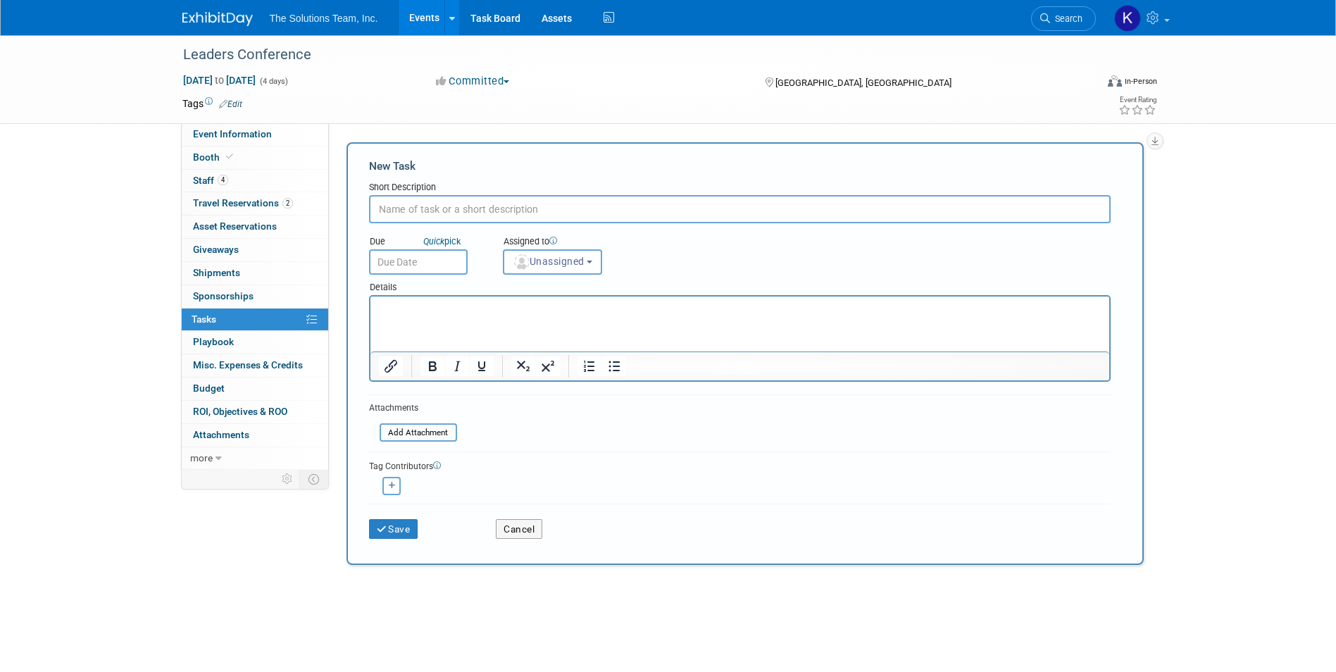
click at [402, 204] on input "text" at bounding box center [740, 209] width 742 height 28
paste input "Conference Promotion: $15 Amazon Gift Card for SIT in Meeting"
type input "Conference Promotion: $15 Amazon Gift Card for SIT in Meeting"
click at [382, 520] on button "Save" at bounding box center [393, 529] width 49 height 20
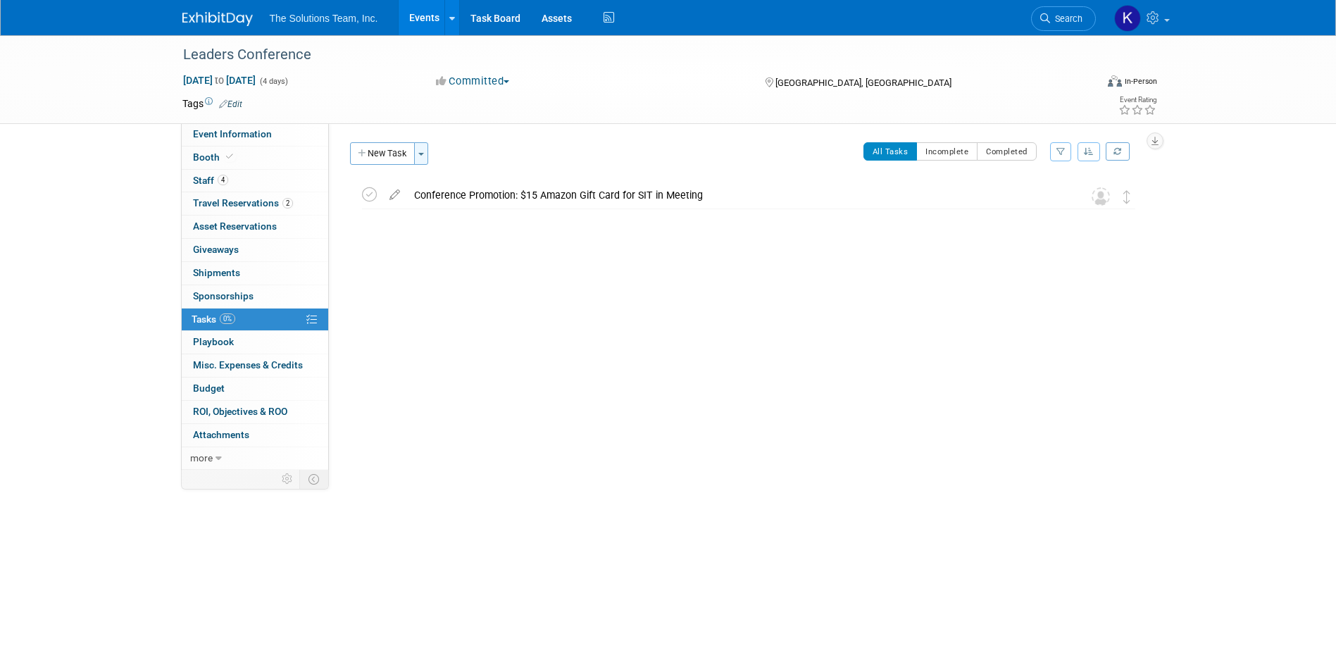
click at [420, 150] on button "Toggle Dropdown" at bounding box center [421, 153] width 14 height 23
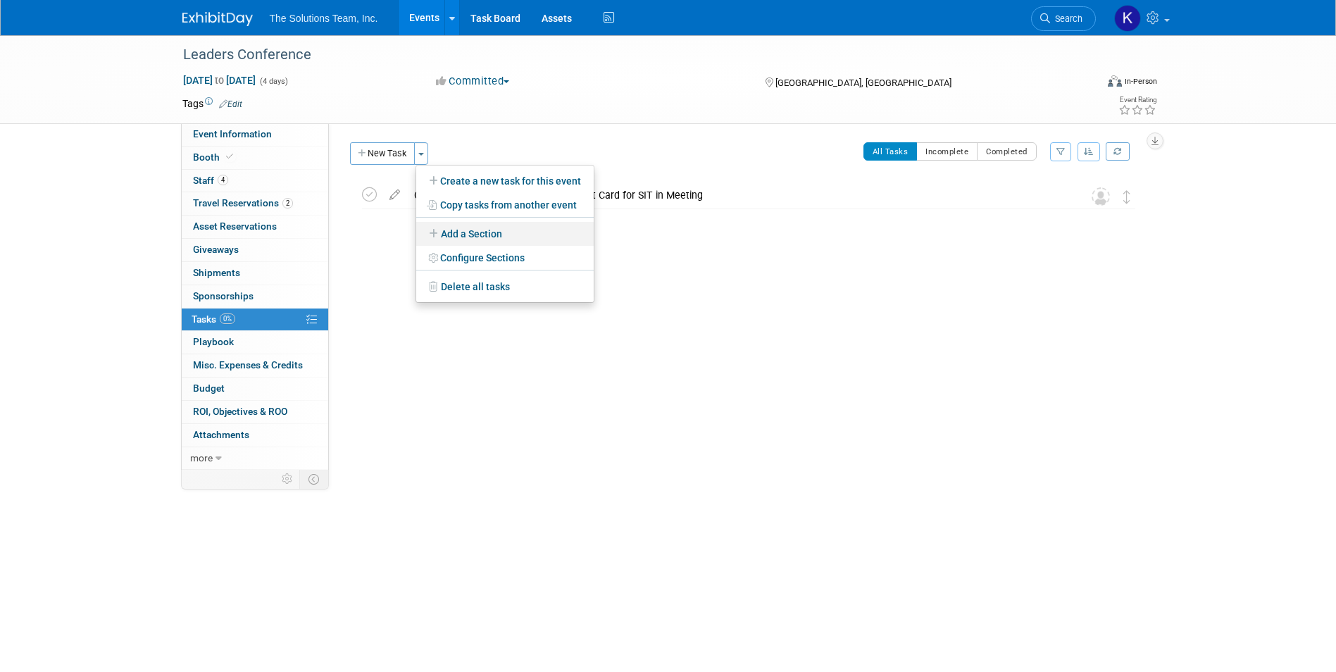
click at [479, 229] on link "Add a Section" at bounding box center [504, 234] width 177 height 24
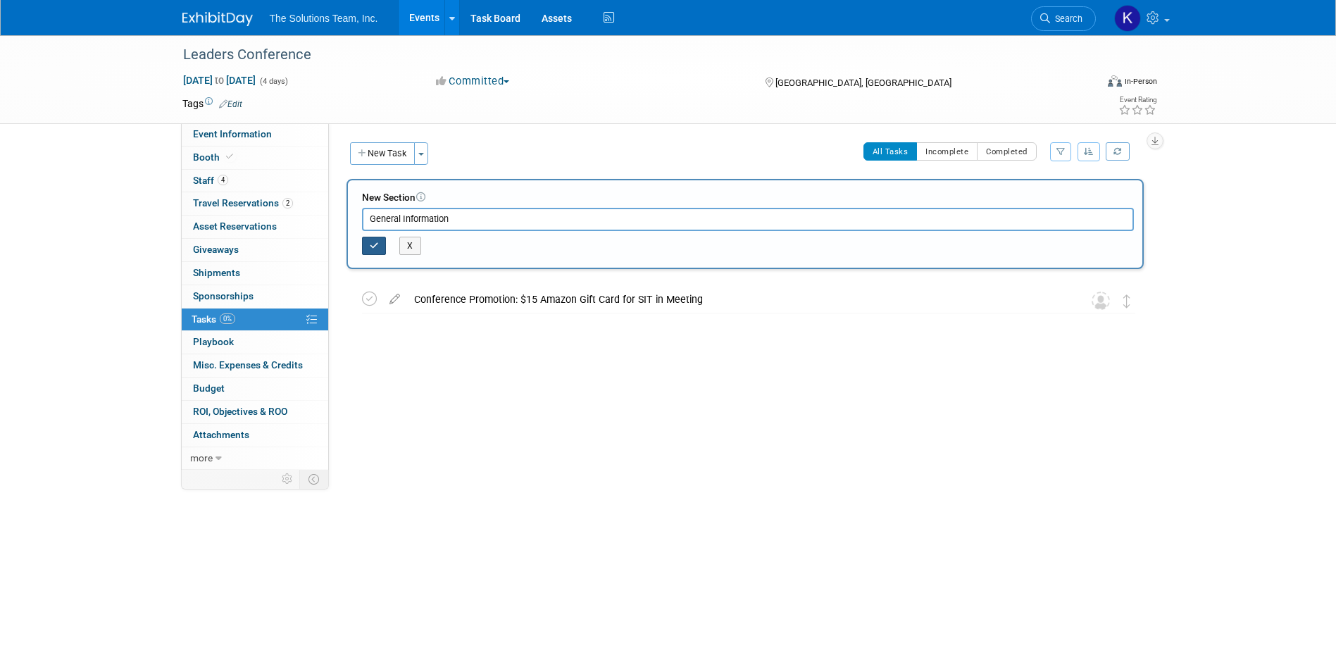
click at [373, 244] on icon "button" at bounding box center [374, 246] width 9 height 8
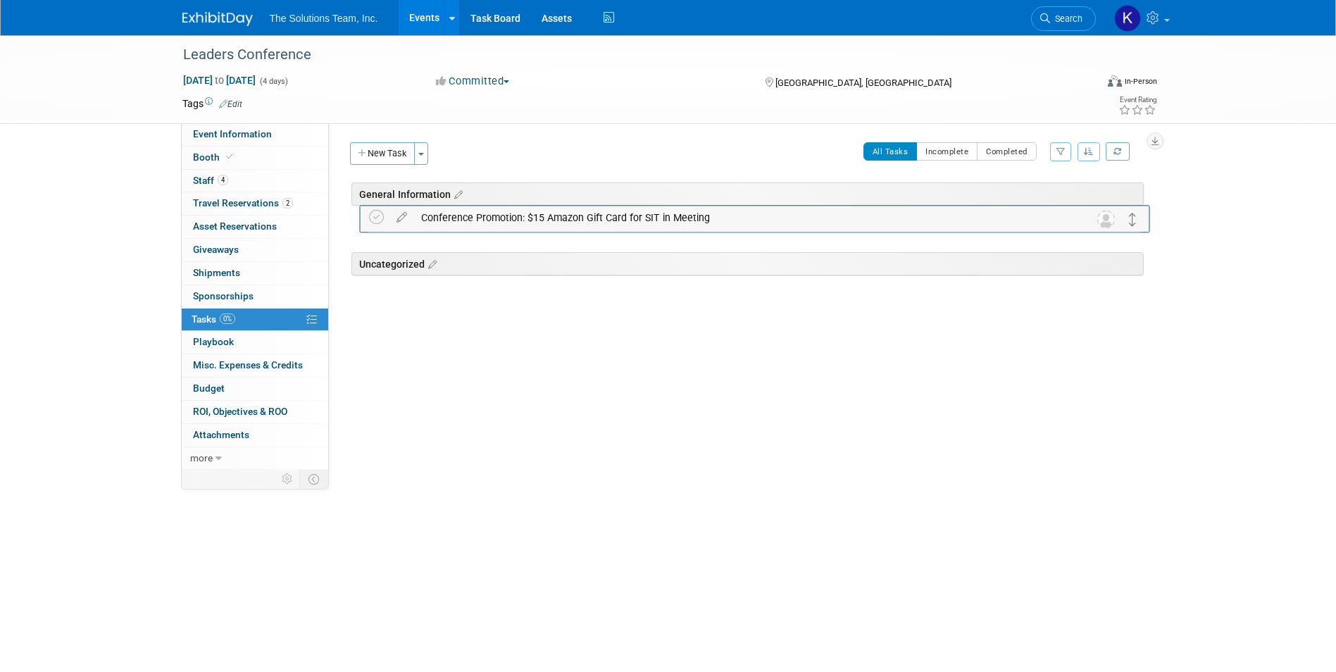
drag, startPoint x: 1128, startPoint y: 273, endPoint x: 1135, endPoint y: 220, distance: 52.5
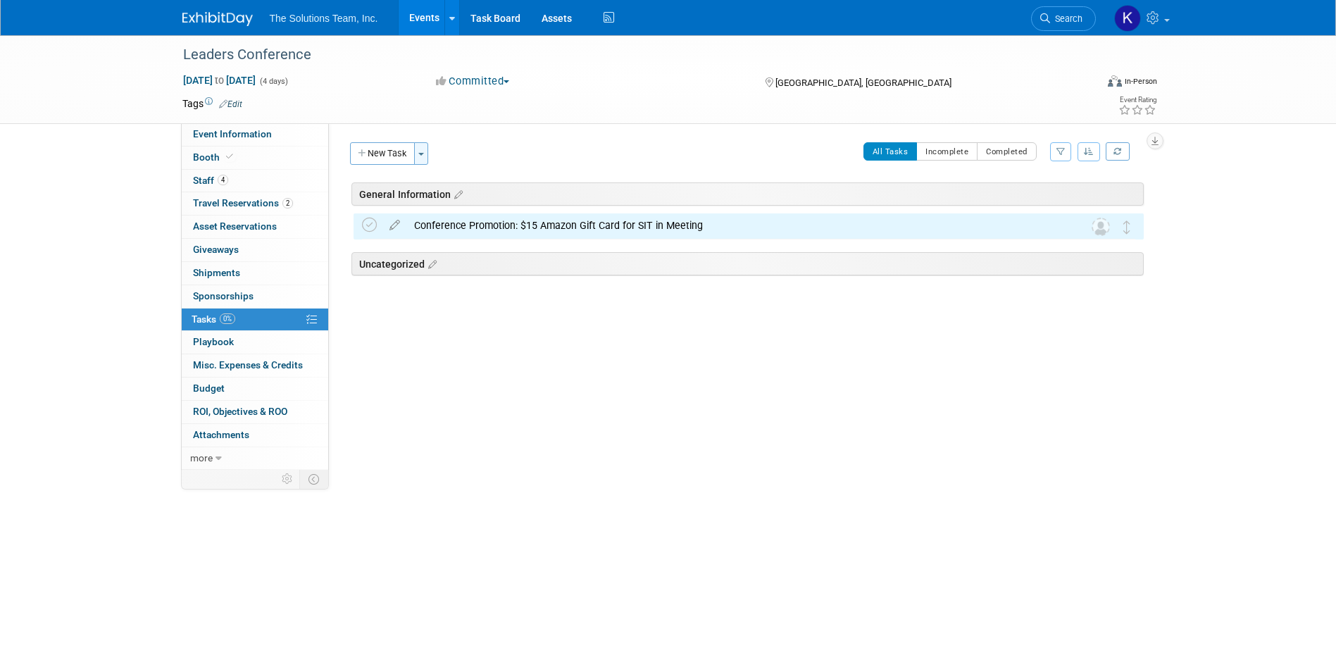
click at [428, 147] on button "Toggle Dropdown" at bounding box center [421, 153] width 14 height 23
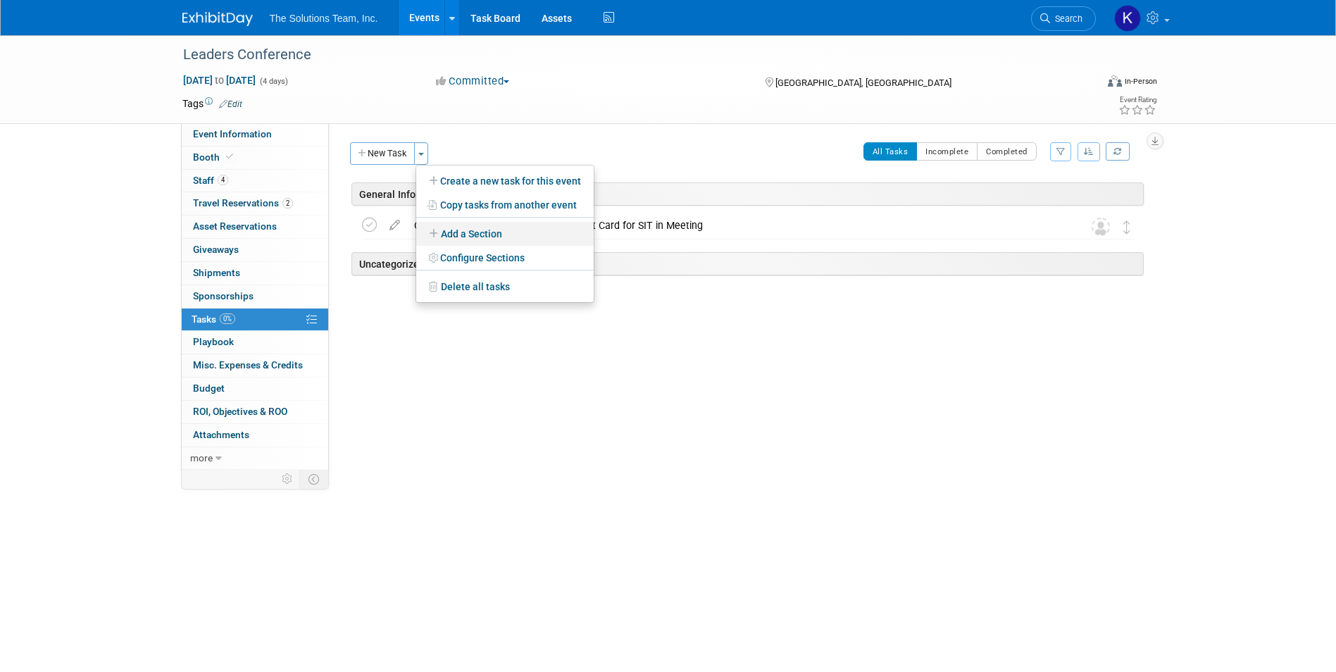
click at [505, 232] on link "Add a Section" at bounding box center [504, 234] width 177 height 24
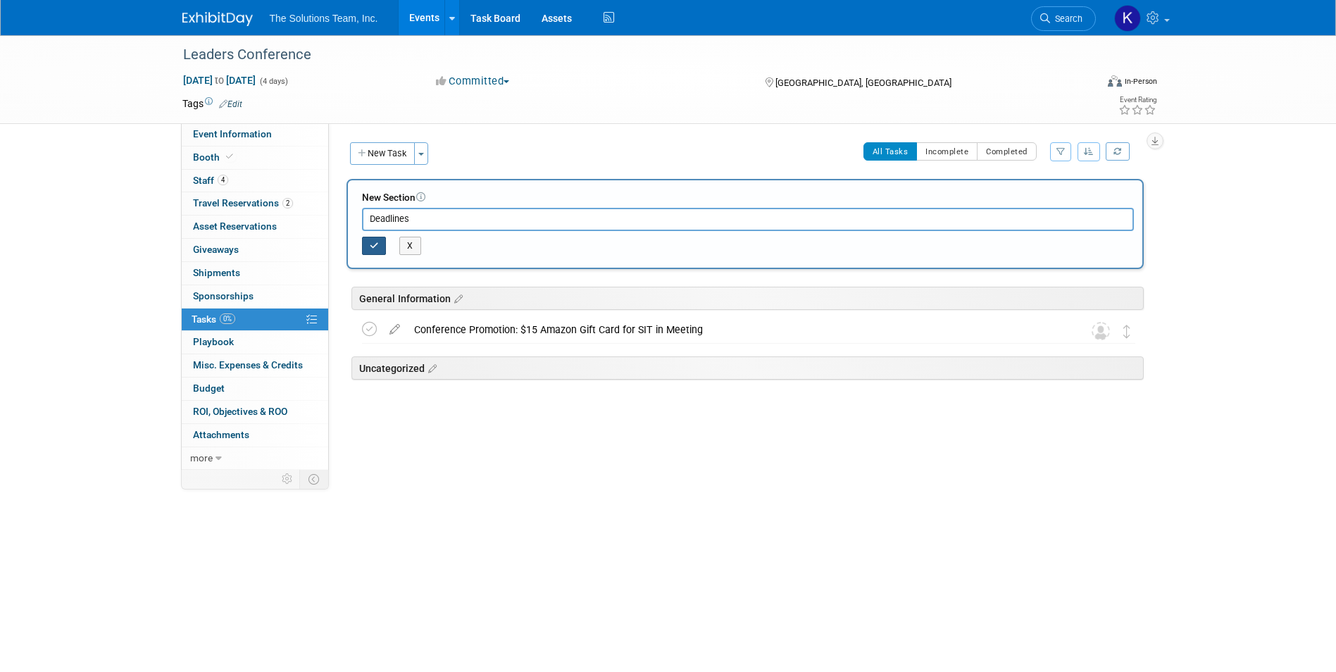
click at [377, 240] on button "button" at bounding box center [374, 246] width 25 height 18
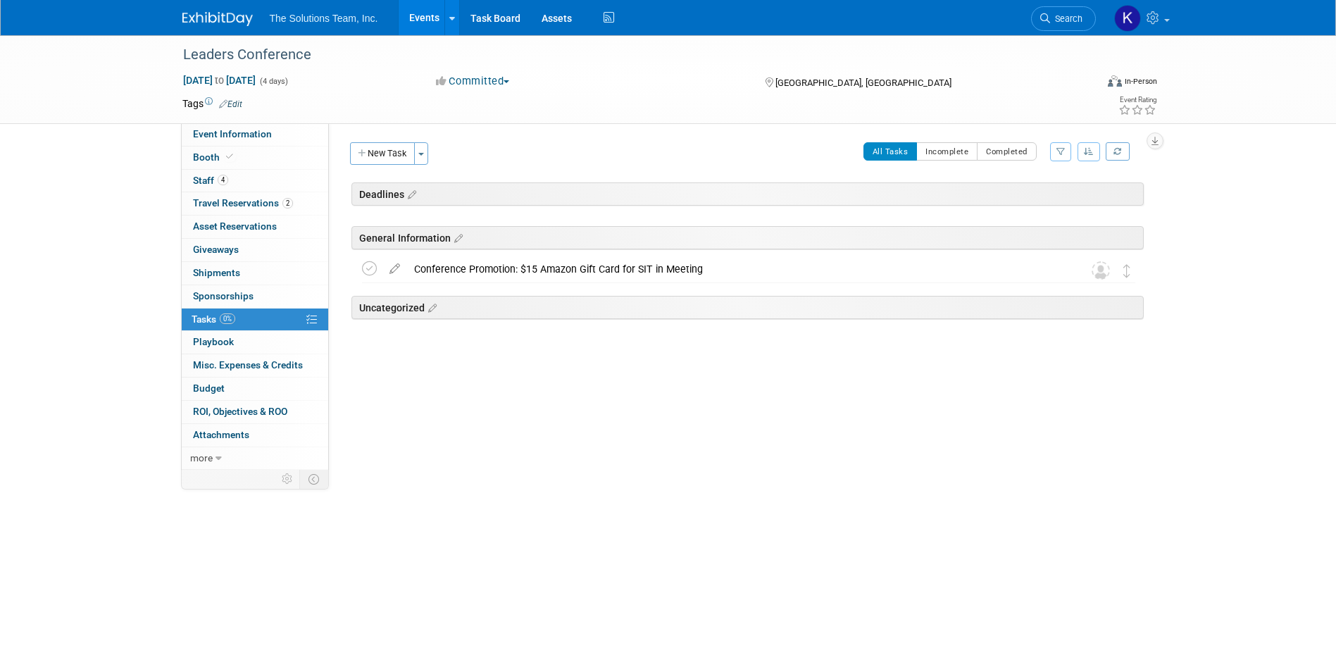
drag, startPoint x: 1112, startPoint y: 192, endPoint x: 1112, endPoint y: 235, distance: 43.7
click at [1112, 235] on div "Deadlines Leaders Conference Orlando, FL Sep 28, 2025 to Oct 1, 2025 (Going) Ge…" at bounding box center [745, 282] width 797 height 201
drag, startPoint x: 1112, startPoint y: 235, endPoint x: 1094, endPoint y: 214, distance: 28.0
click at [1094, 214] on div "General Information" at bounding box center [745, 234] width 797 height 43
click at [409, 198] on icon at bounding box center [410, 195] width 12 height 13
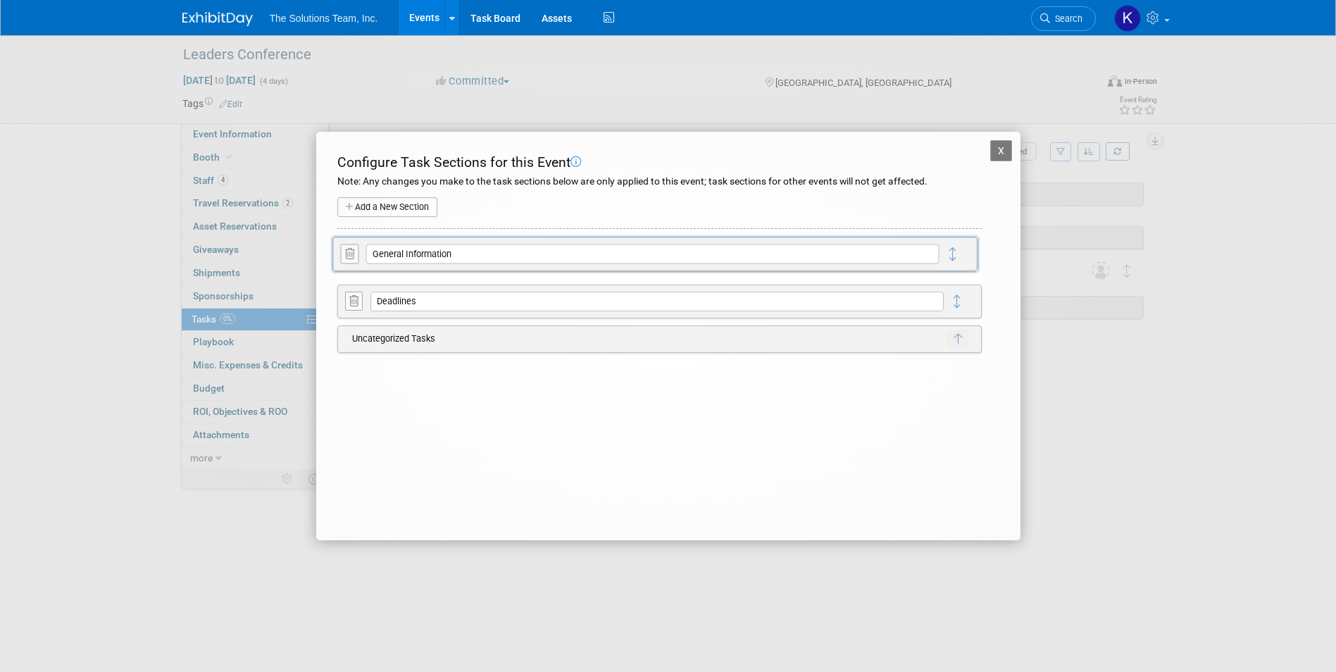
drag, startPoint x: 960, startPoint y: 302, endPoint x: 956, endPoint y: 255, distance: 47.4
click at [1006, 150] on button "X" at bounding box center [1001, 150] width 23 height 21
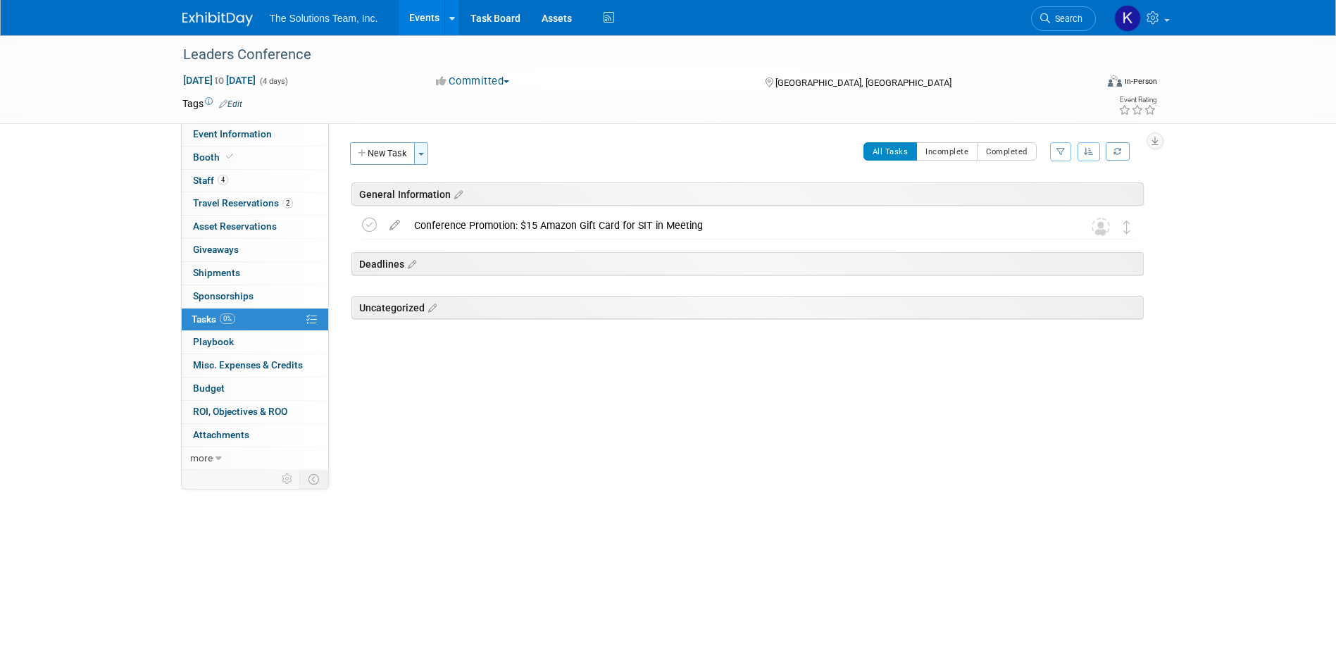
click at [421, 153] on span "button" at bounding box center [421, 154] width 6 height 3
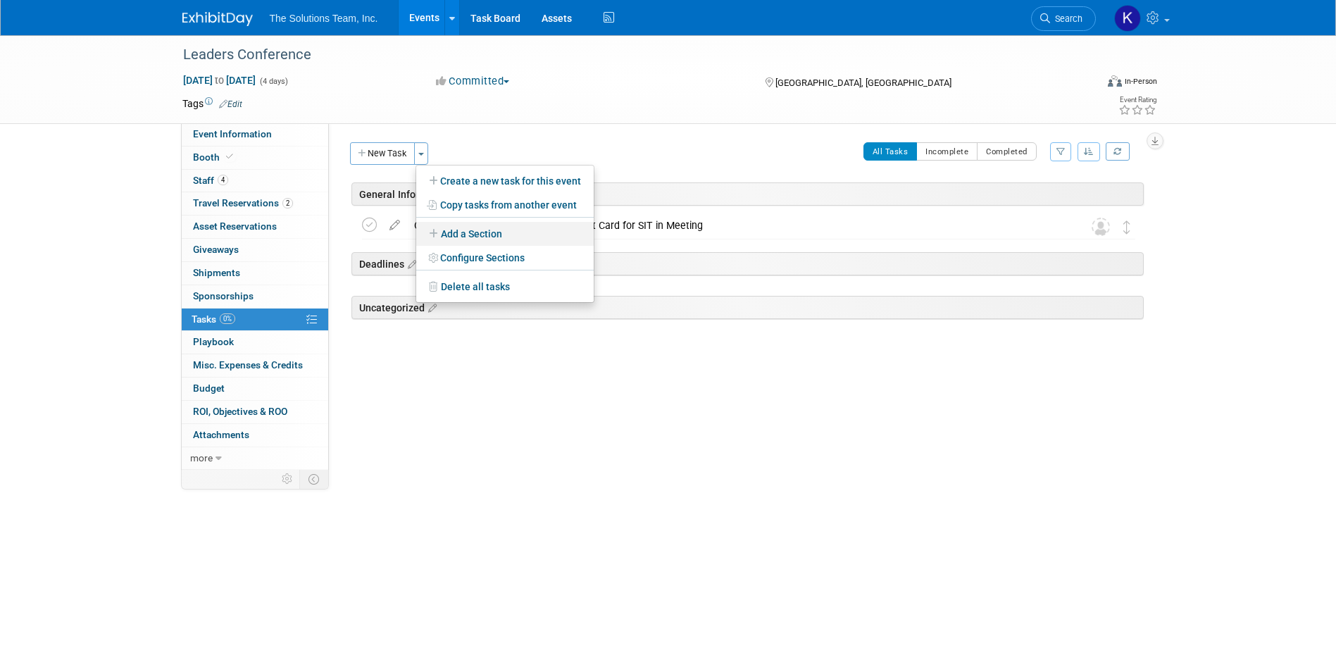
click at [506, 229] on link "Add a Section" at bounding box center [504, 234] width 177 height 24
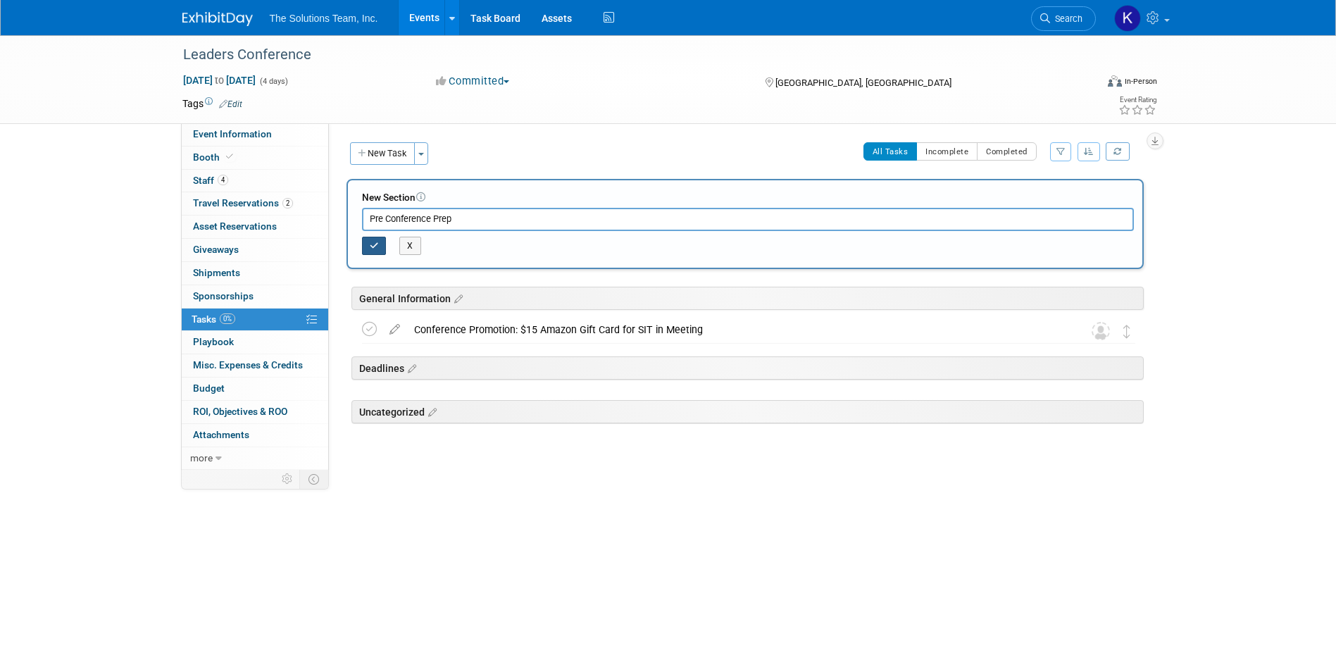
click at [376, 246] on icon "button" at bounding box center [374, 246] width 9 height 8
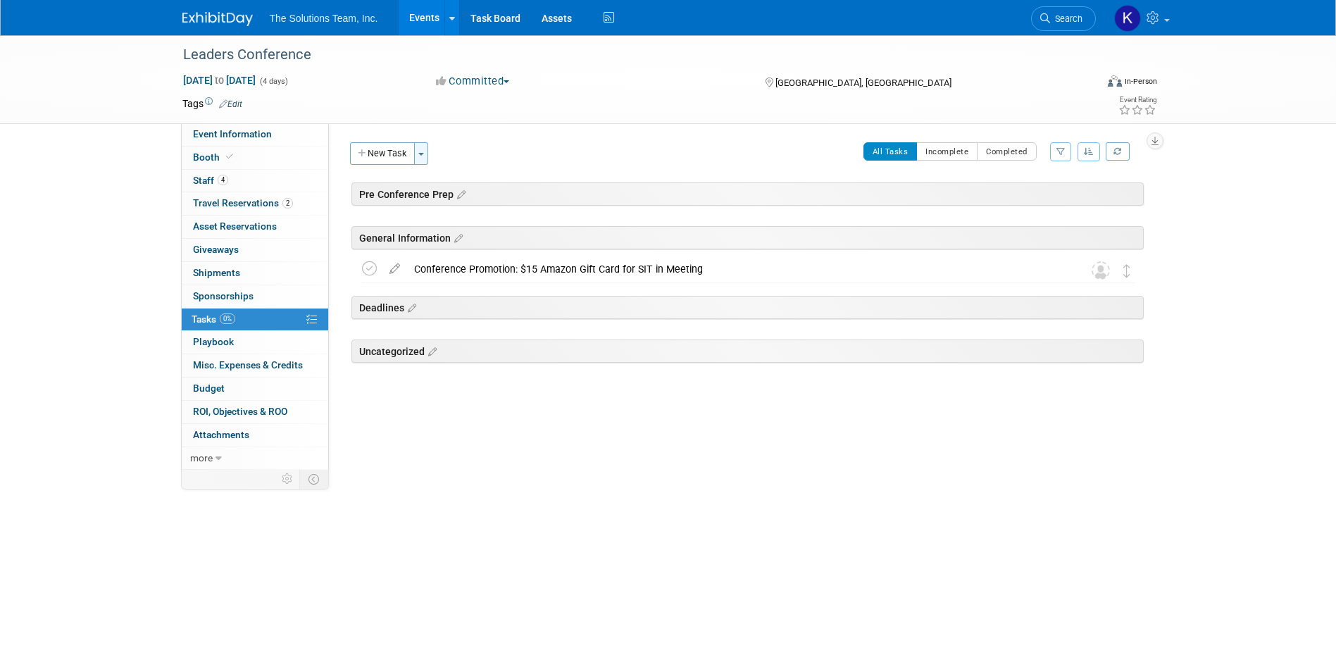
click at [422, 160] on button "Toggle Dropdown" at bounding box center [421, 153] width 14 height 23
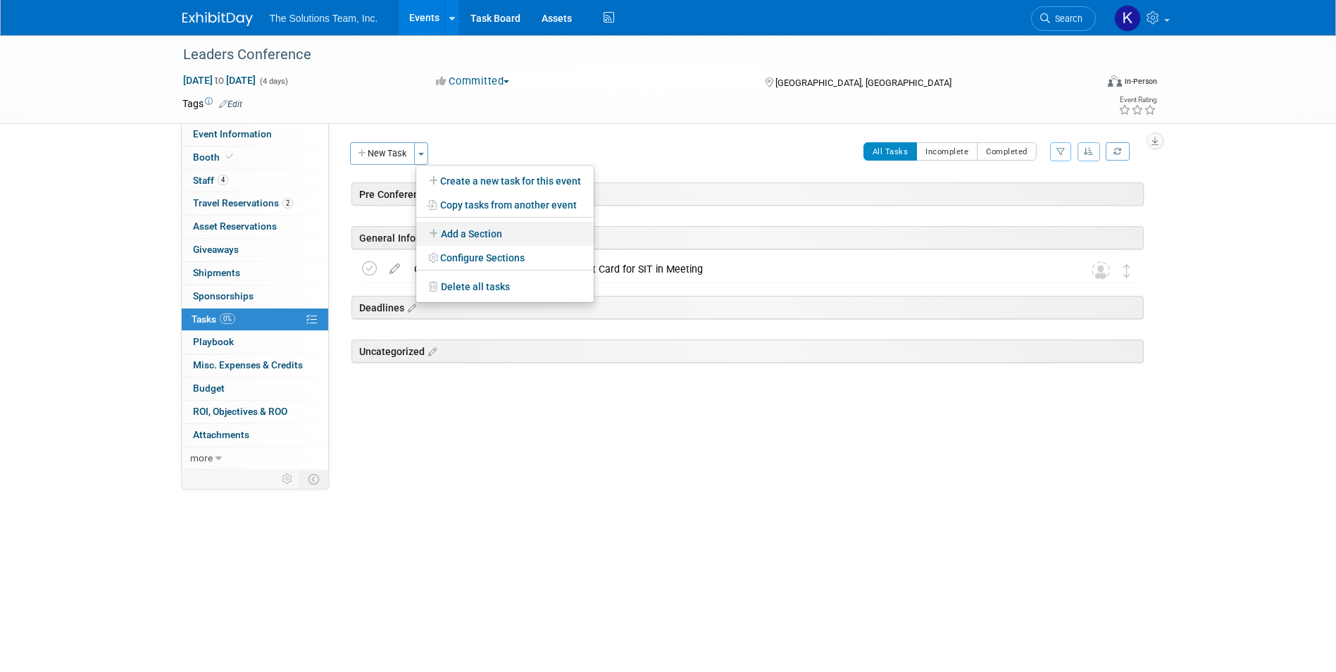
click at [466, 225] on link "Add a Section" at bounding box center [504, 234] width 177 height 24
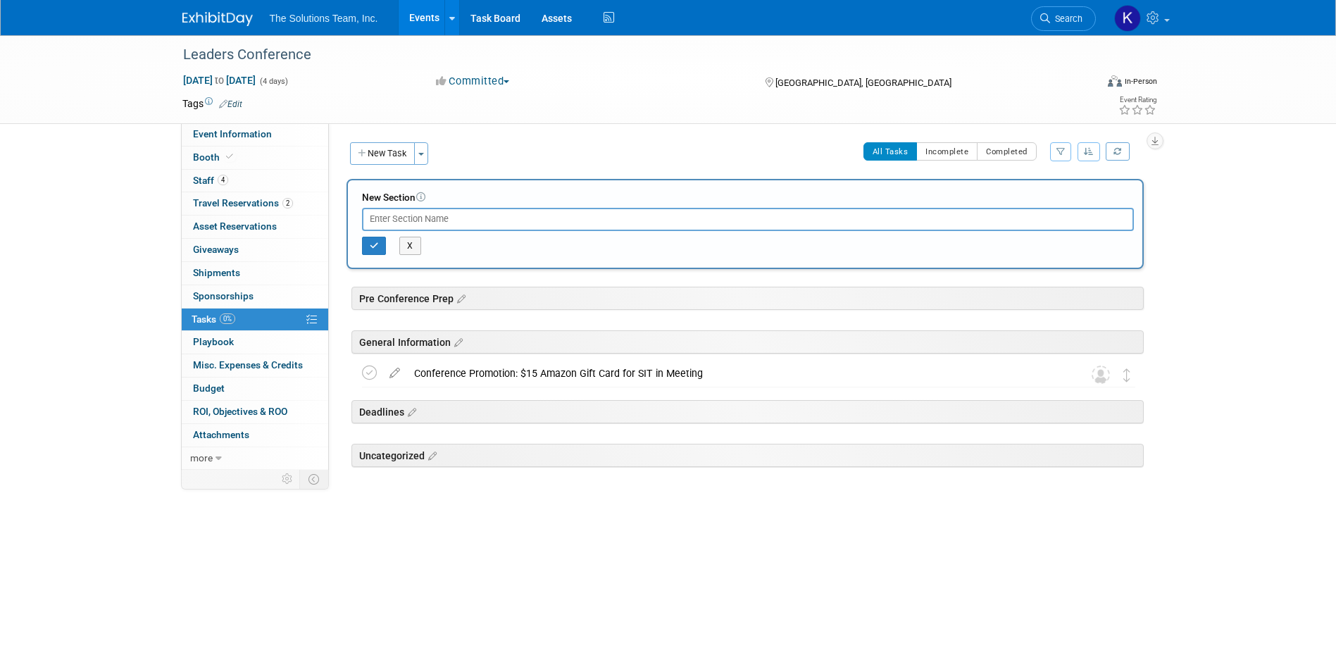
click at [432, 225] on input "text" at bounding box center [748, 219] width 772 height 23
type input "Pre Conference Campaign"
click at [379, 247] on button "button" at bounding box center [374, 246] width 25 height 18
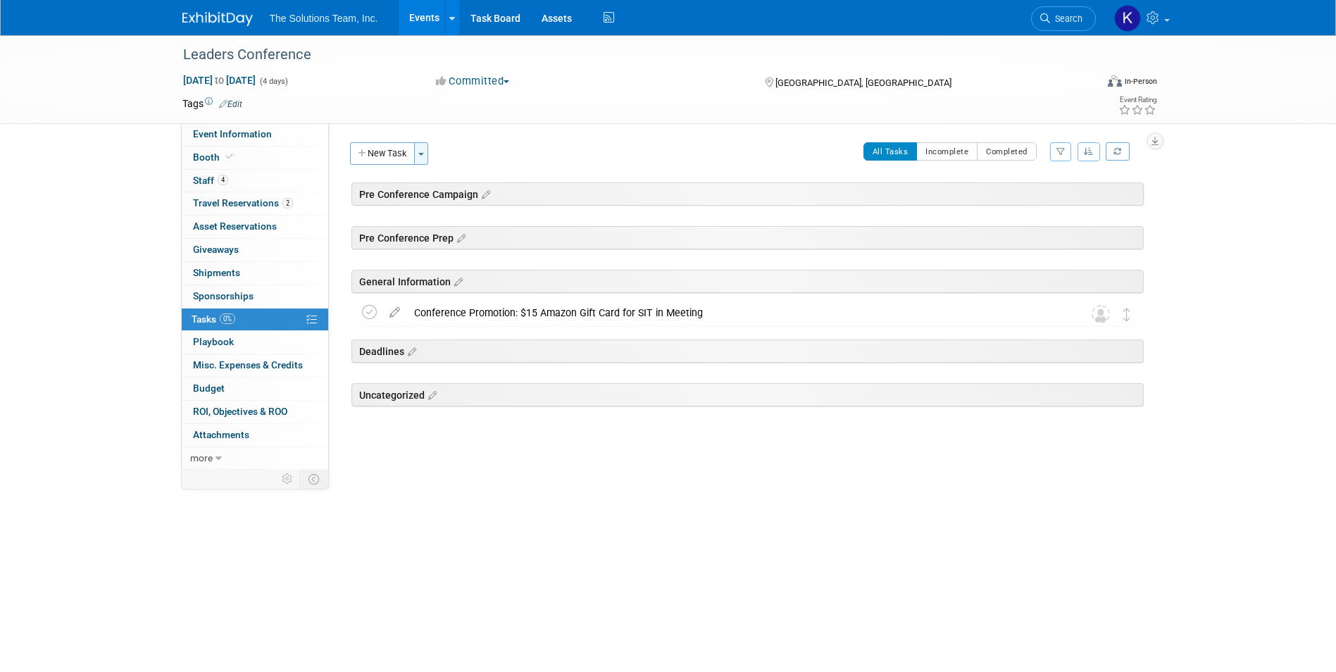
click at [423, 146] on button "Toggle Dropdown" at bounding box center [421, 153] width 14 height 23
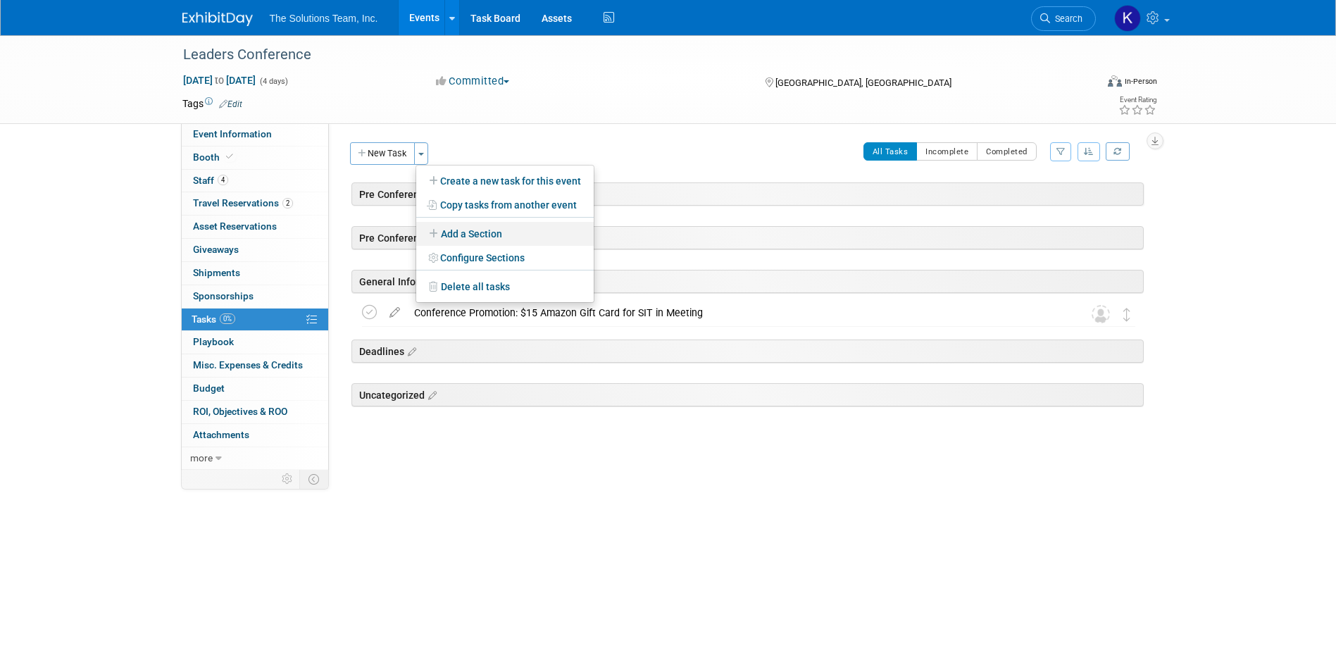
click at [451, 229] on link "Add a Section" at bounding box center [504, 234] width 177 height 24
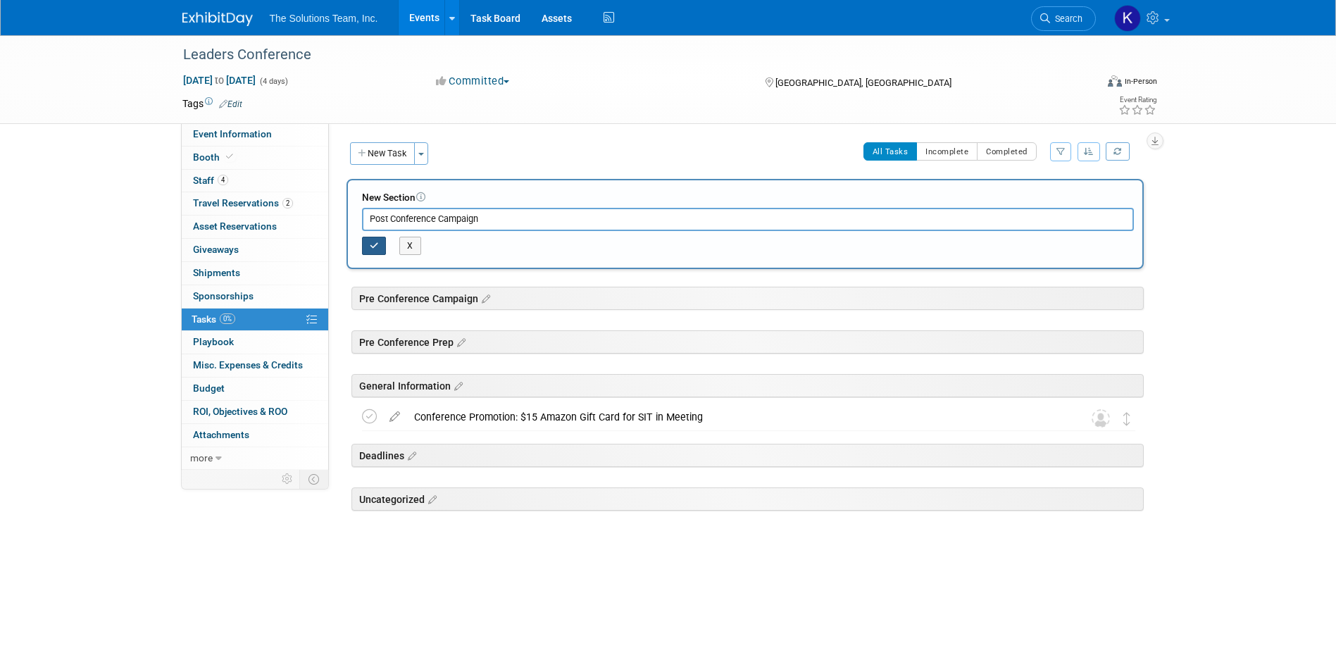
type input "Post Conference Campaign"
click at [375, 244] on icon "button" at bounding box center [374, 246] width 9 height 8
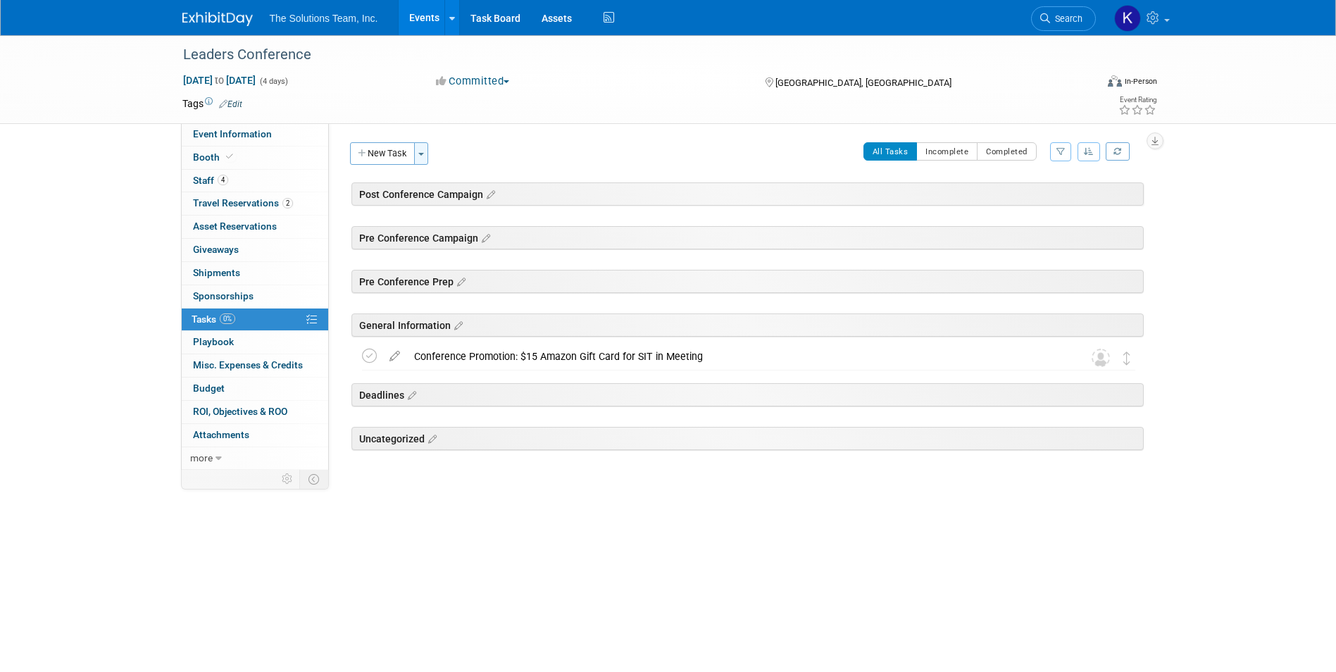
click at [423, 154] on span "button" at bounding box center [421, 154] width 6 height 3
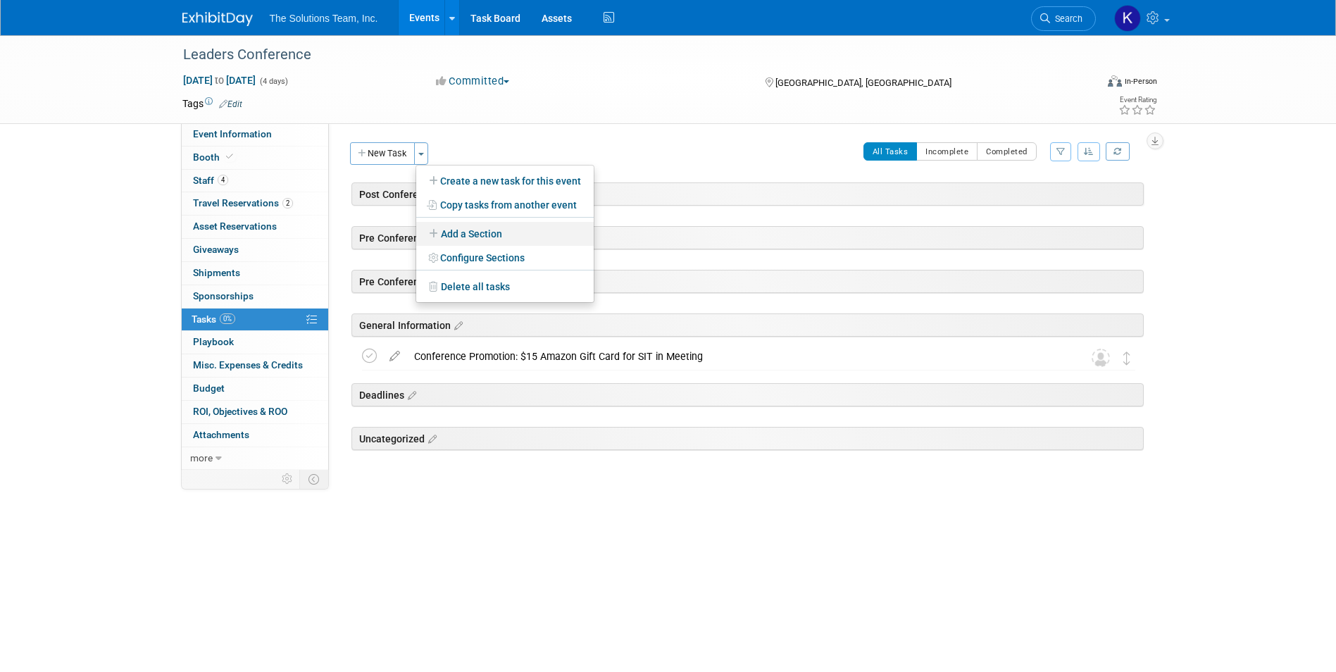
click at [470, 236] on link "Add a Section" at bounding box center [504, 234] width 177 height 24
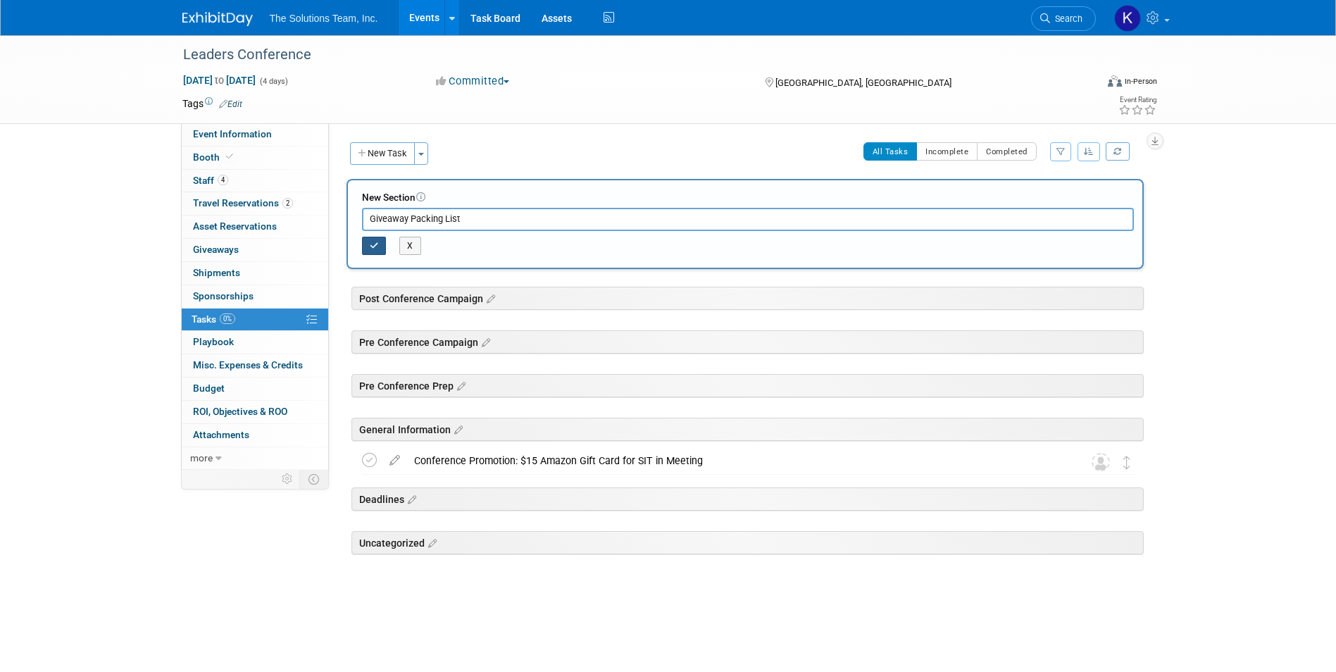
click at [371, 243] on icon "button" at bounding box center [374, 246] width 9 height 8
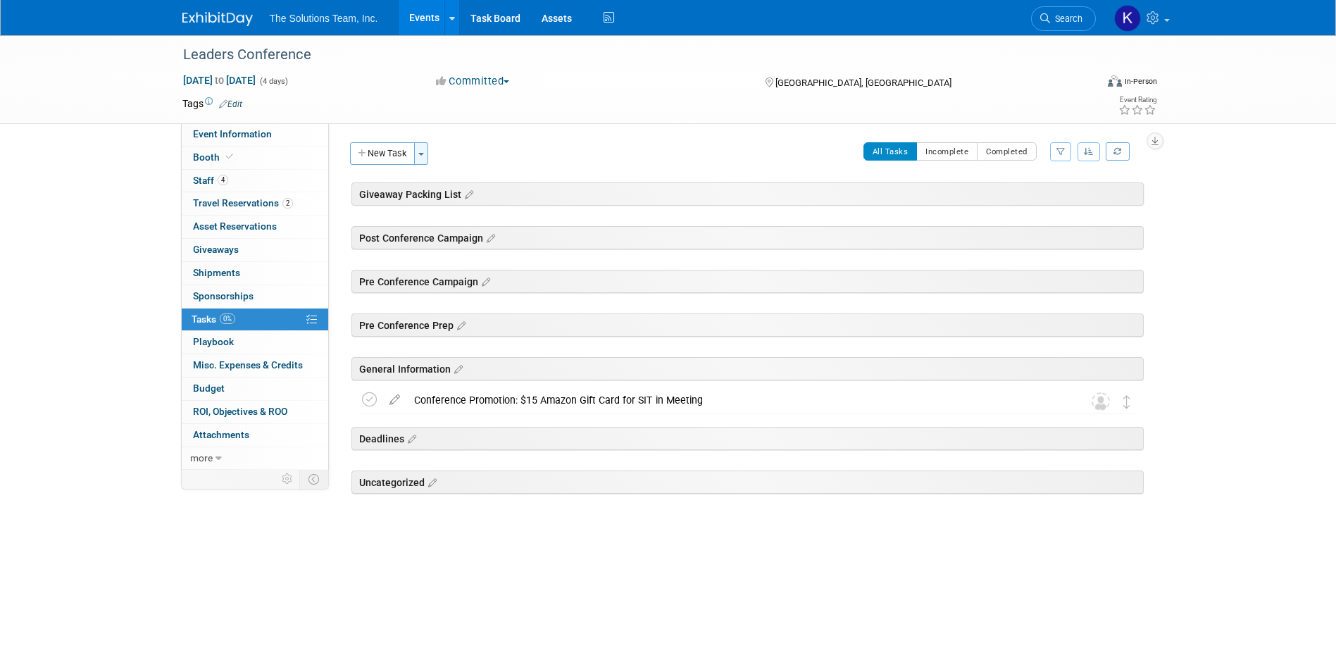
click at [424, 155] on span "button" at bounding box center [421, 154] width 6 height 3
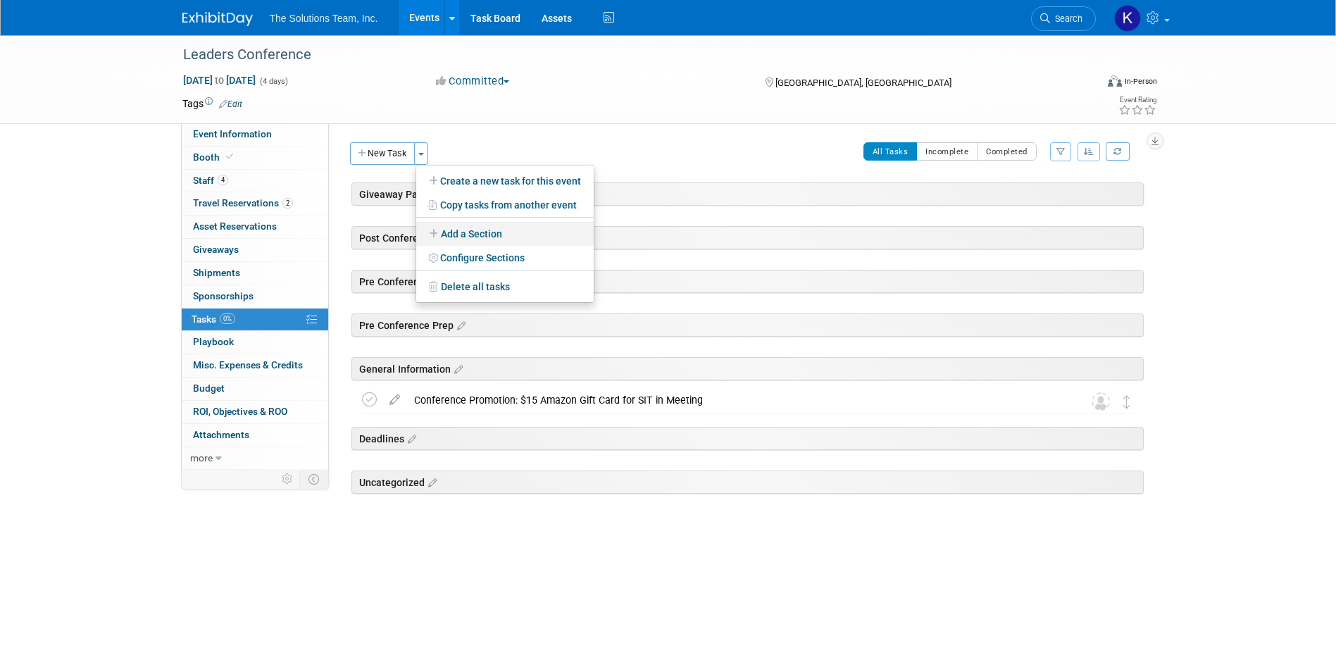
click at [481, 235] on link "Add a Section" at bounding box center [504, 234] width 177 height 24
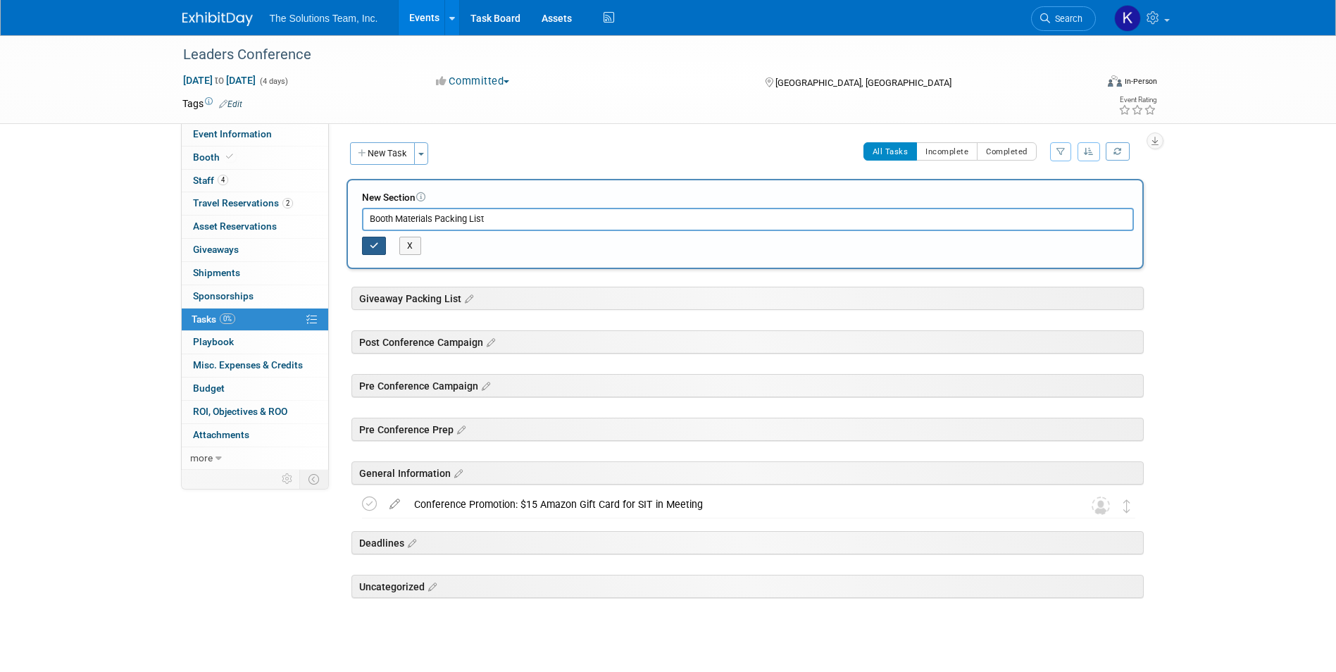
type input "Booth Materials Packing List"
click at [378, 248] on icon "button" at bounding box center [374, 246] width 9 height 8
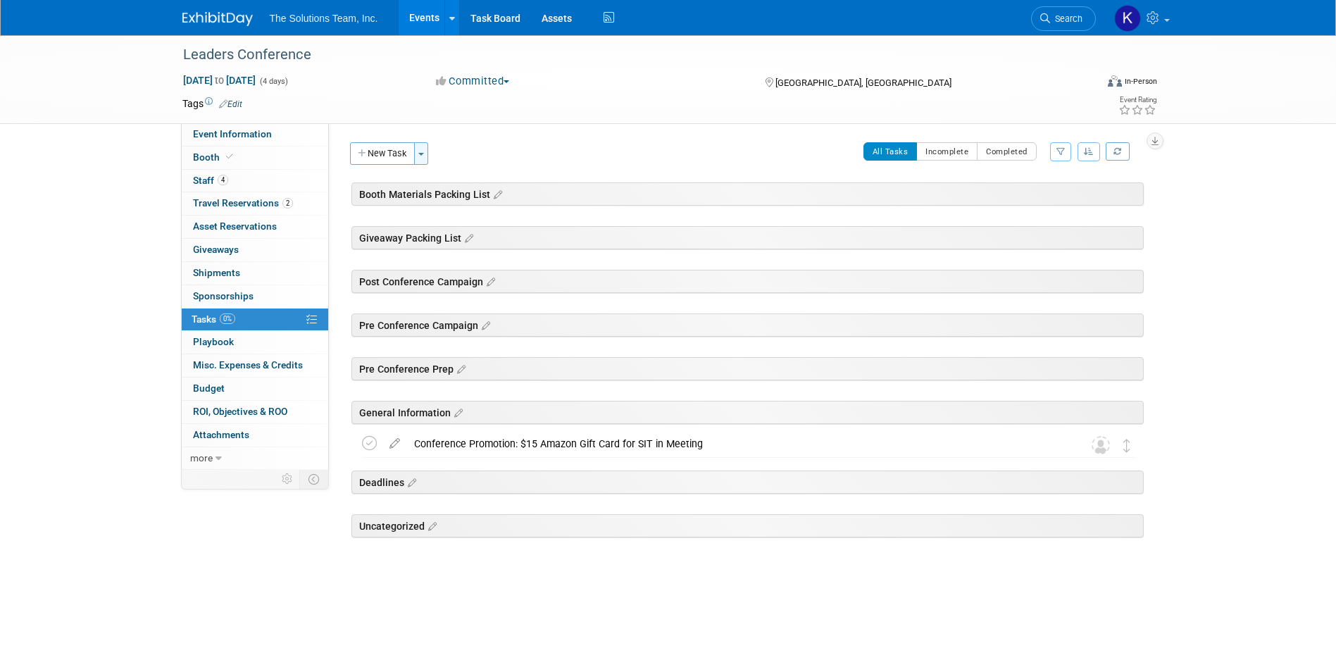
click at [428, 156] on button "Toggle Dropdown" at bounding box center [421, 153] width 14 height 23
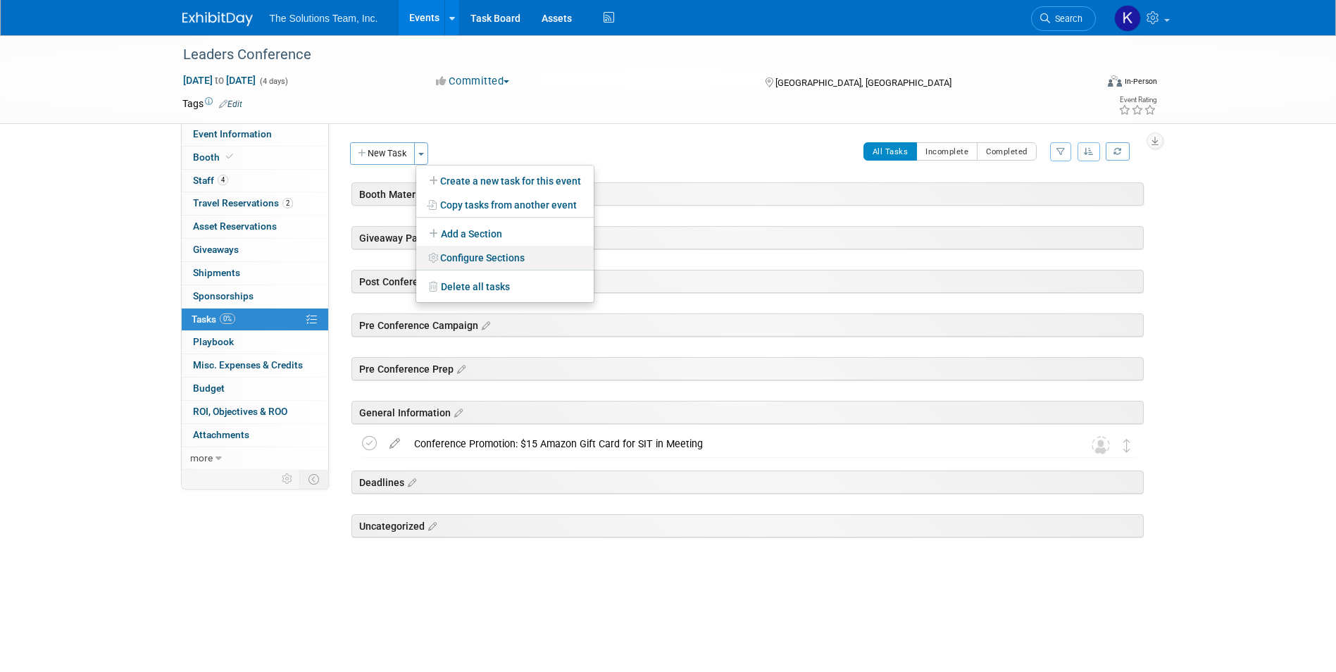
click at [494, 246] on link "Configure Sections" at bounding box center [504, 258] width 177 height 24
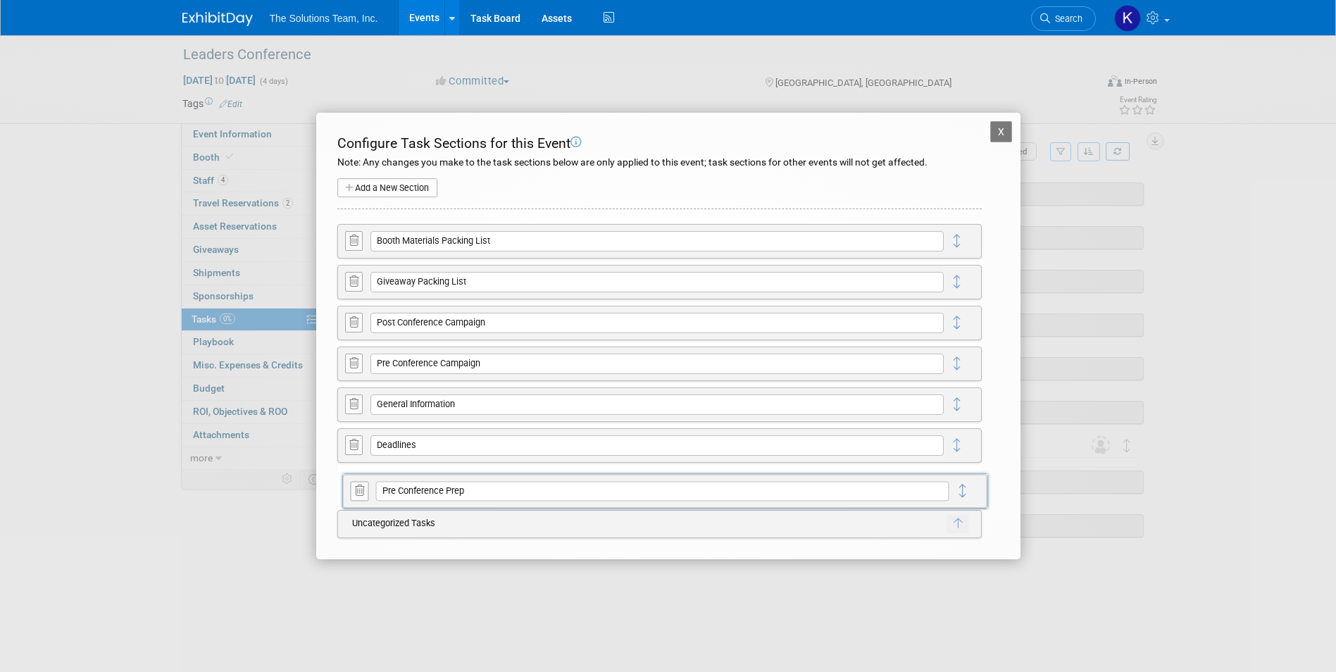
drag, startPoint x: 954, startPoint y: 403, endPoint x: 960, endPoint y: 489, distance: 86.8
drag, startPoint x: 960, startPoint y: 362, endPoint x: 971, endPoint y: 492, distance: 130.0
drag, startPoint x: 955, startPoint y: 318, endPoint x: 966, endPoint y: 485, distance: 167.3
drag, startPoint x: 956, startPoint y: 281, endPoint x: 961, endPoint y: 486, distance: 205.0
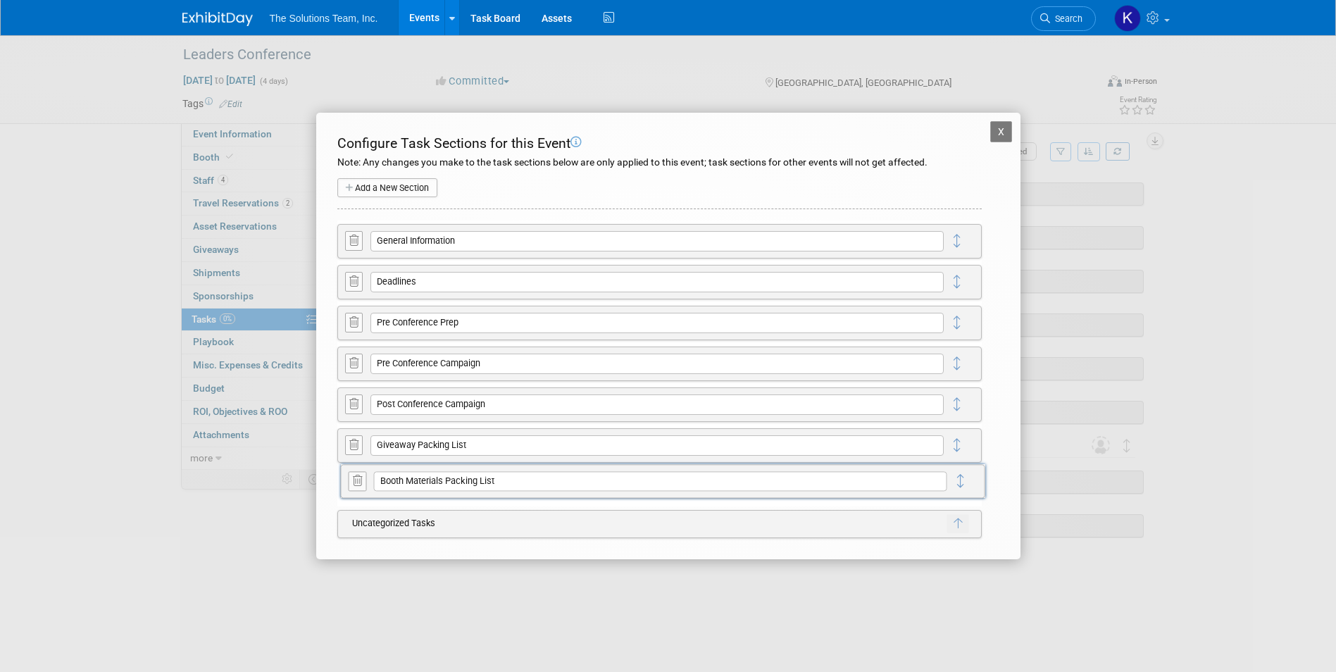
drag, startPoint x: 958, startPoint y: 237, endPoint x: 961, endPoint y: 478, distance: 240.2
click at [1001, 131] on button "X" at bounding box center [1001, 131] width 23 height 21
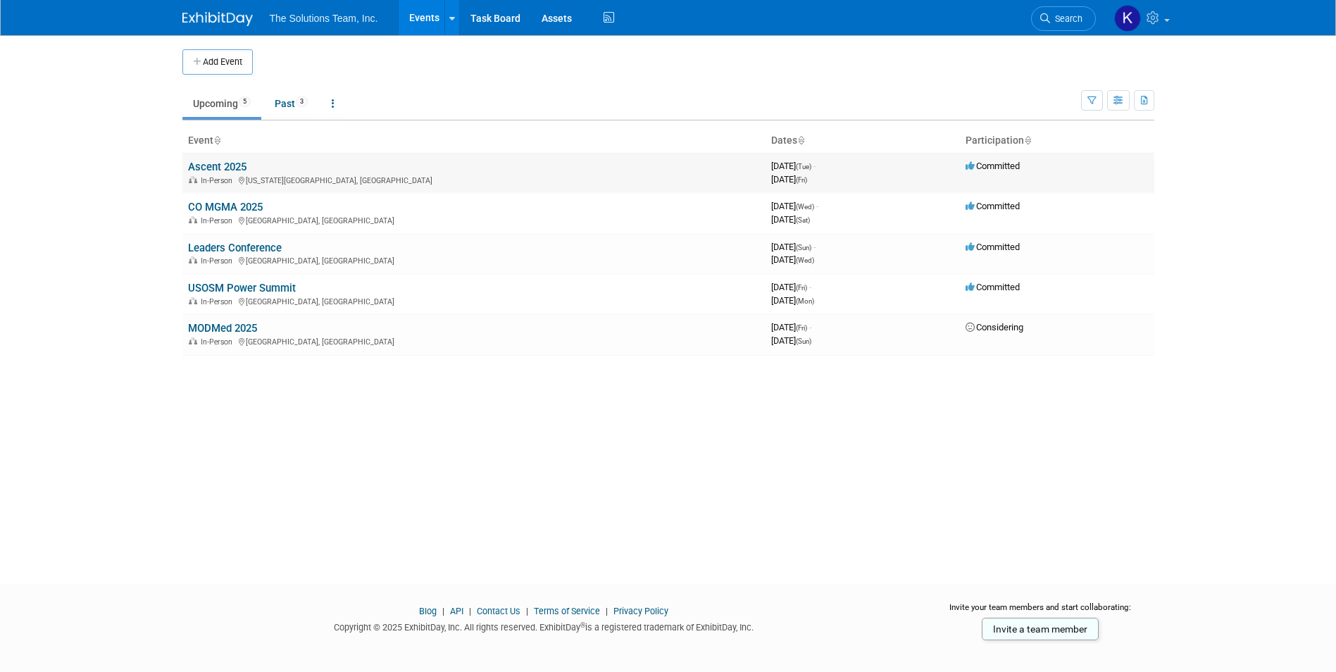
click at [230, 168] on link "Ascent 2025" at bounding box center [217, 167] width 58 height 13
click at [222, 204] on link "CO MGMA 2025" at bounding box center [225, 207] width 75 height 13
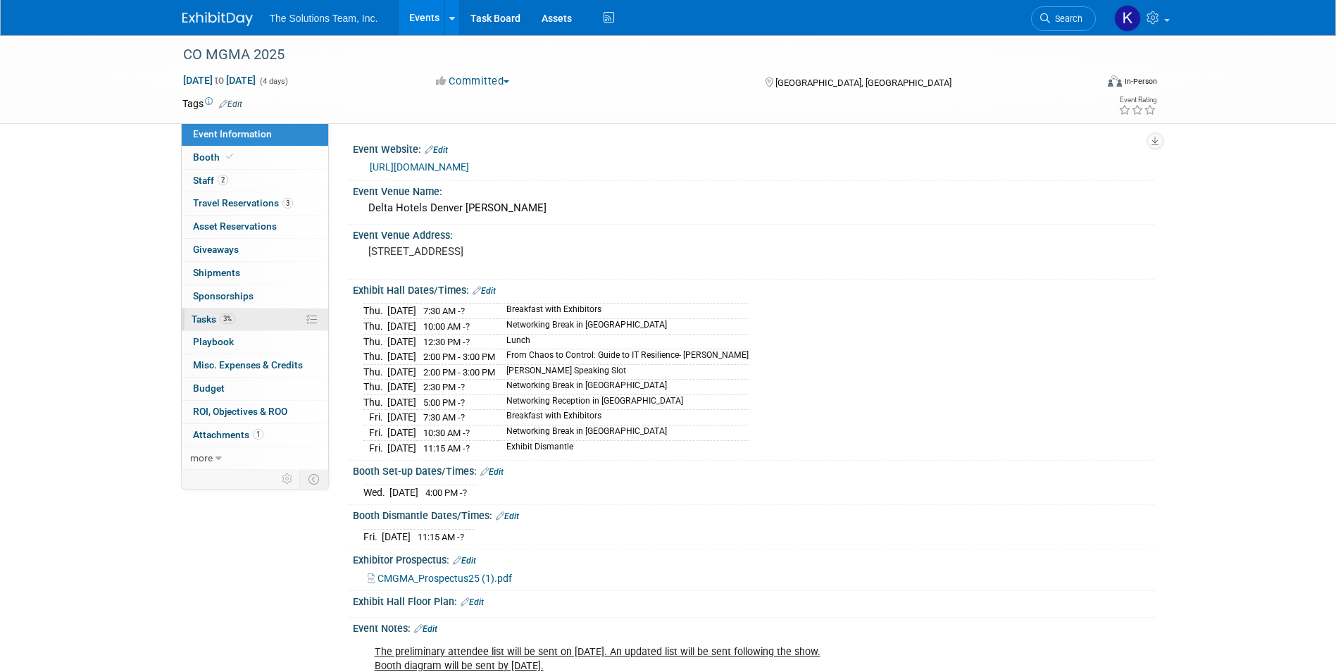
click at [253, 320] on link "3% Tasks 3%" at bounding box center [255, 319] width 146 height 23
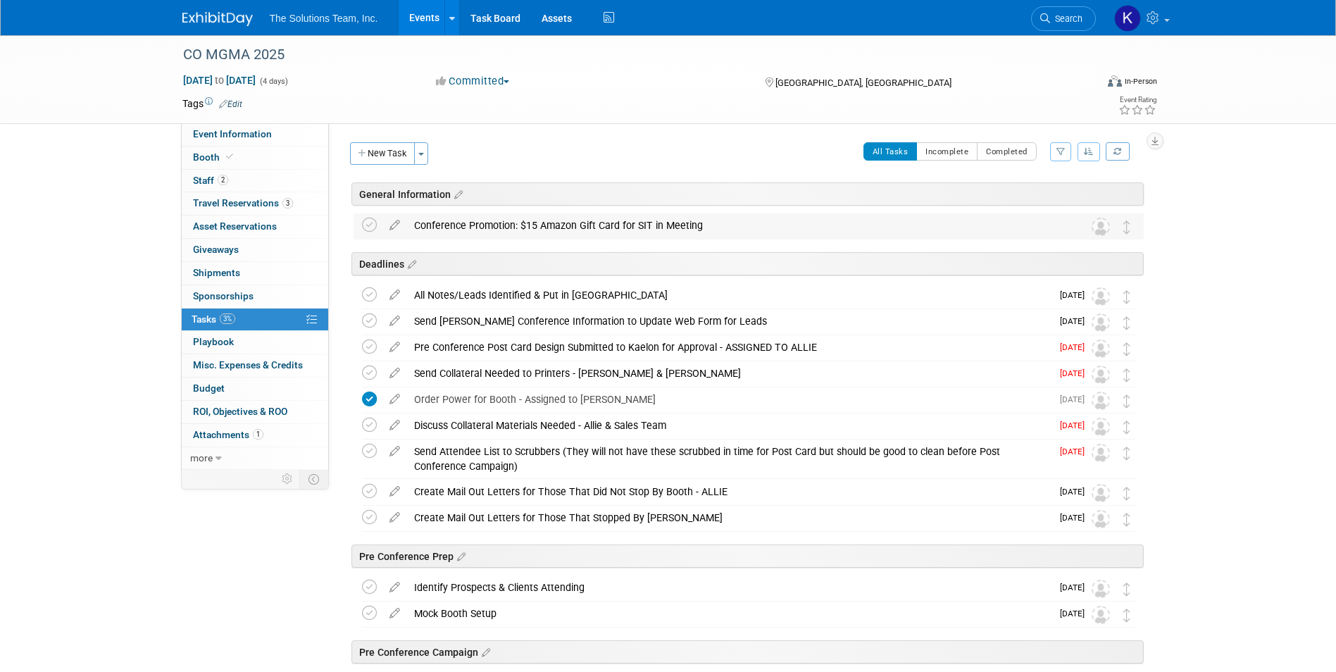
drag, startPoint x: 702, startPoint y: 223, endPoint x: 416, endPoint y: 227, distance: 286.7
click at [416, 227] on div "Conference Promotion: $15 Amazon Gift Card for SIT in Meeting" at bounding box center [735, 225] width 656 height 24
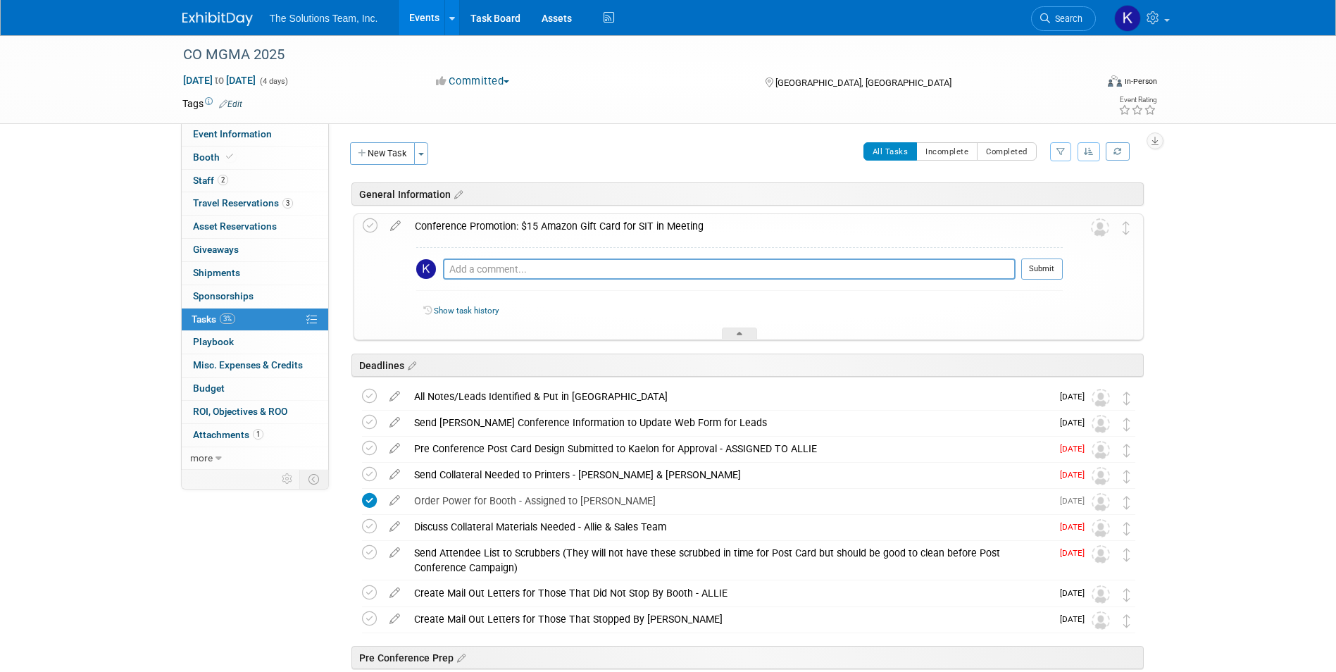
copy div "Conference Promotion: $15 Amazon Gift Card for SIT in Meeting"
click at [225, 18] on img at bounding box center [217, 19] width 70 height 14
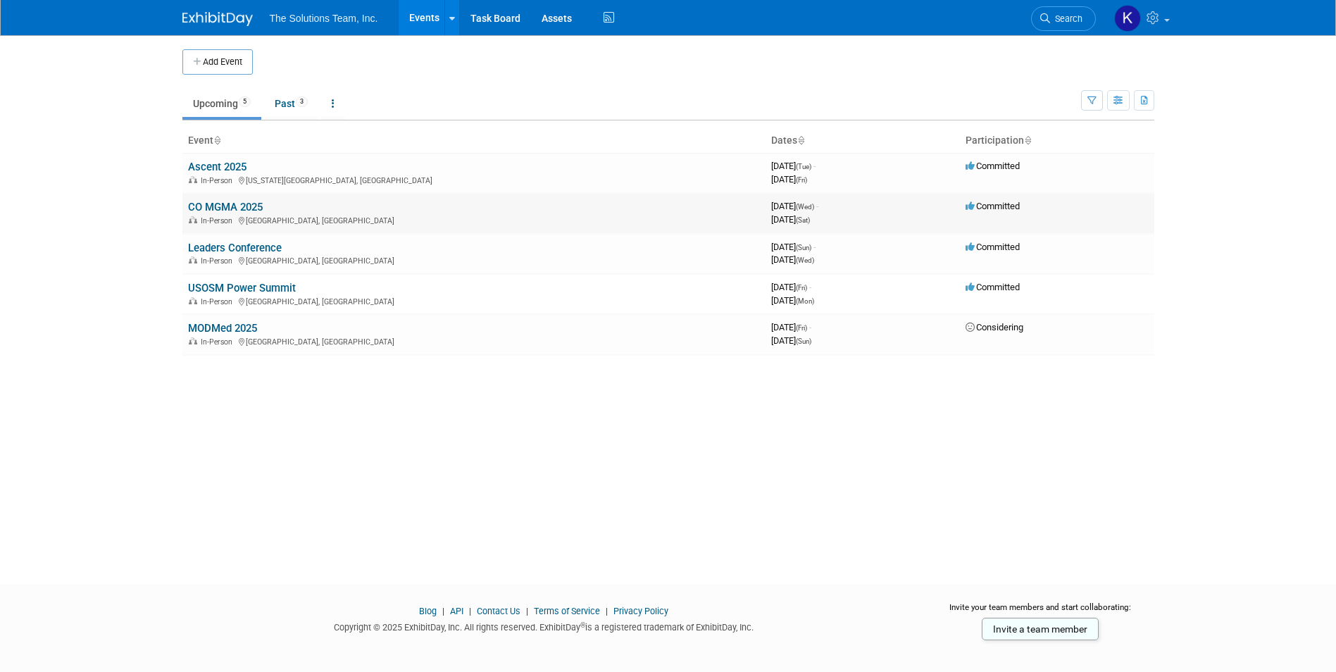
click at [239, 204] on link "CO MGMA 2025" at bounding box center [225, 207] width 75 height 13
